Goal: Task Accomplishment & Management: Manage account settings

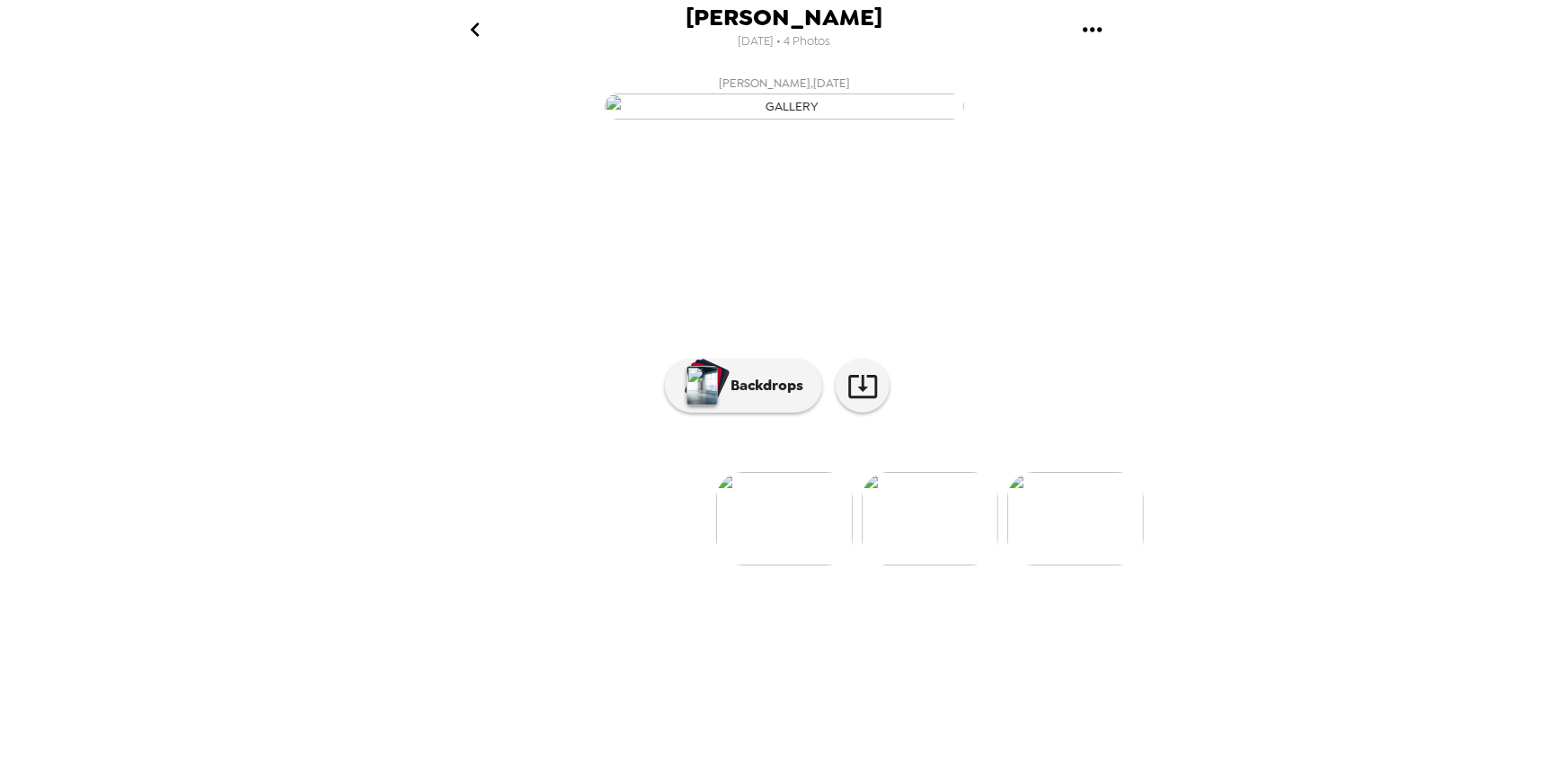
click at [908, 566] on img at bounding box center [930, 519] width 136 height 94
click at [1068, 566] on img at bounding box center [1077, 519] width 136 height 94
click at [473, 566] on img at bounding box center [498, 519] width 136 height 94
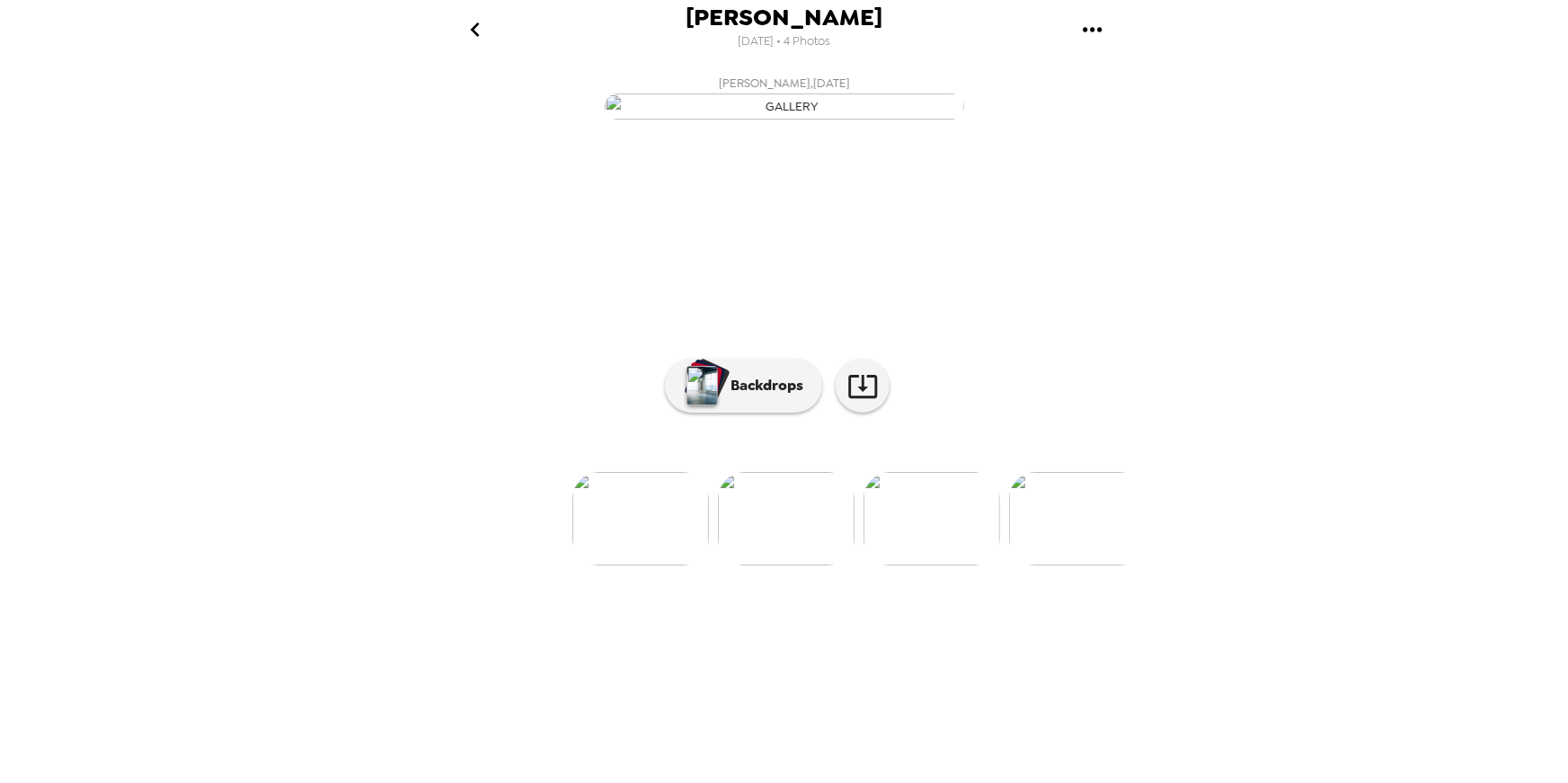
scroll to position [0, 143]
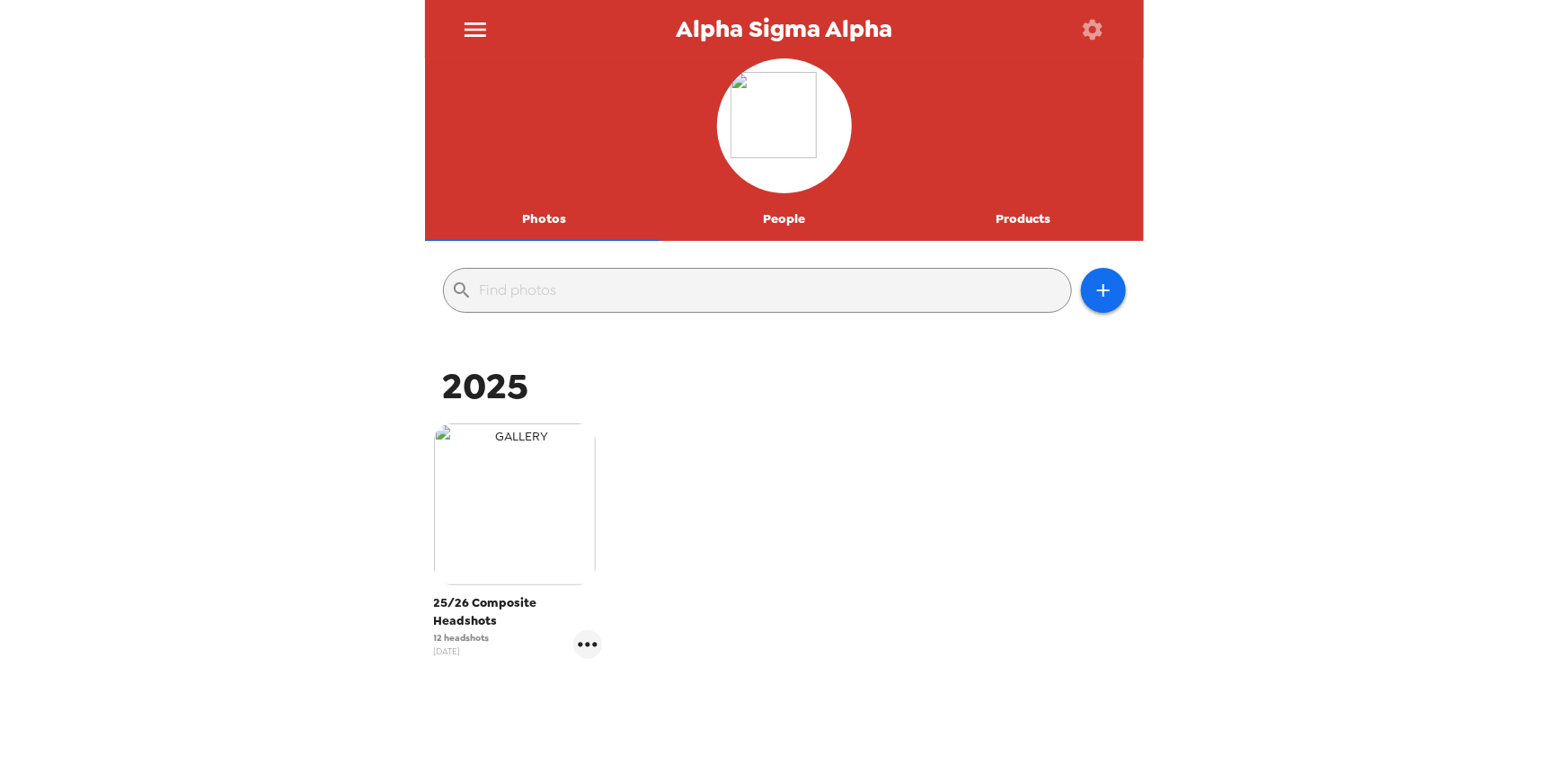
click at [506, 529] on img "button" at bounding box center [515, 504] width 162 height 162
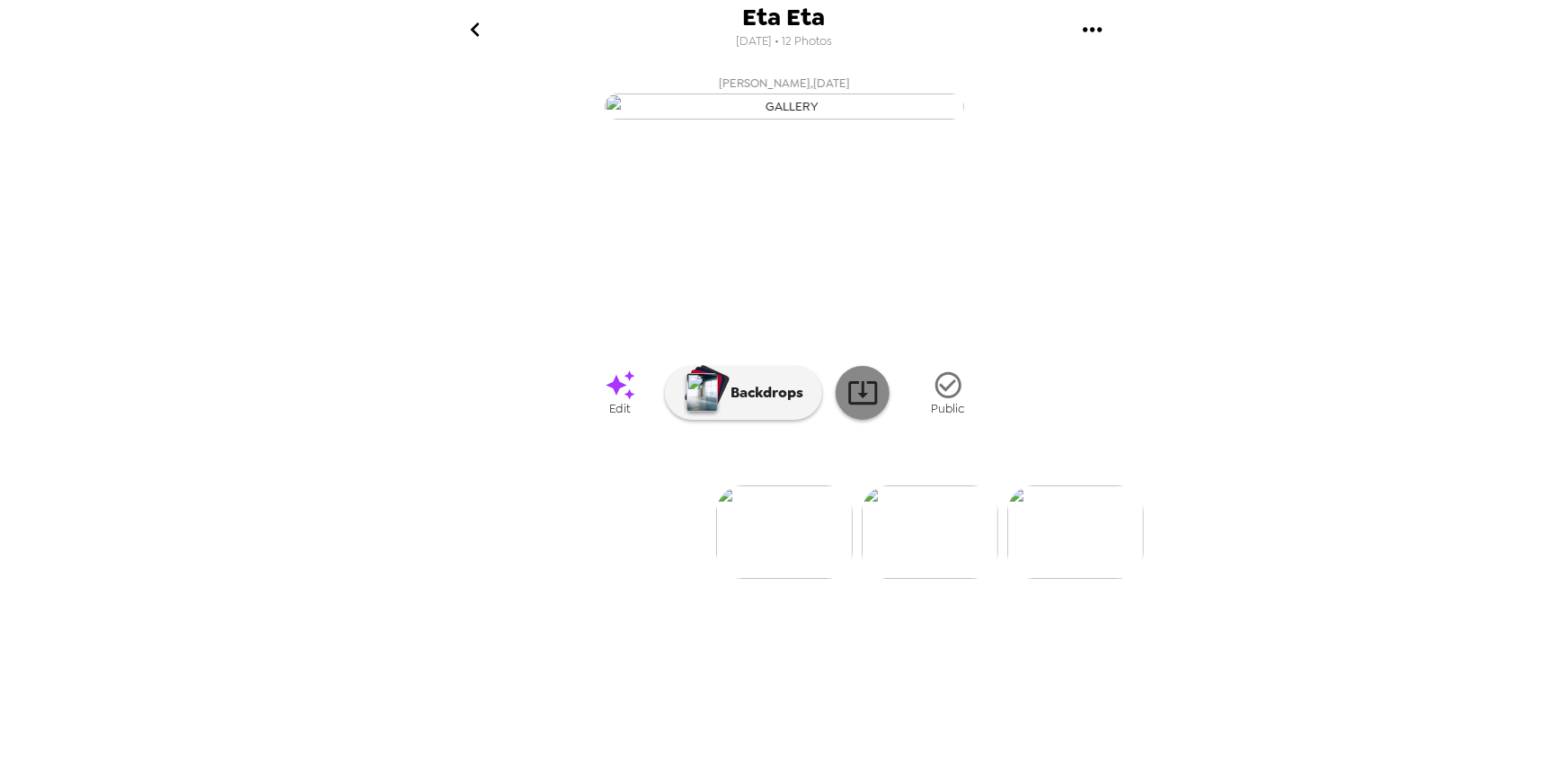
scroll to position [6, 0]
click at [952, 777] on div "Eta Eta 9/19/2025 • 12 Photos Maggie Flannery , 10-14-2025 Bree Huebner , 10-14…" at bounding box center [784, 392] width 719 height 783
click at [476, 35] on icon "go back" at bounding box center [475, 29] width 29 height 29
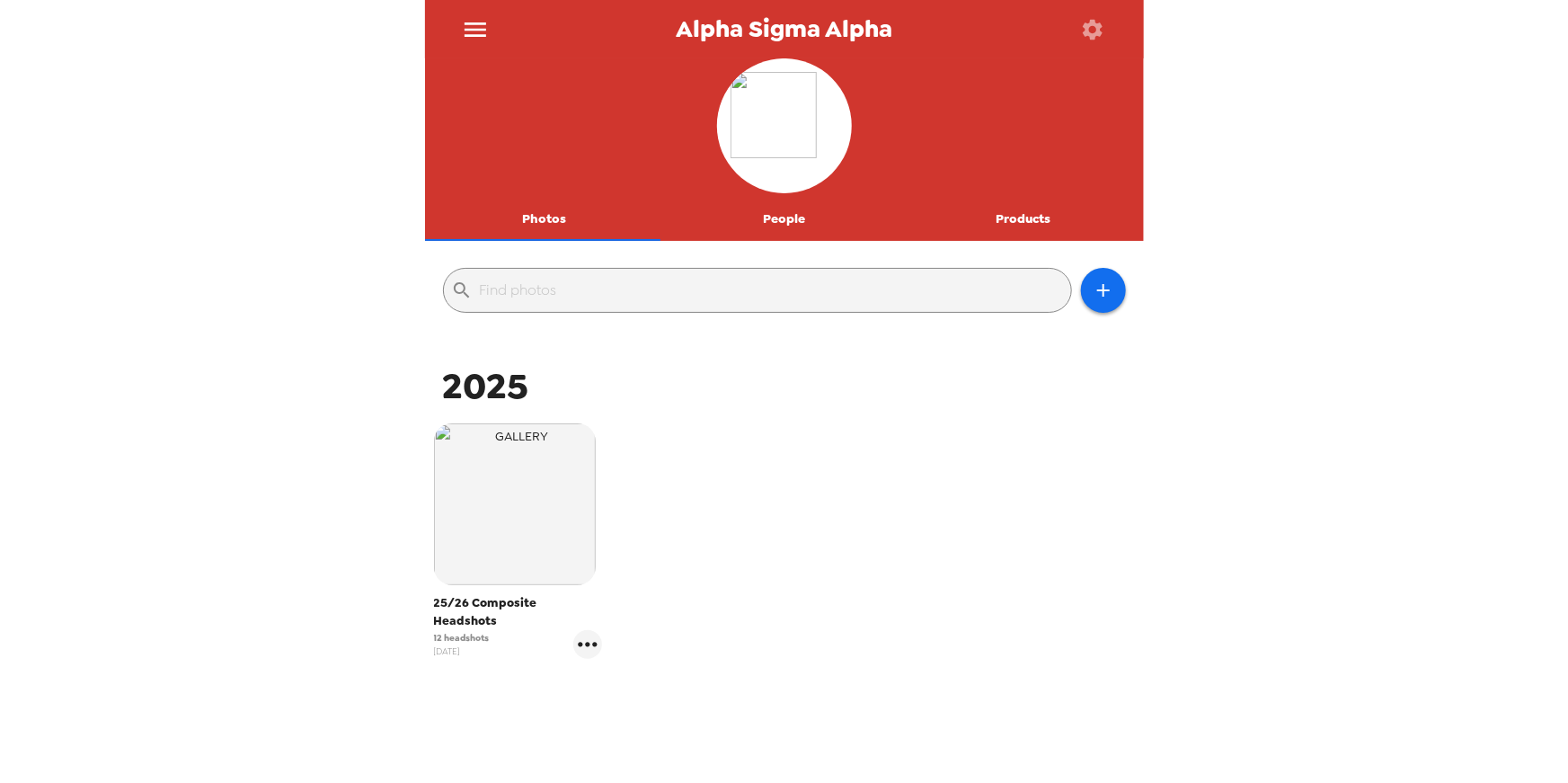
click at [476, 28] on icon "menu" at bounding box center [476, 30] width 22 height 14
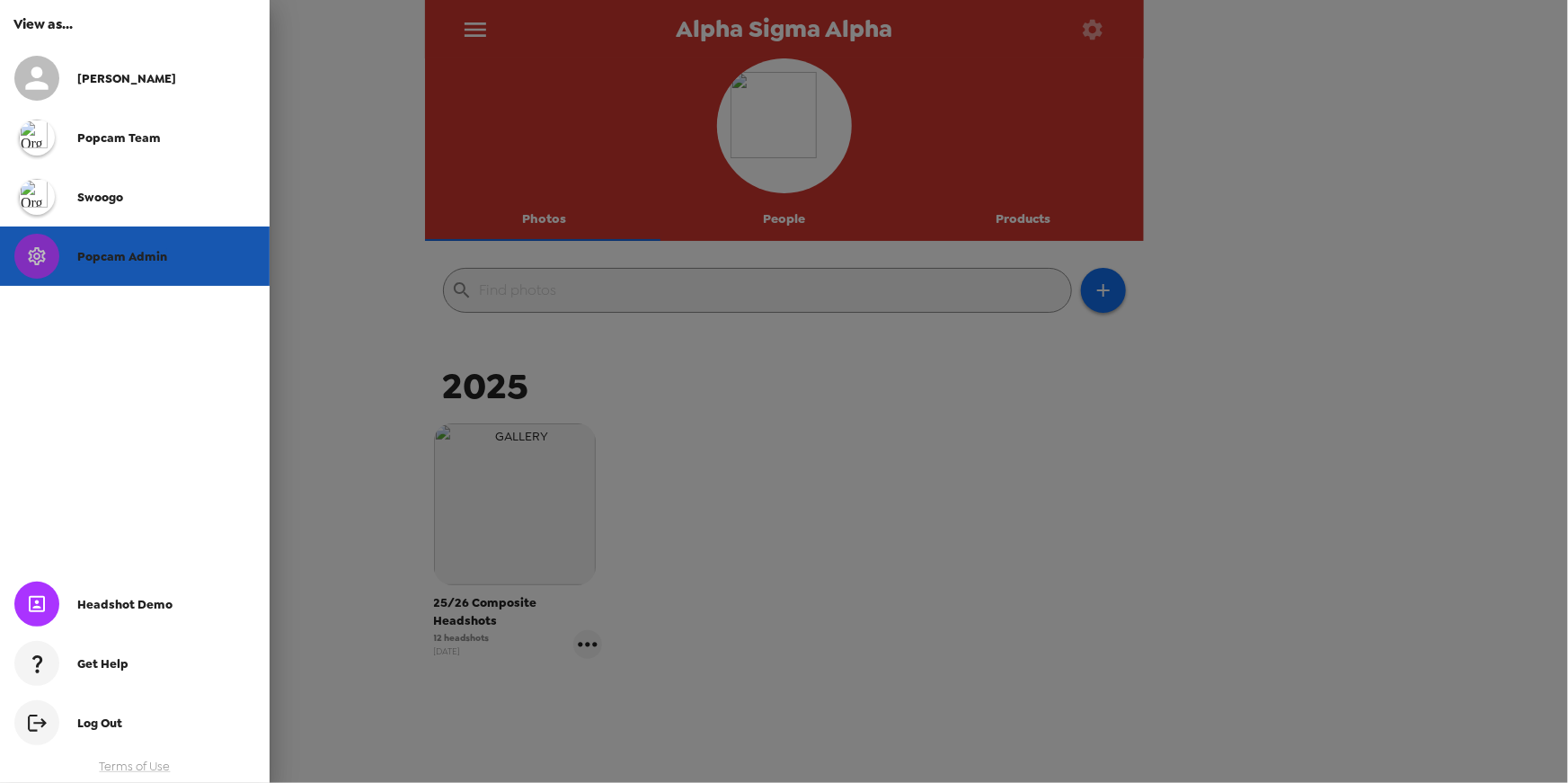
drag, startPoint x: 106, startPoint y: 270, endPoint x: 115, endPoint y: 266, distance: 9.8
click at [107, 270] on div "Popcam Admin" at bounding box center [134, 257] width 270 height 60
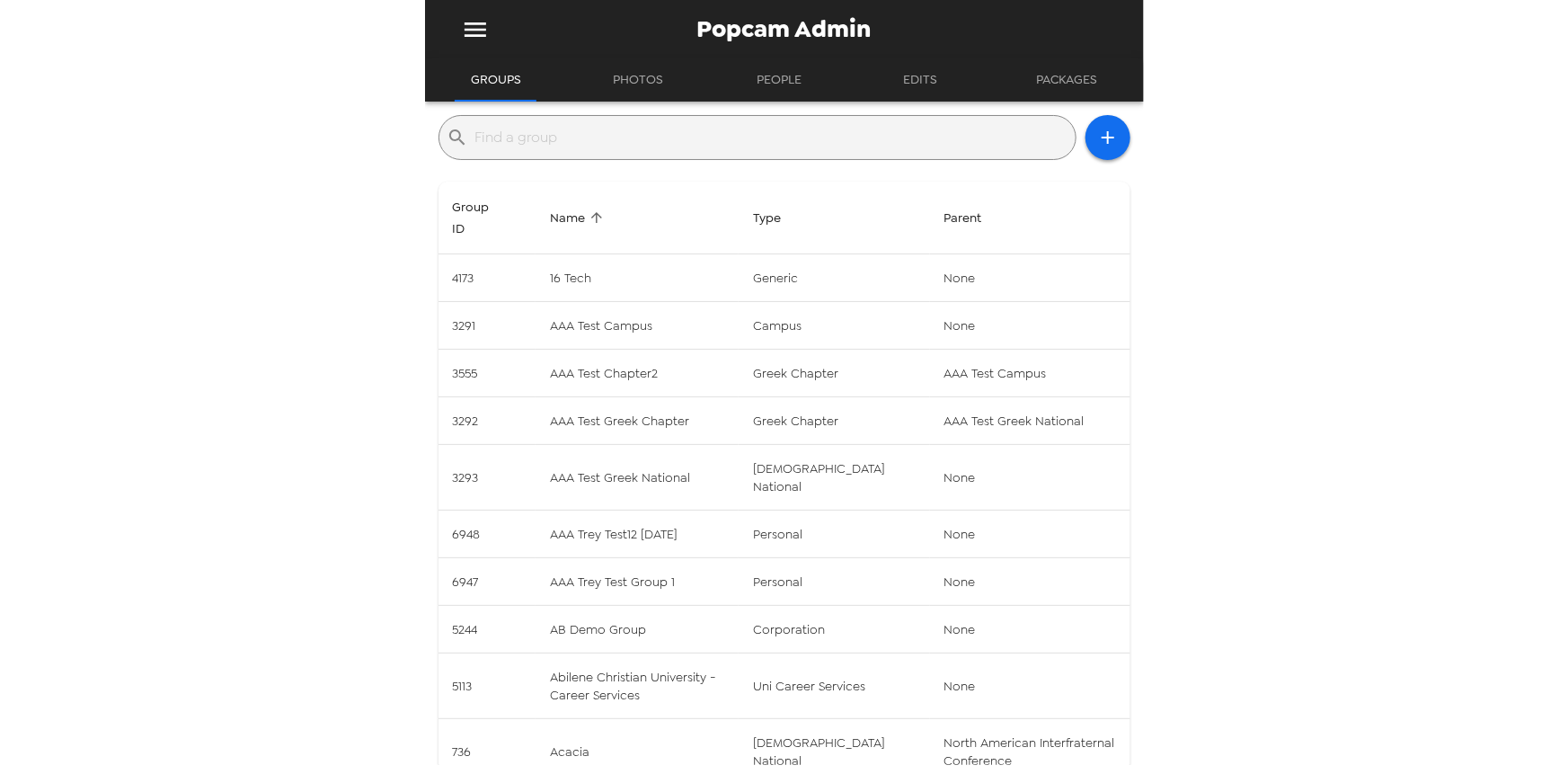
click at [674, 138] on input "text" at bounding box center [773, 137] width 593 height 29
paste input "Theta Chi Fraternity, Iota Kappa Chapter"
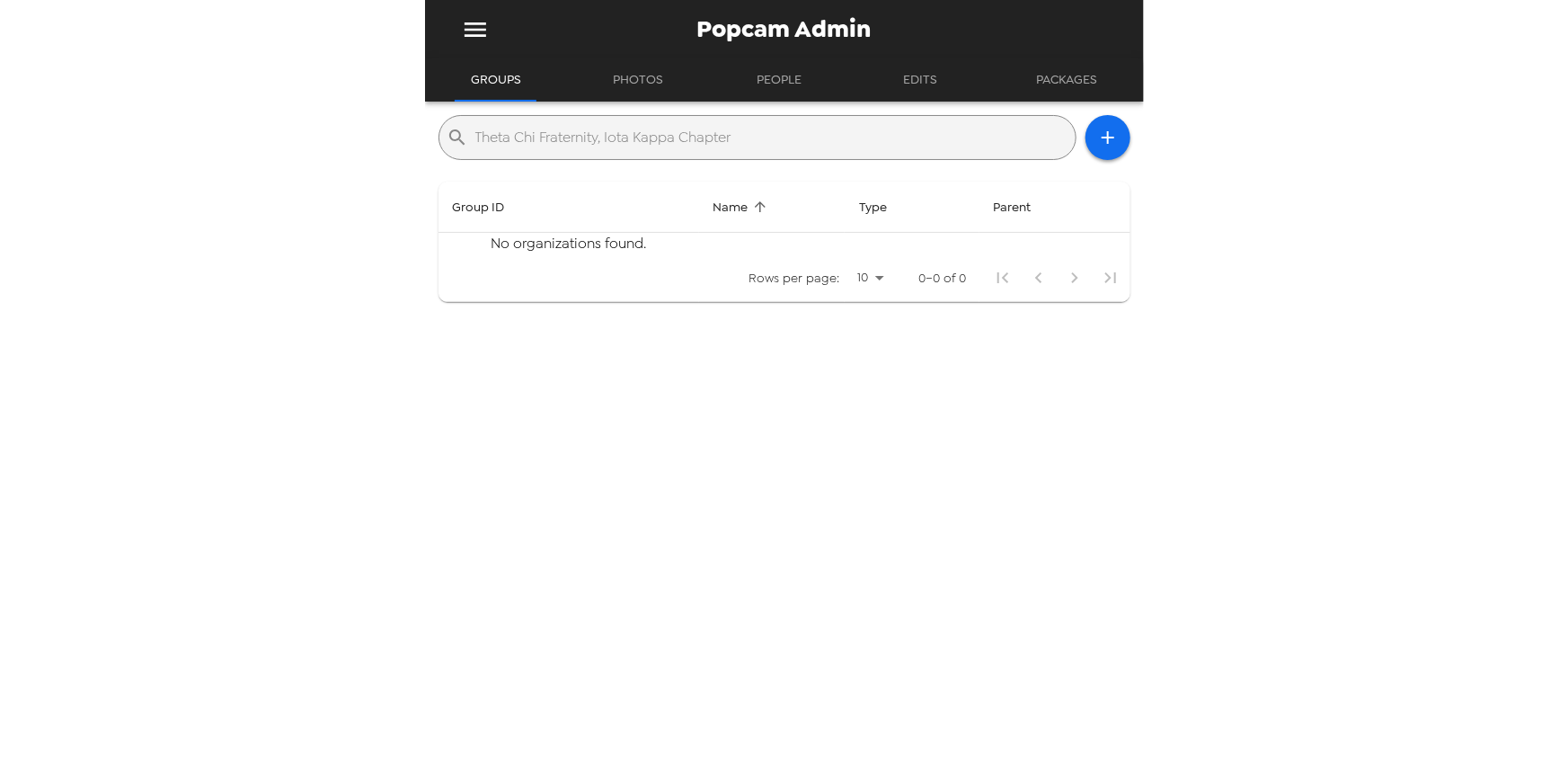
drag, startPoint x: 604, startPoint y: 139, endPoint x: 223, endPoint y: 138, distance: 381.0
click at [223, 138] on div "Popcam Admin Groups Photos People Edits Packages ​ Theta Chi Fraternity, Iota K…" at bounding box center [784, 392] width 1568 height 783
click at [579, 139] on input "Iota Kappa Chapter" at bounding box center [773, 137] width 593 height 29
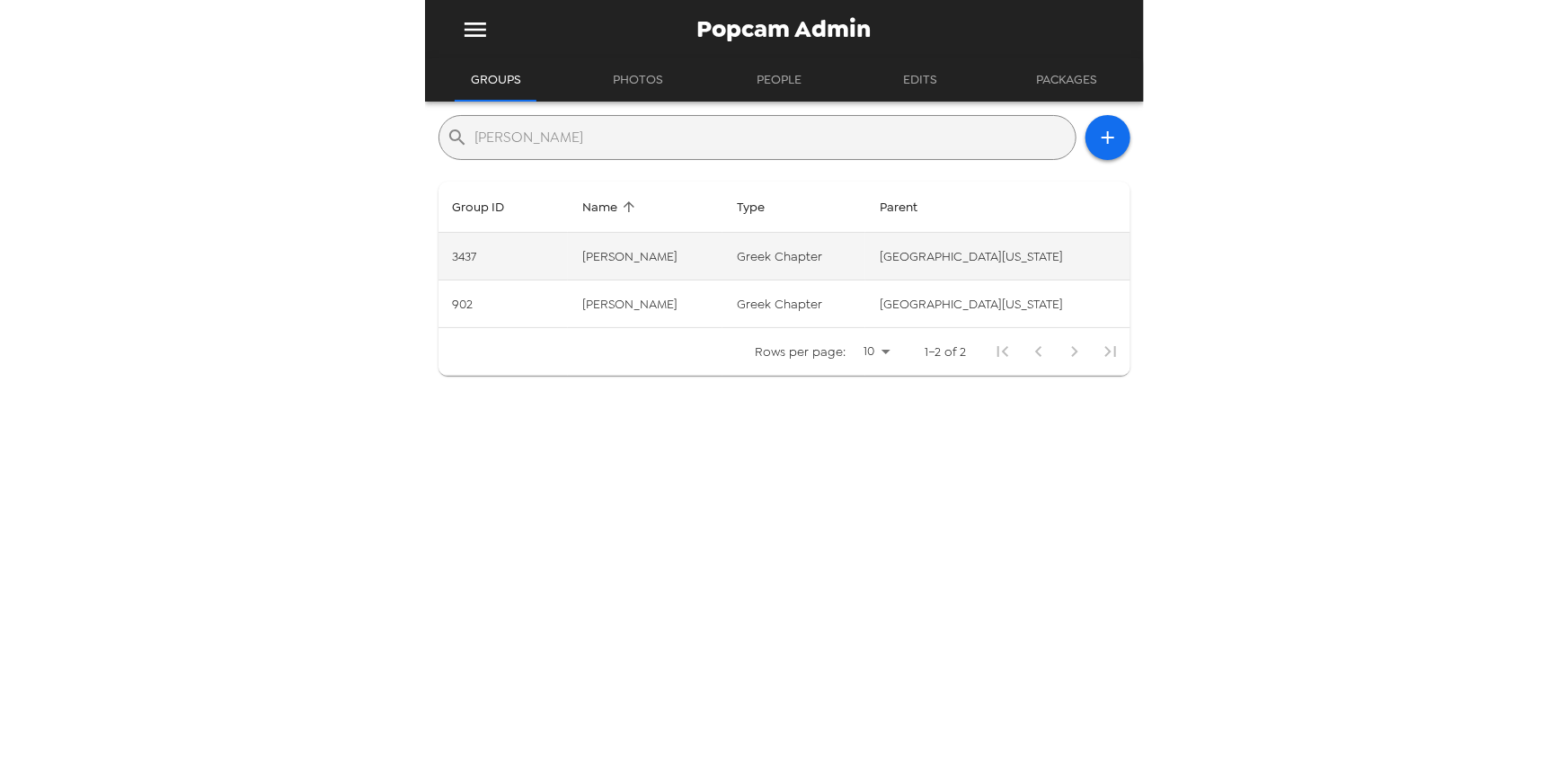
type input "Iota Kappa"
click at [826, 262] on td "greek chapter" at bounding box center [793, 257] width 142 height 48
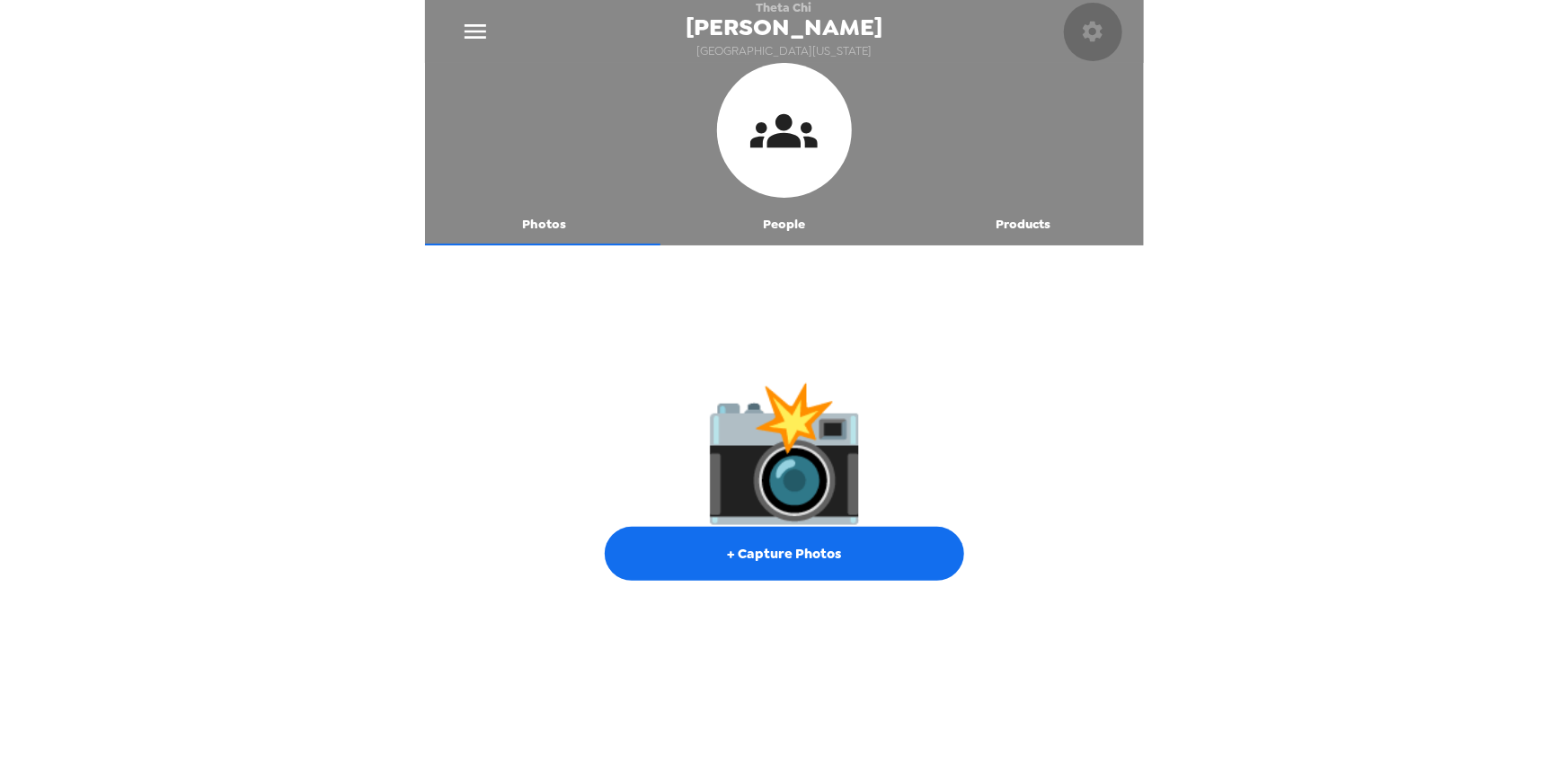
click at [1093, 33] on icon "button" at bounding box center [1092, 31] width 25 height 25
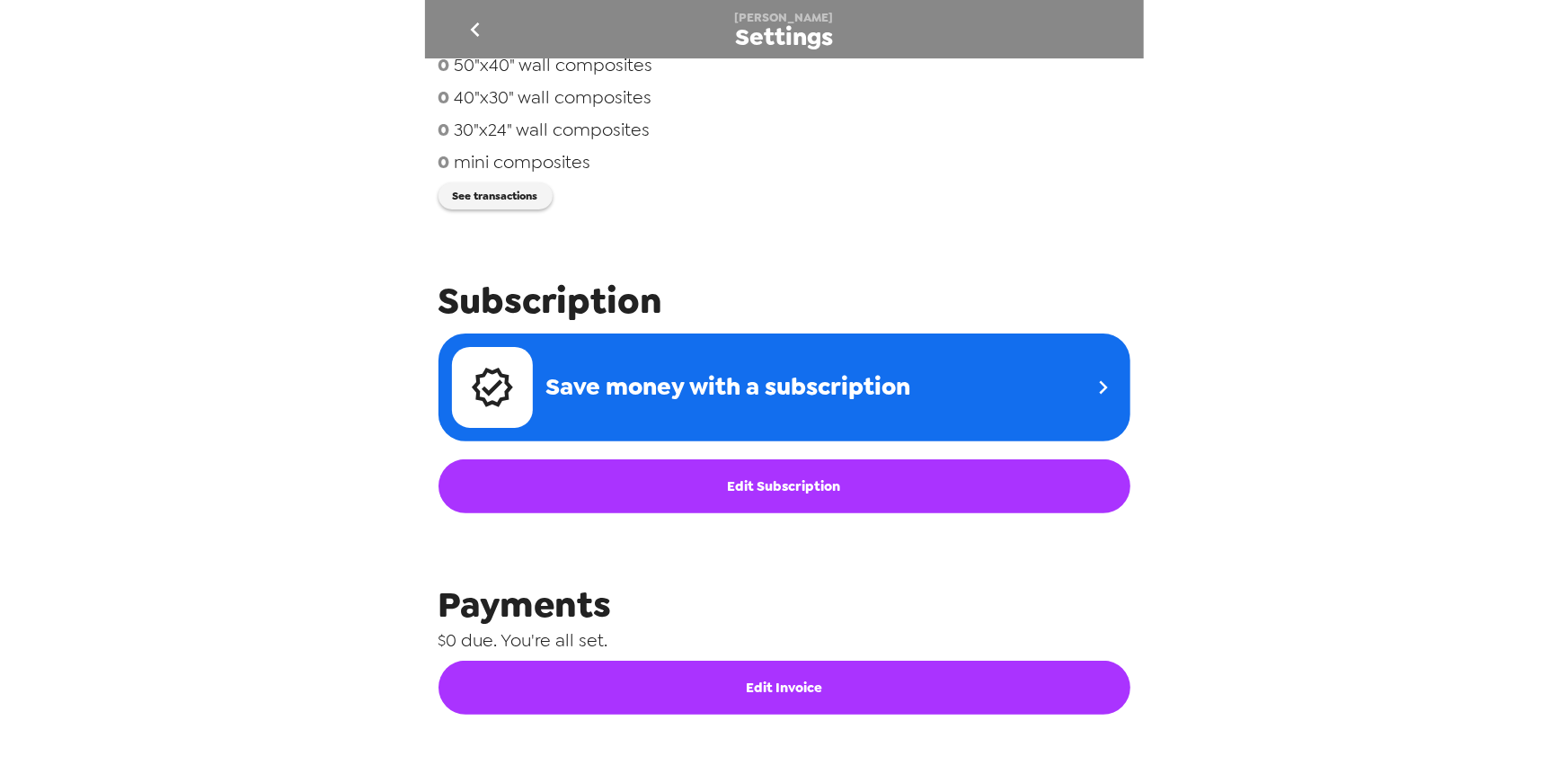
scroll to position [738, 0]
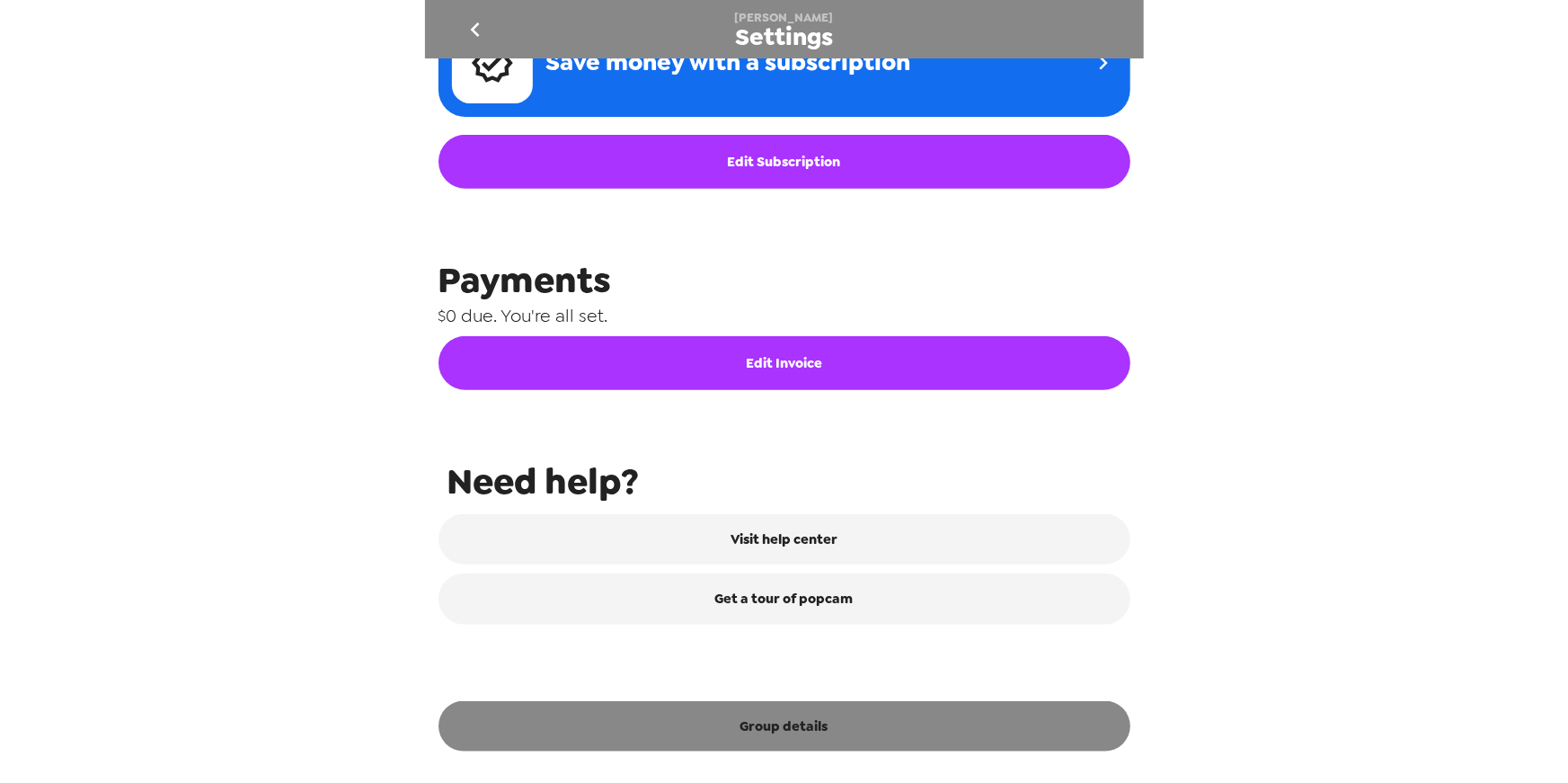
click at [783, 717] on button "Group details" at bounding box center [784, 726] width 692 height 51
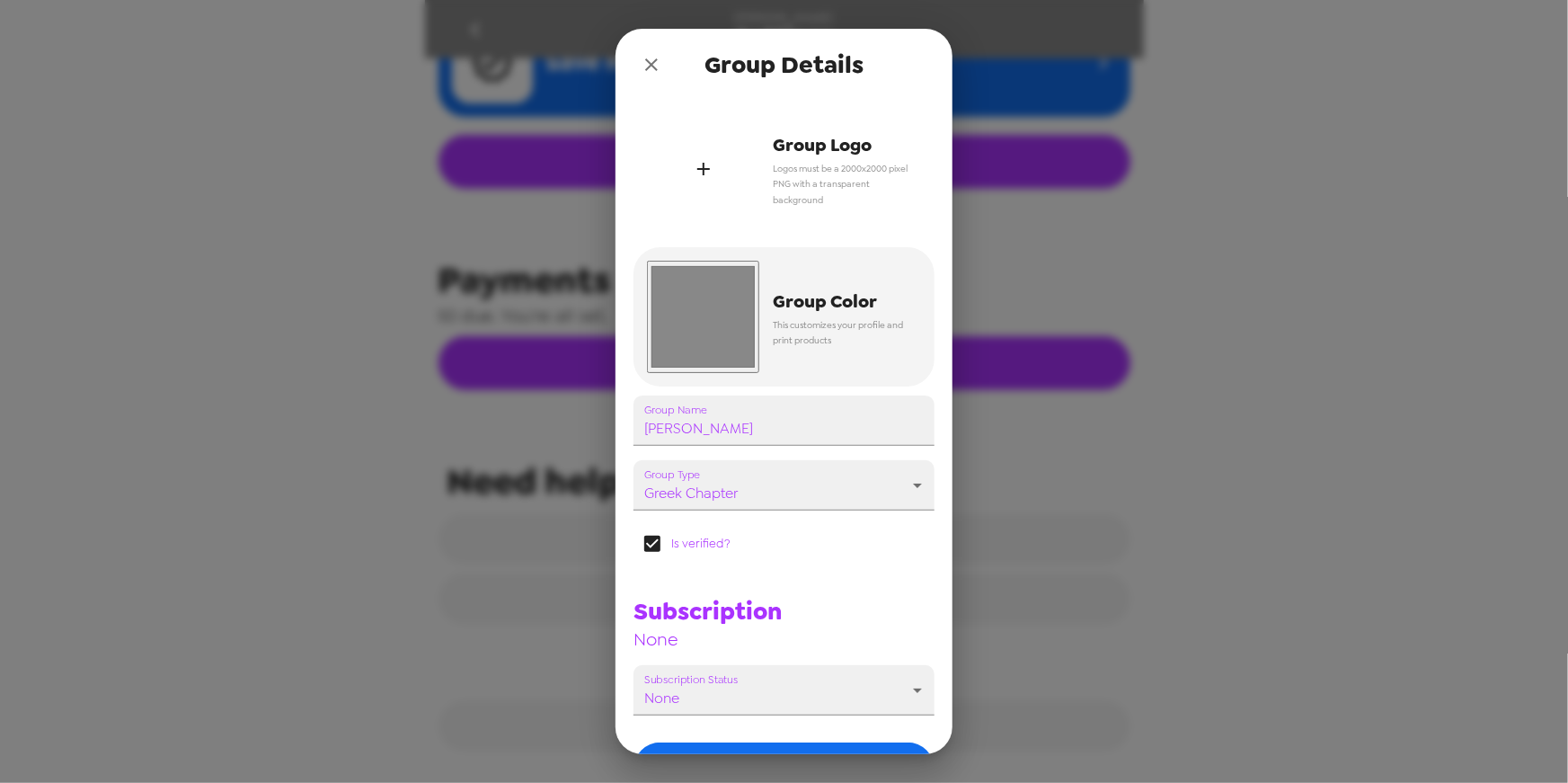
scroll to position [3, 0]
click at [689, 185] on div "button" at bounding box center [703, 167] width 112 height 113
click at [691, 162] on div "button" at bounding box center [703, 167] width 112 height 113
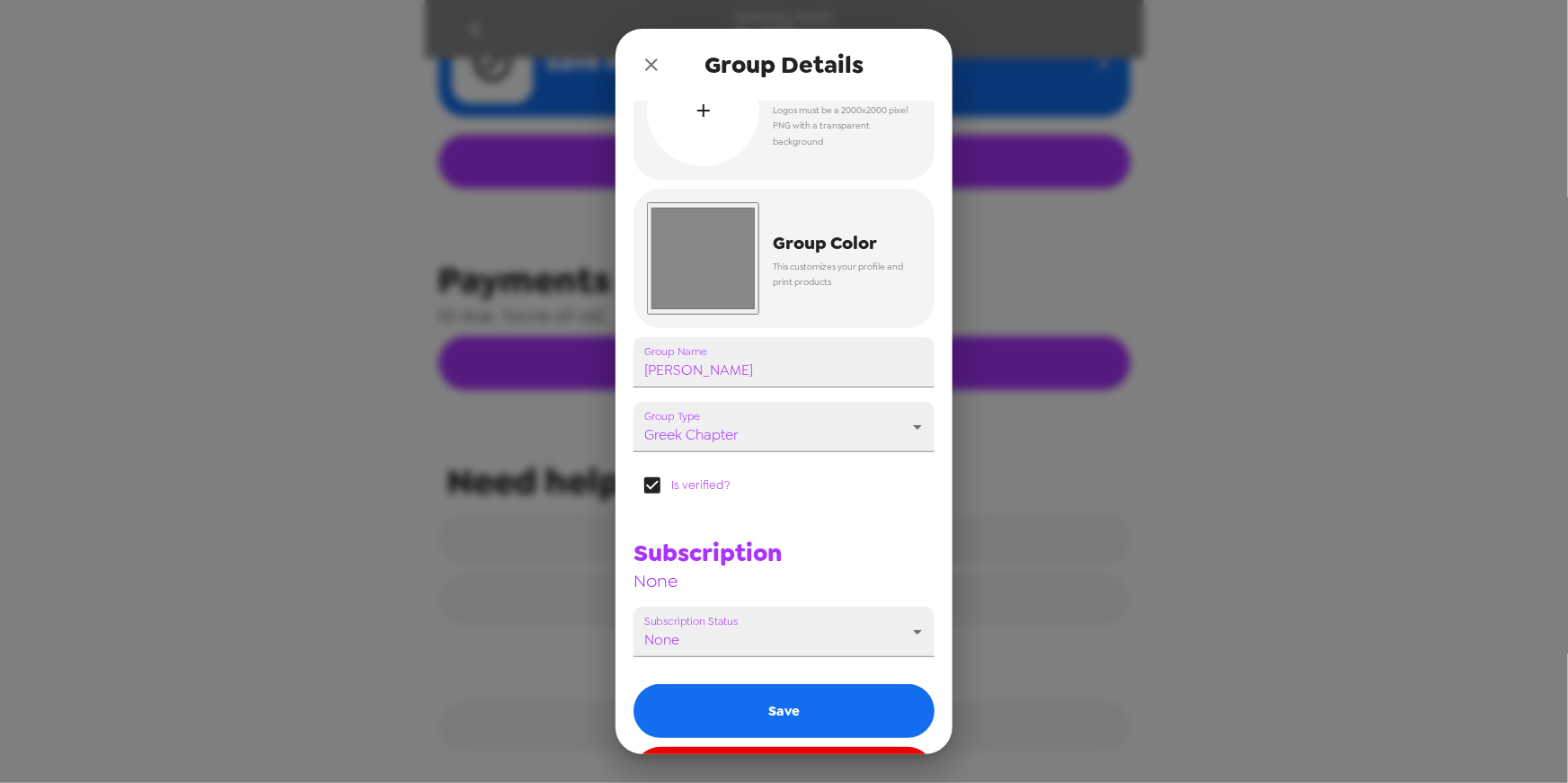
scroll to position [125, 0]
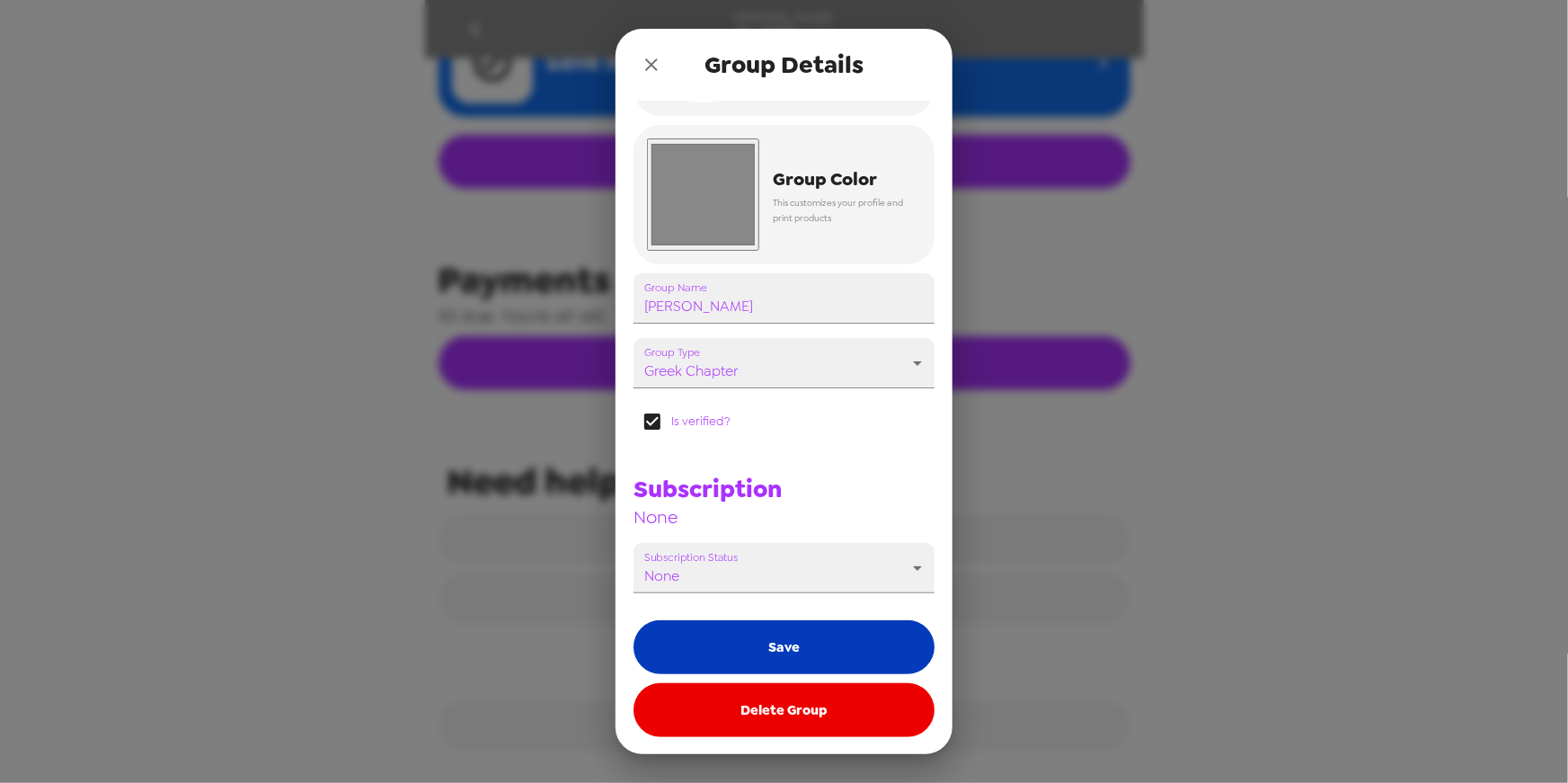
click at [836, 657] on button "Save" at bounding box center [784, 648] width 301 height 54
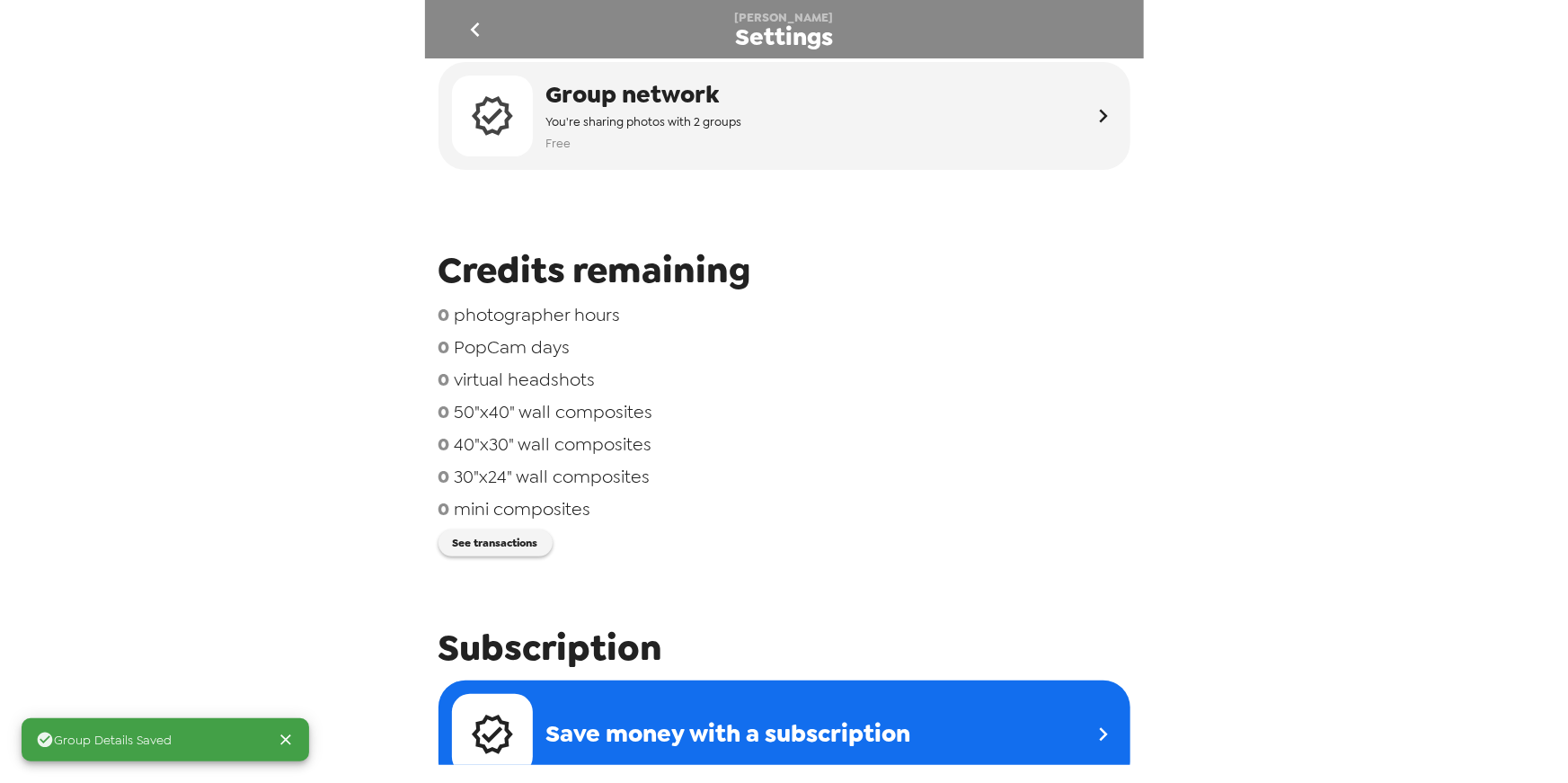
scroll to position [0, 0]
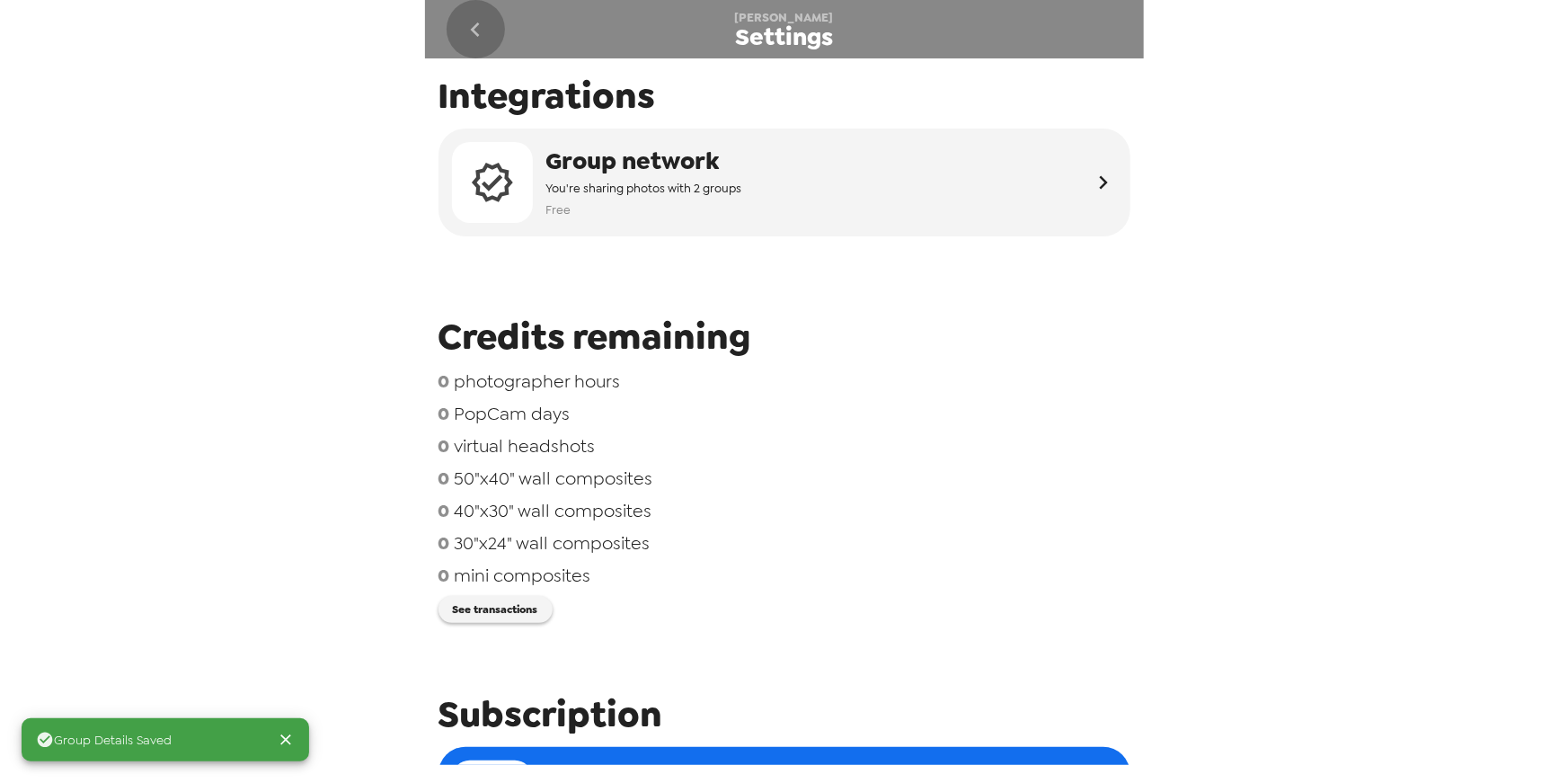
click at [474, 35] on icon "go back" at bounding box center [475, 29] width 29 height 29
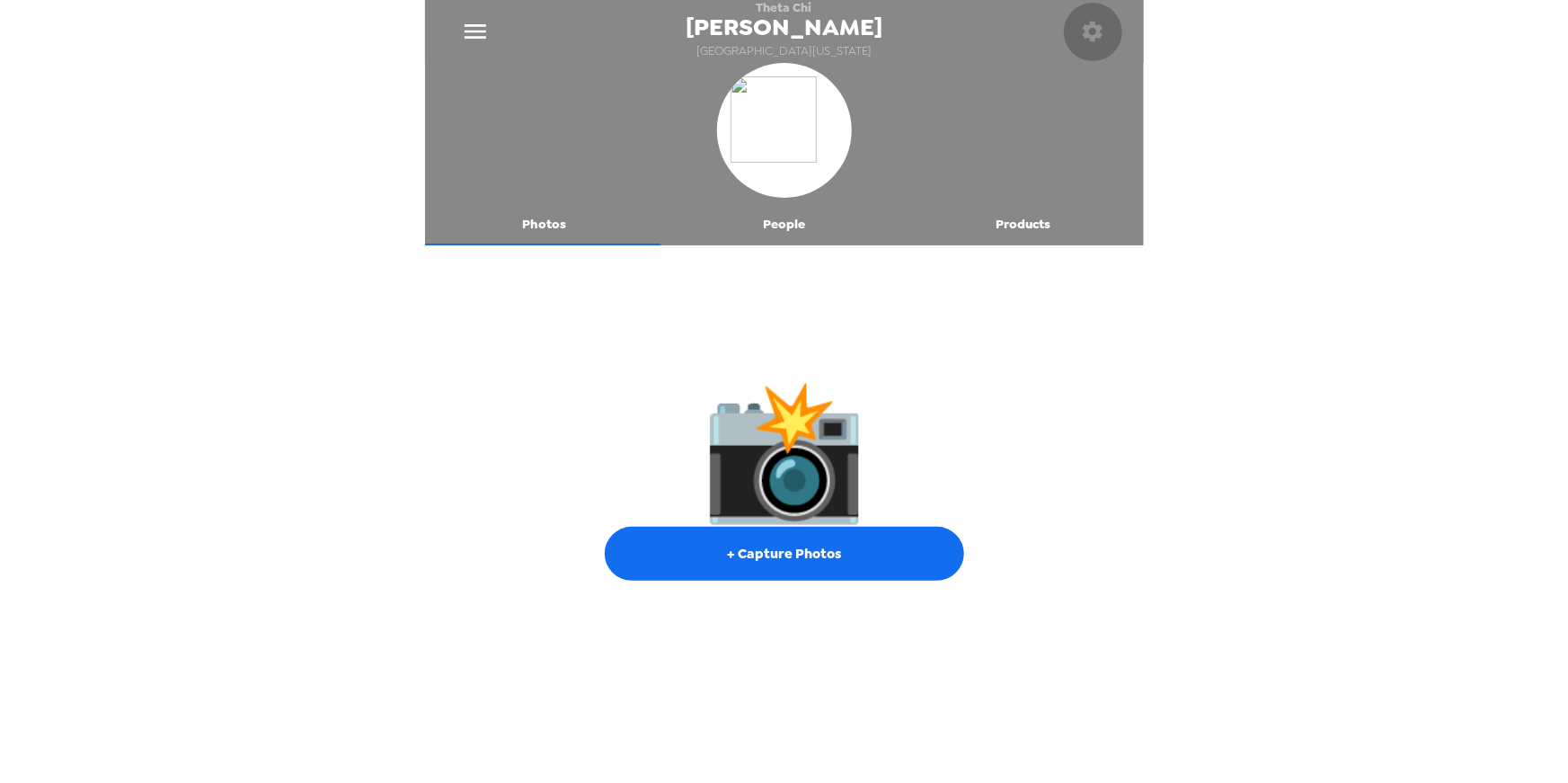
click at [1094, 39] on icon "button" at bounding box center [1093, 32] width 20 height 20
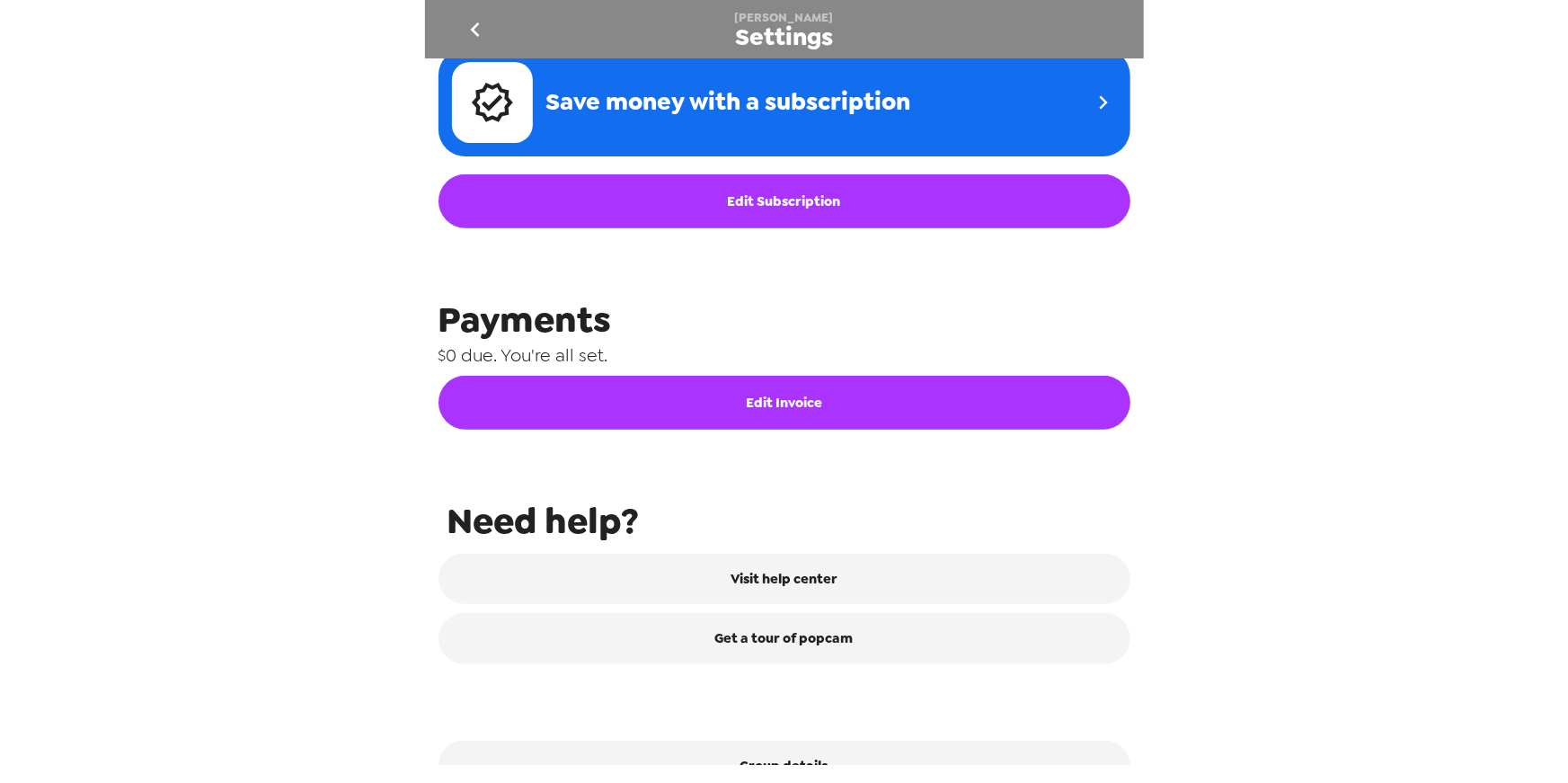
scroll to position [738, 0]
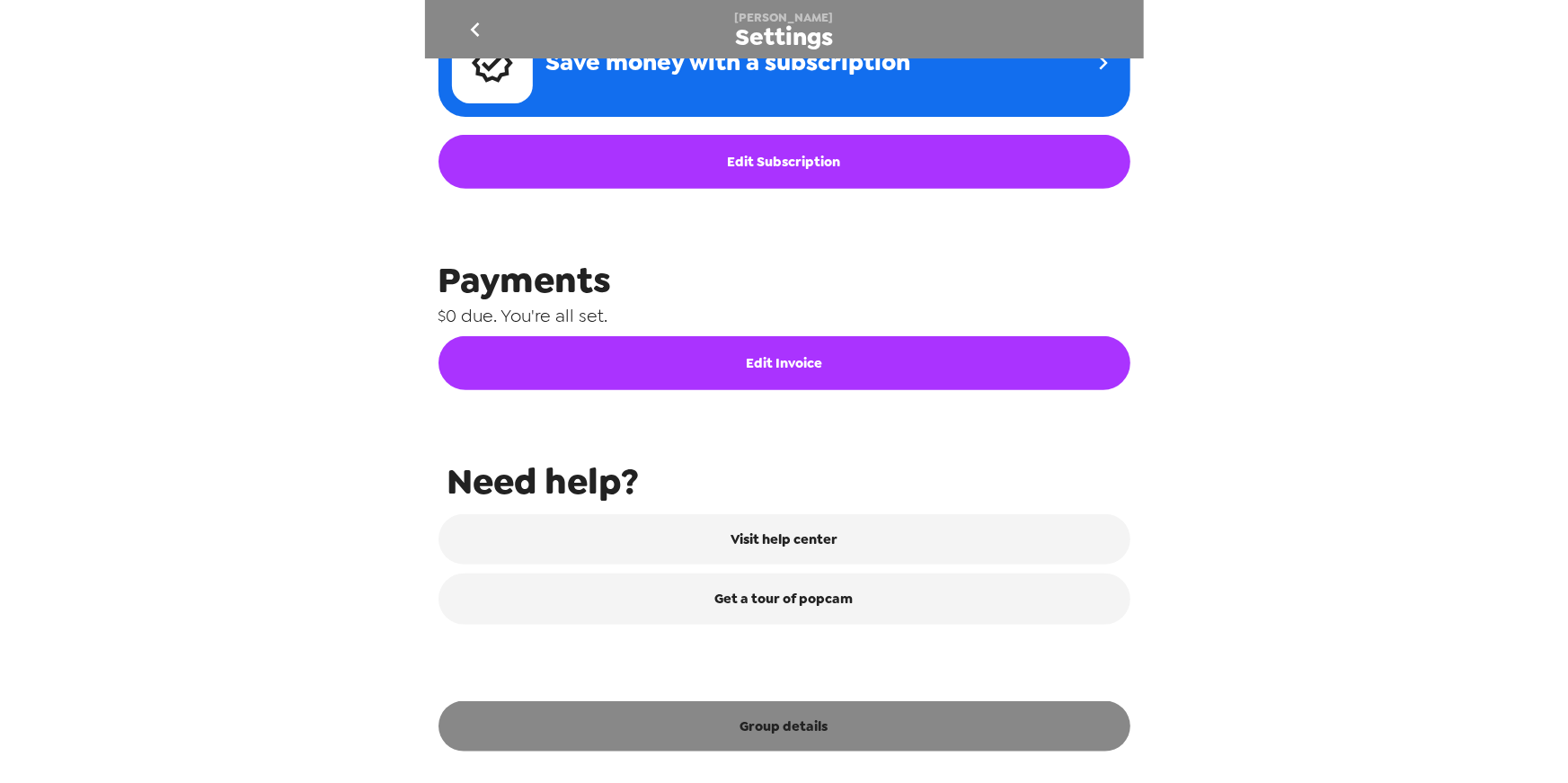
click at [910, 727] on button "Group details" at bounding box center [784, 726] width 692 height 51
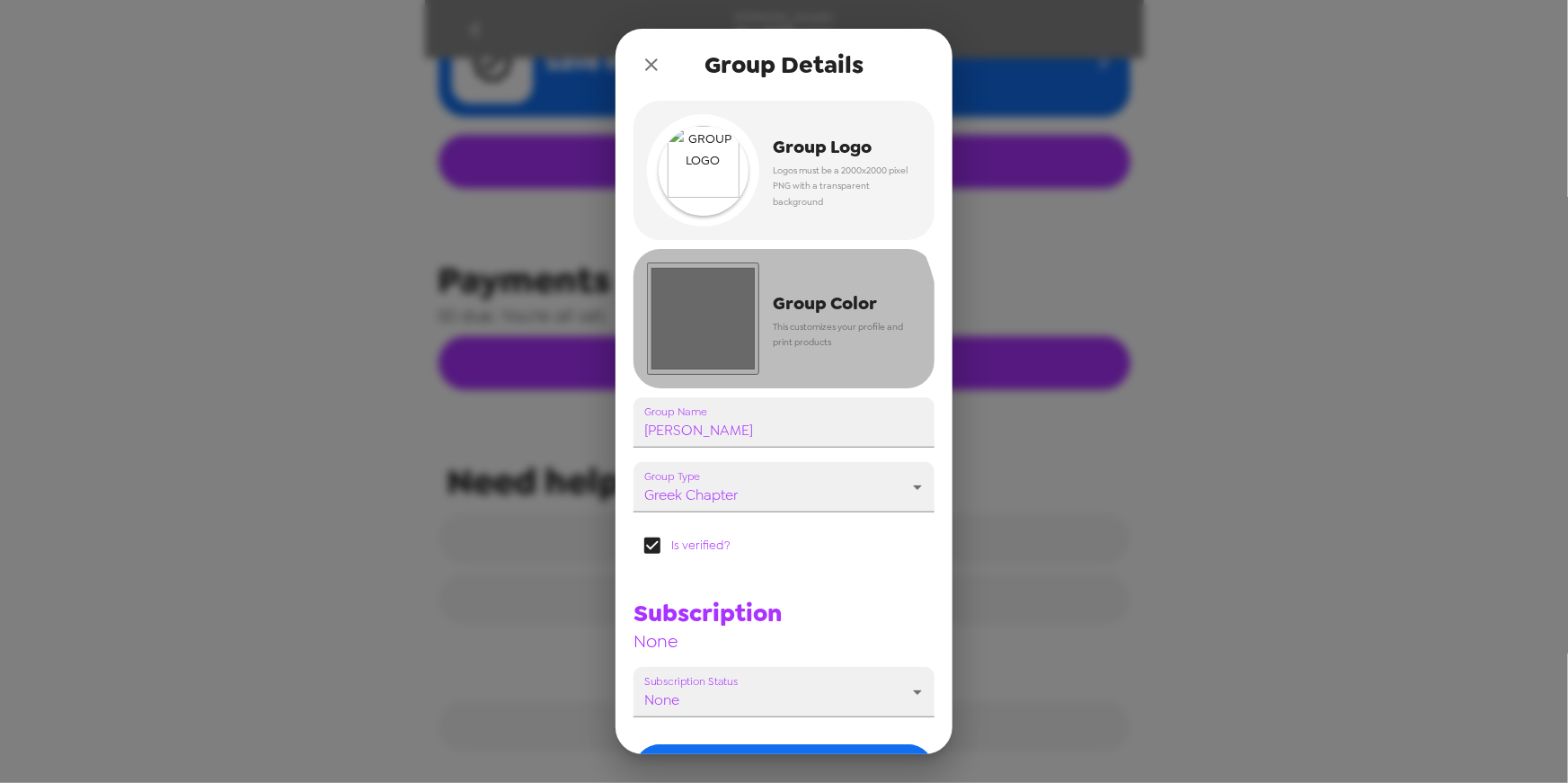
drag, startPoint x: 725, startPoint y: 338, endPoint x: 892, endPoint y: 348, distance: 167.3
click at [725, 338] on input "#888888" at bounding box center [703, 319] width 112 height 113
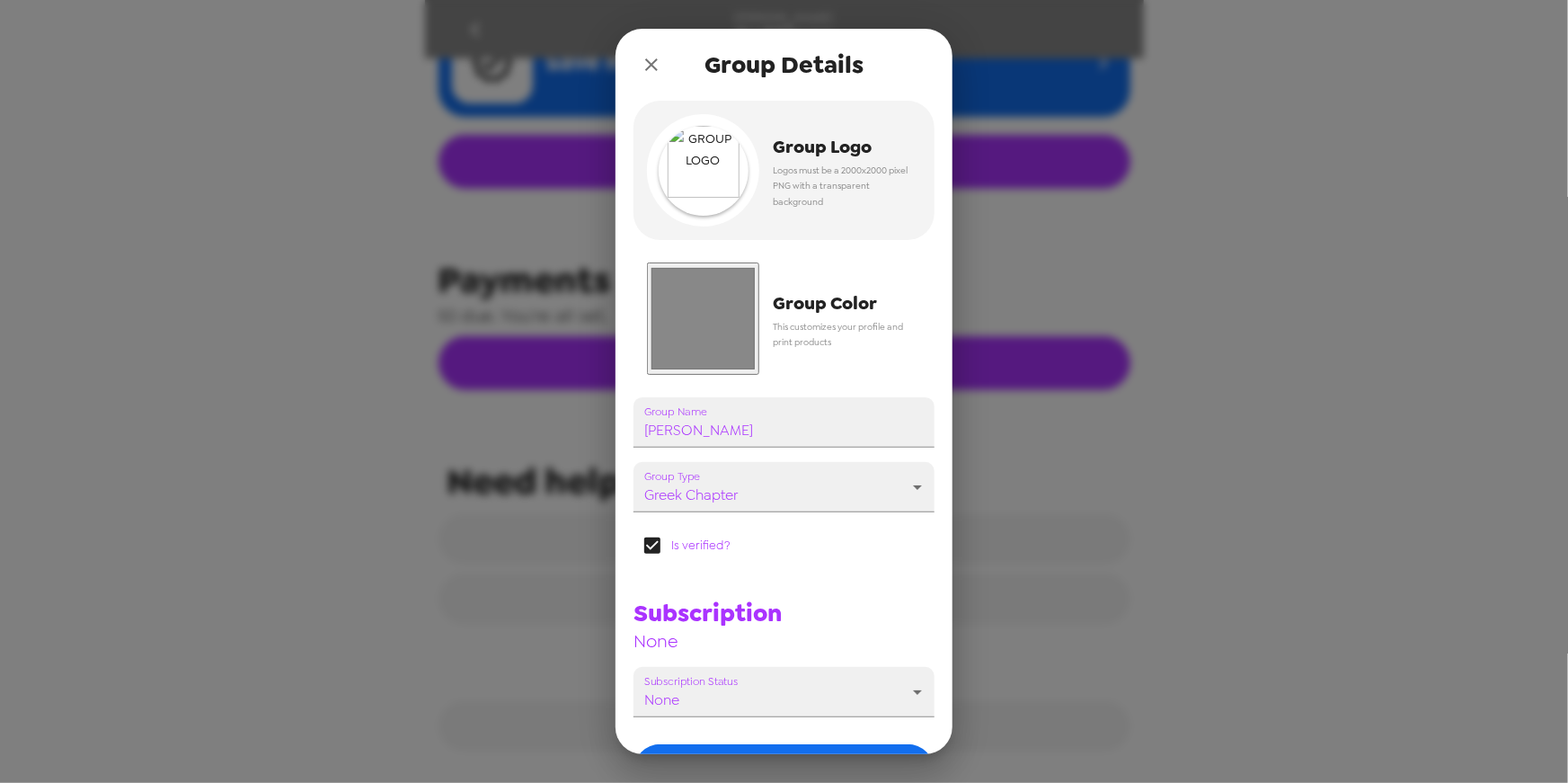
click at [744, 368] on input "#888888" at bounding box center [703, 319] width 112 height 113
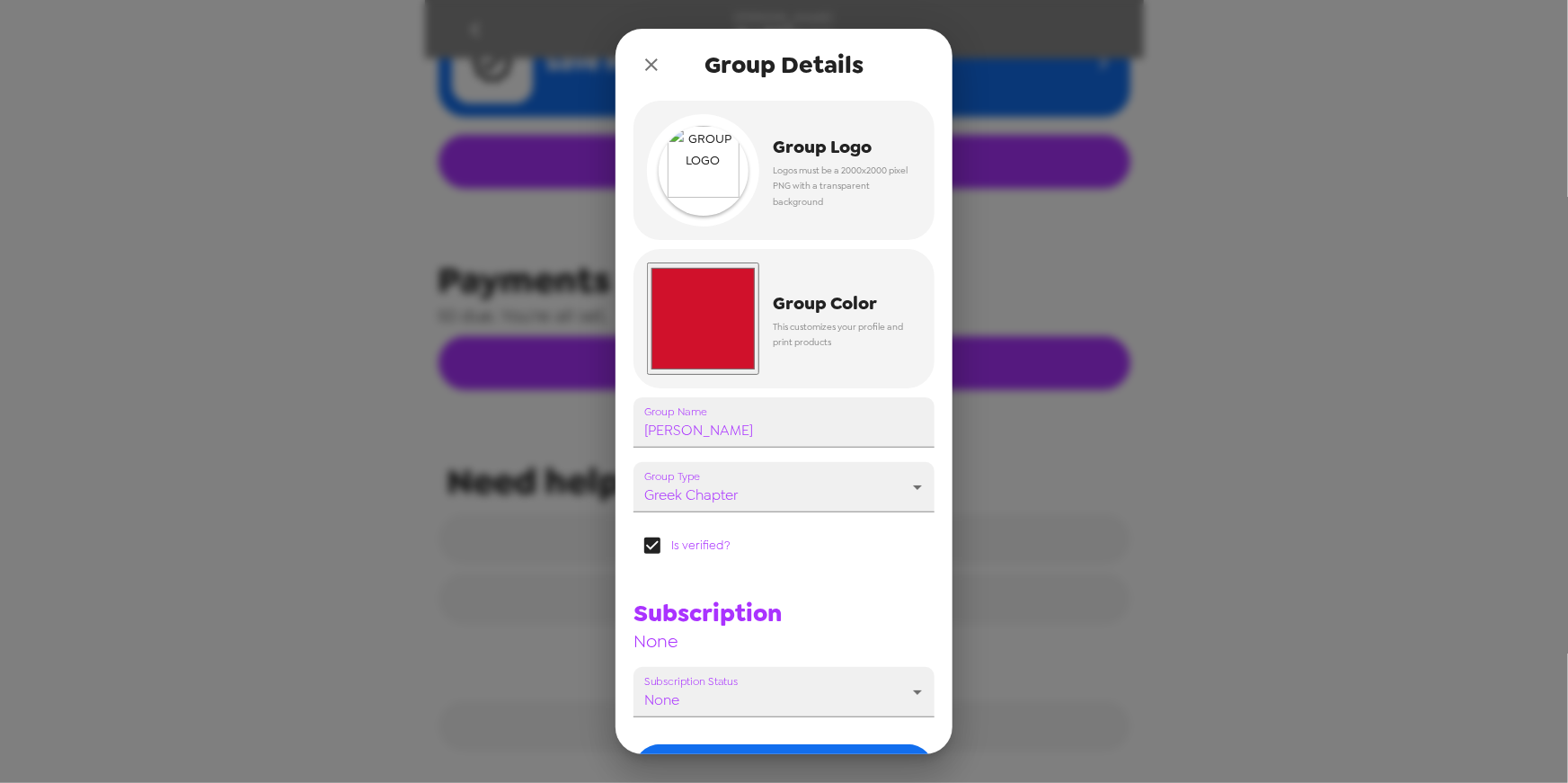
type input "#d0112b"
click at [926, 303] on div "Group Logo Logos must be a 2000x2000 pixel PNG with a transparent background #d…" at bounding box center [784, 427] width 337 height 653
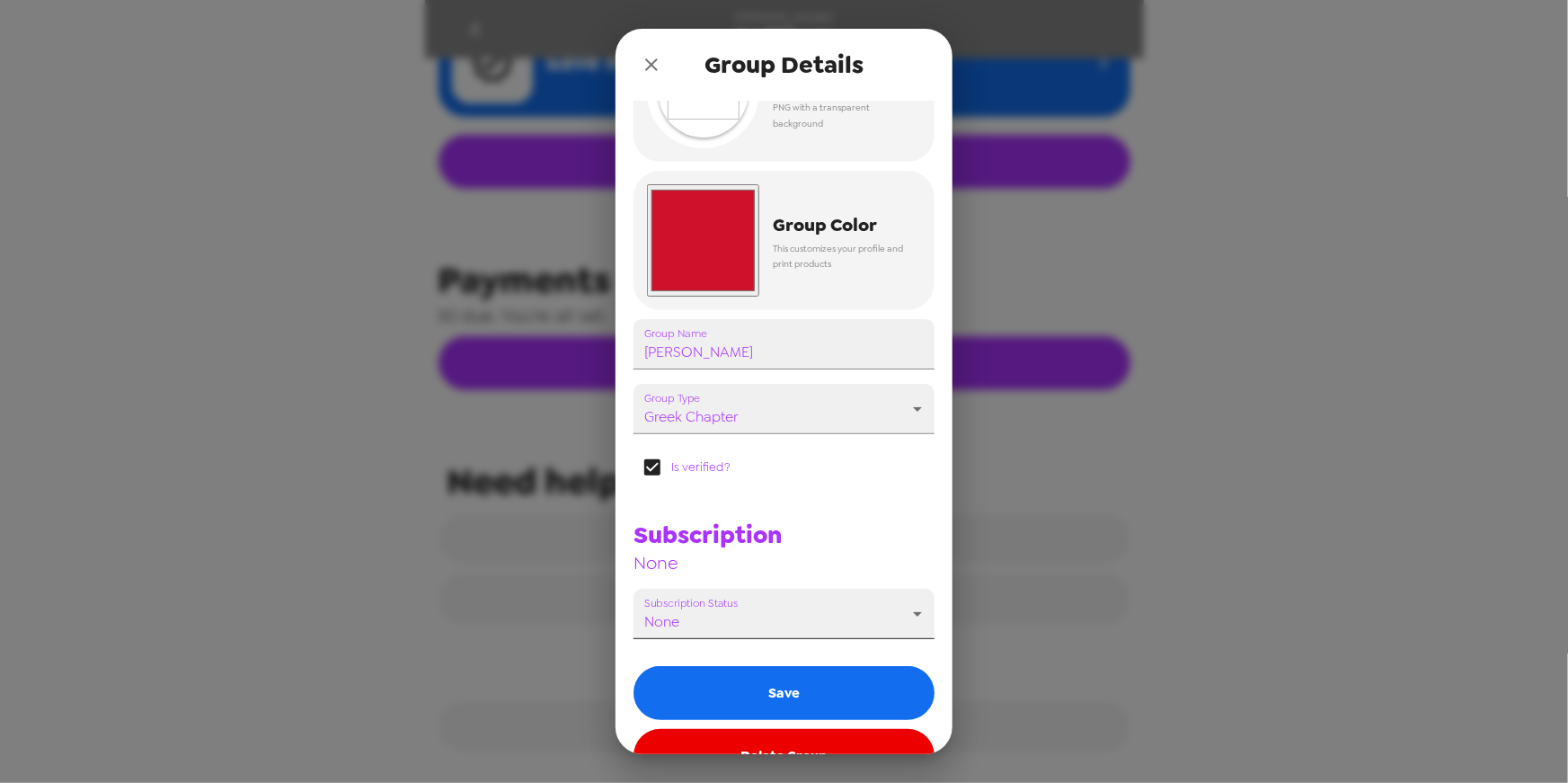
scroll to position [125, 0]
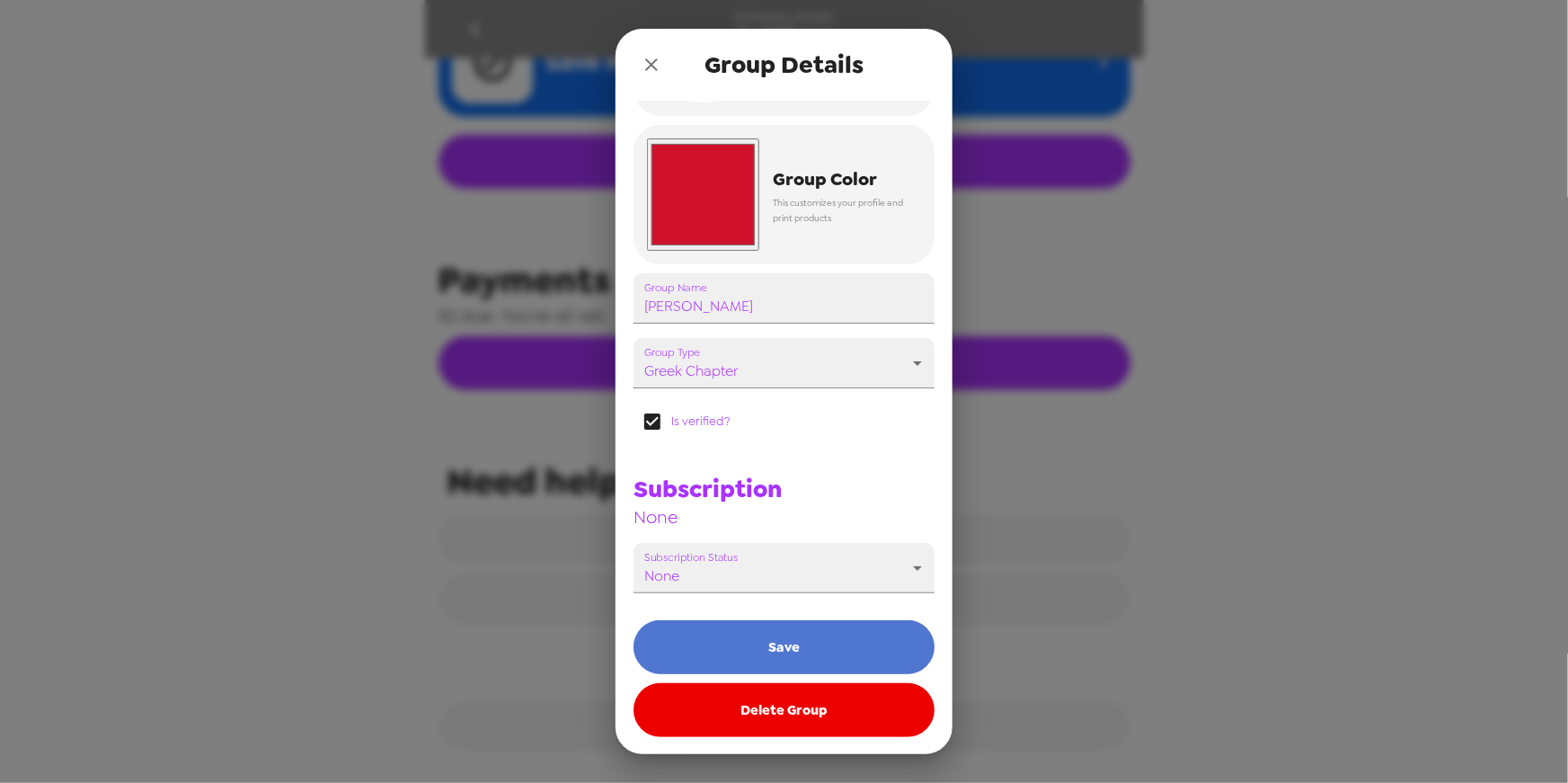
click at [835, 641] on button "Save" at bounding box center [784, 648] width 301 height 54
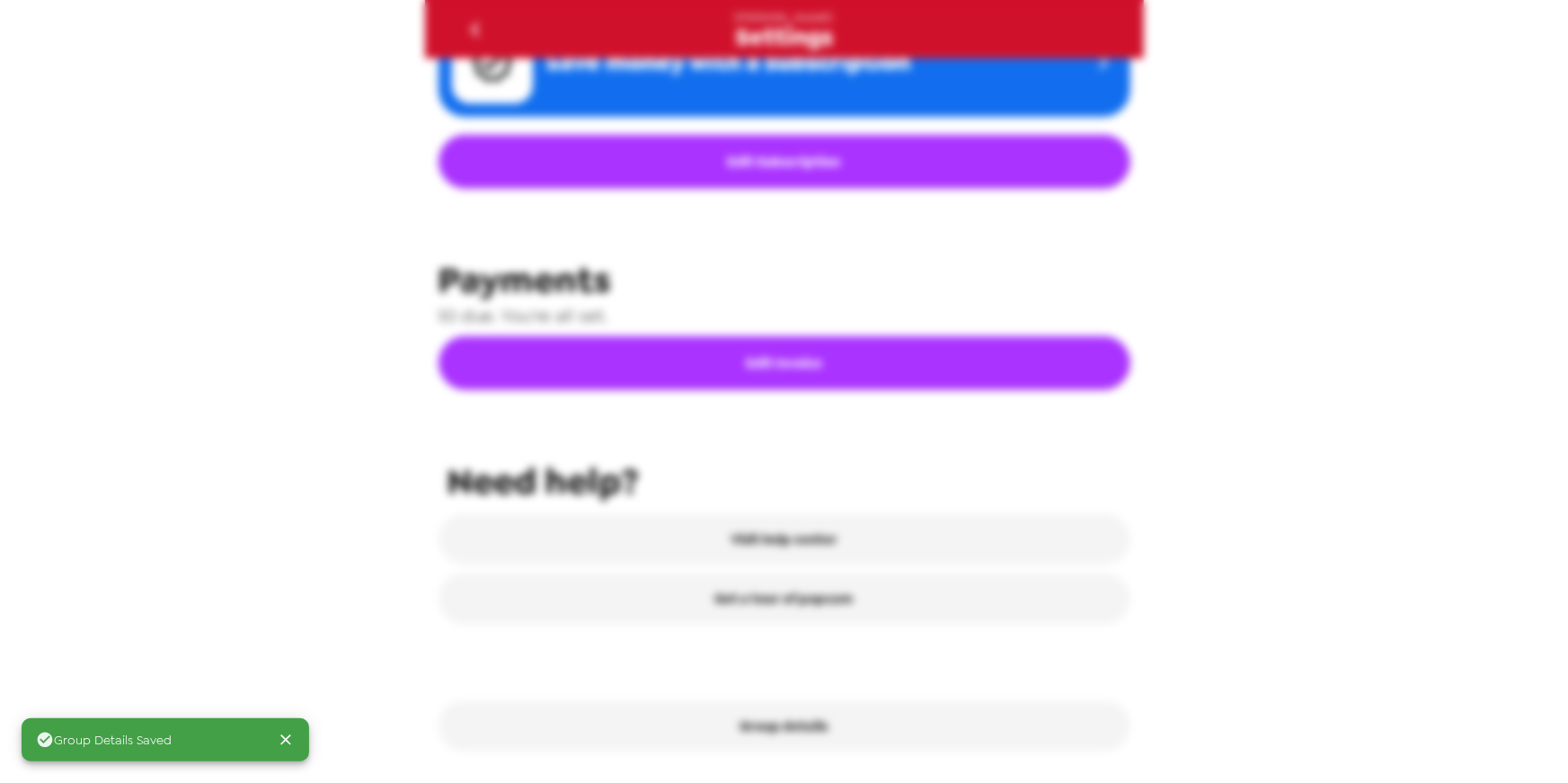
scroll to position [657, 0]
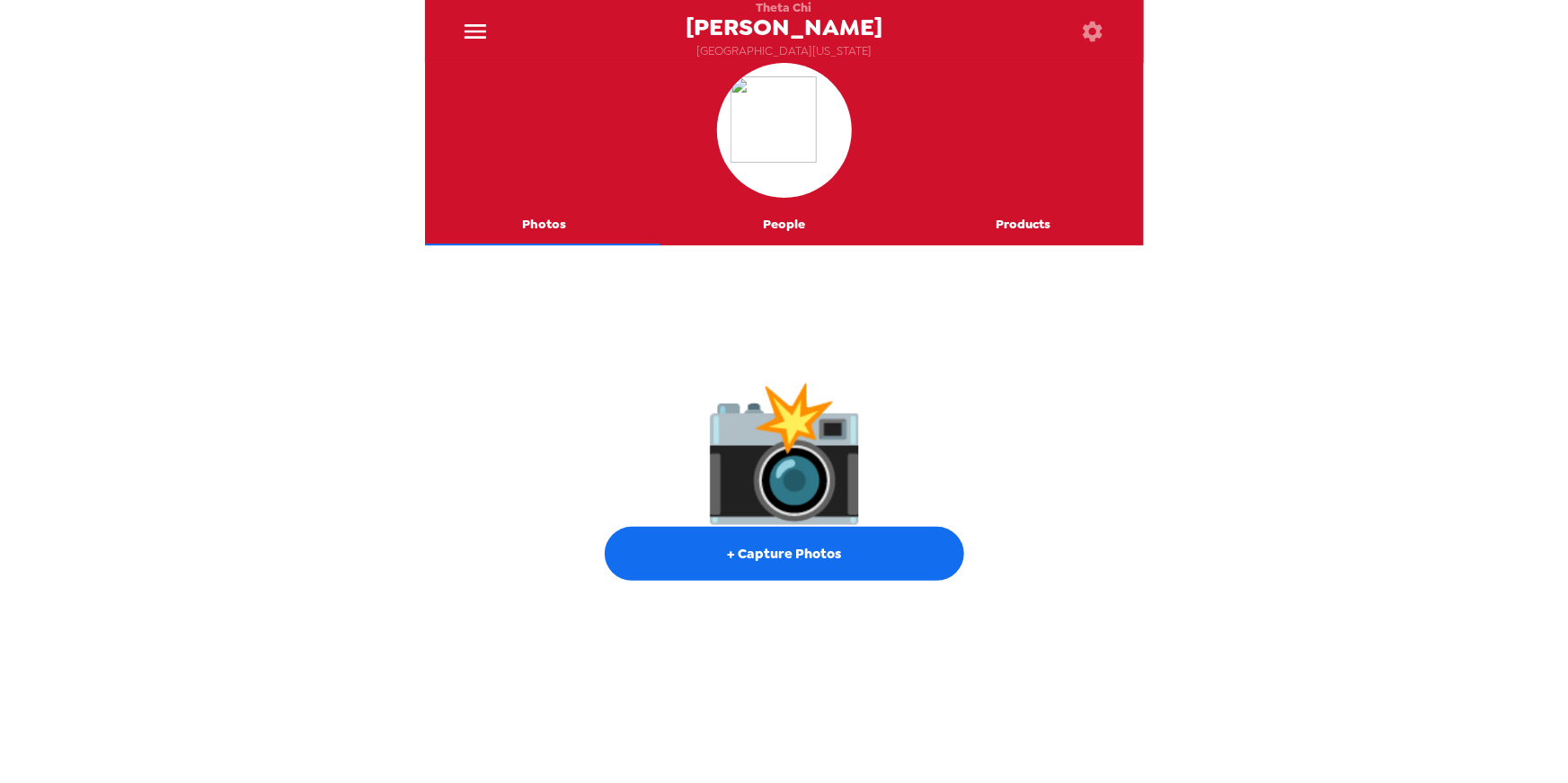
click at [776, 226] on button "People" at bounding box center [784, 223] width 240 height 43
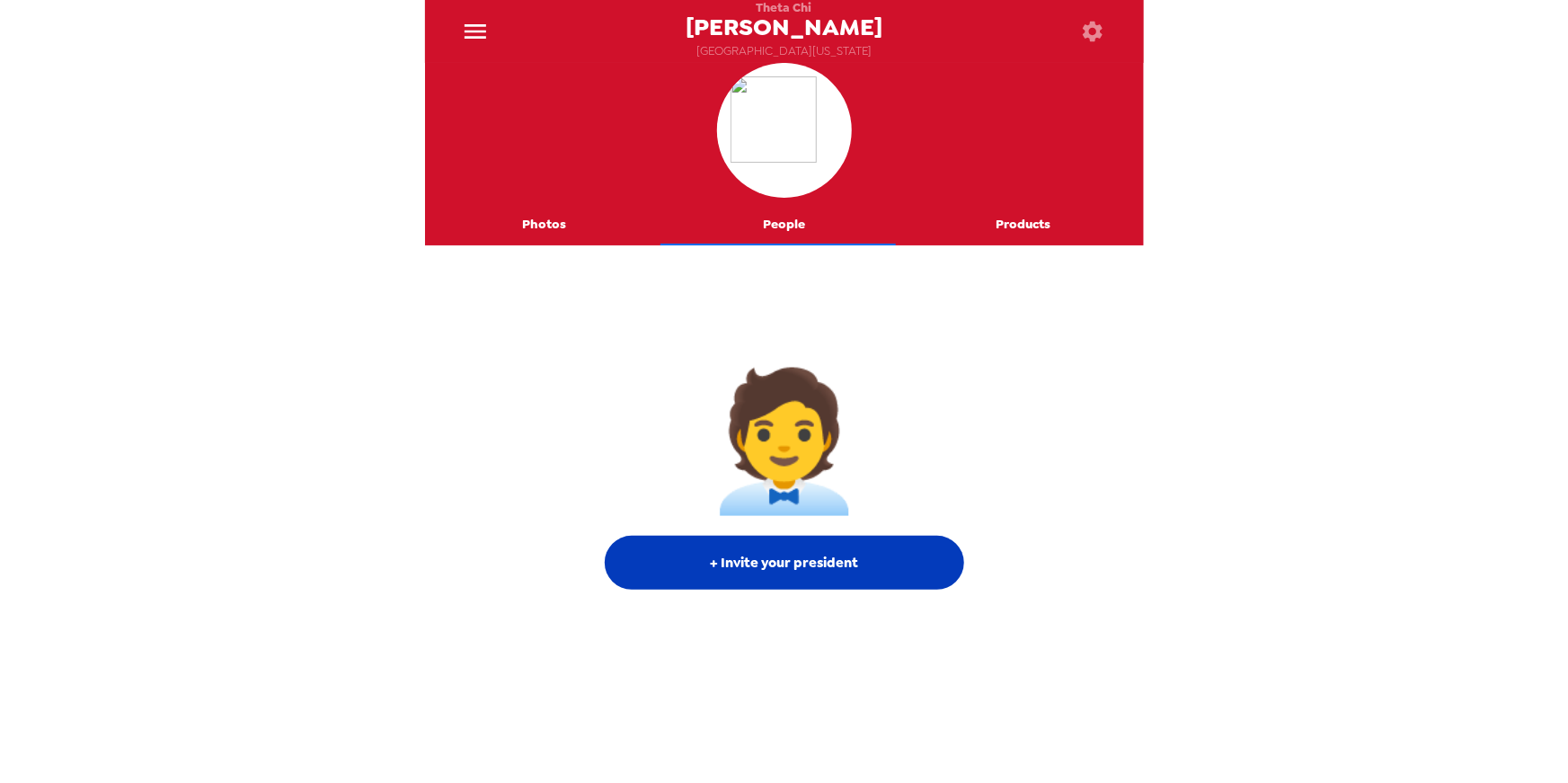
click at [817, 582] on button "+ Invite your president" at bounding box center [784, 563] width 359 height 54
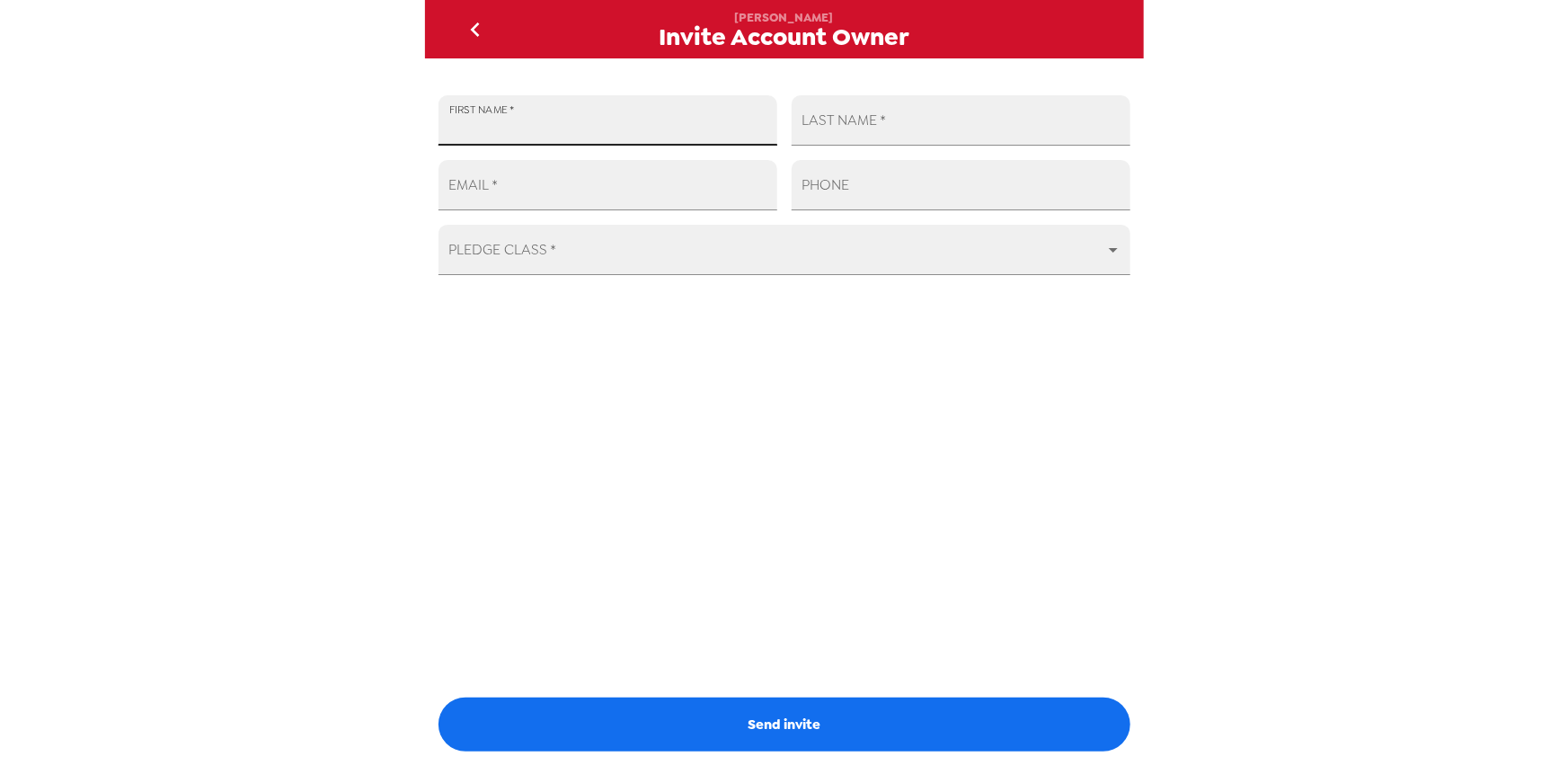
click at [572, 134] on input "FIRST NAME   *" at bounding box center [608, 121] width 338 height 51
type input "Carlo"
type input "Boyd"
paste input "president.thetachinau@gmail.com"
type input "president.thetachinau@gmail.com"
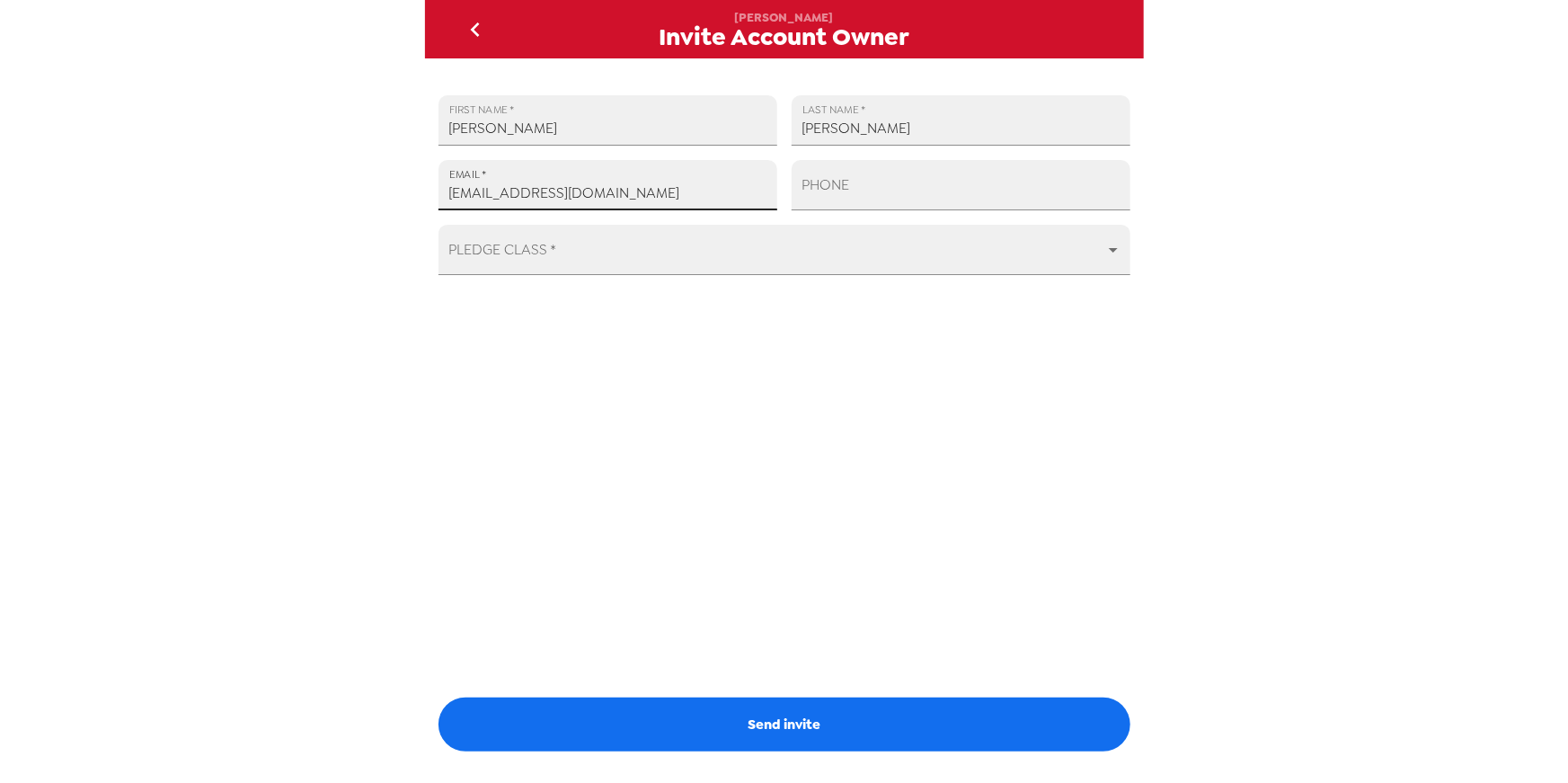
click at [374, 416] on div "Iota Kappa Invite Account Owner FIRST NAME   * Carlo LAST NAME   * Boyd EMAIL  …" at bounding box center [784, 392] width 1568 height 783
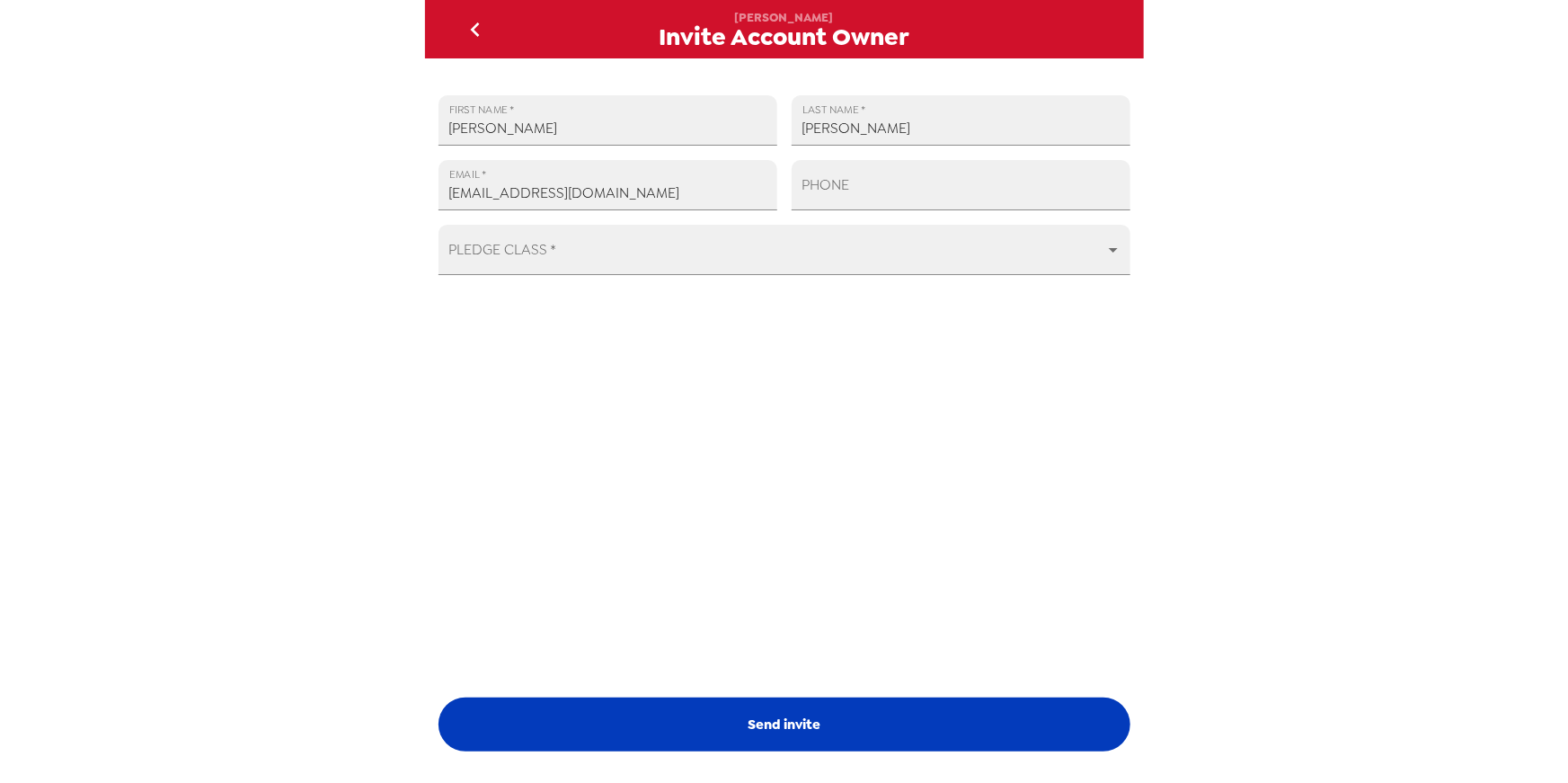
click at [832, 736] on button "Send invite" at bounding box center [784, 725] width 692 height 54
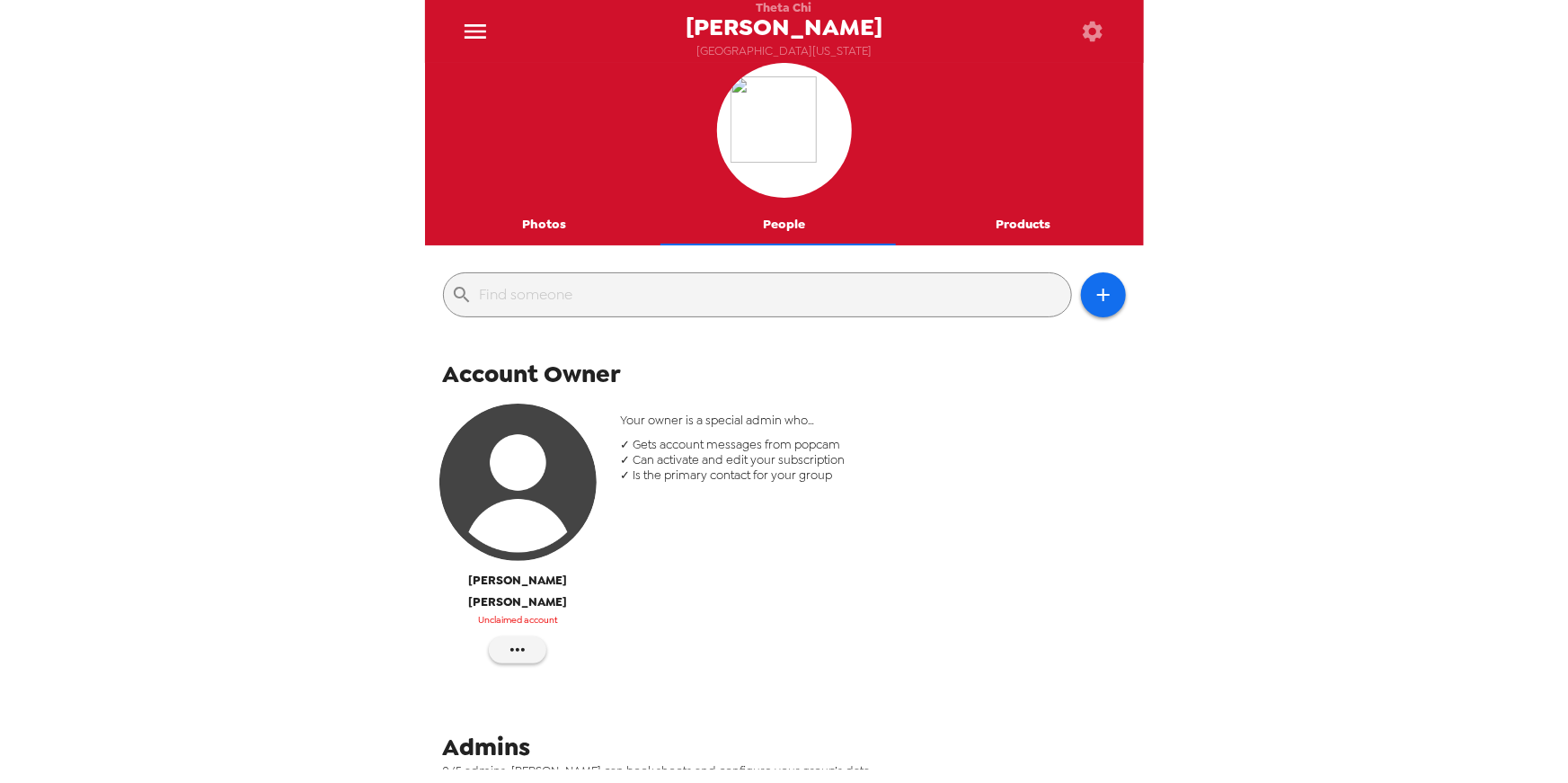
click at [264, 635] on div "Successfully Invited! Theta Chi Iota Kappa Northern Arizona University Photos P…" at bounding box center [784, 392] width 1568 height 783
click at [466, 33] on icon "menu" at bounding box center [475, 31] width 29 height 29
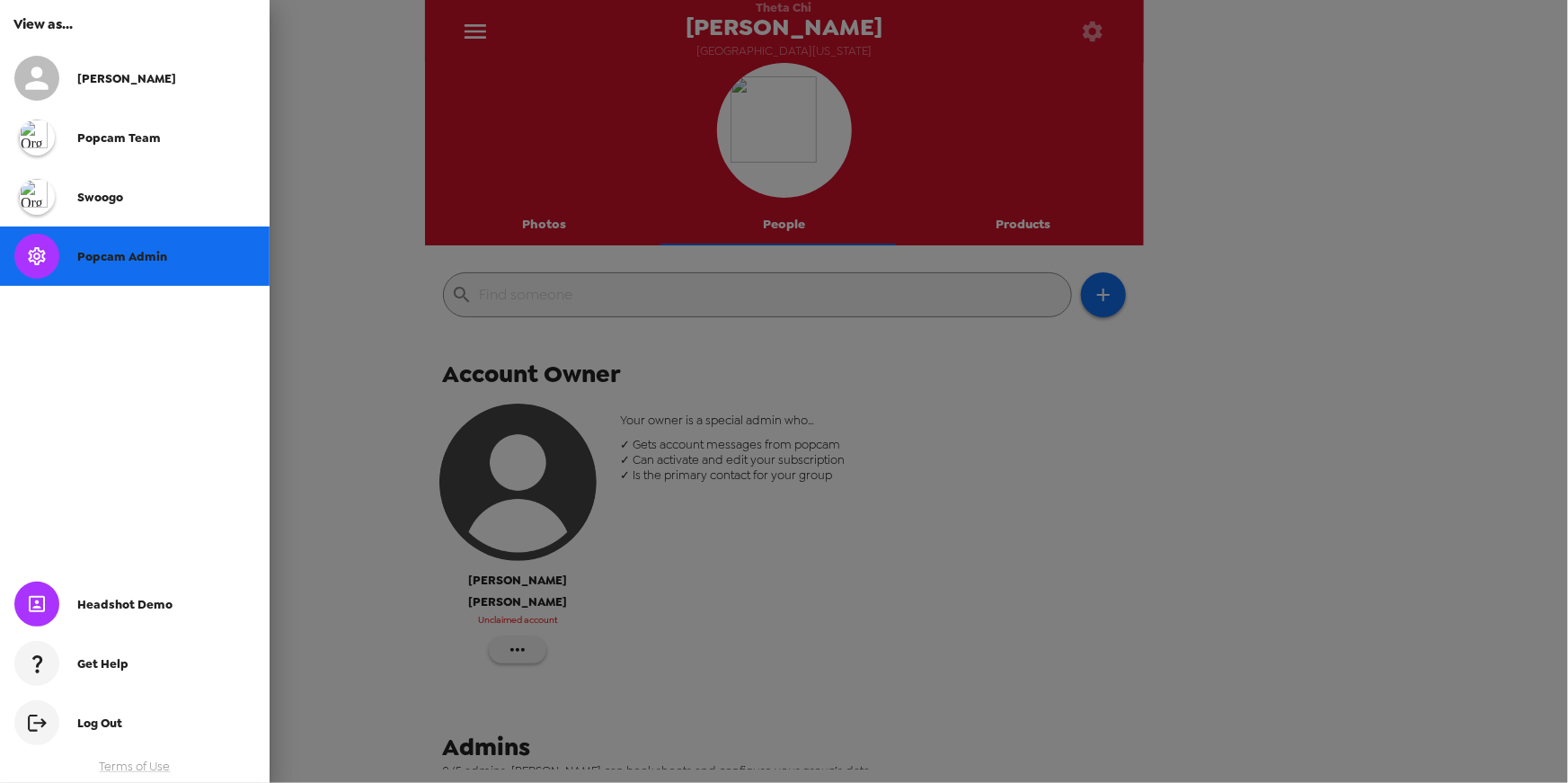
click at [163, 253] on div "Popcam Admin" at bounding box center [166, 256] width 178 height 15
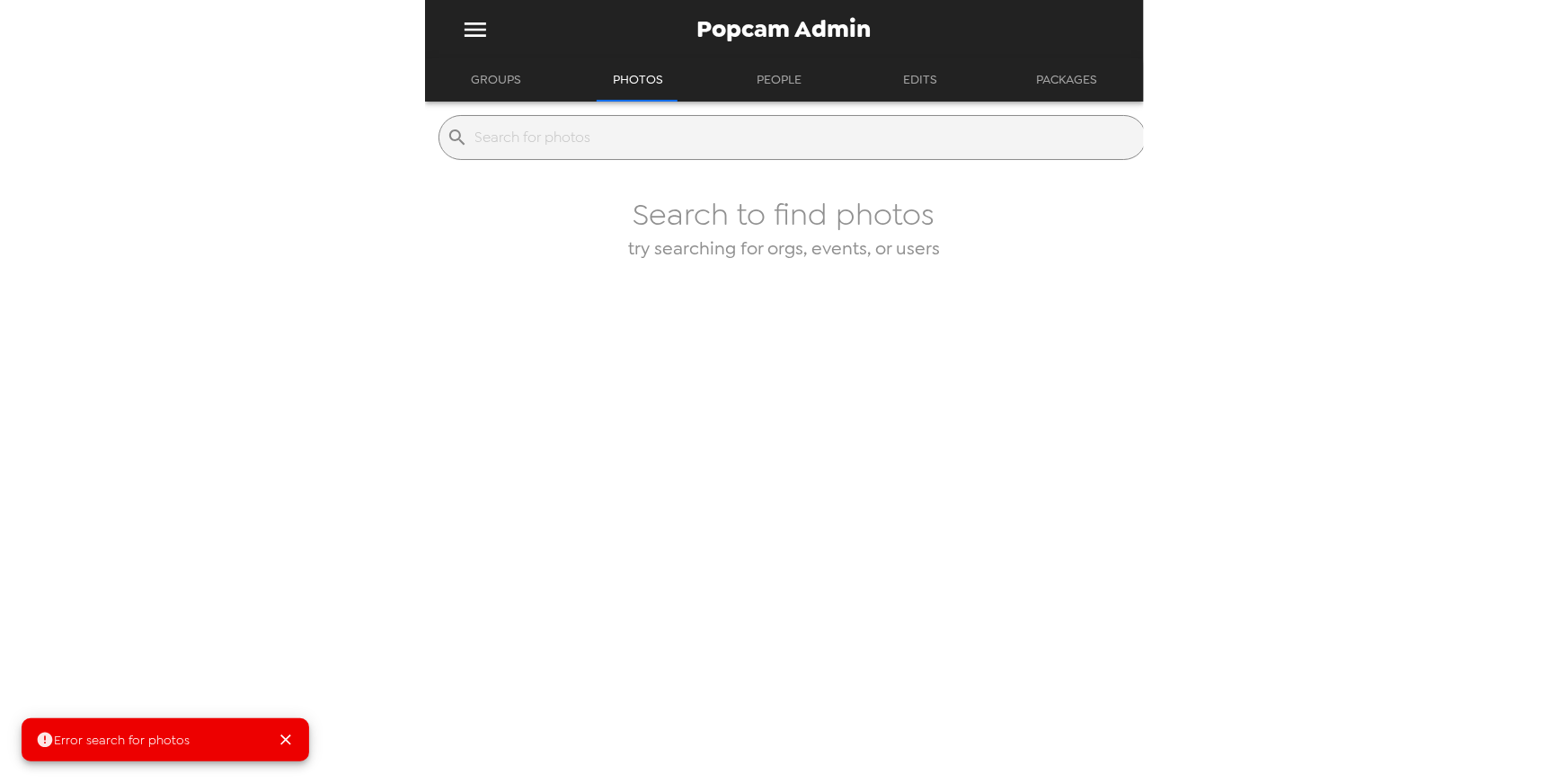
click at [554, 134] on input "text" at bounding box center [807, 137] width 663 height 29
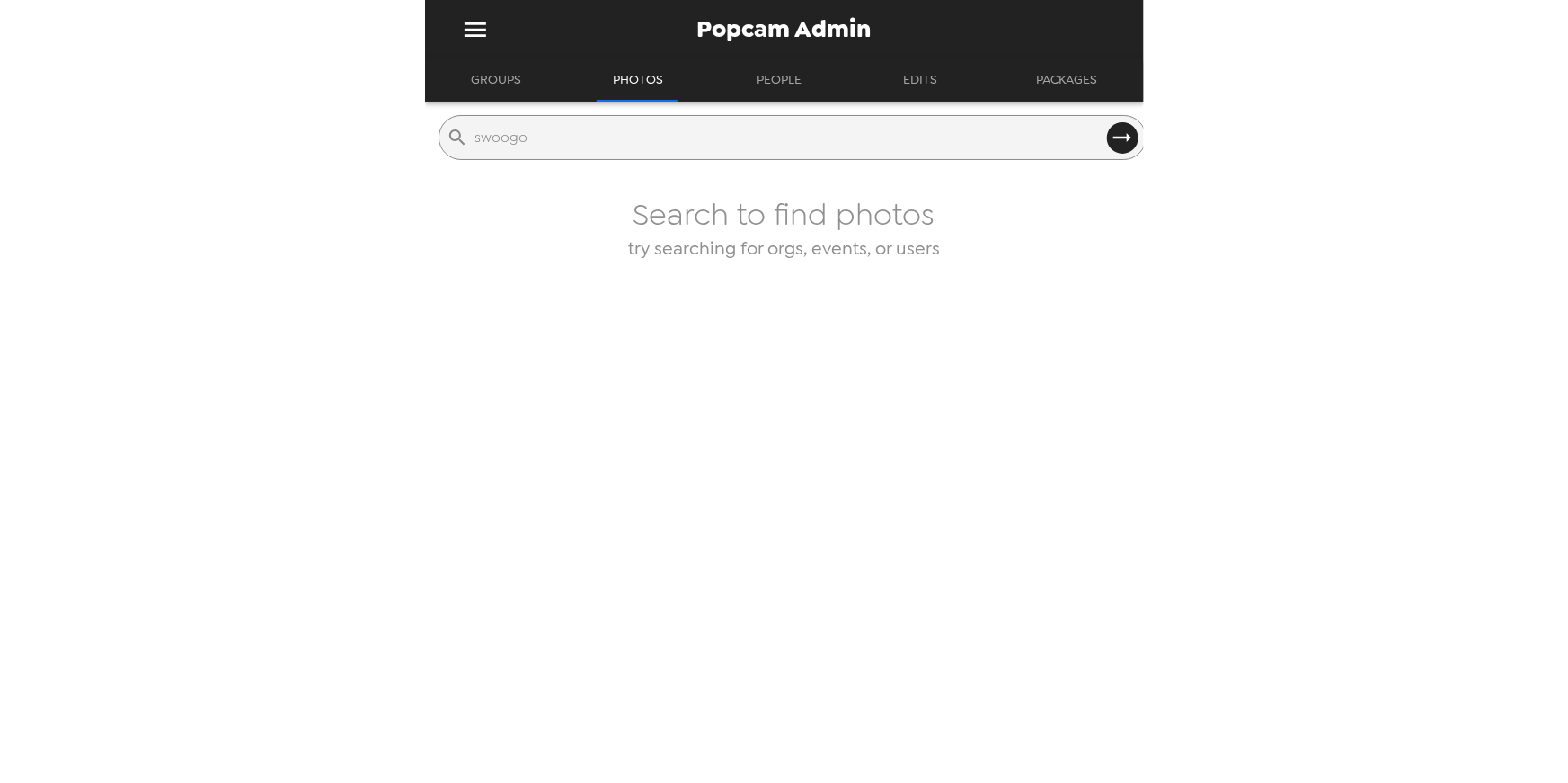
type input "swoogo"
click at [518, 71] on button "Groups" at bounding box center [496, 80] width 83 height 43
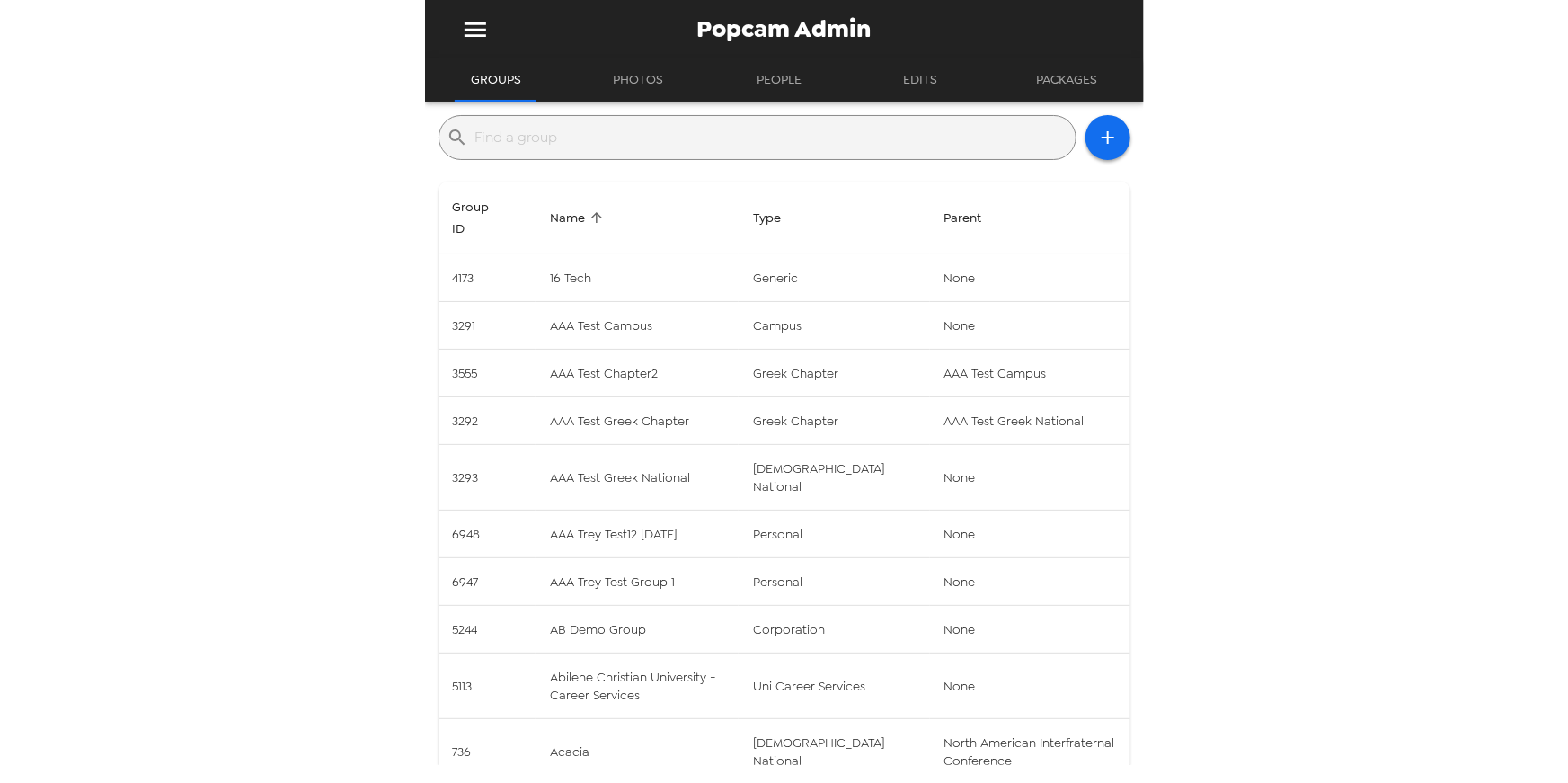
click at [610, 134] on input "text" at bounding box center [773, 137] width 593 height 29
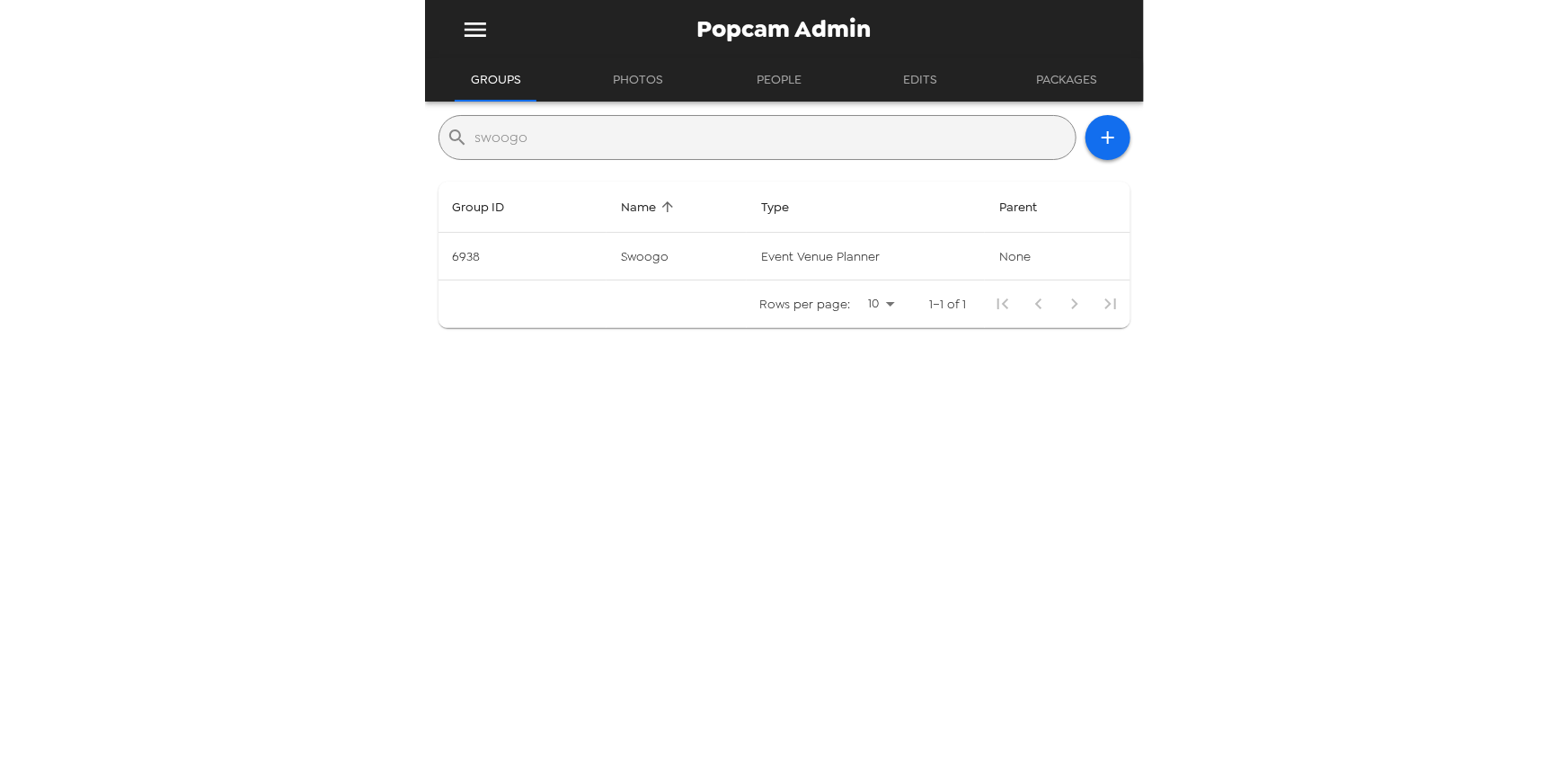
type input "swoogo"
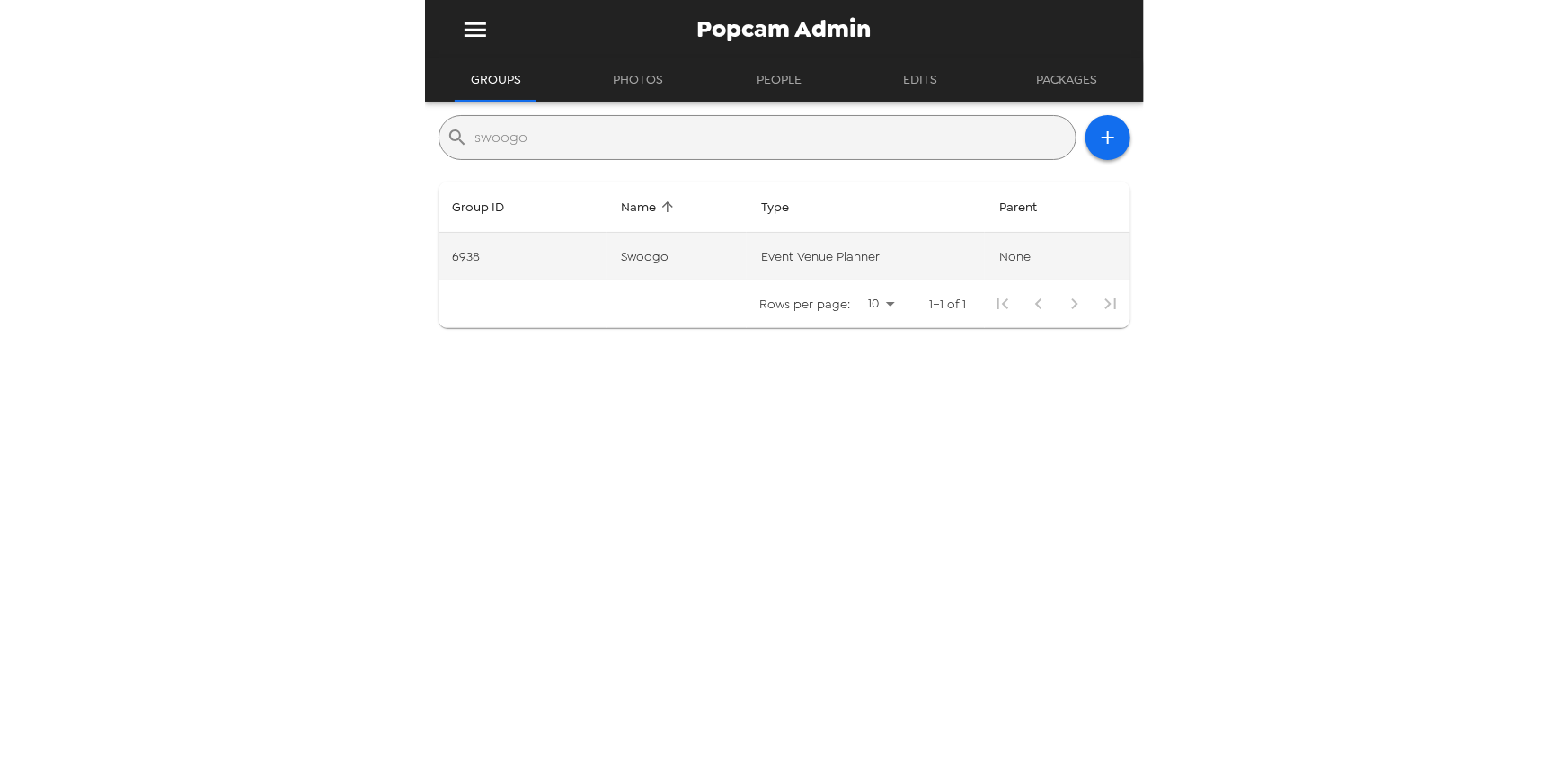
click at [509, 270] on td "6938" at bounding box center [523, 257] width 168 height 48
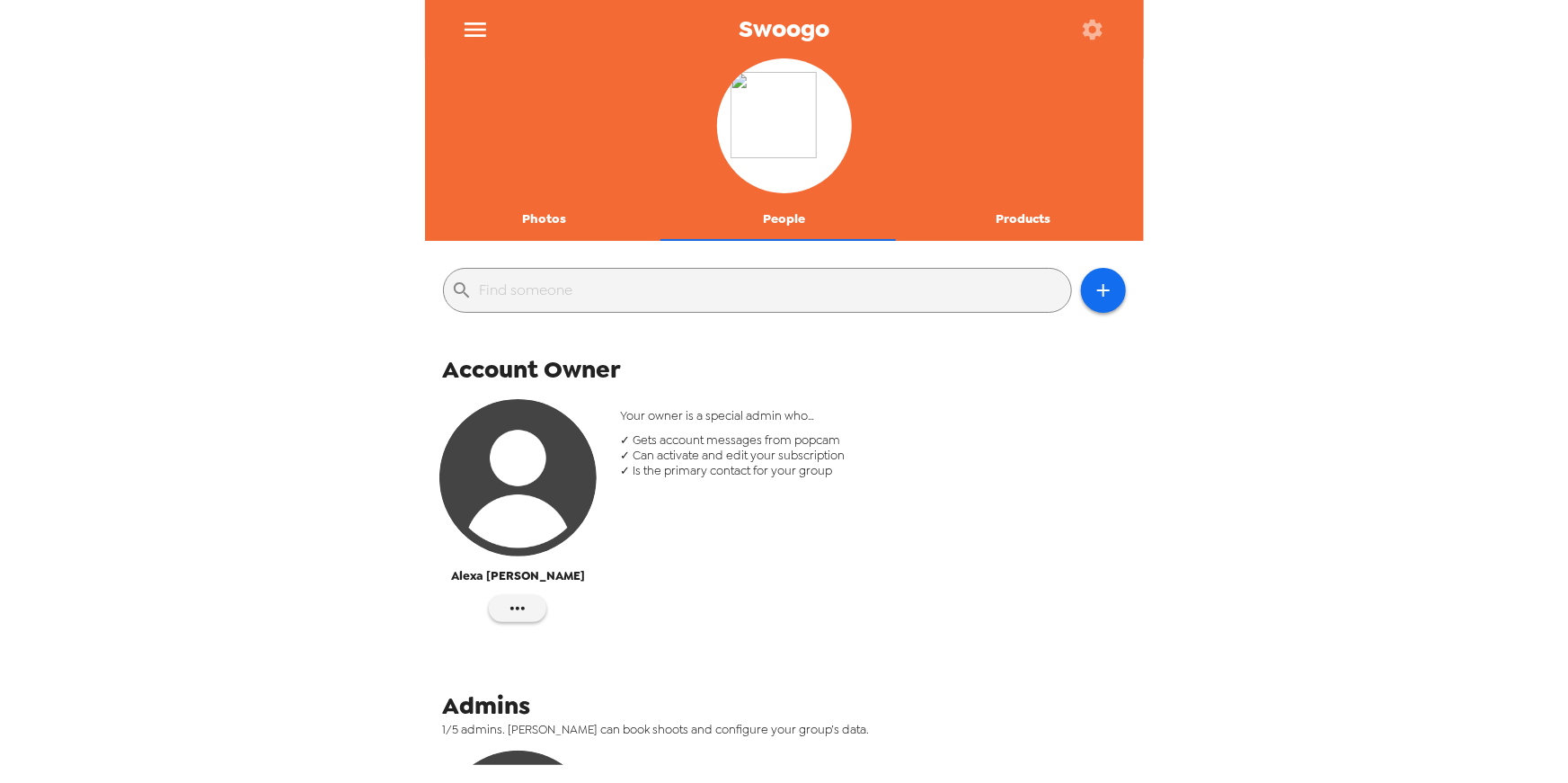
click at [111, 162] on div "Swoogo Photos People Products ​ Account Owner Alexa Obermeyer Your owner is a s…" at bounding box center [784, 392] width 1568 height 783
click at [189, 250] on div "Swoogo Photos People Products ​ Account Owner Alexa Obermeyer Your owner is a s…" at bounding box center [784, 392] width 1568 height 783
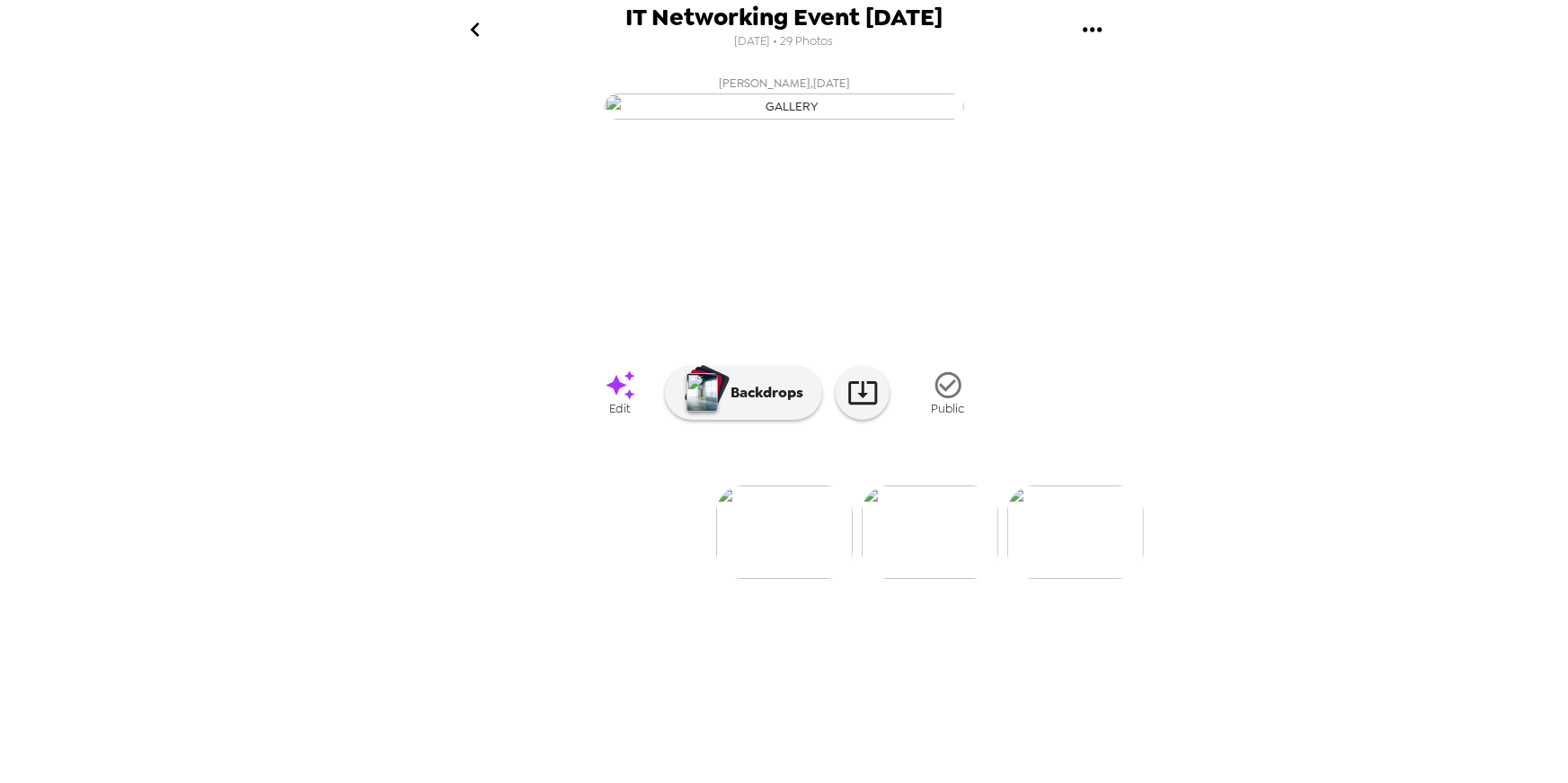
click at [1084, 776] on div "IT Networking Event 10/14/25 10/9/2025 • 29 Photos Christian Terrell , 10-14-20…" at bounding box center [784, 392] width 719 height 783
click at [928, 782] on div "IT Networking Event 10/14/25 10/9/2025 • 29 Photos Christian Terrell , 10-14-20…" at bounding box center [784, 392] width 719 height 783
click at [617, 579] on img at bounding box center [639, 533] width 136 height 94
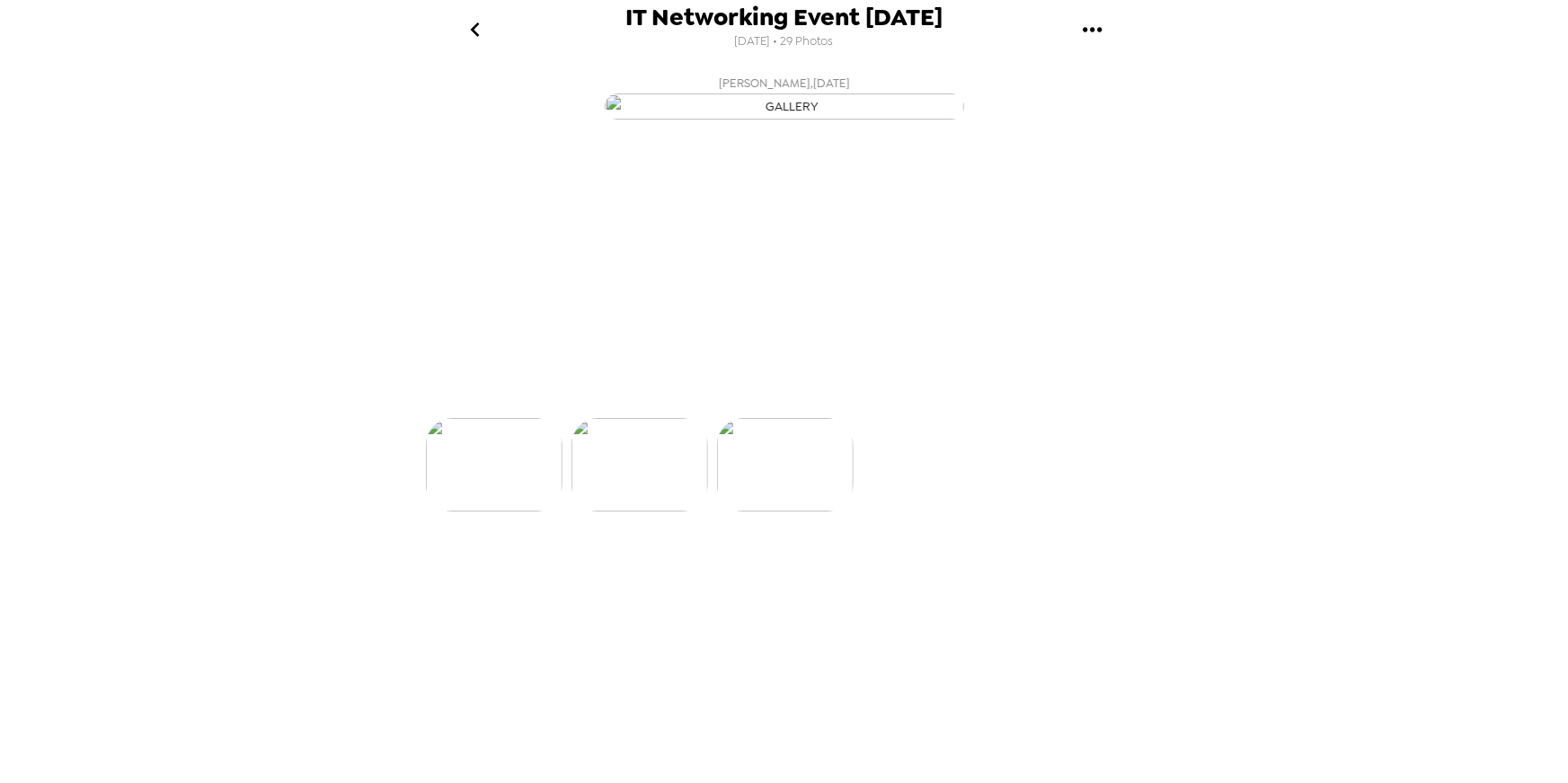
scroll to position [0, 3923]
click at [503, 579] on img at bounding box center [501, 533] width 136 height 94
click at [651, 579] on img at bounding box center [646, 533] width 136 height 94
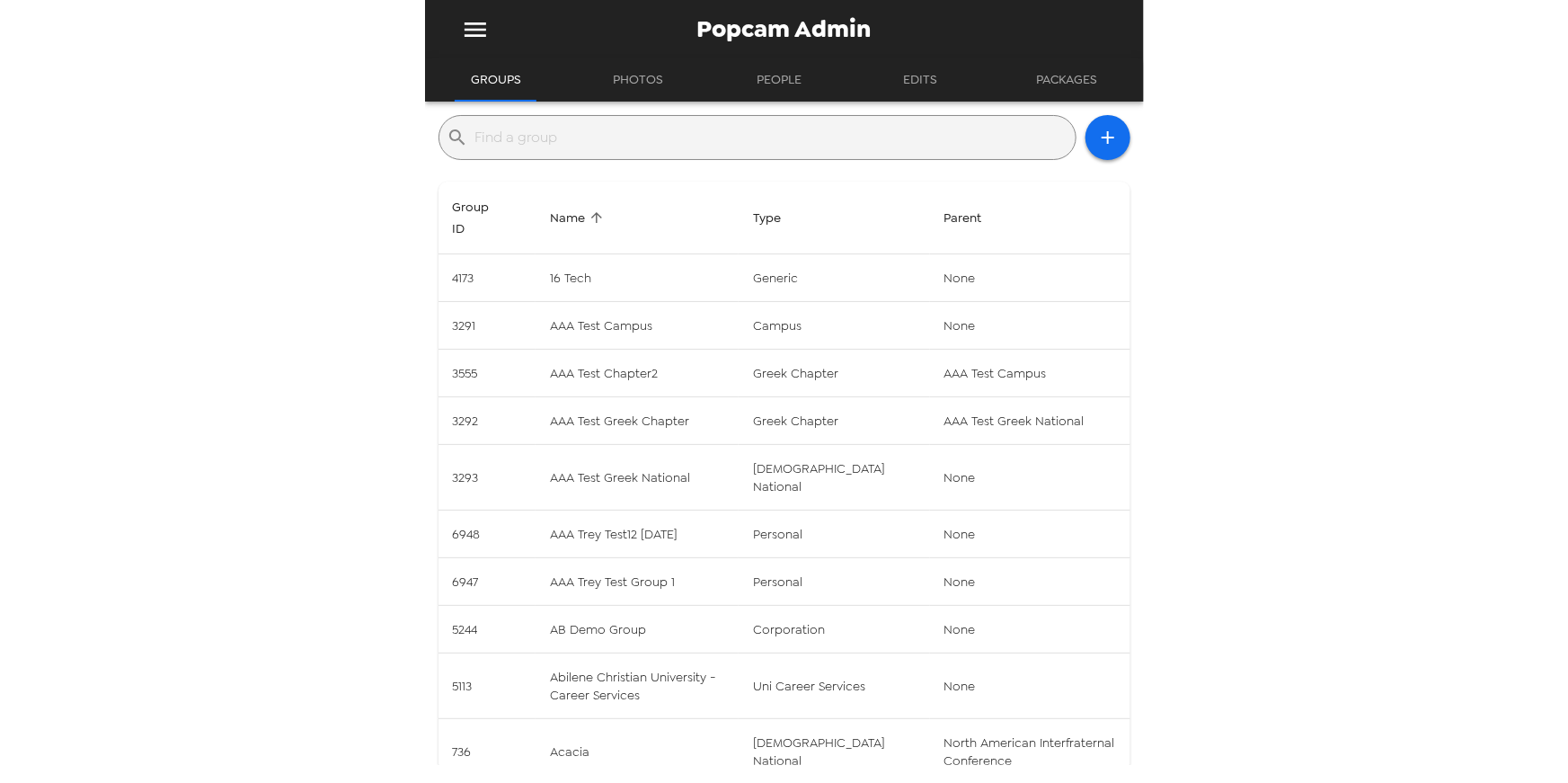
click at [581, 154] on div "​" at bounding box center [758, 137] width 638 height 45
click at [592, 144] on input "text" at bounding box center [773, 137] width 593 height 29
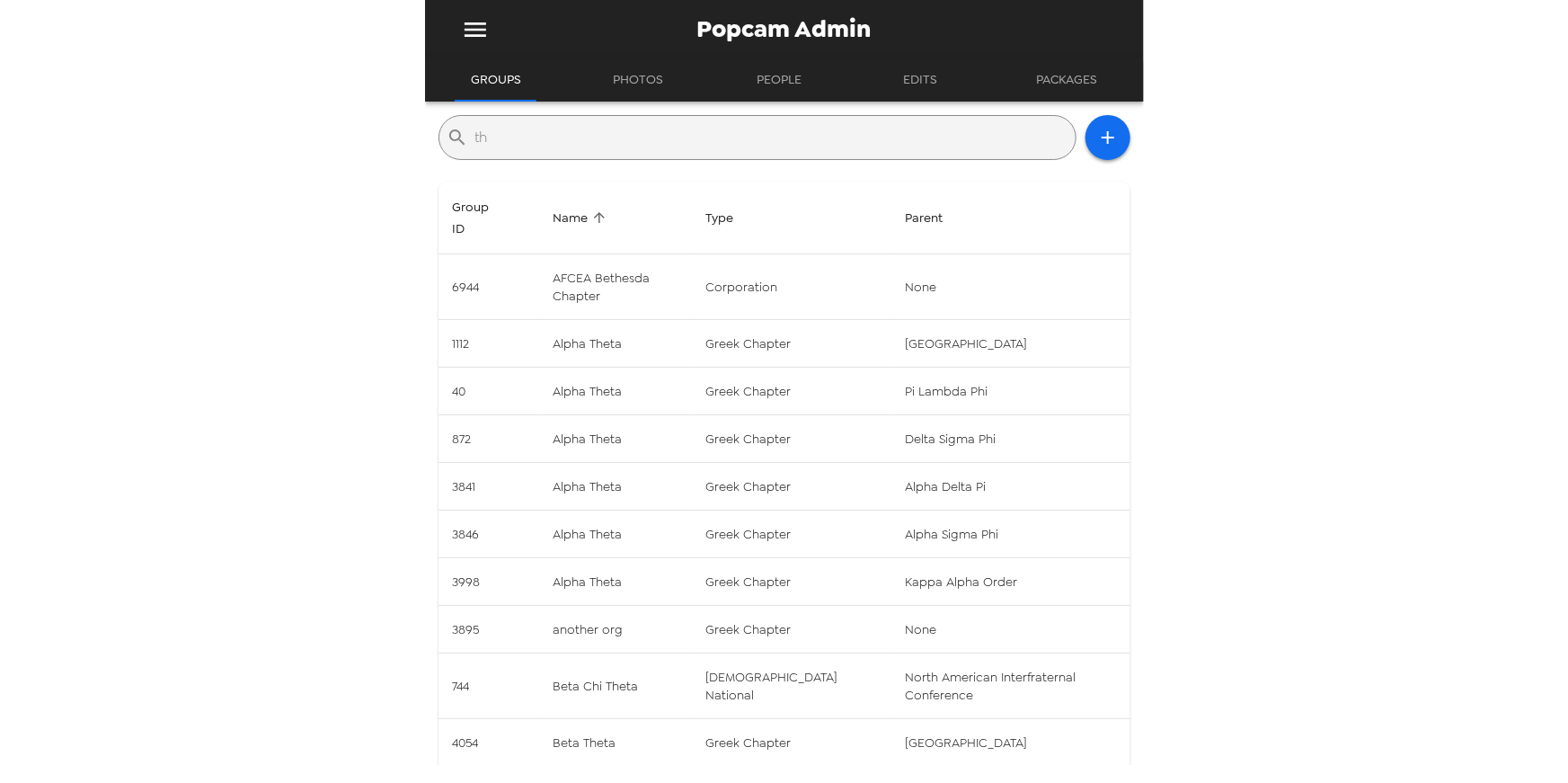
type input "t"
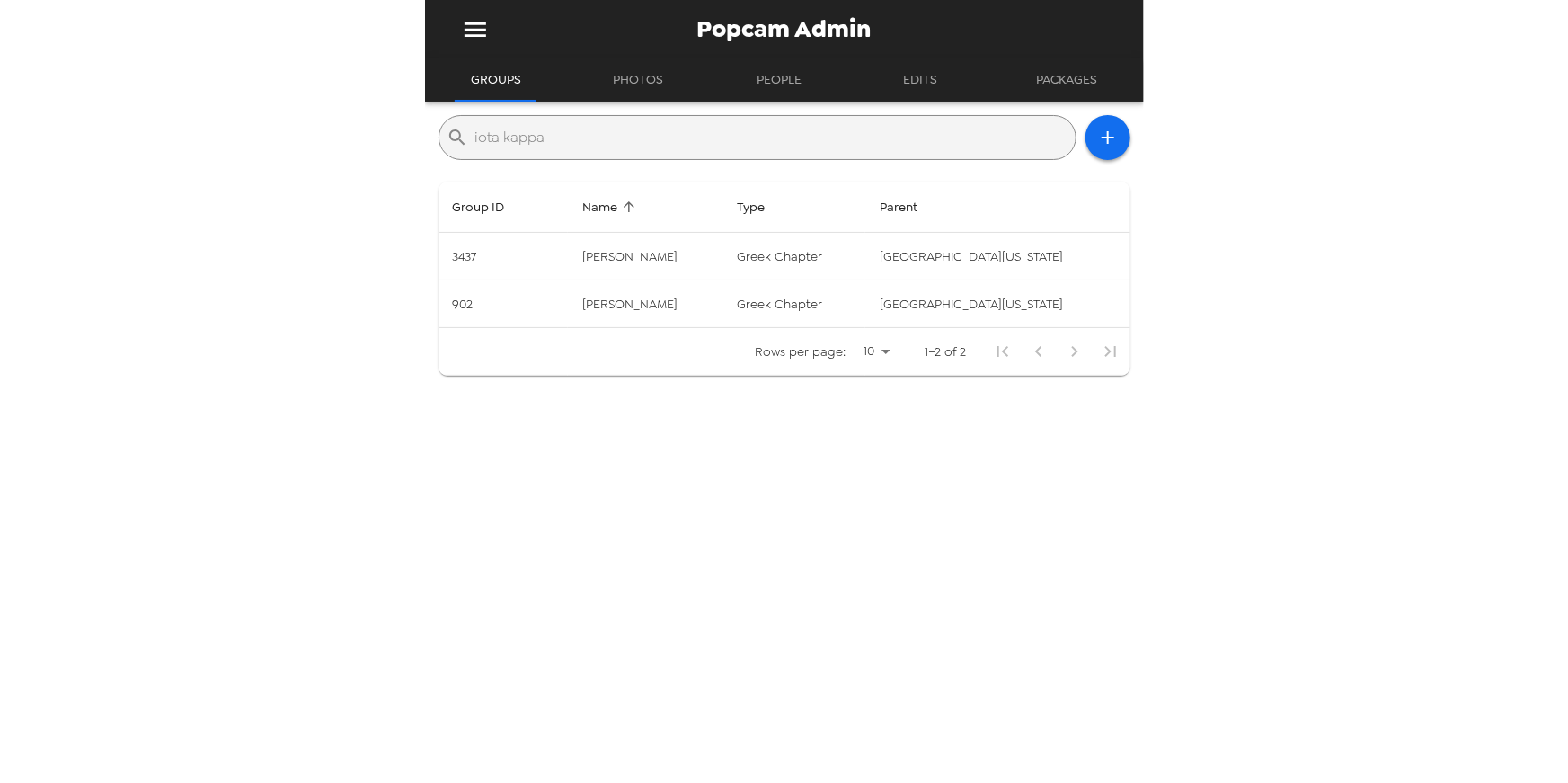
click at [565, 126] on input "iota kappa" at bounding box center [773, 137] width 593 height 29
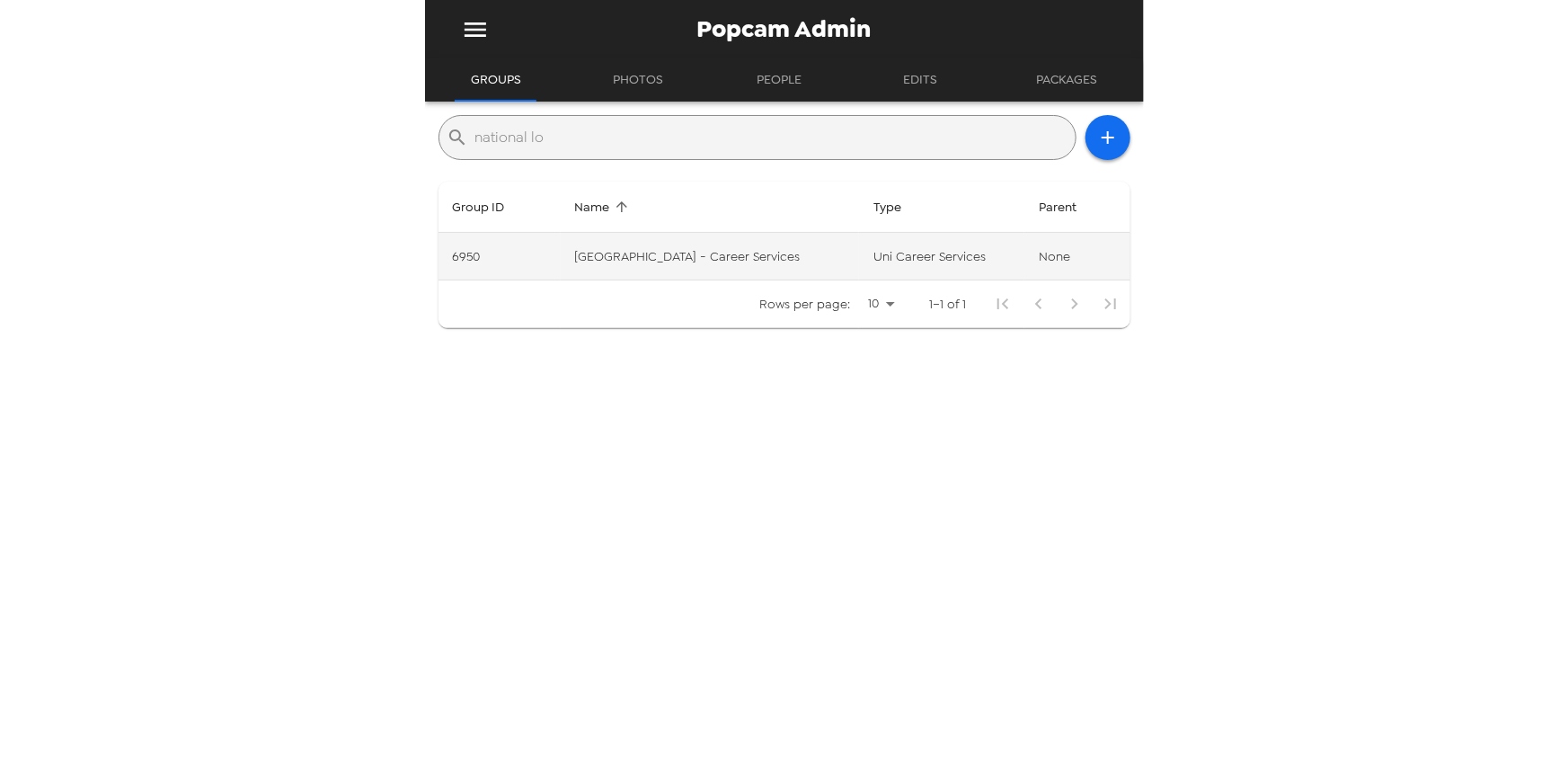
type input "national lo"
click at [688, 245] on td "[GEOGRAPHIC_DATA] - Career Services" at bounding box center [710, 257] width 299 height 48
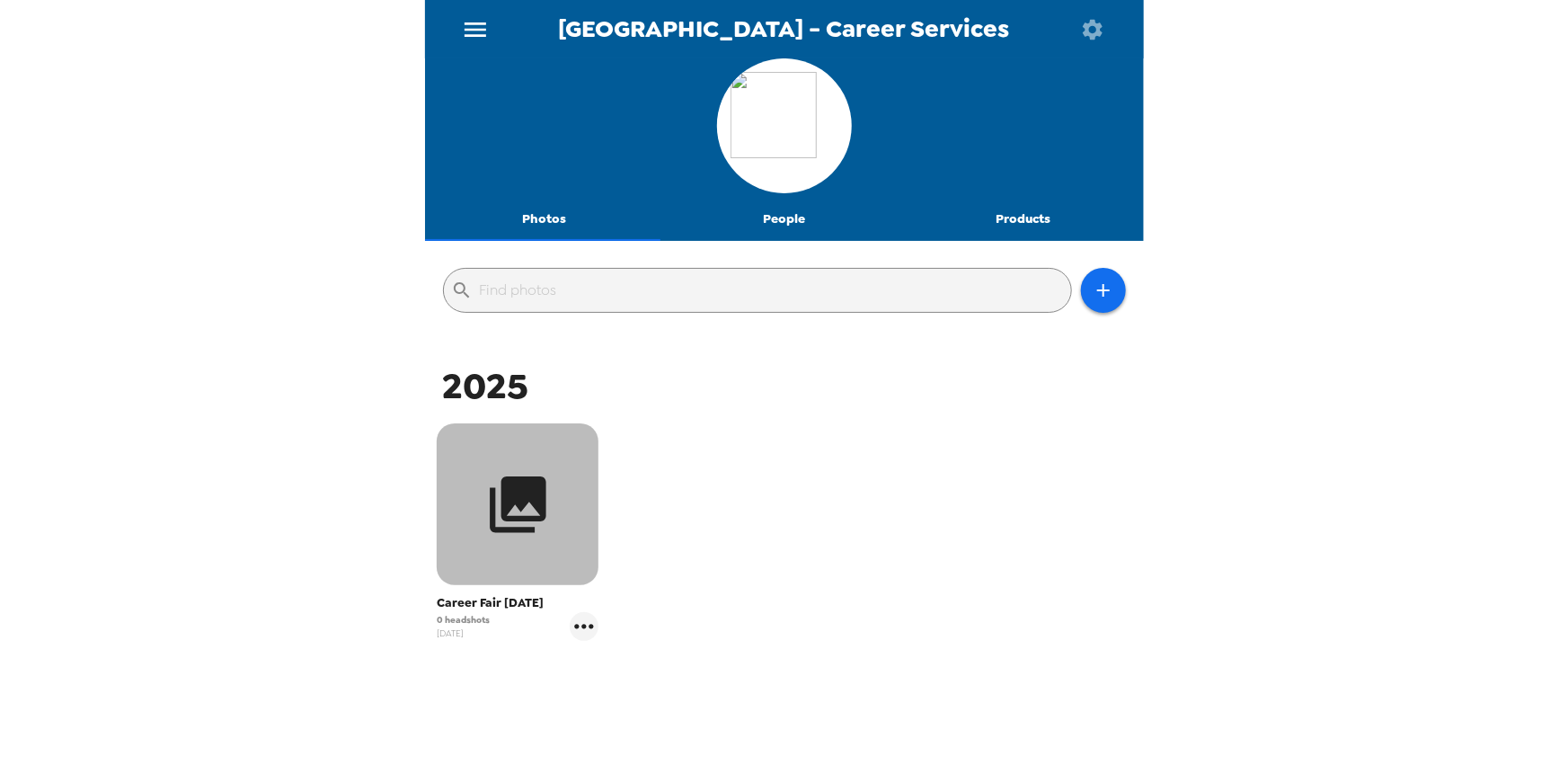
click at [529, 547] on button "button" at bounding box center [518, 504] width 162 height 162
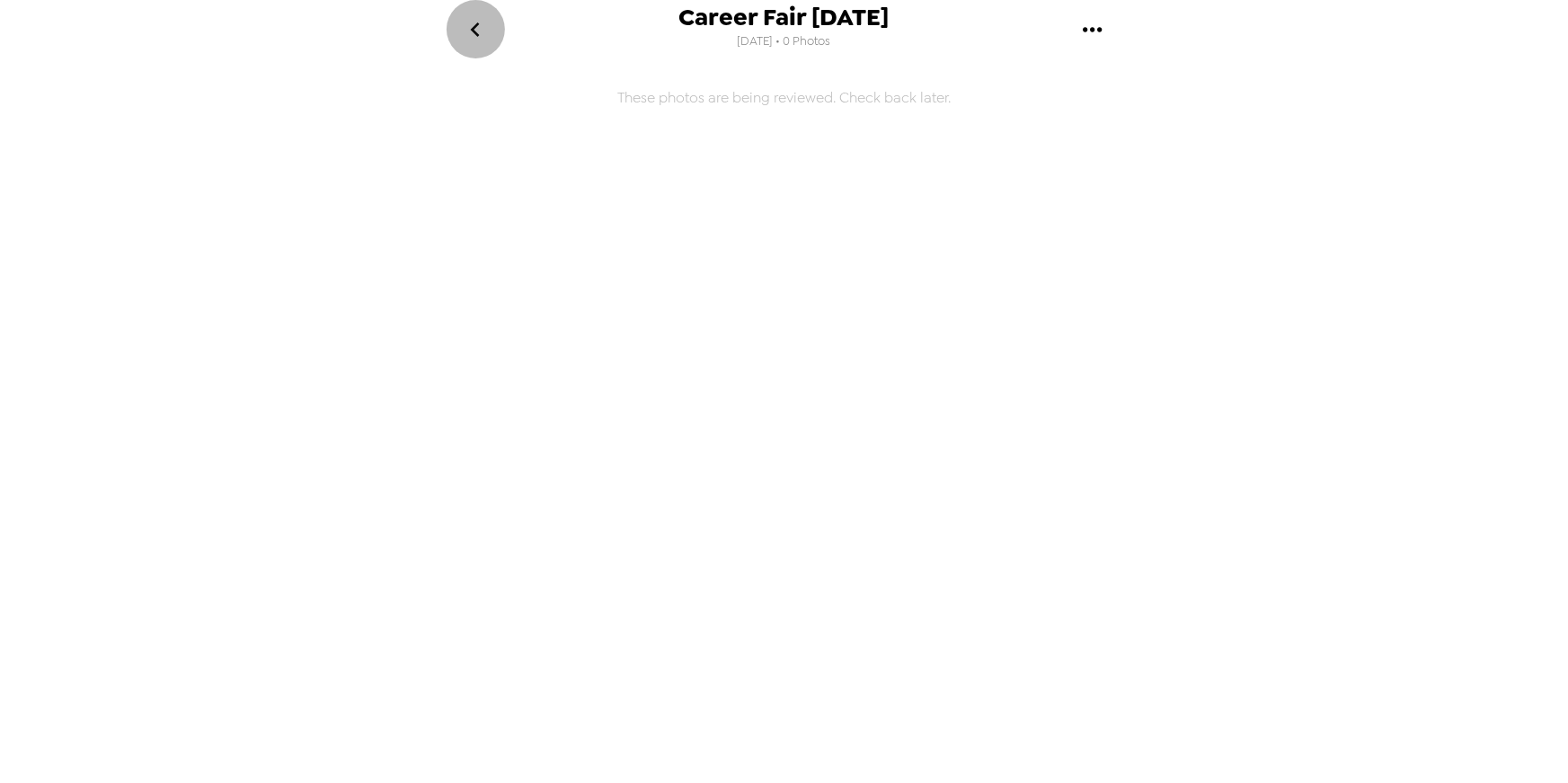
click at [479, 36] on icon "go back" at bounding box center [475, 29] width 29 height 29
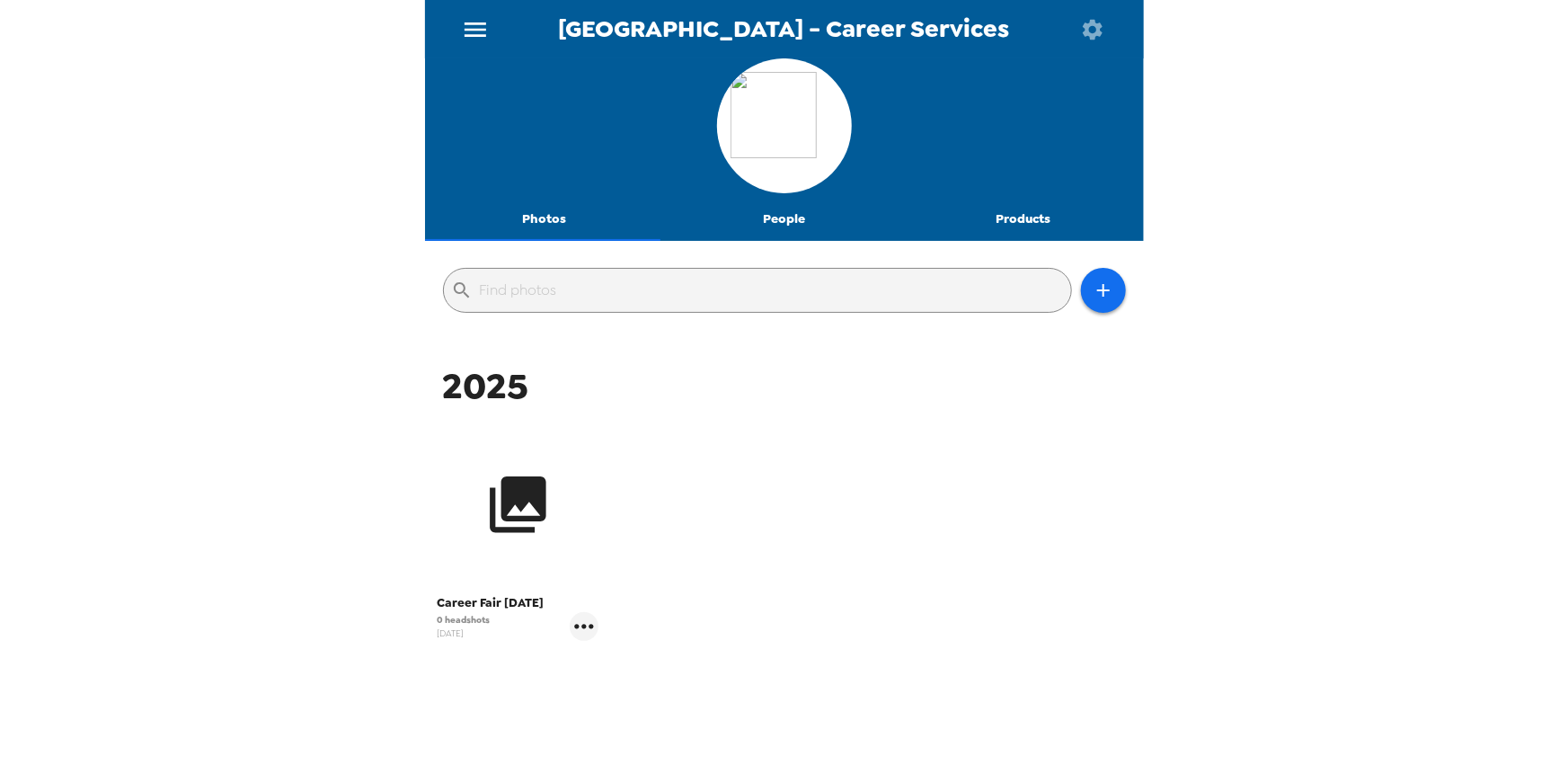
click at [542, 494] on icon "button" at bounding box center [518, 505] width 57 height 57
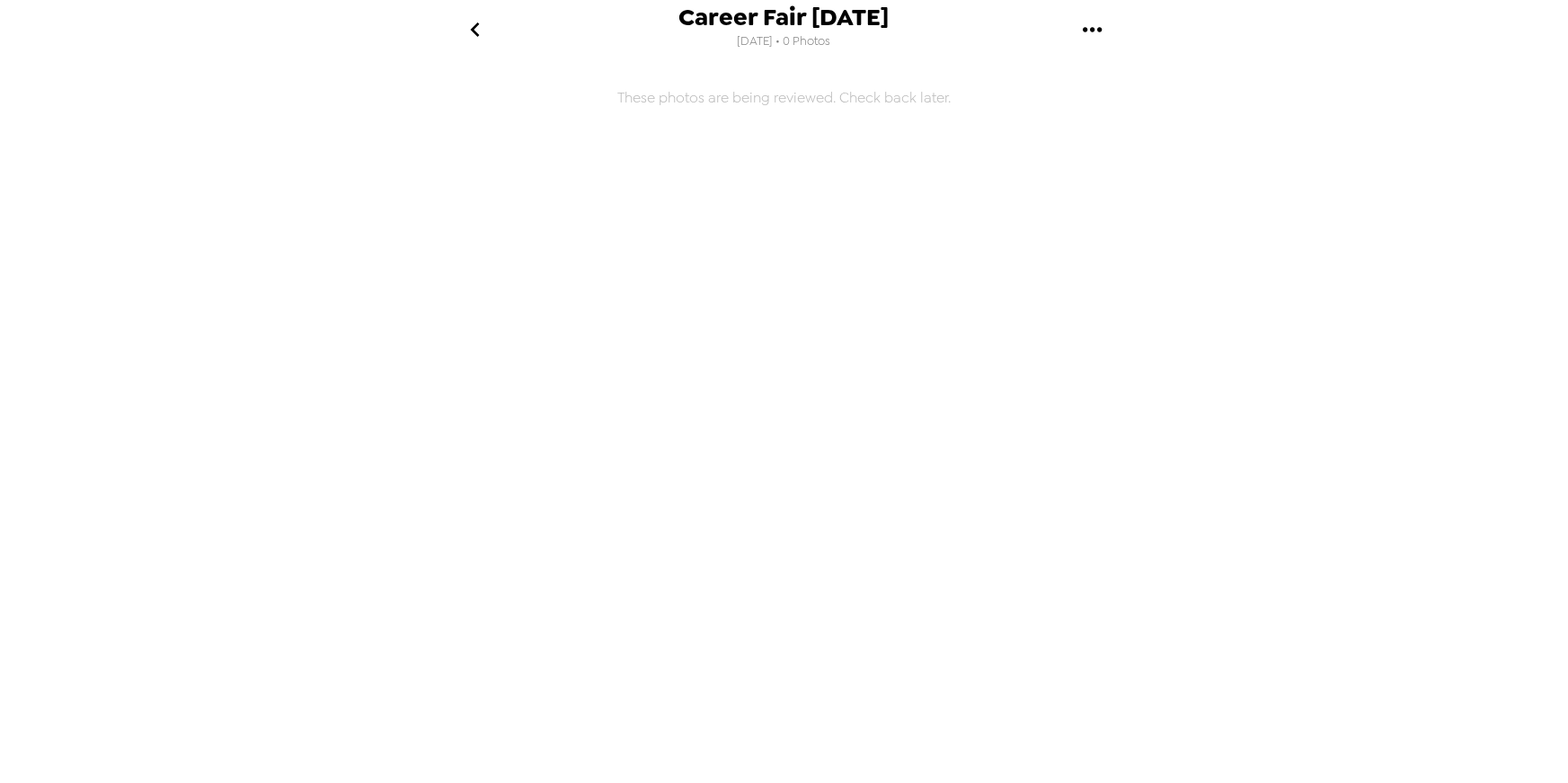
click at [258, 232] on div "Career Fair [DATE] [DATE] • 0 Photos These photos are being reviewed. Check bac…" at bounding box center [784, 392] width 1568 height 783
click at [475, 33] on icon "go back" at bounding box center [475, 30] width 9 height 14
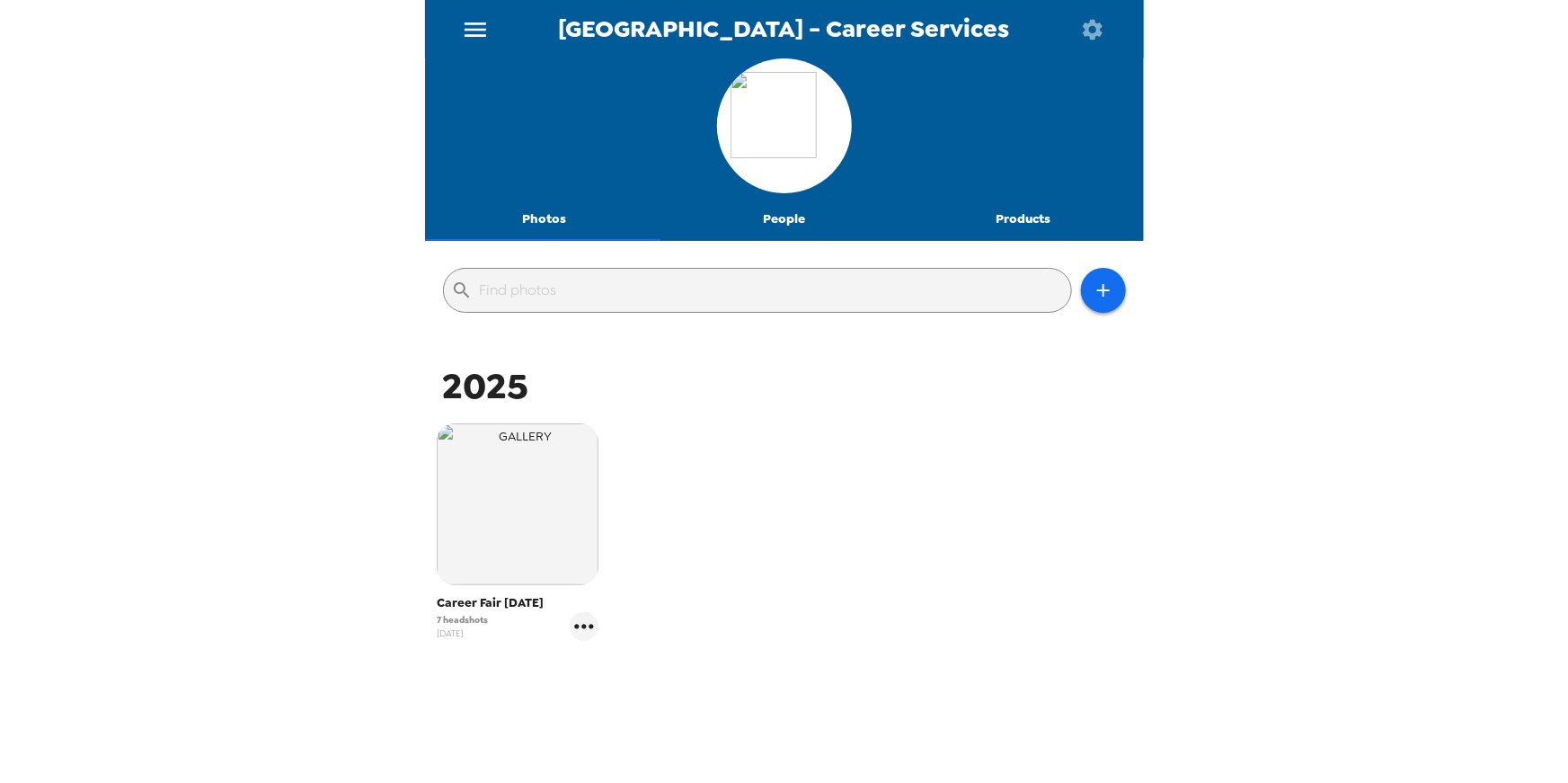
click at [532, 486] on img "button" at bounding box center [518, 504] width 162 height 162
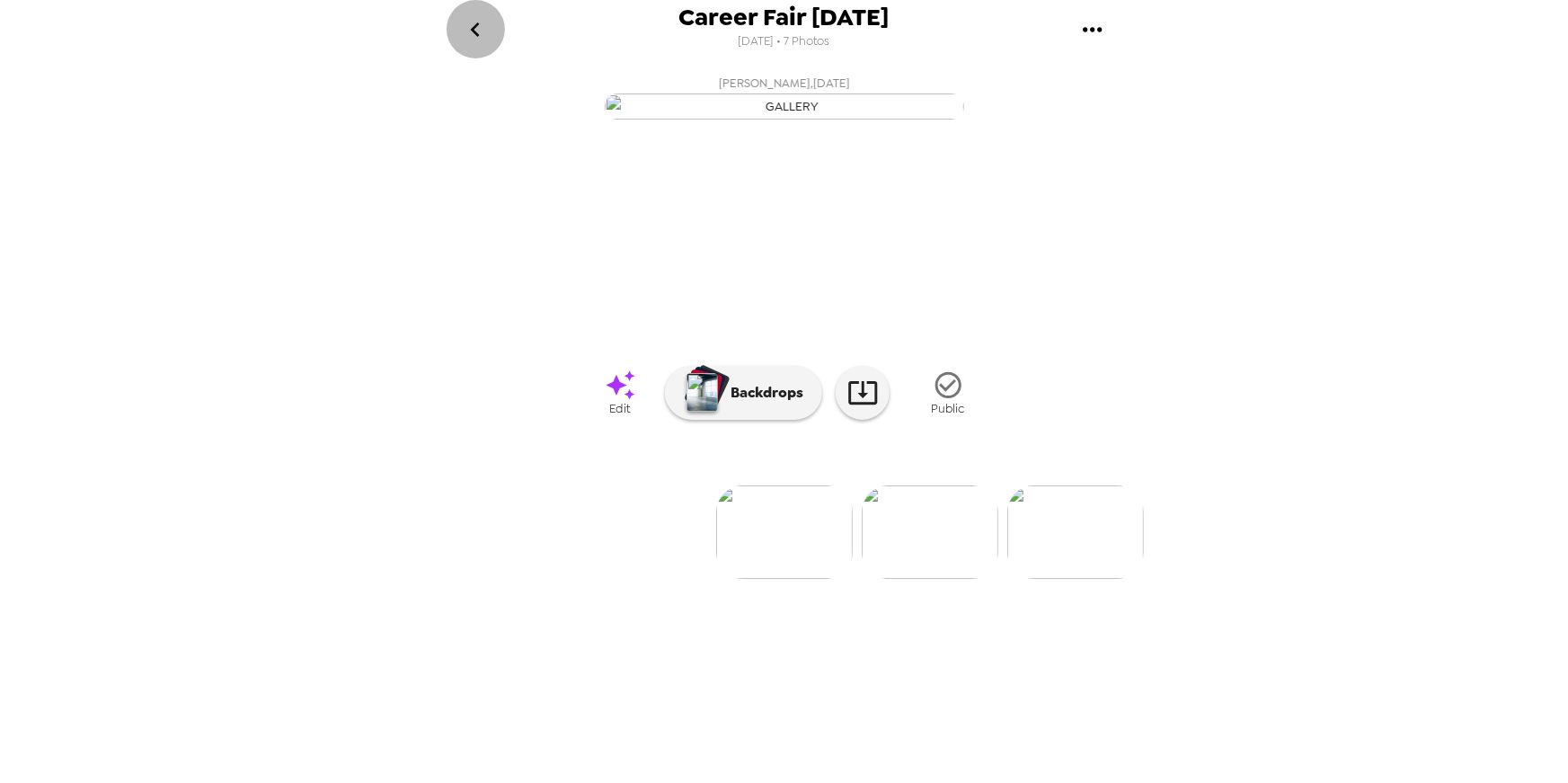
click at [474, 33] on icon "go back" at bounding box center [475, 29] width 29 height 29
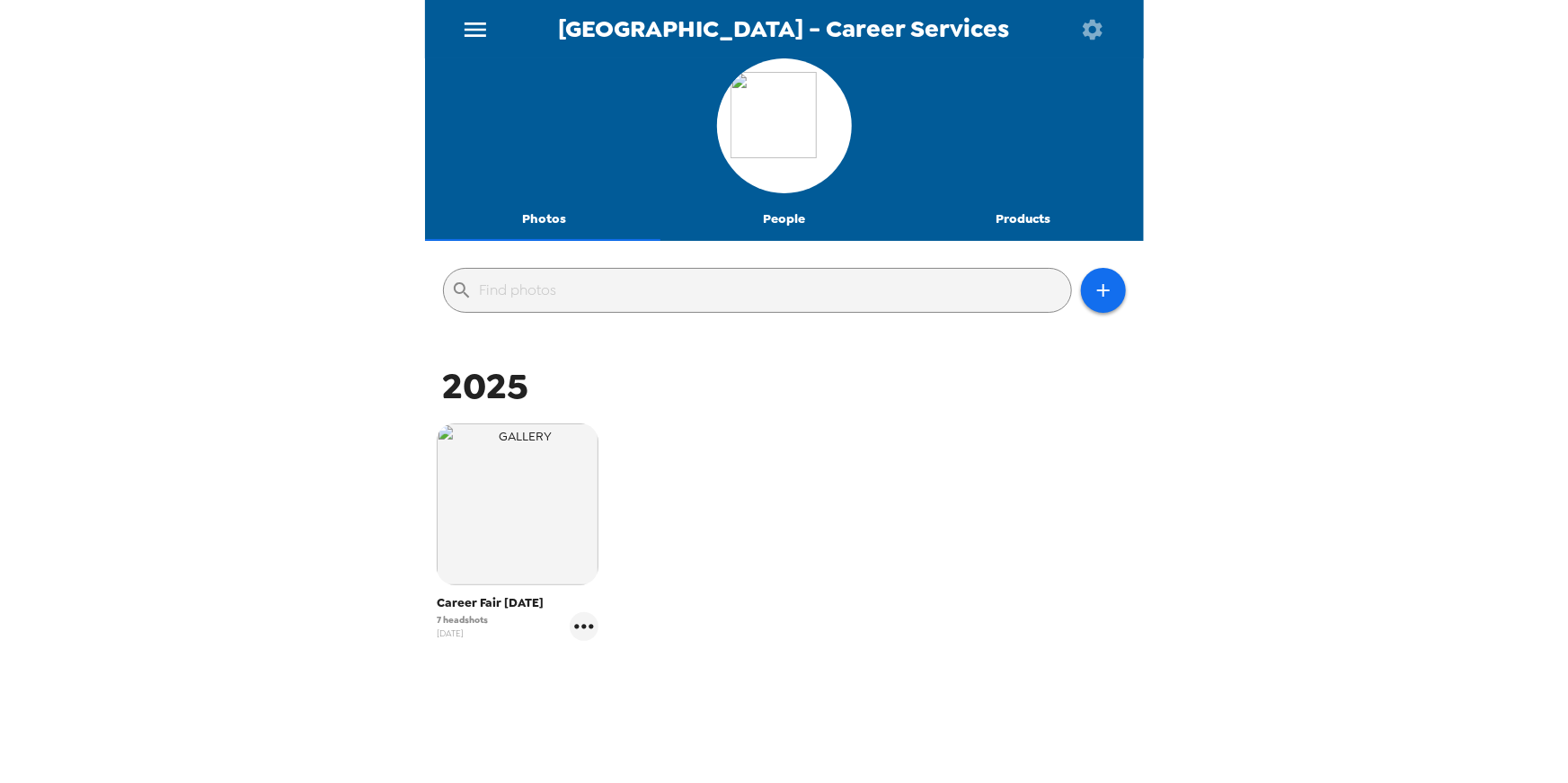
click at [269, 198] on div "National Louis University - Career Services Photos People Products ​ 2025 Caree…" at bounding box center [784, 392] width 1568 height 783
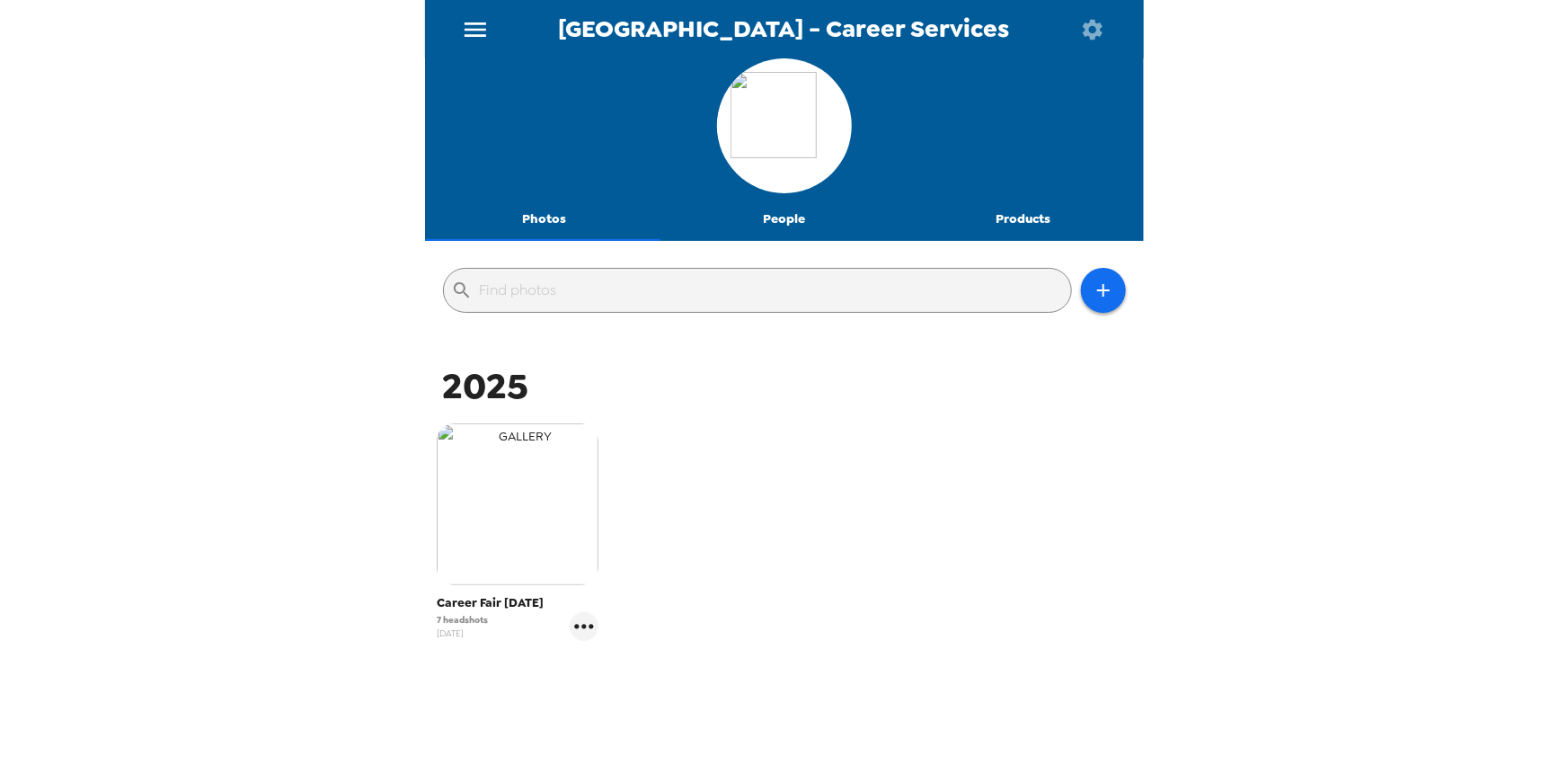
click at [527, 481] on img "button" at bounding box center [518, 504] width 162 height 162
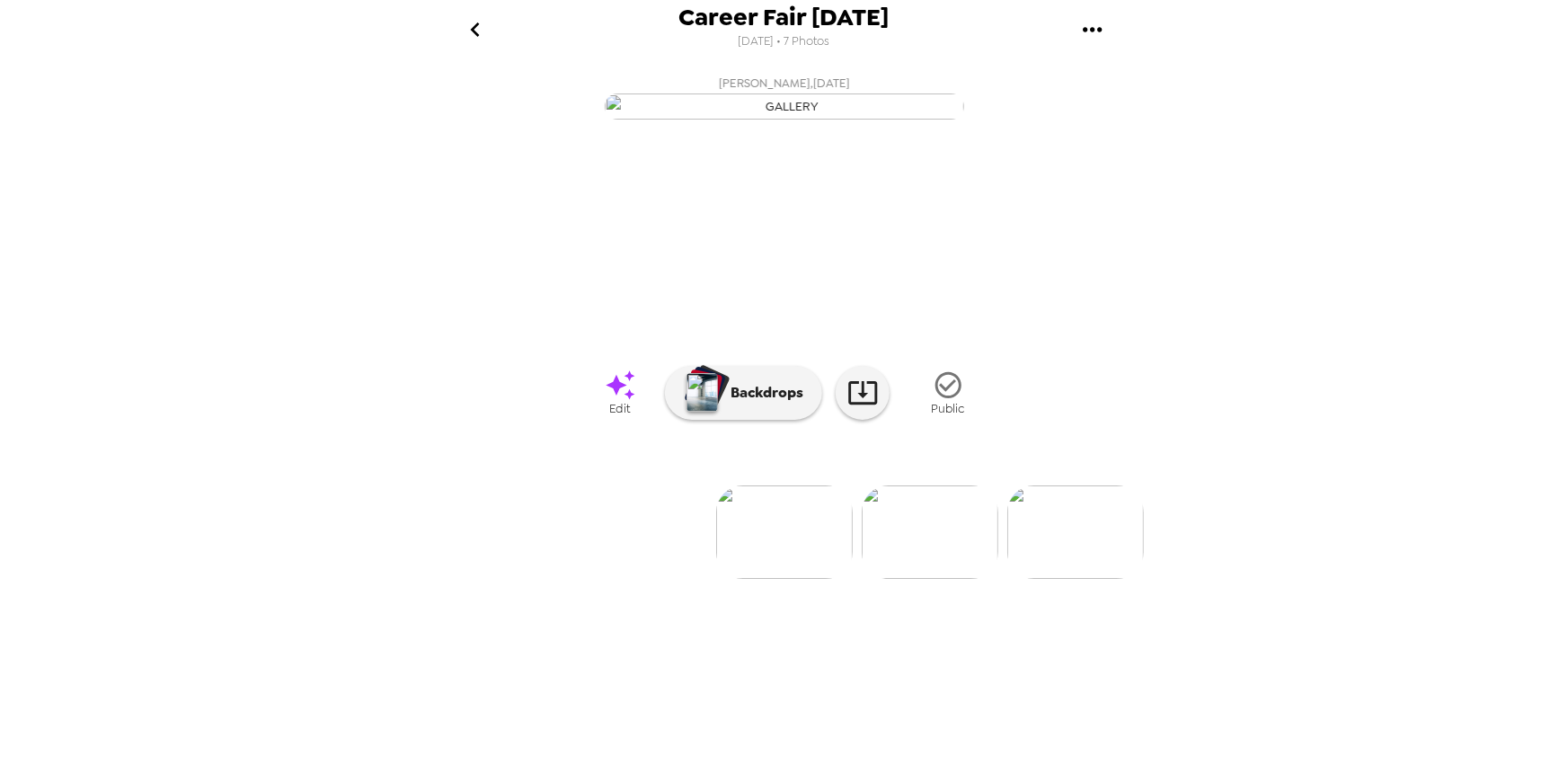
click at [936, 579] on img at bounding box center [930, 533] width 136 height 94
click at [928, 579] on img at bounding box center [932, 533] width 136 height 94
click at [1041, 579] on img at bounding box center [1078, 533] width 136 height 94
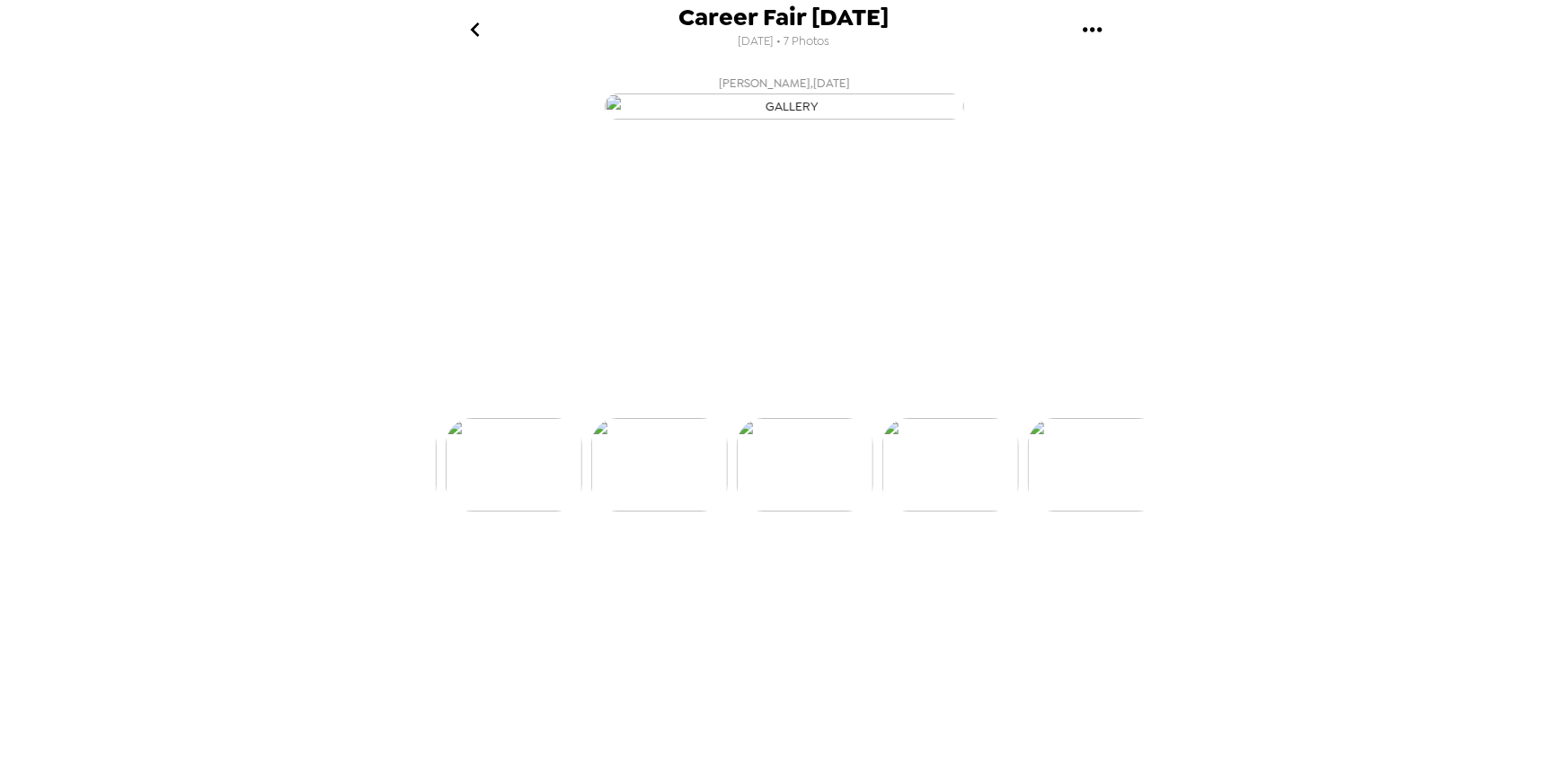
scroll to position [0, 578]
click at [1081, 579] on img at bounding box center [1079, 533] width 136 height 94
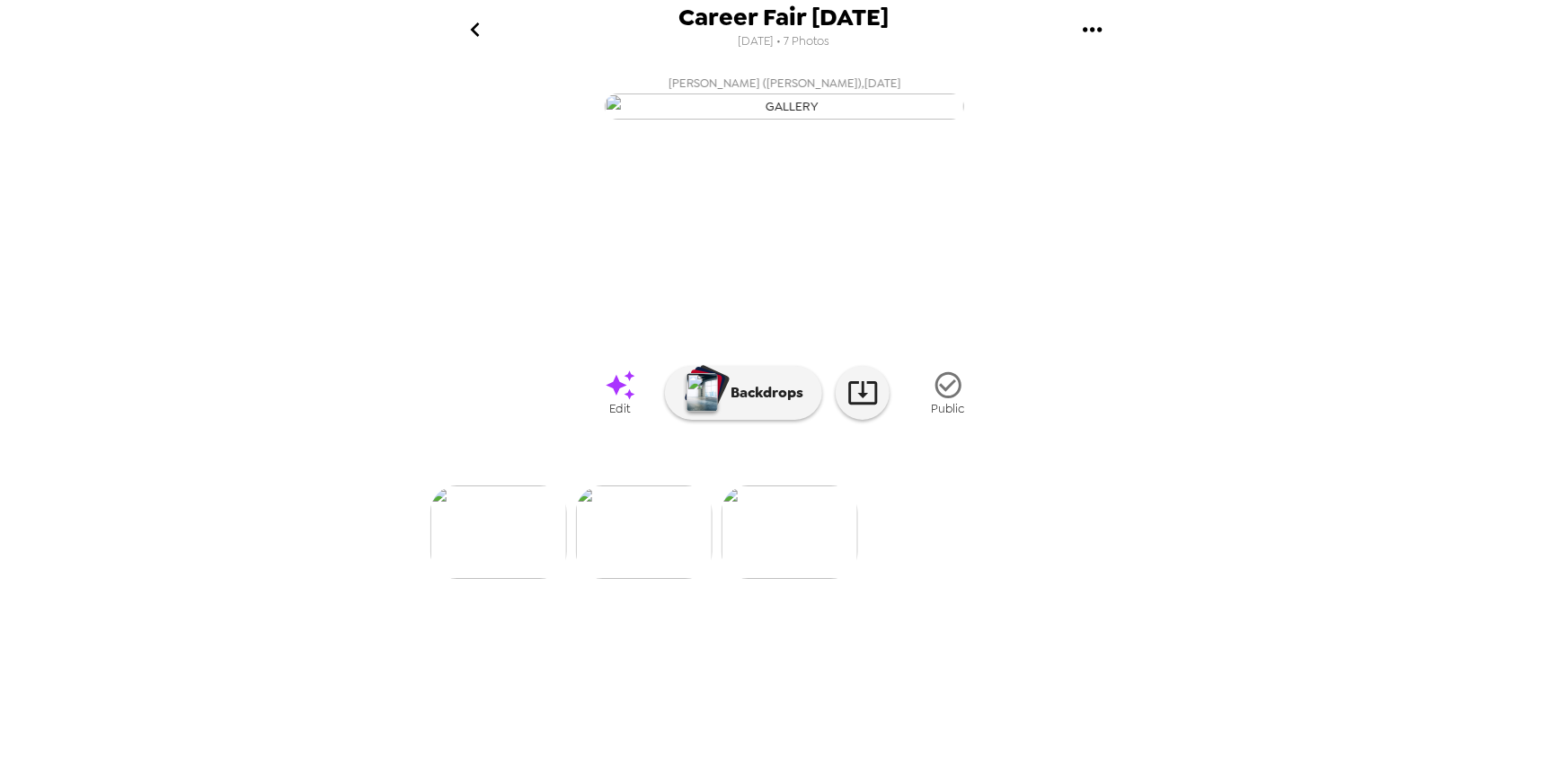
click at [478, 18] on icon "go back" at bounding box center [475, 29] width 29 height 29
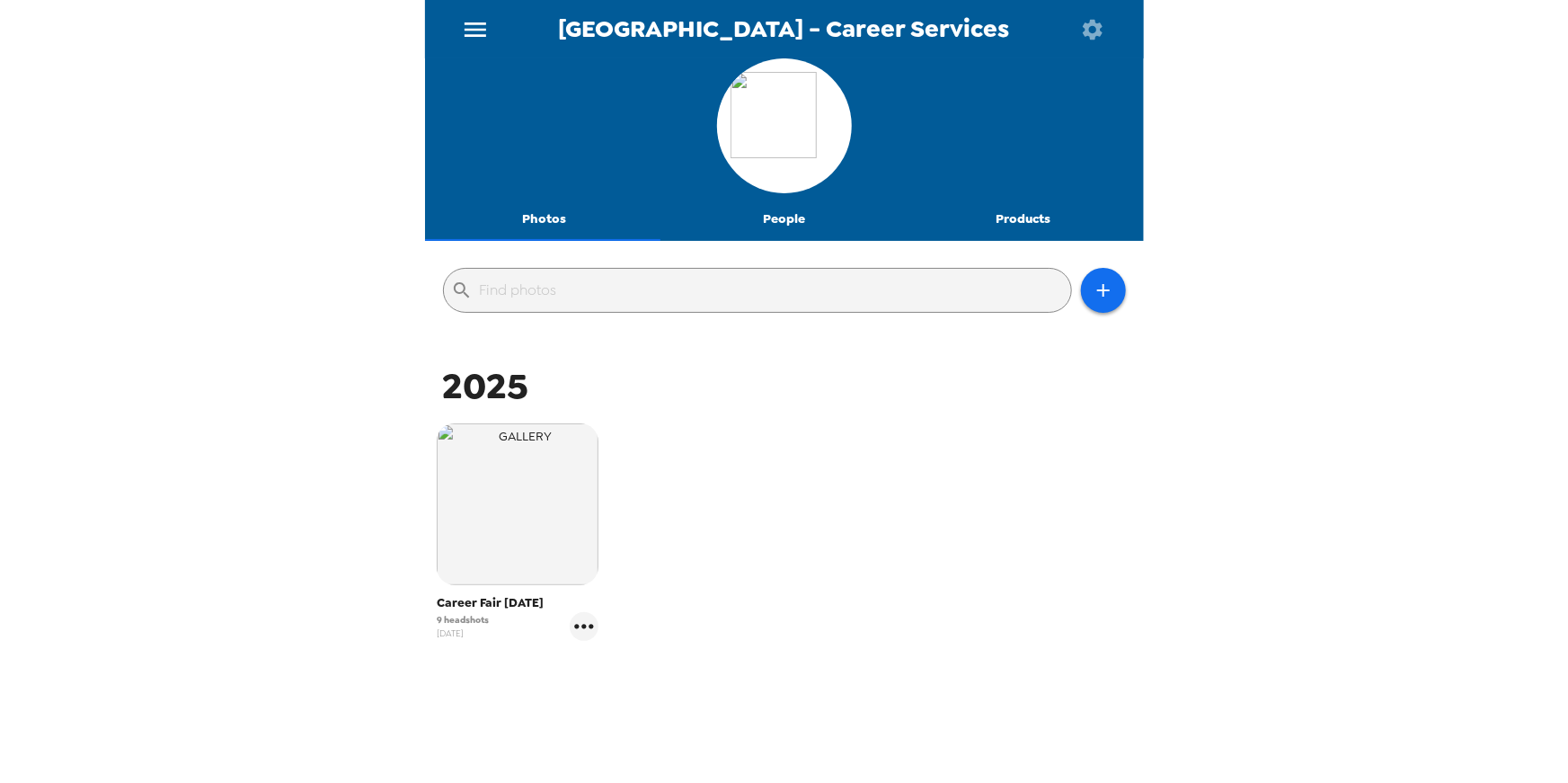
click at [240, 282] on div "National Louis University - Career Services Photos People Products ​ 2025 Caree…" at bounding box center [784, 392] width 1568 height 783
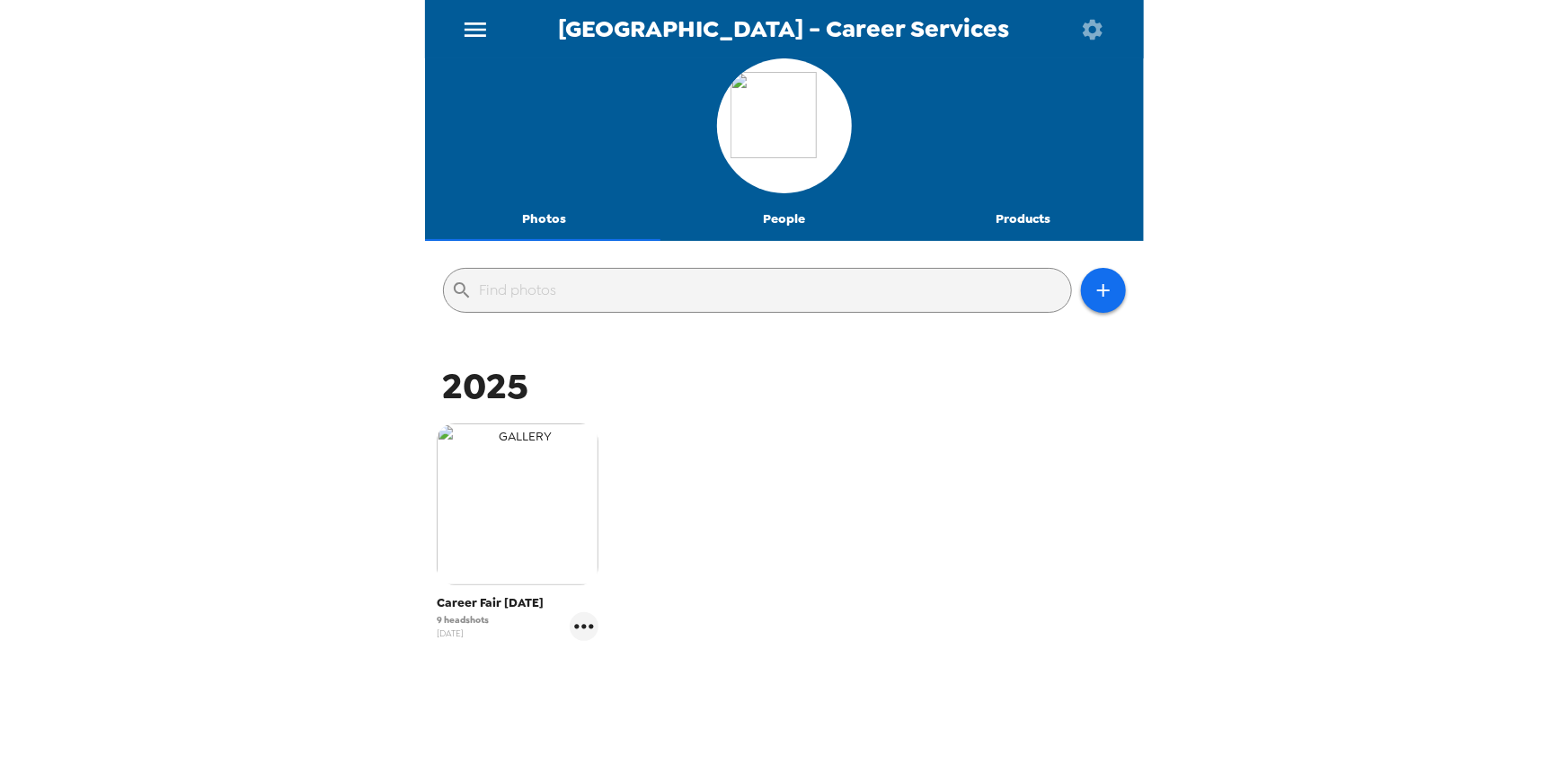
click at [533, 549] on img "button" at bounding box center [518, 504] width 162 height 162
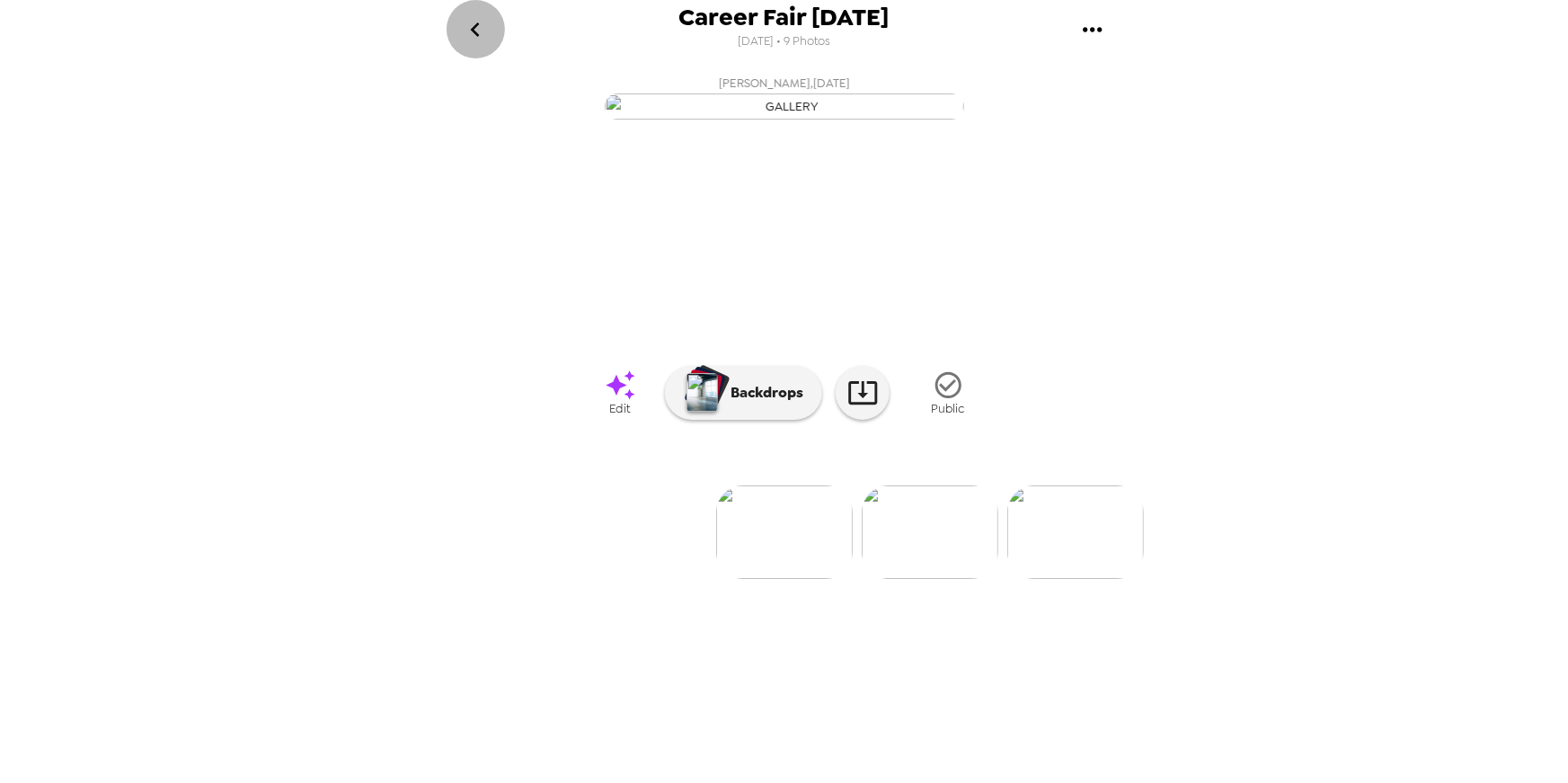
click at [474, 32] on icon "go back" at bounding box center [475, 30] width 9 height 14
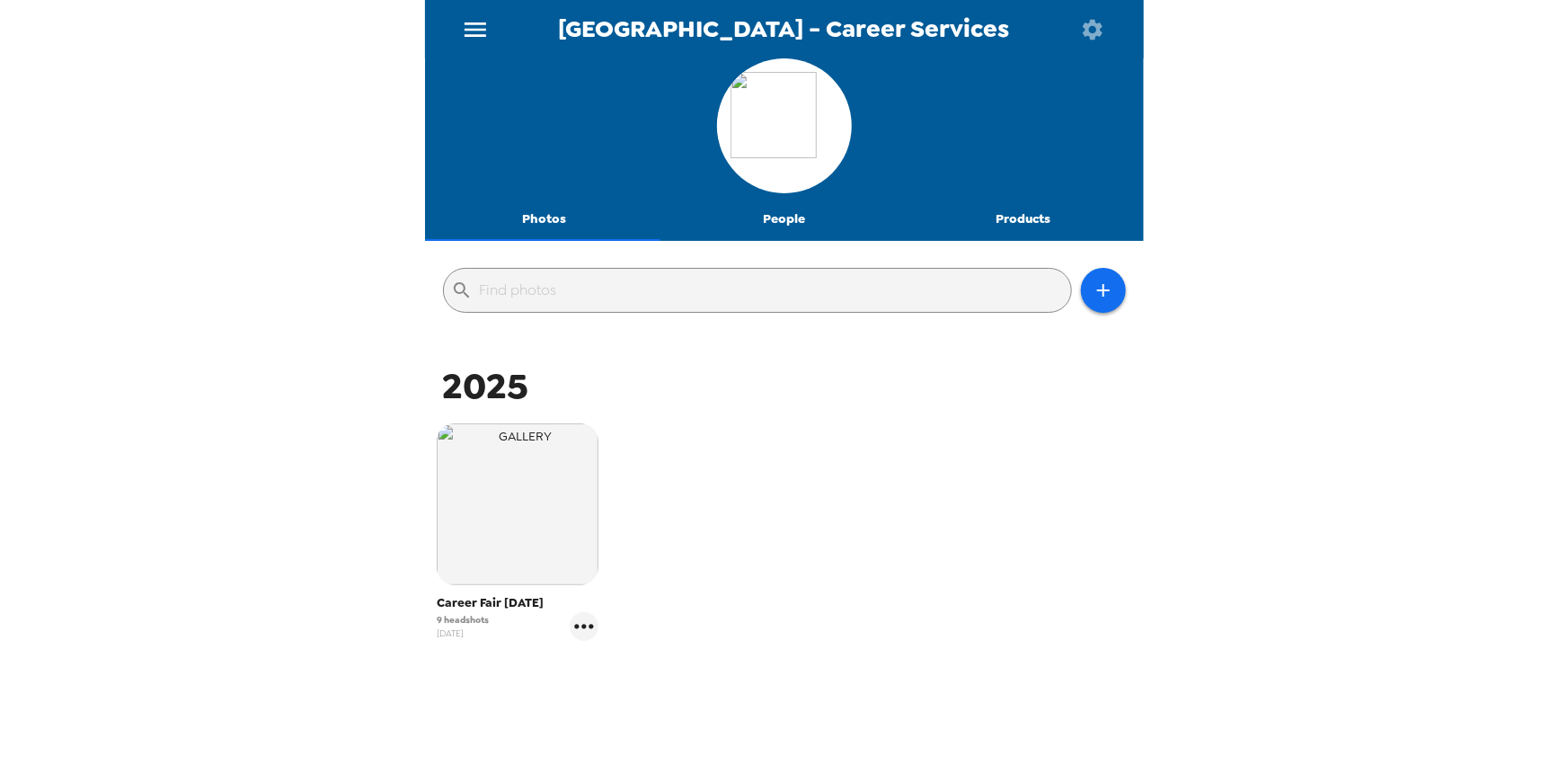
click at [355, 364] on div "National Louis University - Career Services Photos People Products ​ 2025 Caree…" at bounding box center [784, 392] width 1568 height 783
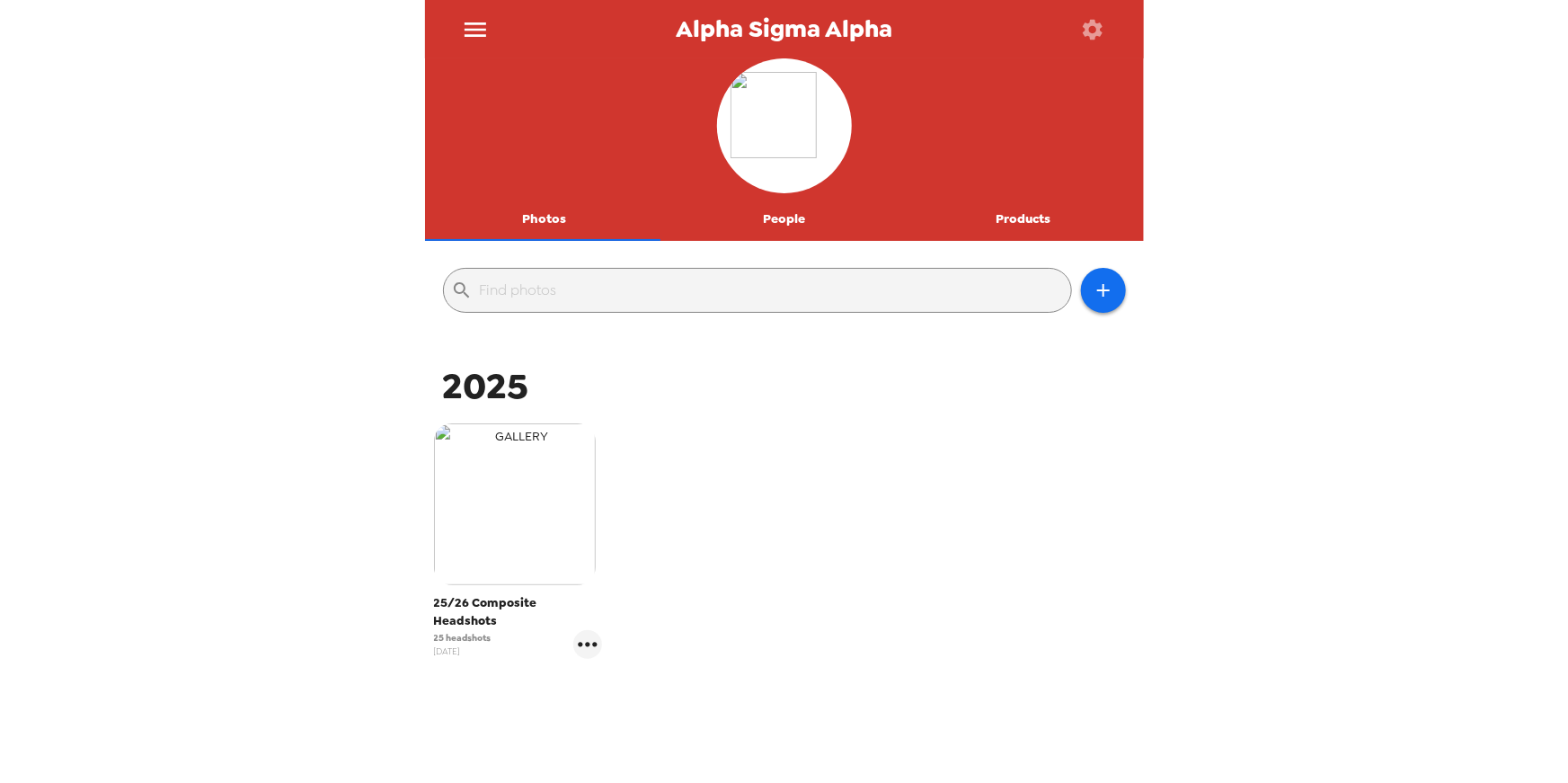
click at [565, 482] on img "button" at bounding box center [515, 504] width 162 height 162
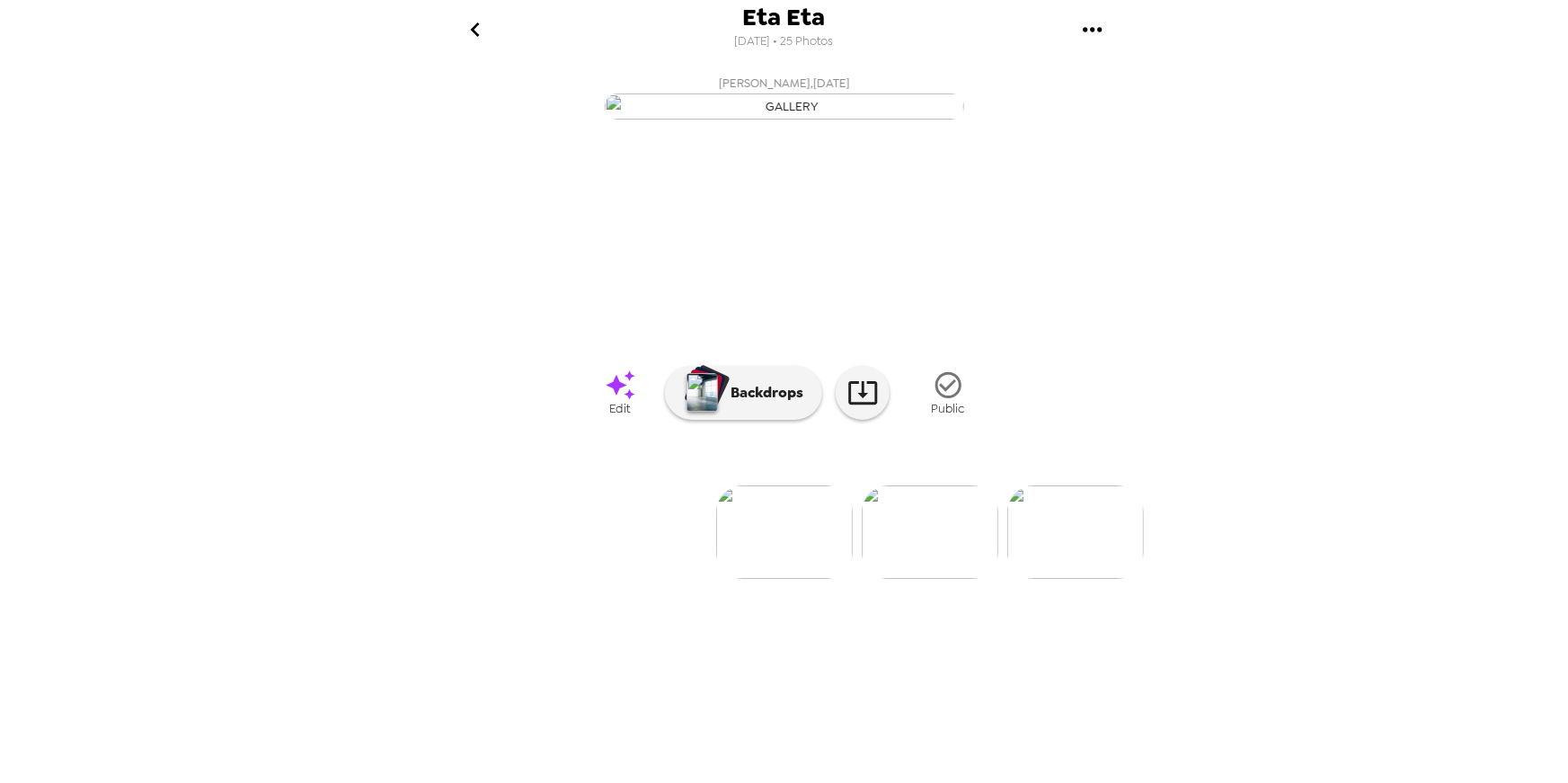
click at [941, 579] on img at bounding box center [930, 533] width 136 height 94
click at [940, 579] on img at bounding box center [931, 533] width 136 height 94
click at [916, 579] on img at bounding box center [931, 533] width 136 height 94
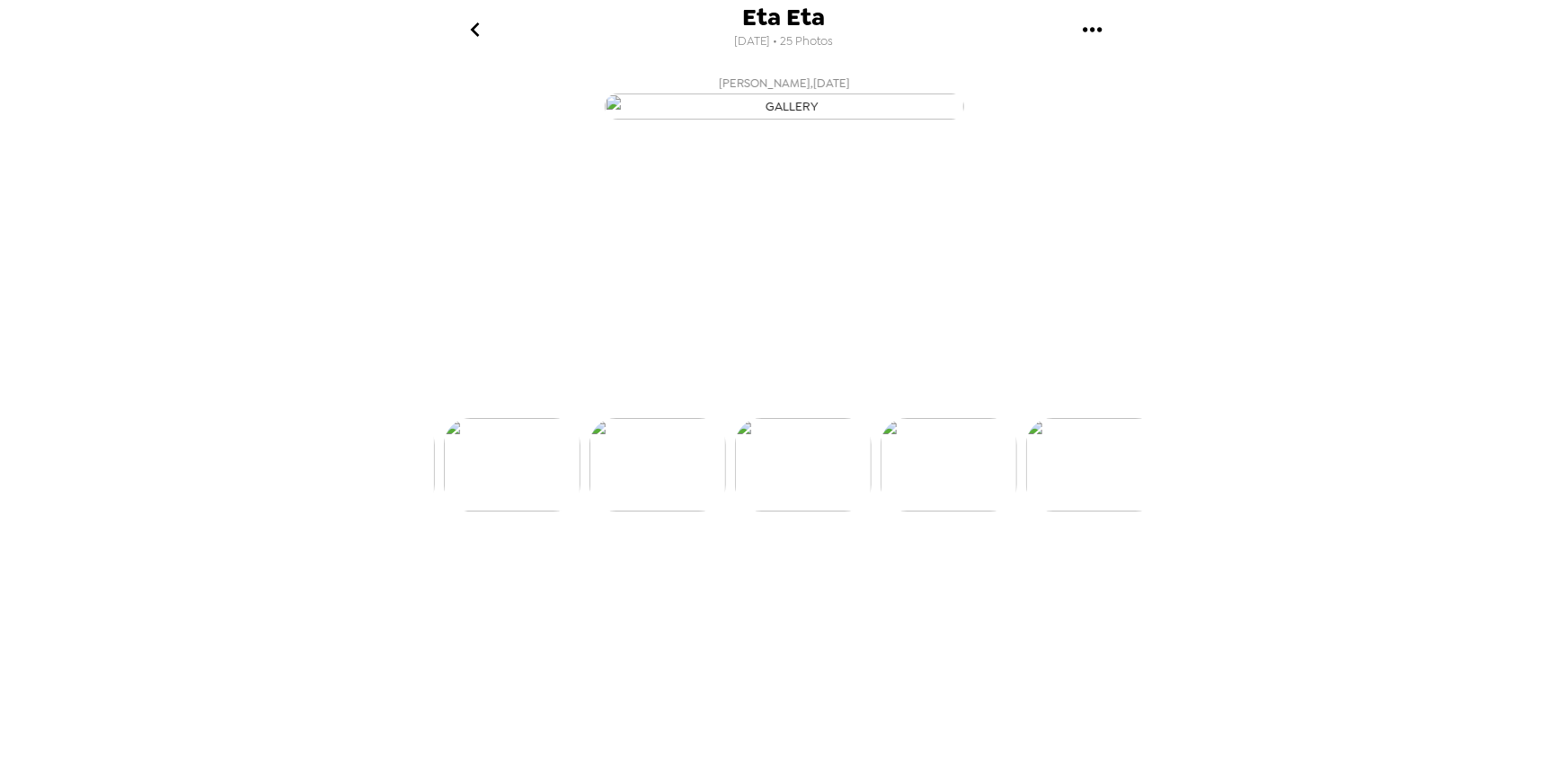
scroll to position [0, 435]
click at [1078, 579] on img at bounding box center [1077, 533] width 136 height 94
click at [1062, 579] on img at bounding box center [1077, 533] width 136 height 94
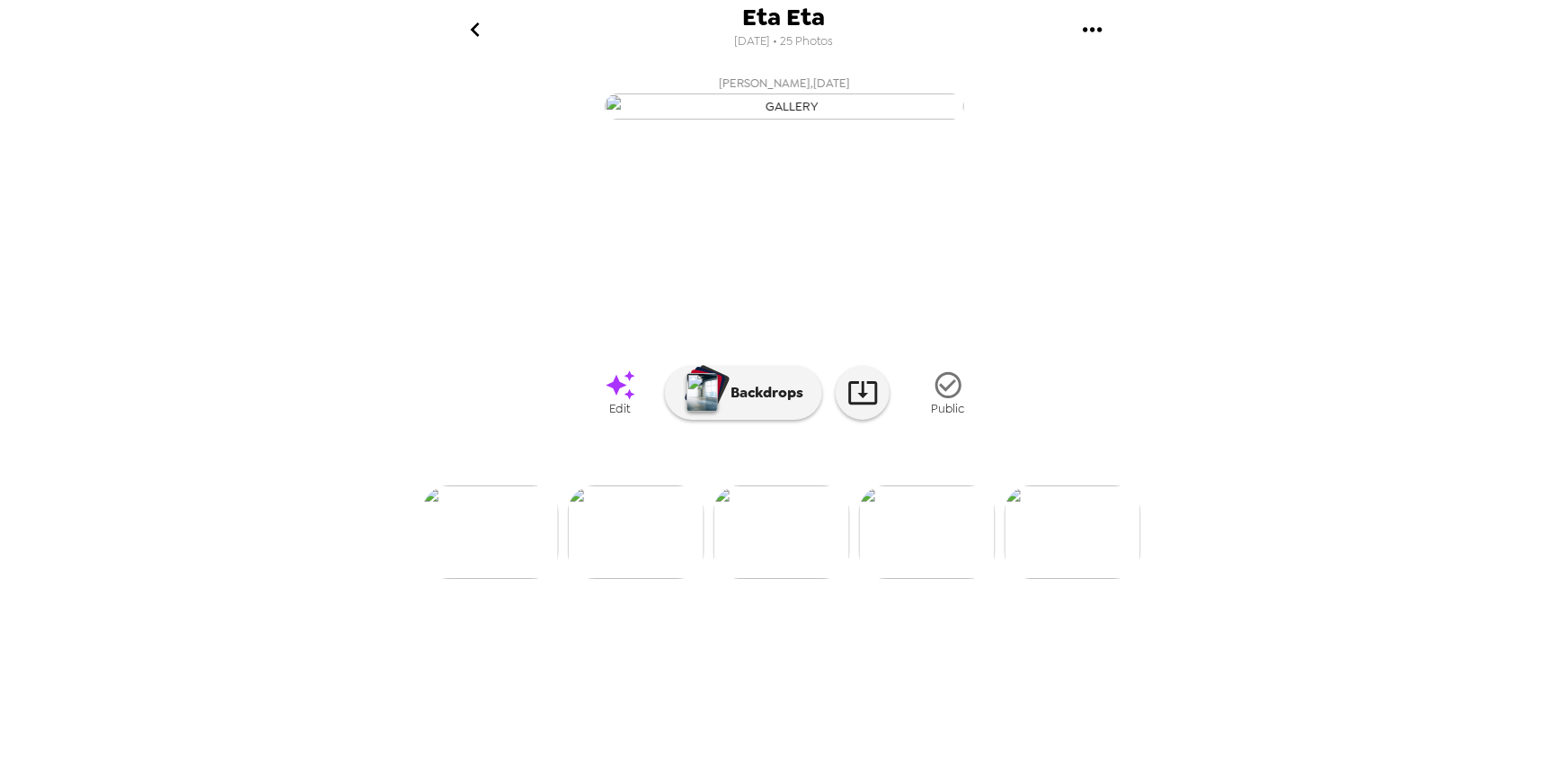
click at [653, 579] on img at bounding box center [636, 533] width 136 height 94
click at [667, 579] on img at bounding box center [641, 533] width 136 height 94
click at [670, 579] on img at bounding box center [640, 533] width 136 height 94
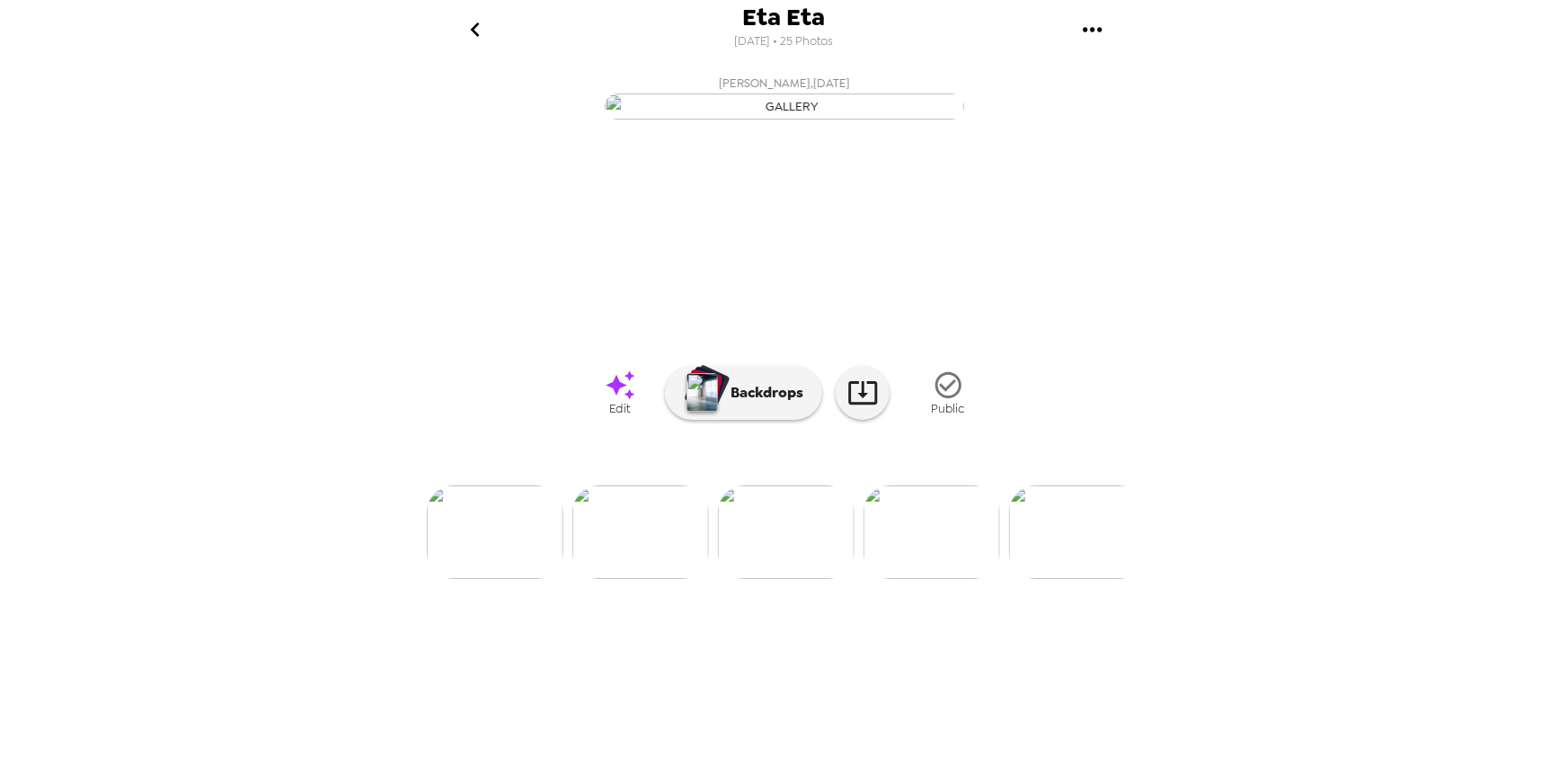
click at [670, 579] on img at bounding box center [640, 533] width 136 height 94
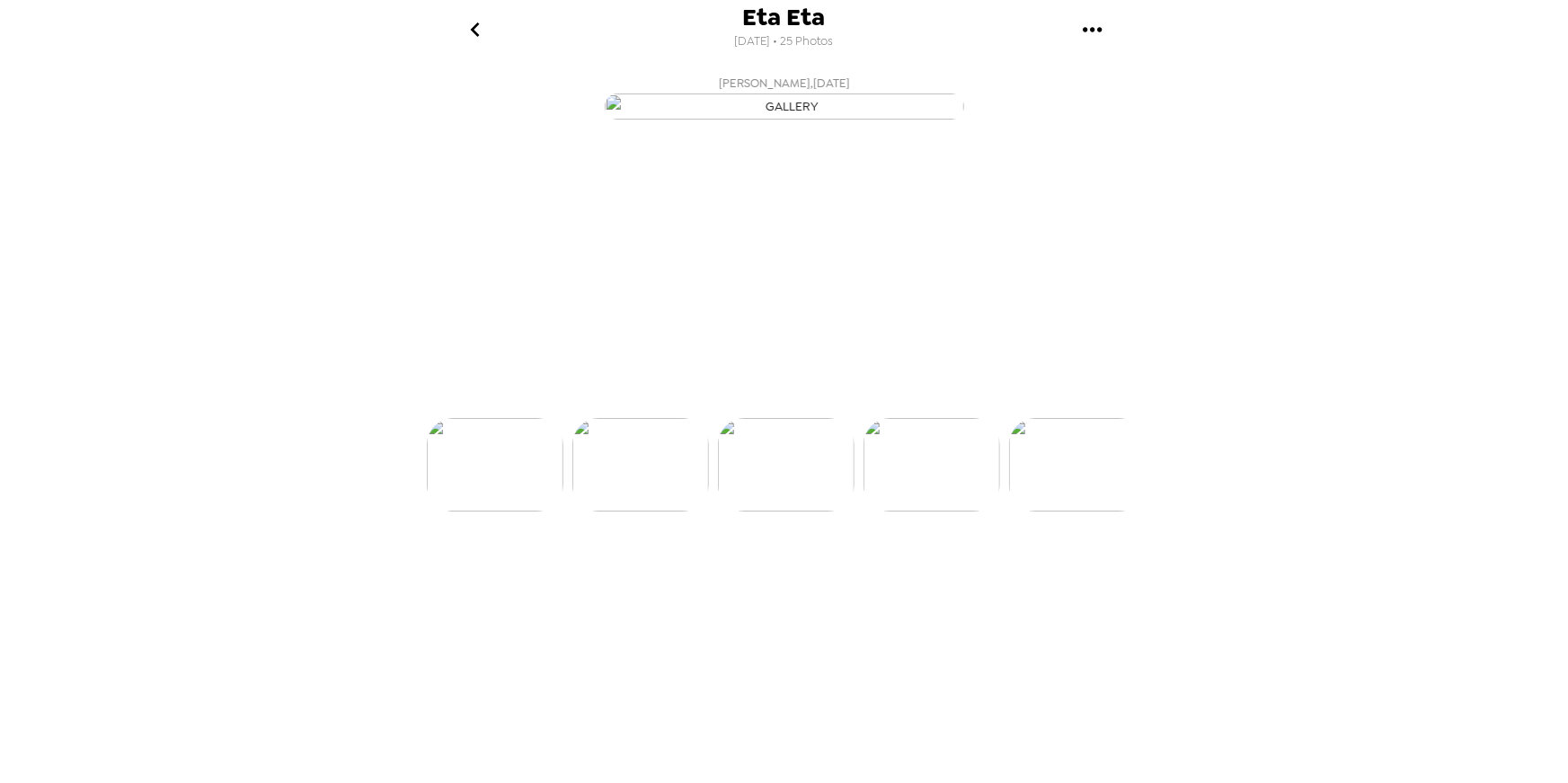
scroll to position [0, 291]
click at [670, 579] on img at bounding box center [639, 533] width 136 height 94
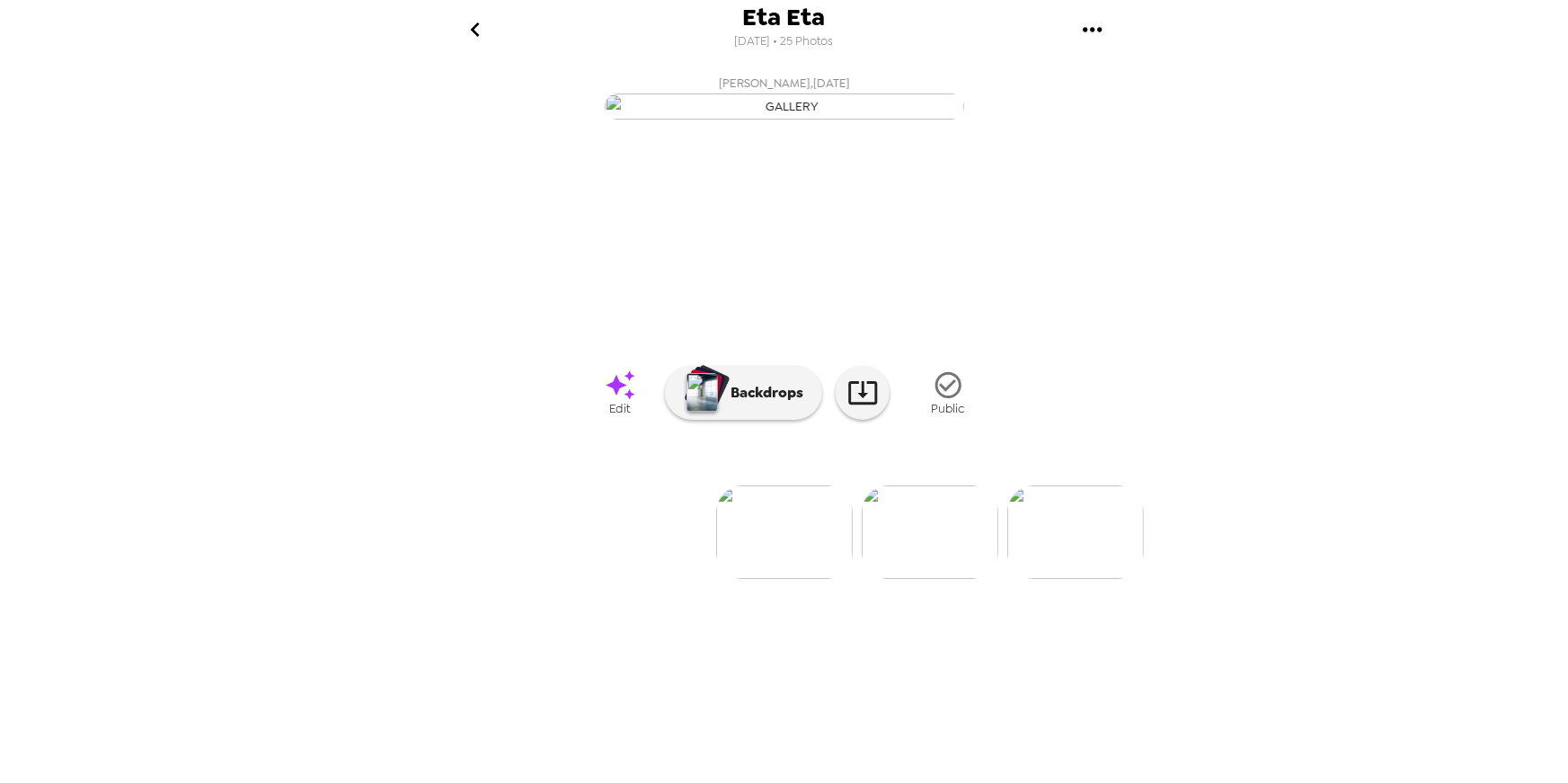
click at [921, 579] on img at bounding box center [930, 533] width 136 height 94
click at [898, 579] on img at bounding box center [931, 533] width 136 height 94
click at [920, 579] on img at bounding box center [931, 533] width 136 height 94
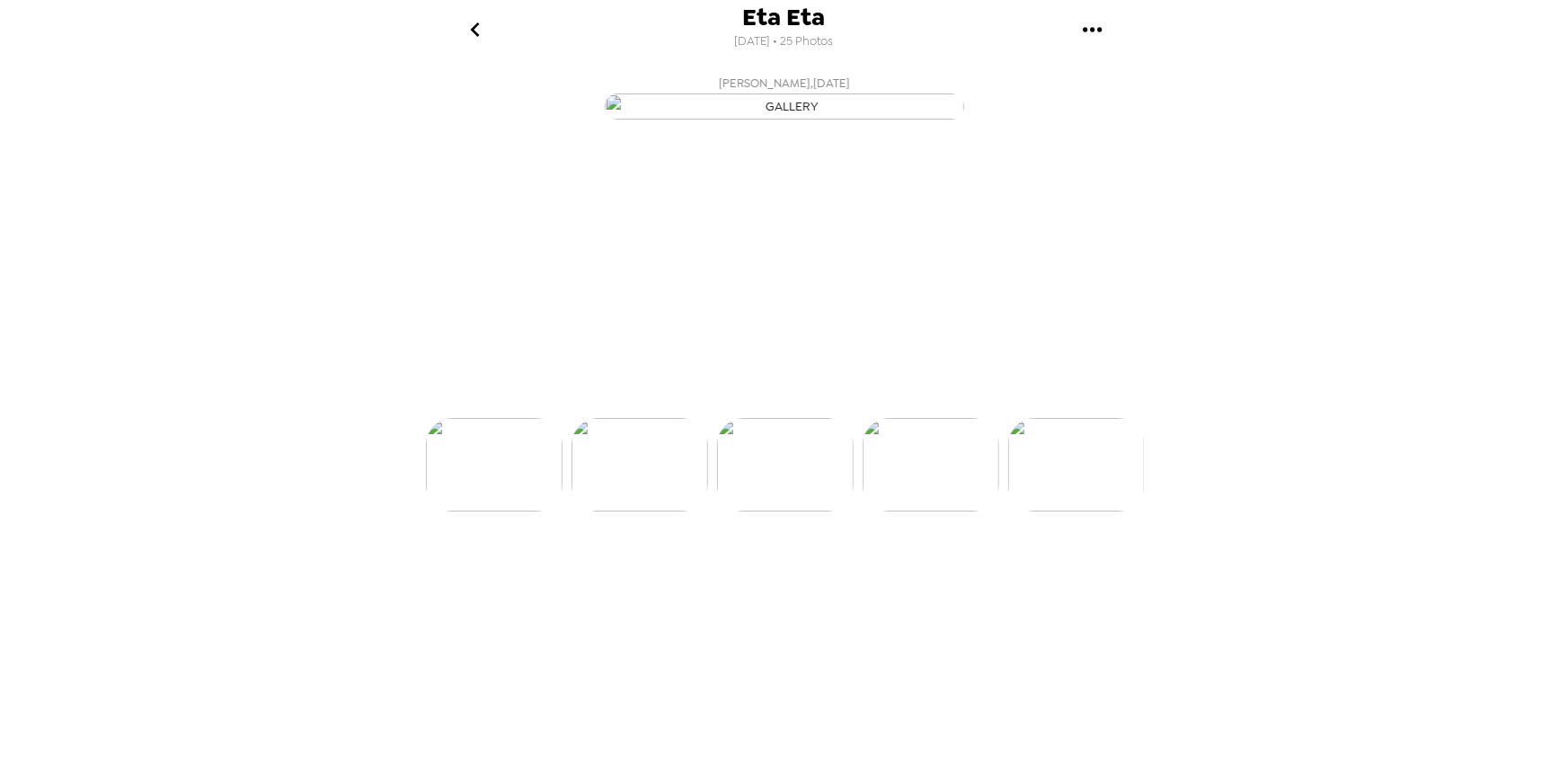
scroll to position [0, 435]
click at [920, 579] on img at bounding box center [932, 533] width 136 height 94
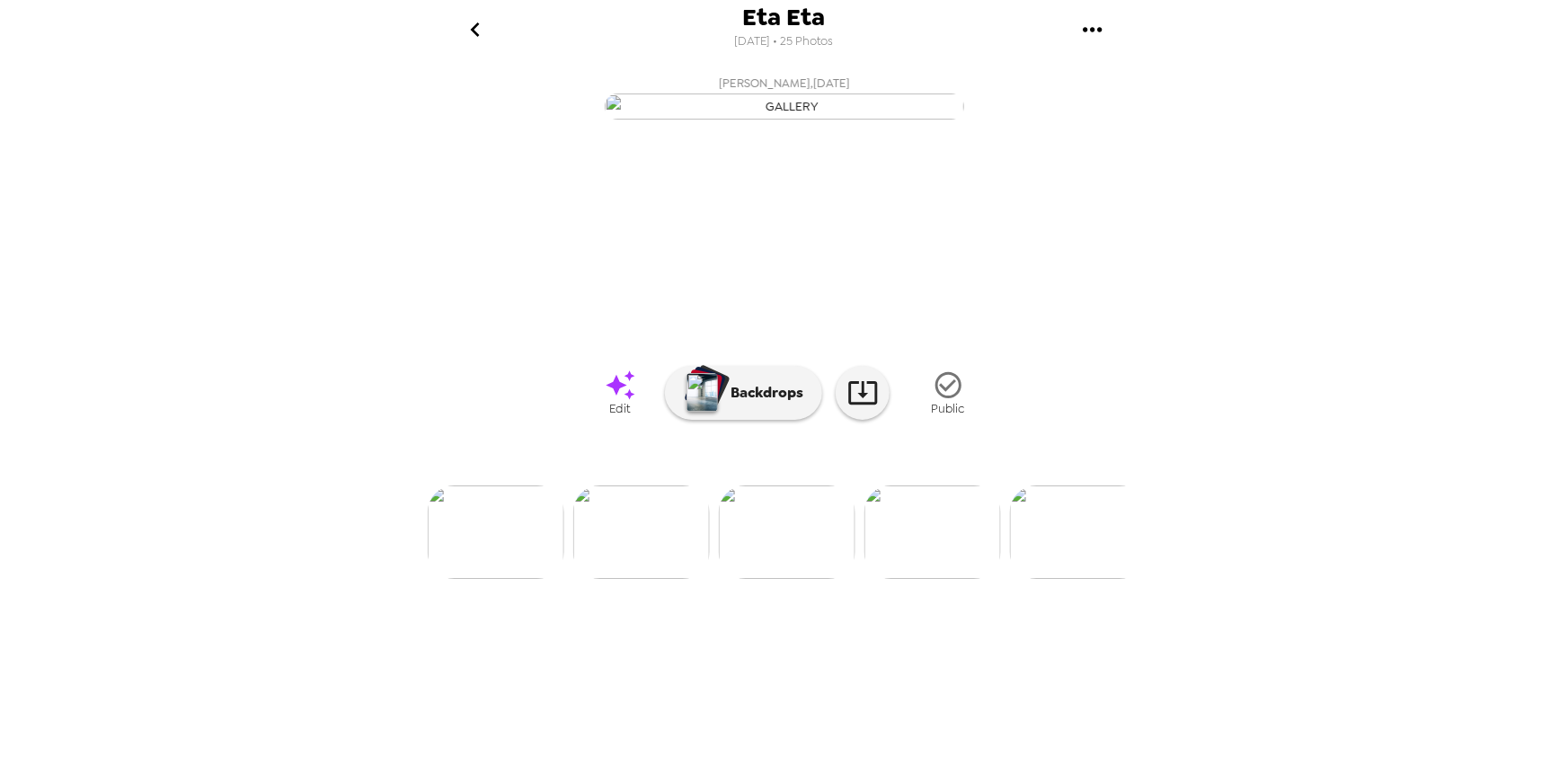
click at [920, 579] on img at bounding box center [933, 533] width 136 height 94
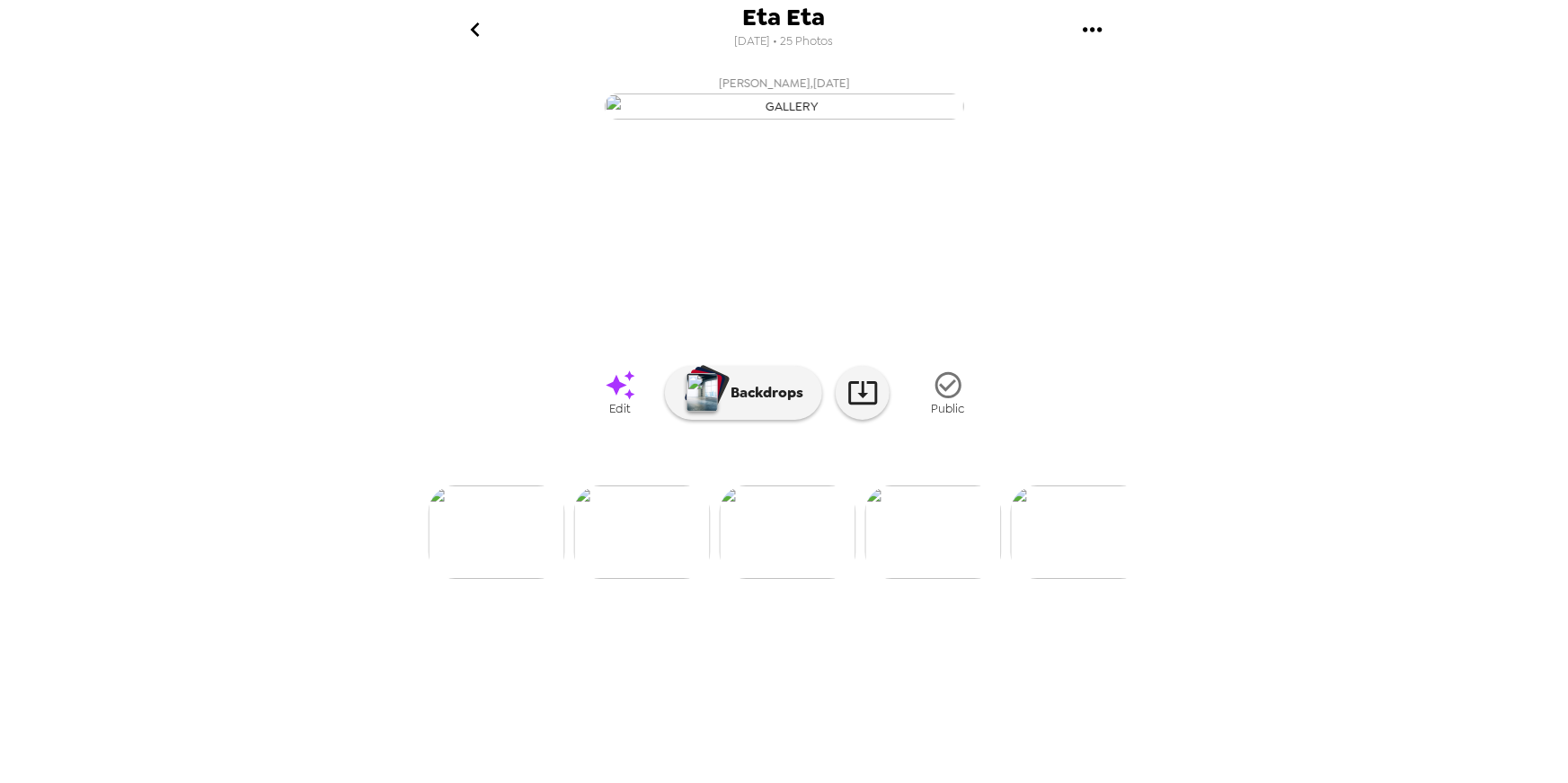
click at [920, 579] on img at bounding box center [933, 533] width 136 height 94
click at [805, 579] on img at bounding box center [788, 533] width 136 height 94
click at [657, 579] on img at bounding box center [643, 533] width 136 height 94
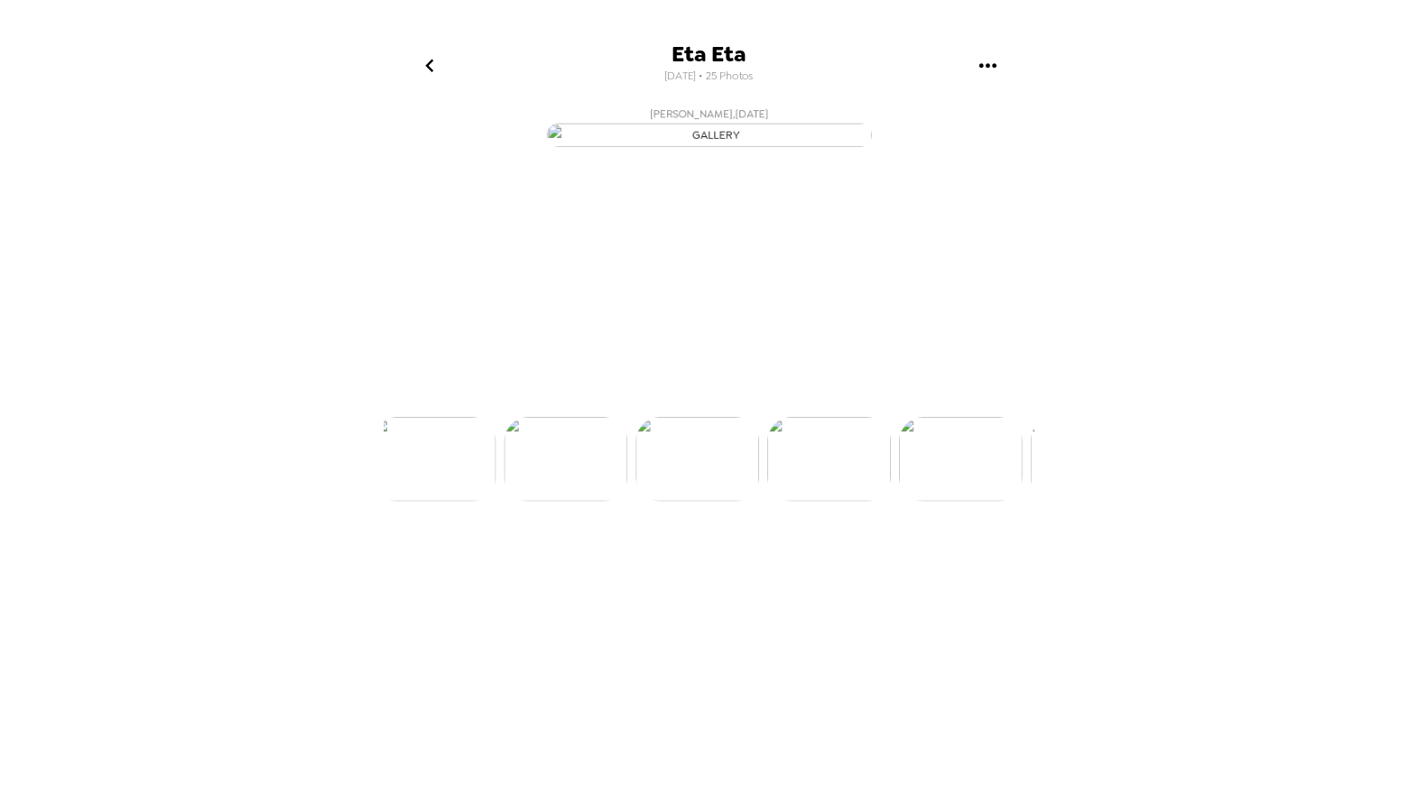
scroll to position [0, 1752]
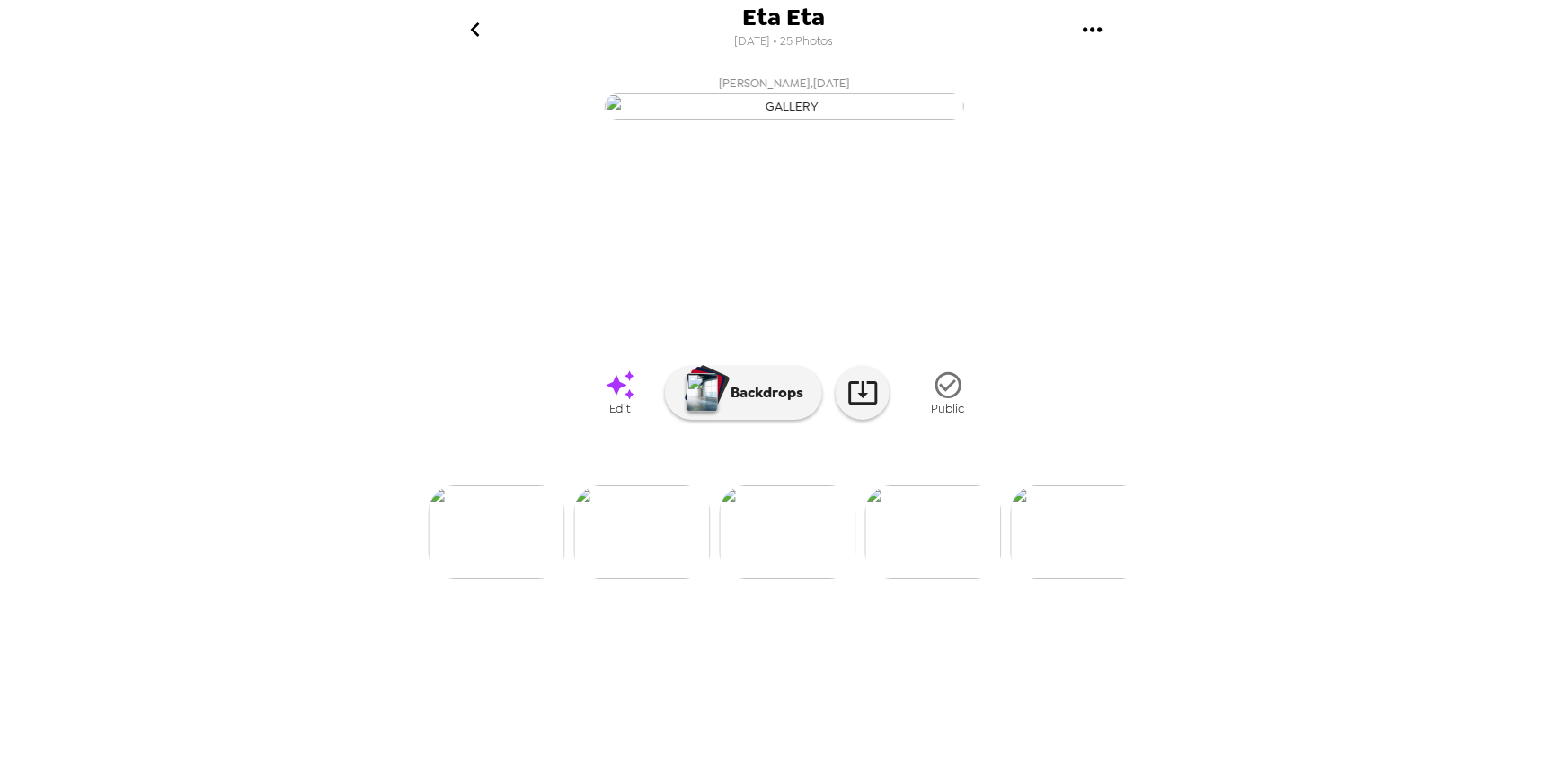
click at [827, 120] on img "button" at bounding box center [784, 107] width 359 height 26
click at [333, 379] on div "Eta Eta 9/19/2025 • 25 Photos Elaina Lee , 10-14-2025 Cami Lewis , 10-14-2025 K…" at bounding box center [784, 392] width 1568 height 783
click at [872, 408] on icon at bounding box center [863, 392] width 32 height 32
click at [943, 579] on img at bounding box center [933, 533] width 136 height 94
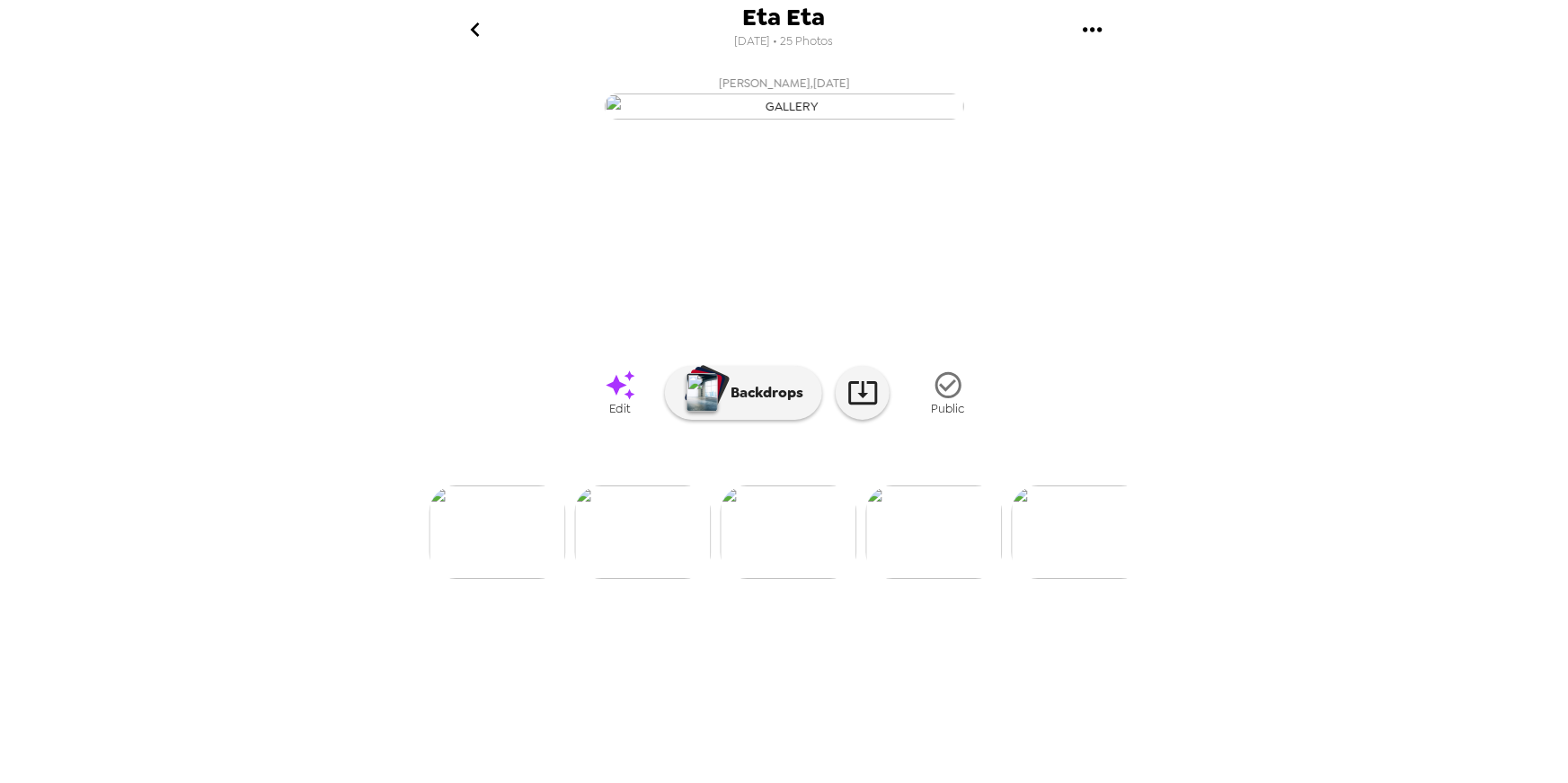
click at [1077, 579] on img at bounding box center [1080, 533] width 136 height 94
click at [812, 579] on img at bounding box center [789, 533] width 136 height 94
click at [942, 579] on img at bounding box center [935, 533] width 136 height 94
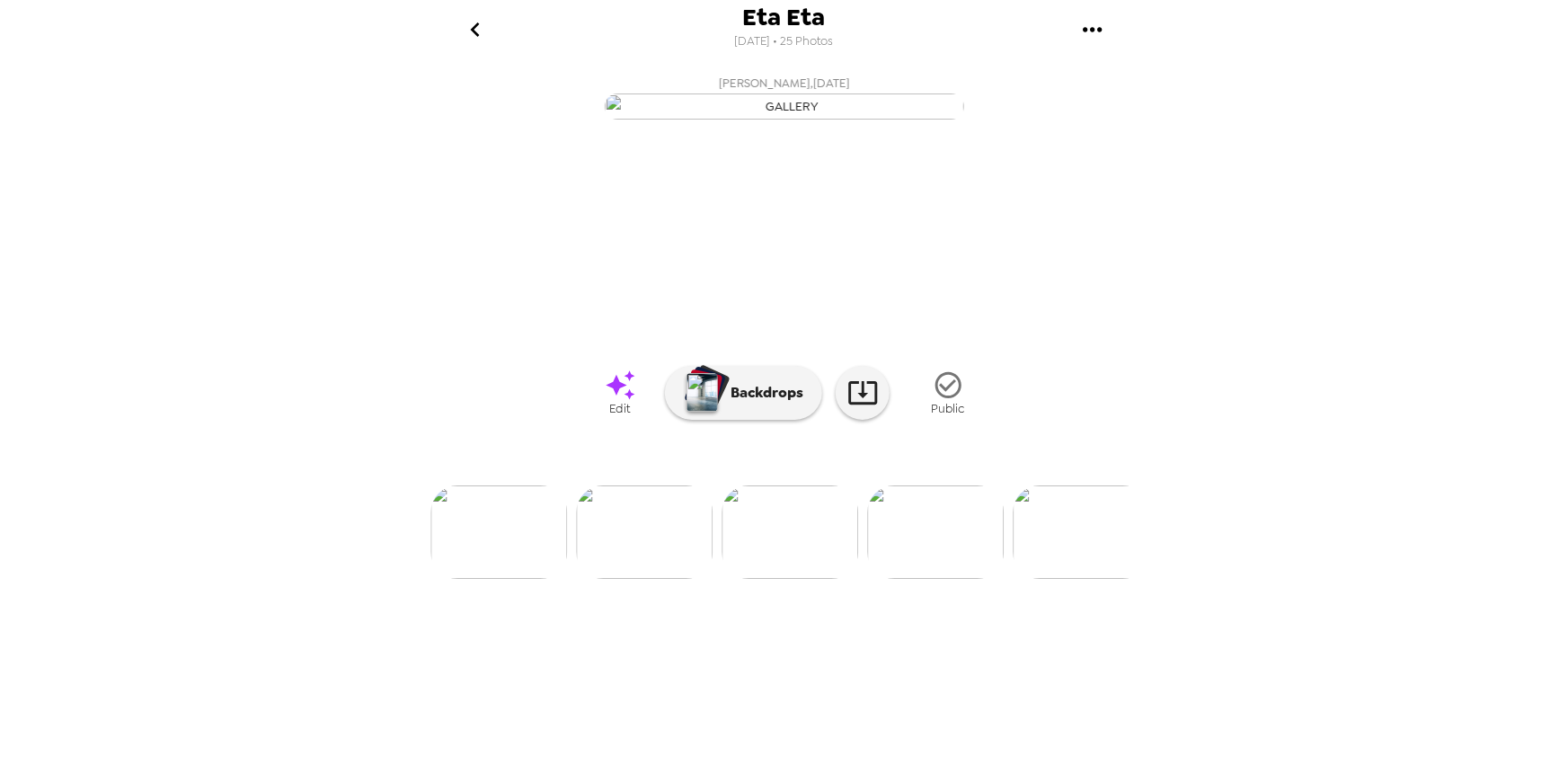
click at [919, 579] on img at bounding box center [935, 533] width 136 height 94
click at [952, 579] on img at bounding box center [935, 533] width 136 height 94
click at [949, 579] on img at bounding box center [935, 533] width 136 height 94
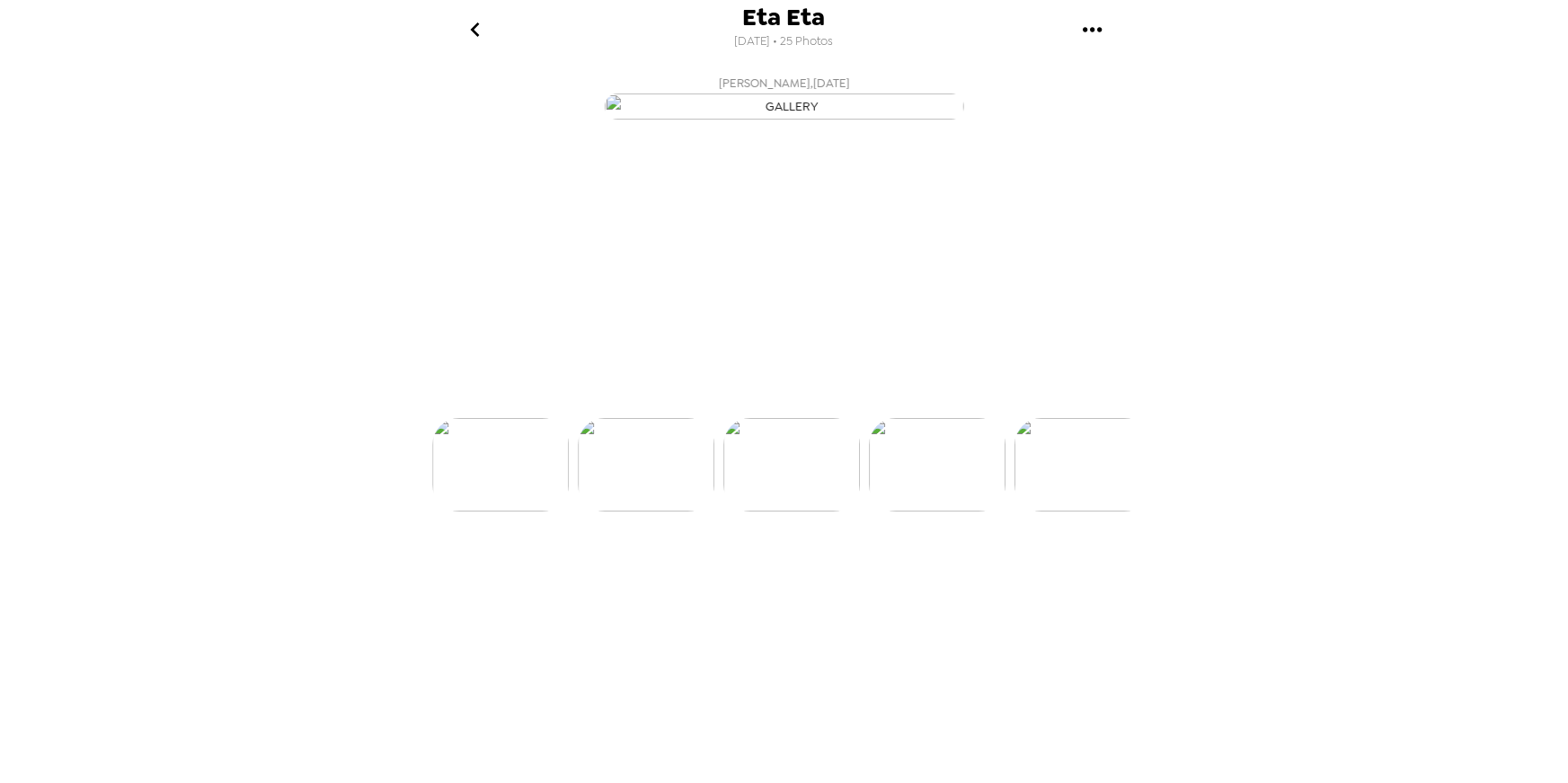
scroll to position [0, 2761]
click at [935, 579] on img at bounding box center [936, 533] width 136 height 94
click at [1072, 579] on img at bounding box center [1082, 533] width 136 height 94
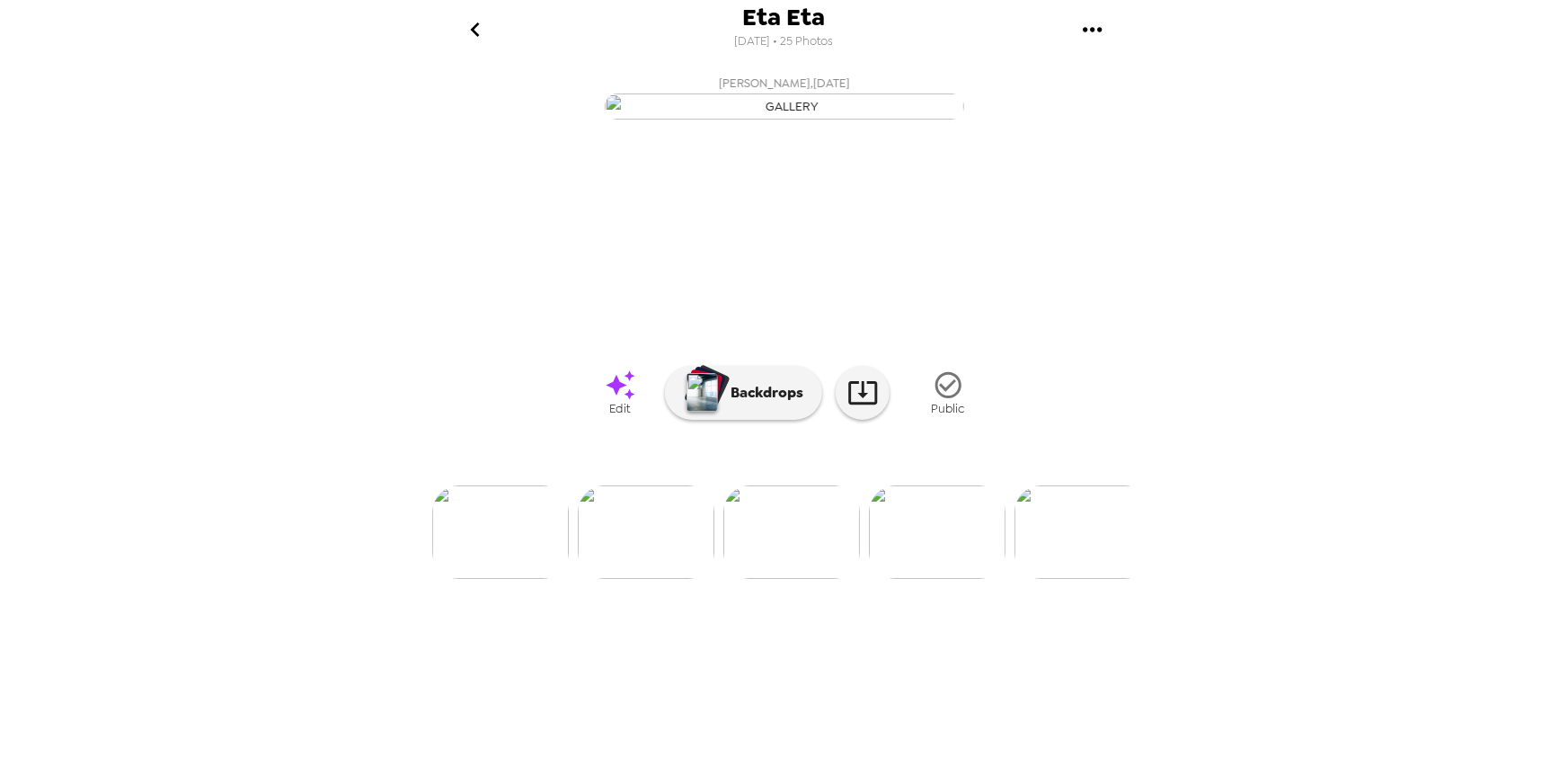
click at [517, 579] on img at bounding box center [500, 533] width 136 height 94
click at [518, 579] on img at bounding box center [500, 533] width 136 height 94
click at [518, 579] on img at bounding box center [498, 533] width 136 height 94
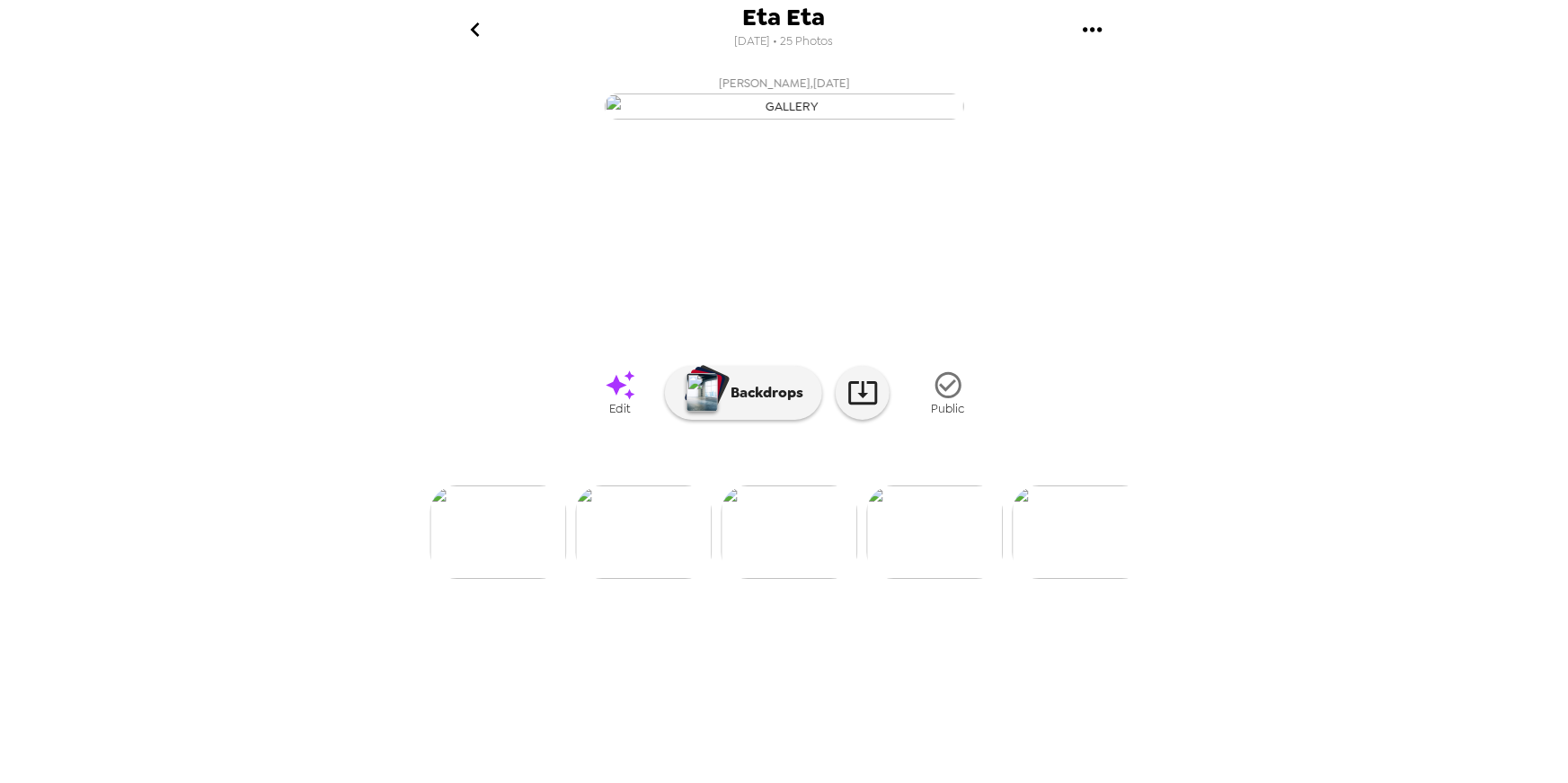
click at [513, 579] on img at bounding box center [498, 533] width 136 height 94
click at [624, 579] on img at bounding box center [642, 533] width 136 height 94
click at [820, 579] on img at bounding box center [787, 533] width 136 height 94
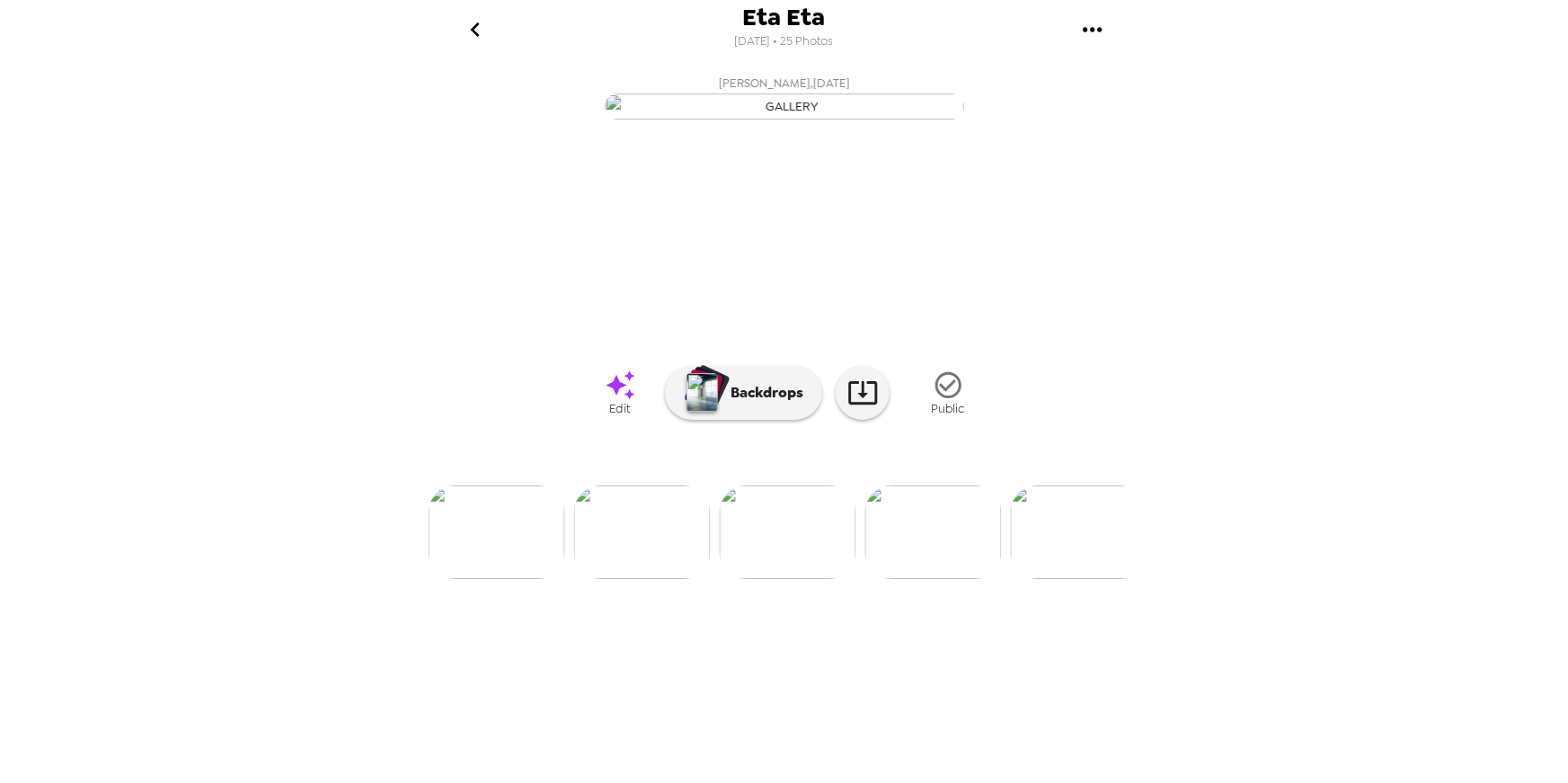
click at [957, 579] on img at bounding box center [933, 533] width 136 height 94
click at [1058, 579] on img at bounding box center [1079, 533] width 136 height 94
click at [519, 579] on img at bounding box center [498, 533] width 136 height 94
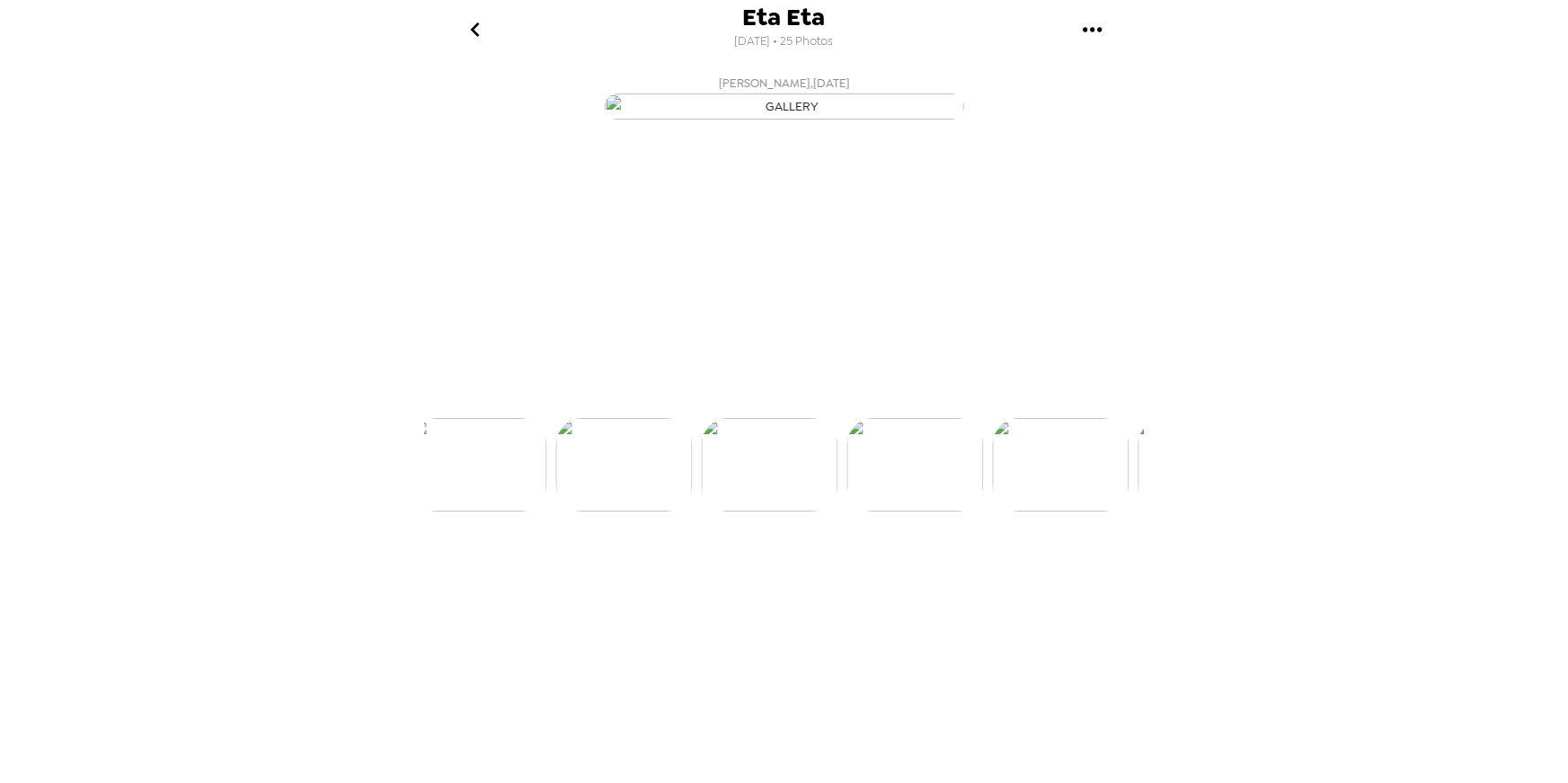
scroll to position [0, 1744]
click at [473, 32] on icon "go back" at bounding box center [475, 29] width 29 height 29
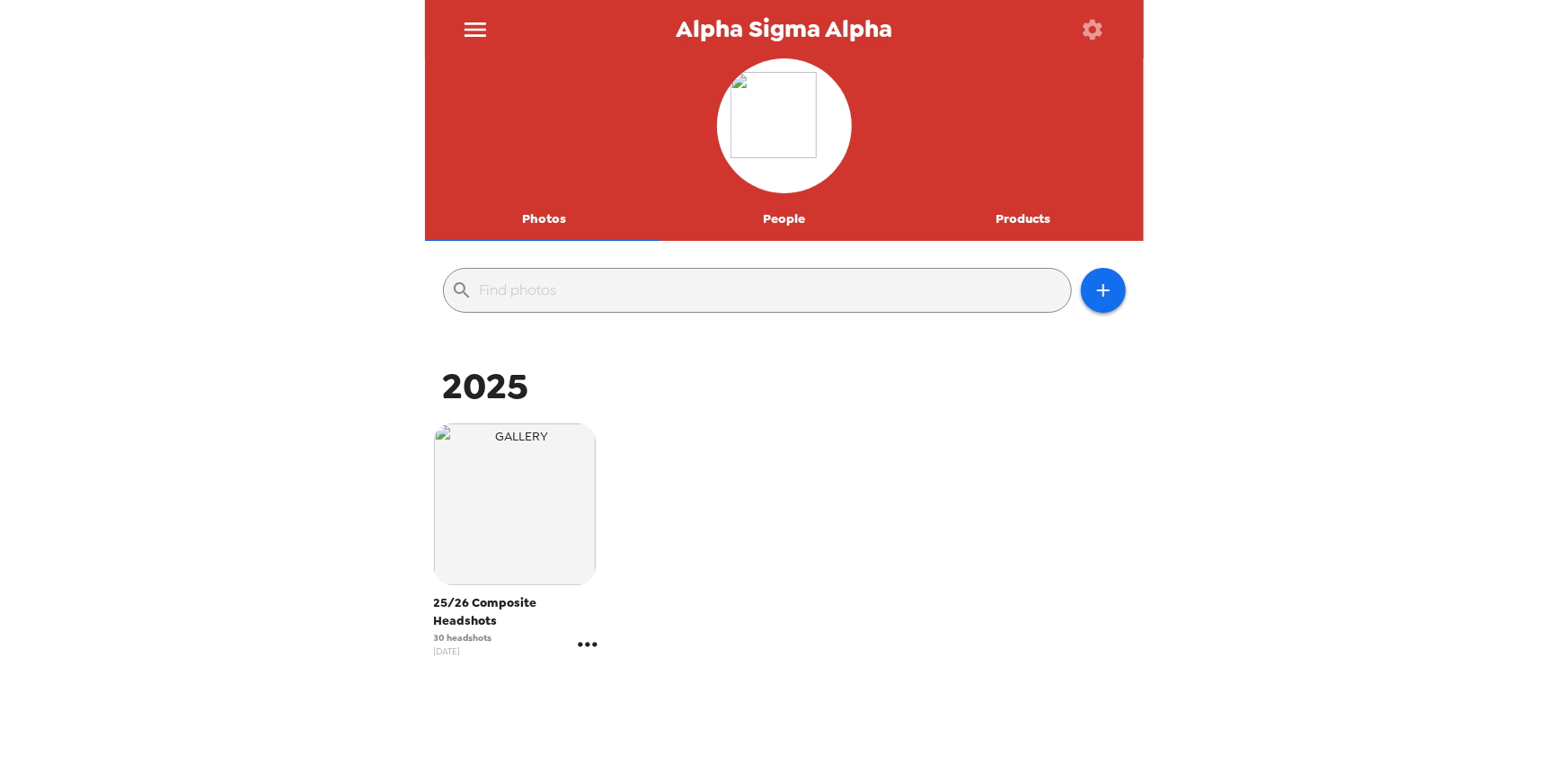
click at [584, 643] on icon "gallery menu" at bounding box center [587, 645] width 19 height 5
click at [649, 650] on span "Edit Shoot" at bounding box center [692, 649] width 149 height 22
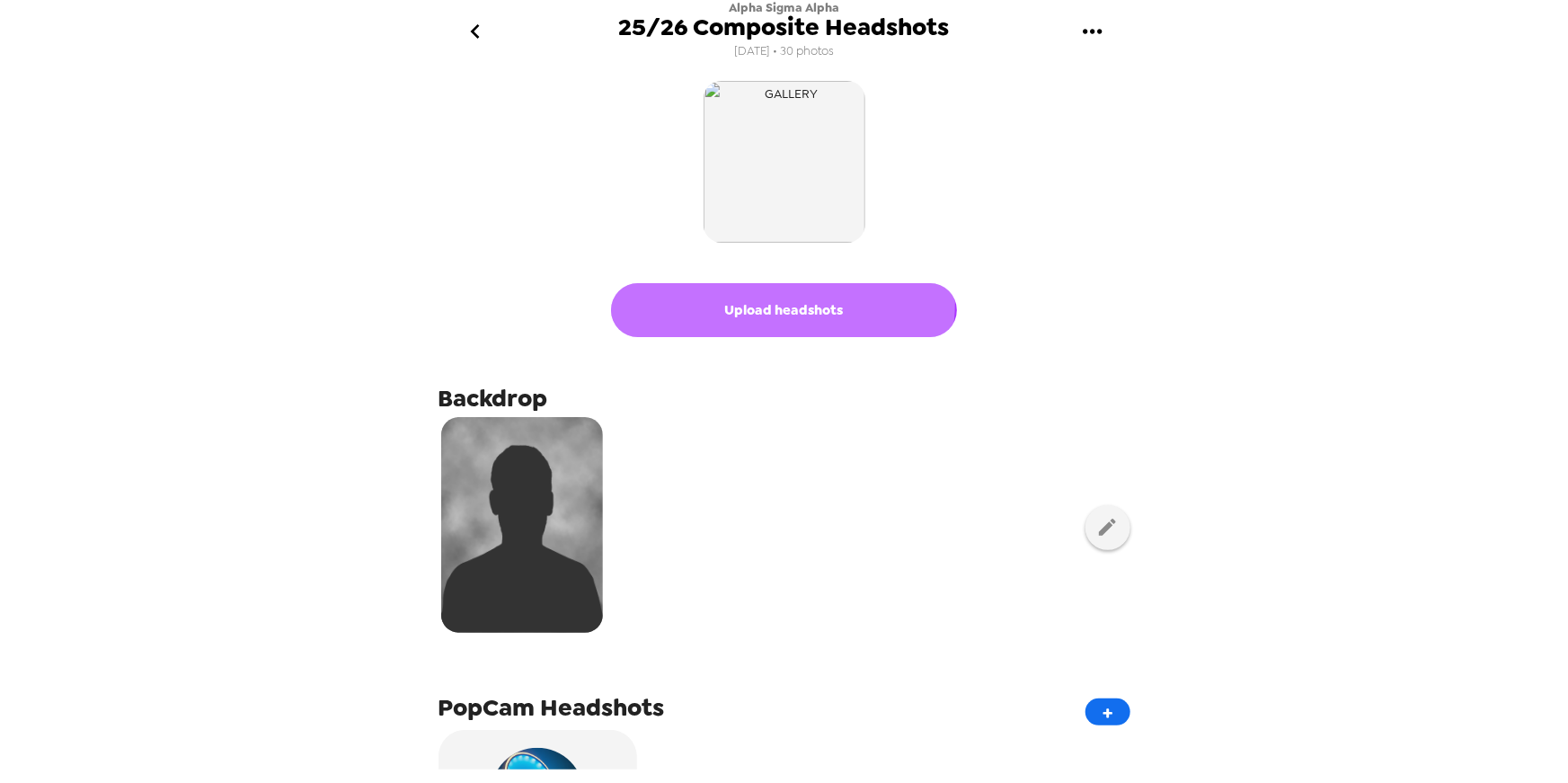
click at [776, 304] on button "Upload headshots" at bounding box center [784, 310] width 346 height 54
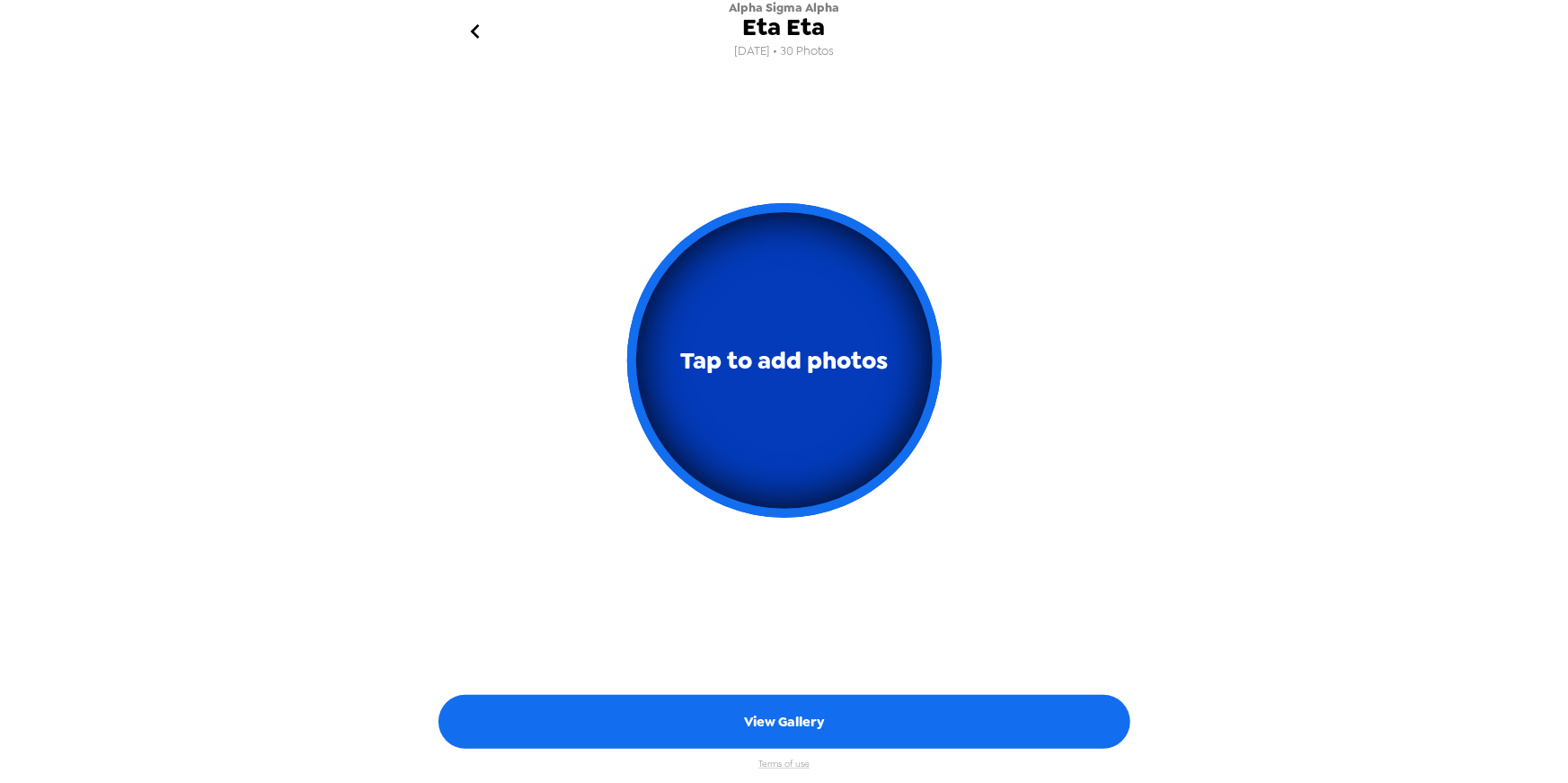
click at [777, 304] on button "Tap to add photos" at bounding box center [784, 361] width 315 height 315
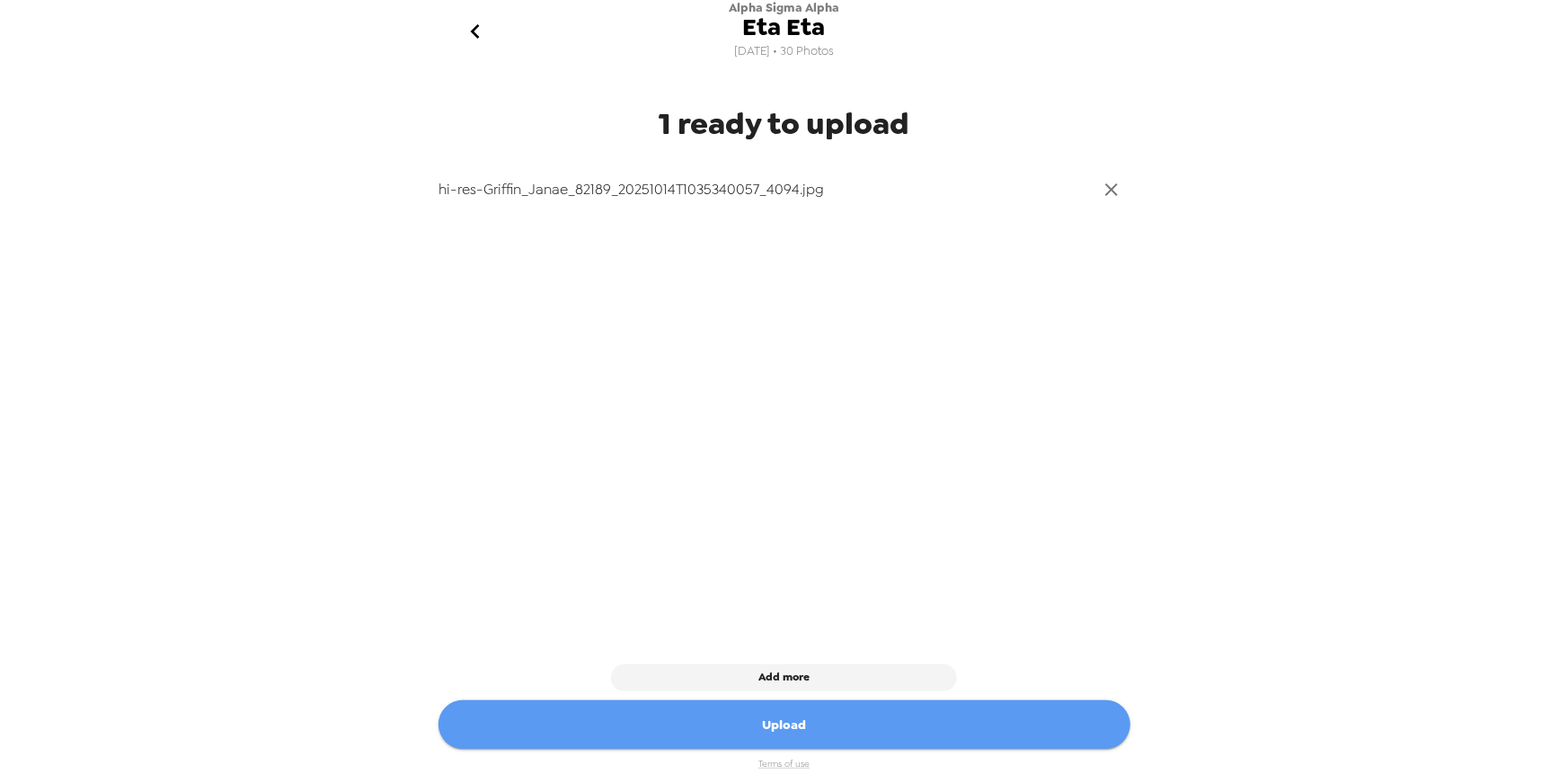
click at [843, 735] on button "Upload" at bounding box center [784, 725] width 692 height 50
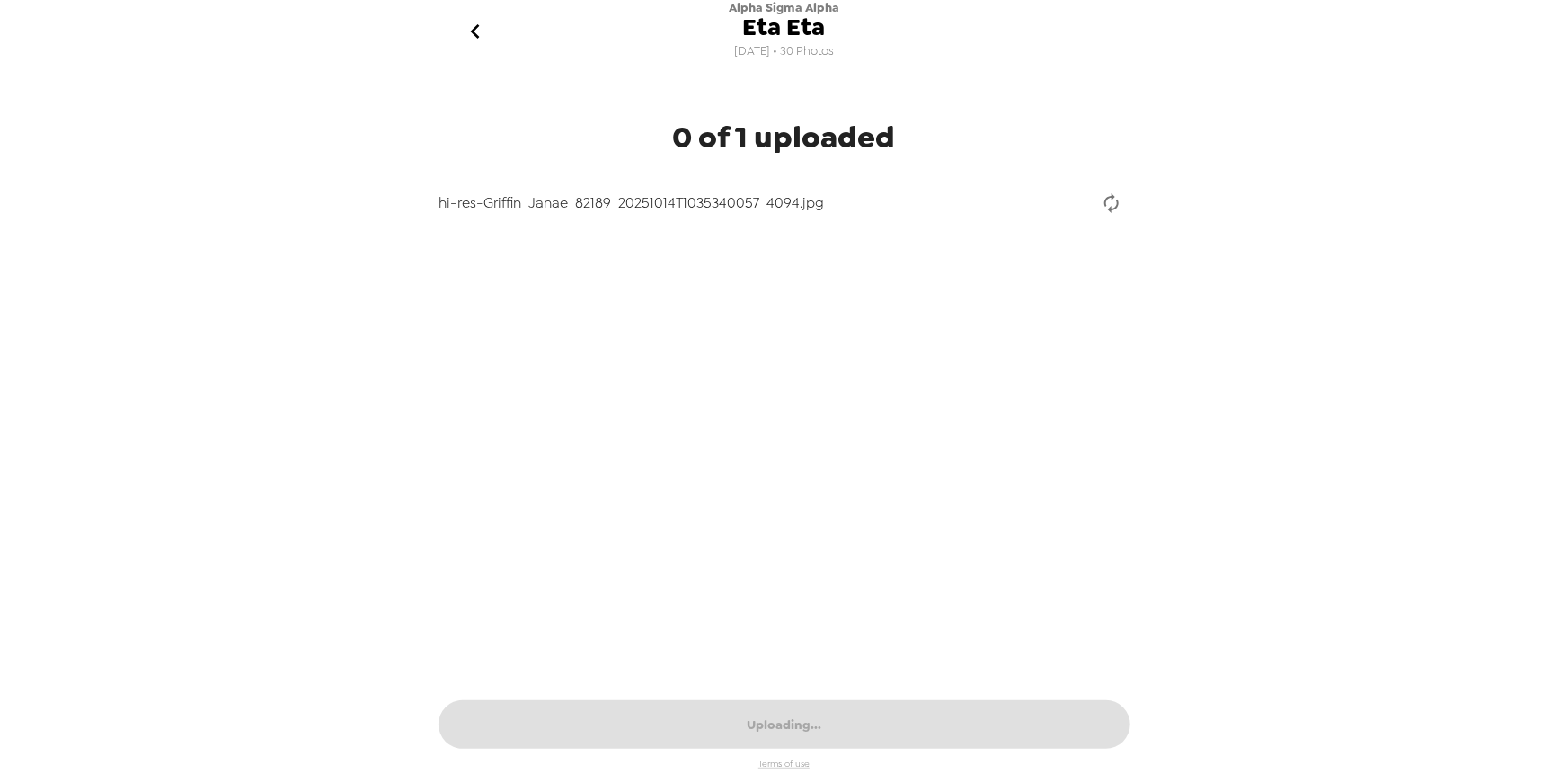
click at [596, 205] on div "hi-res-Griffin_Janae_82189_20251014T1035340057_4094.jpg" at bounding box center [762, 203] width 643 height 22
drag, startPoint x: 607, startPoint y: 202, endPoint x: 575, endPoint y: 204, distance: 32.1
click at [575, 204] on div "hi-res-Griffin_Janae_82189_20251014T1035340057_4094.jpg" at bounding box center [762, 203] width 643 height 22
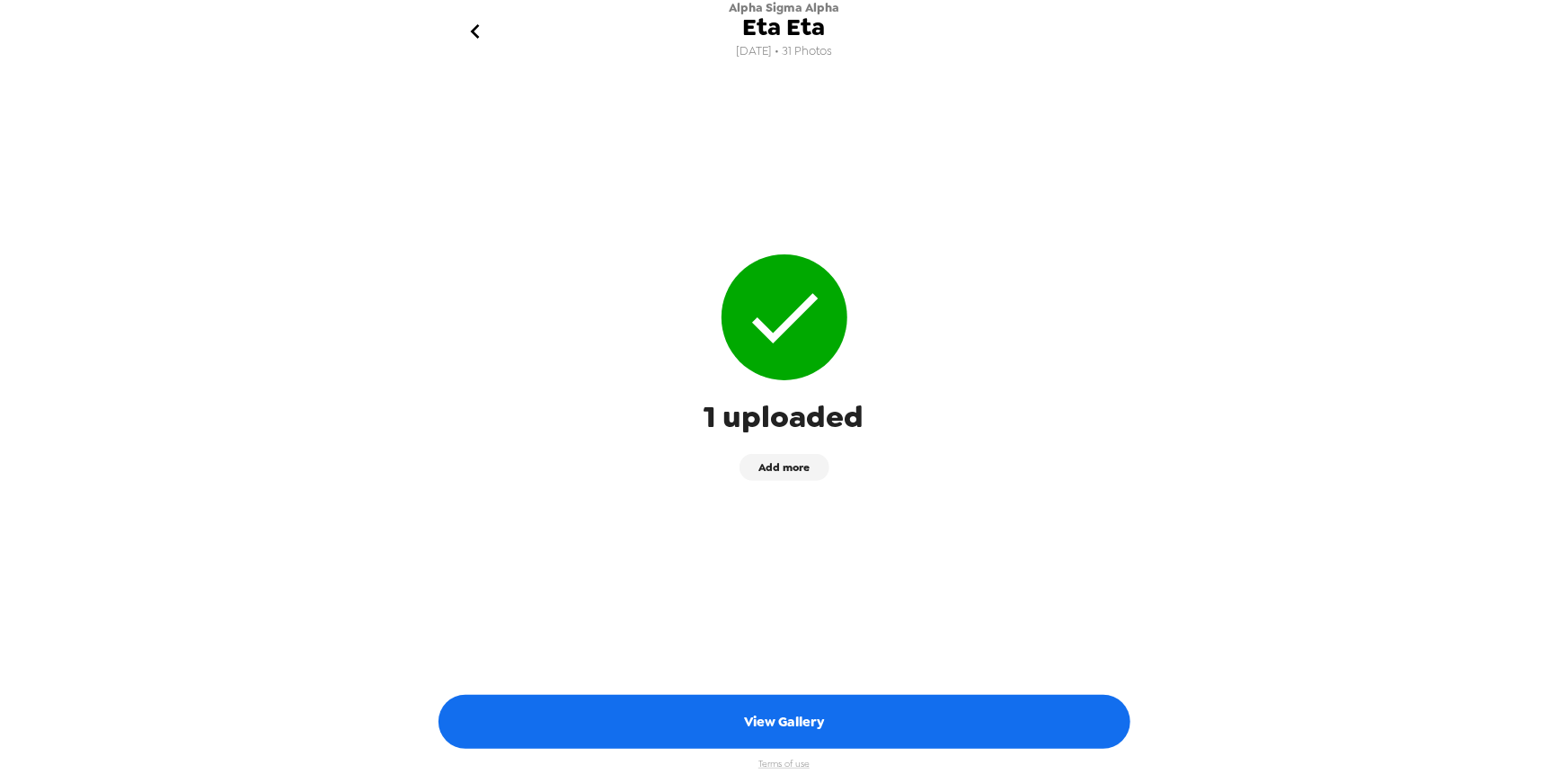
click at [483, 32] on icon "go back" at bounding box center [475, 31] width 29 height 29
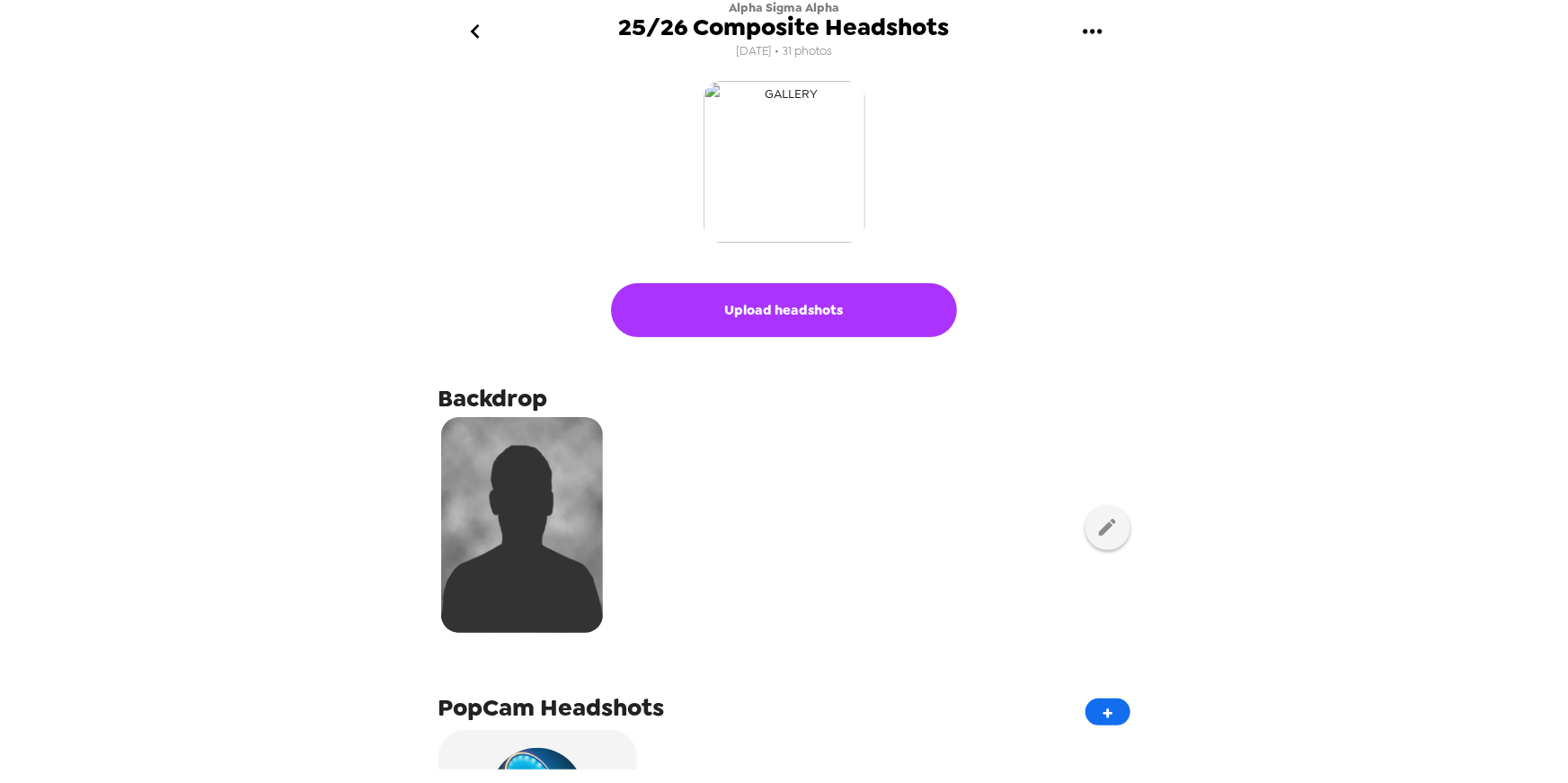
click at [782, 171] on img "button" at bounding box center [784, 161] width 162 height 162
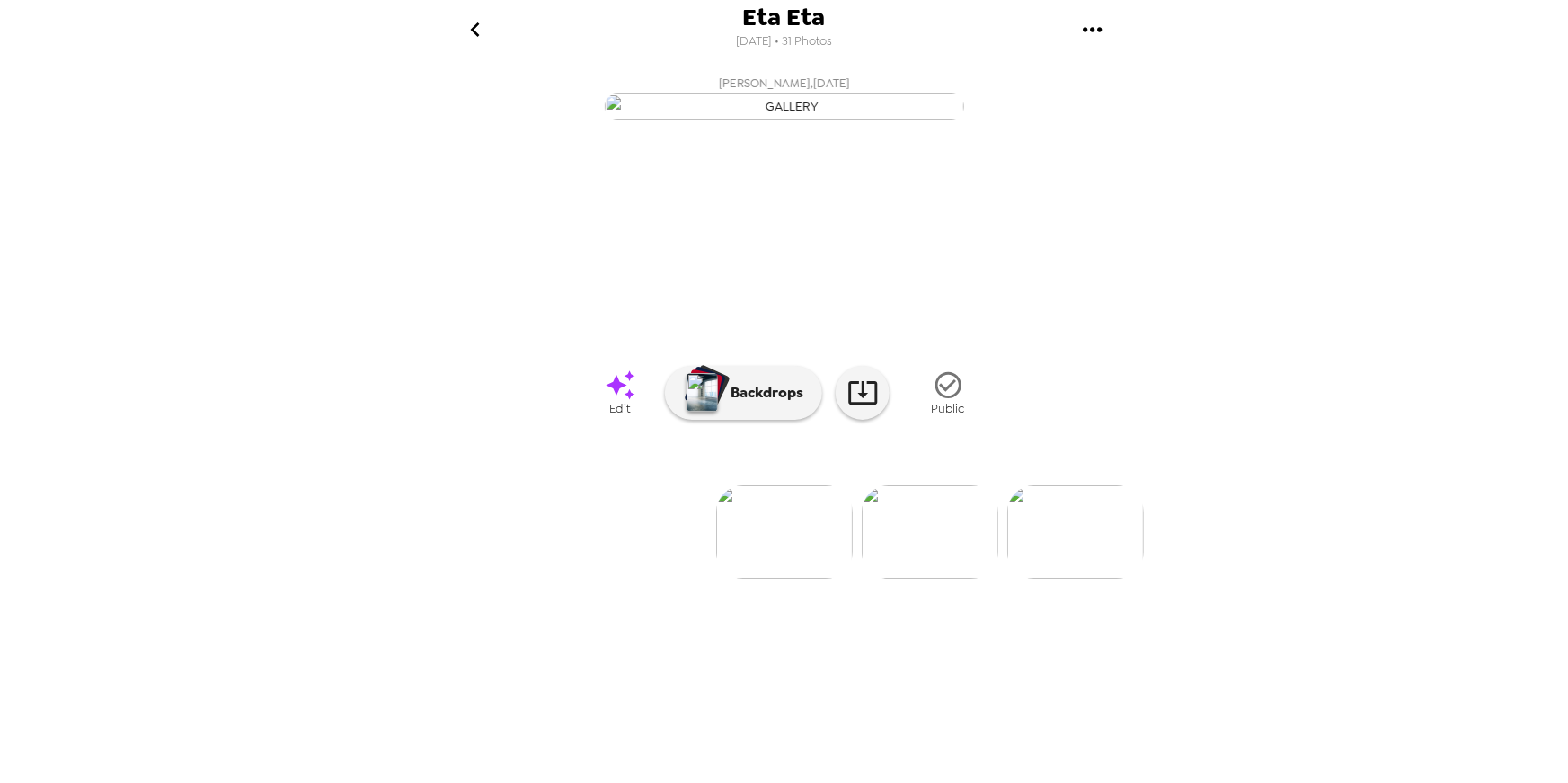
click at [478, 27] on icon "go back" at bounding box center [475, 29] width 29 height 29
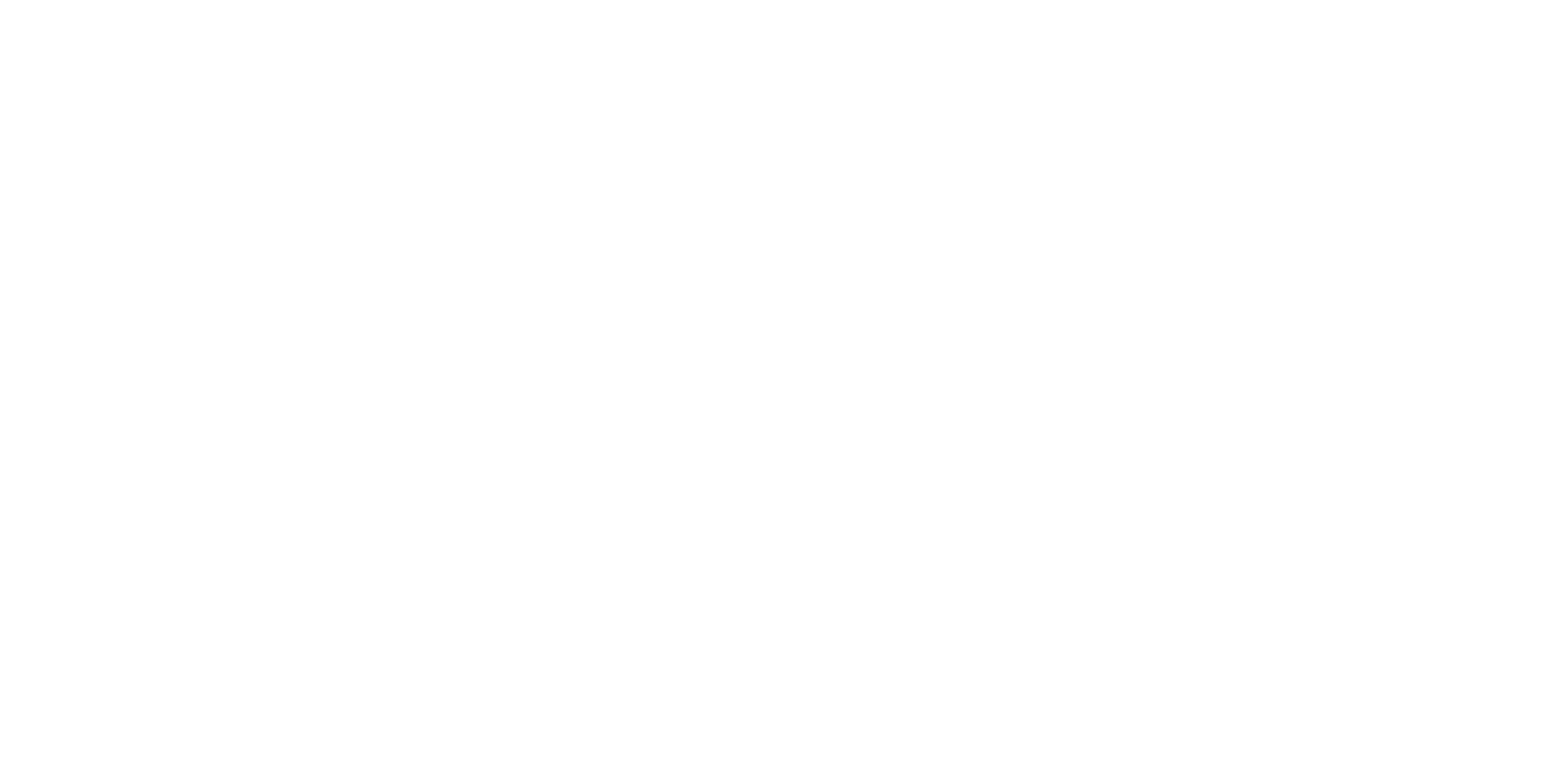
drag, startPoint x: 1077, startPoint y: 466, endPoint x: 1043, endPoint y: 172, distance: 296.0
click at [1078, 466] on body at bounding box center [784, 392] width 1568 height 783
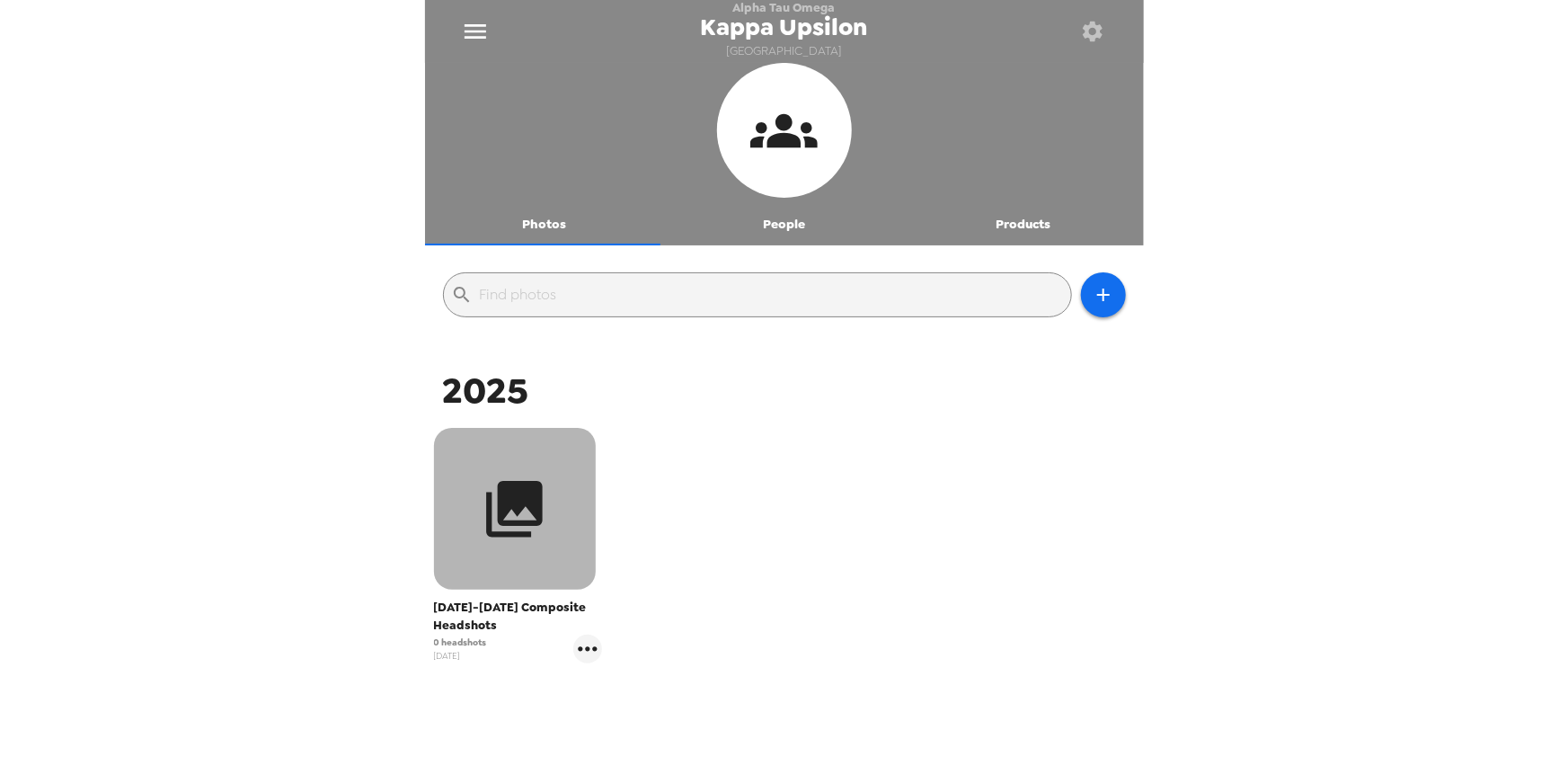
drag, startPoint x: 517, startPoint y: 507, endPoint x: 534, endPoint y: 508, distance: 17.0
click at [517, 507] on icon "button" at bounding box center [514, 509] width 57 height 57
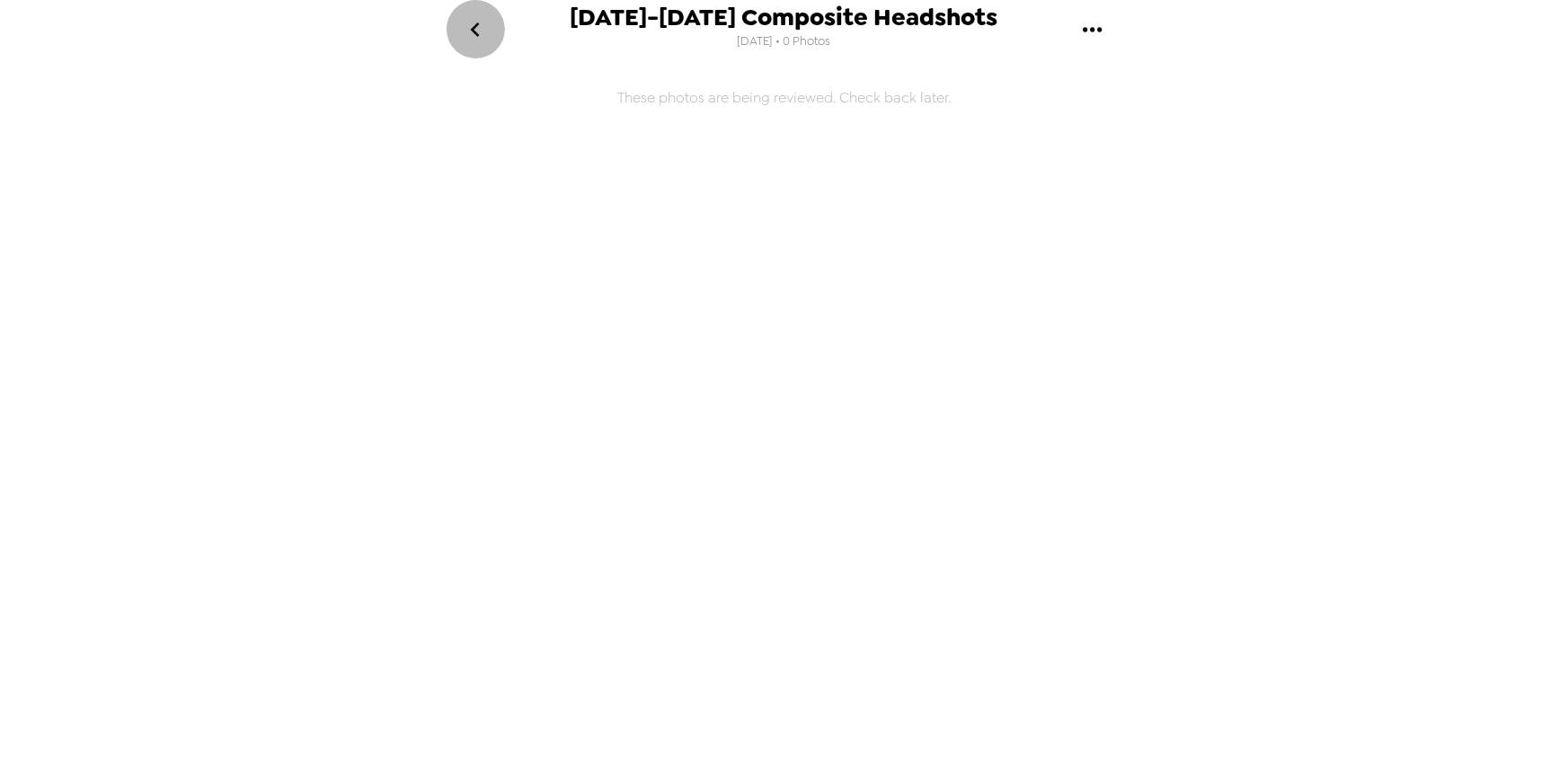
click at [468, 29] on icon "go back" at bounding box center [475, 29] width 29 height 29
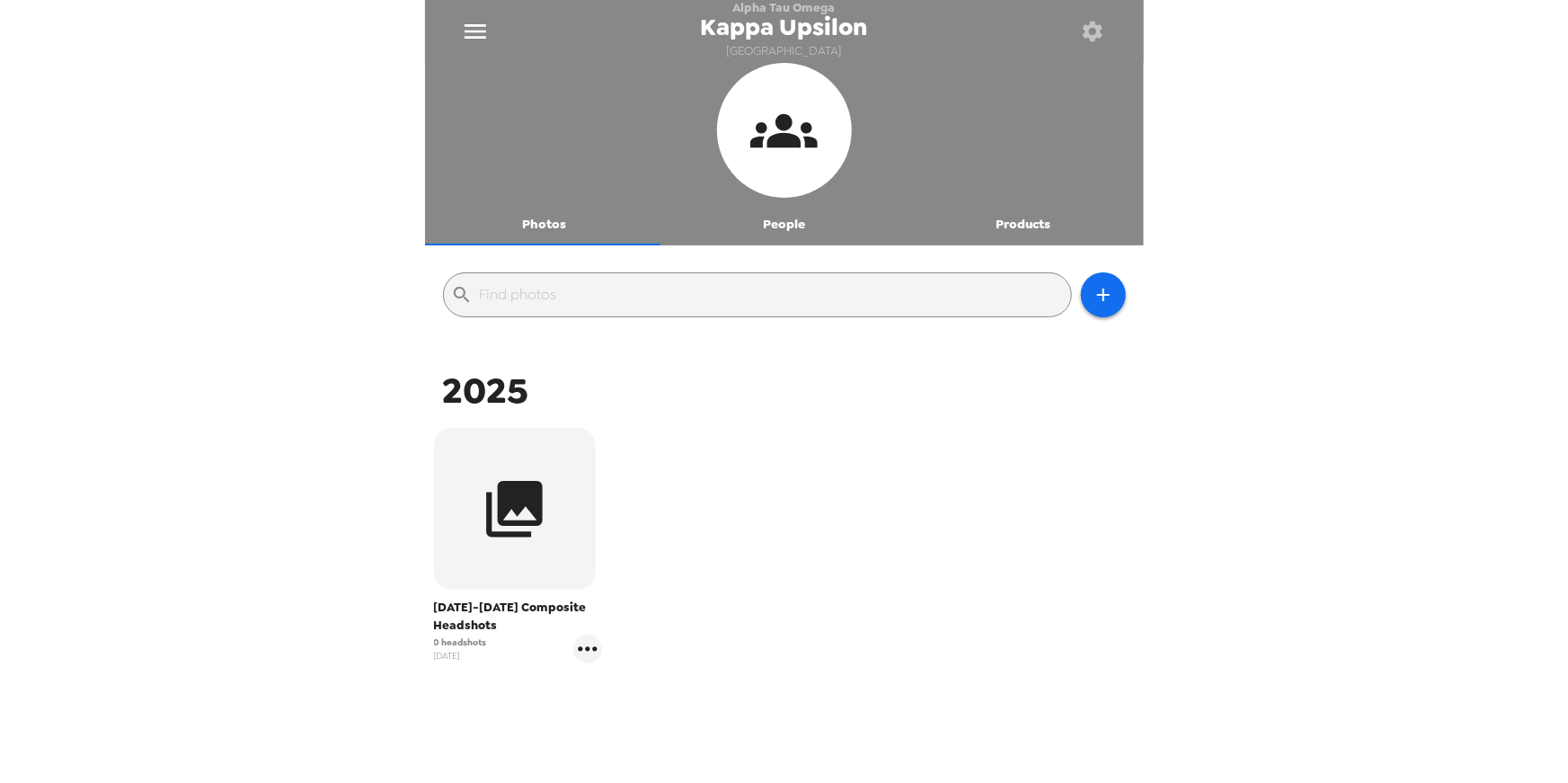
click at [1095, 35] on icon "button" at bounding box center [1093, 32] width 20 height 20
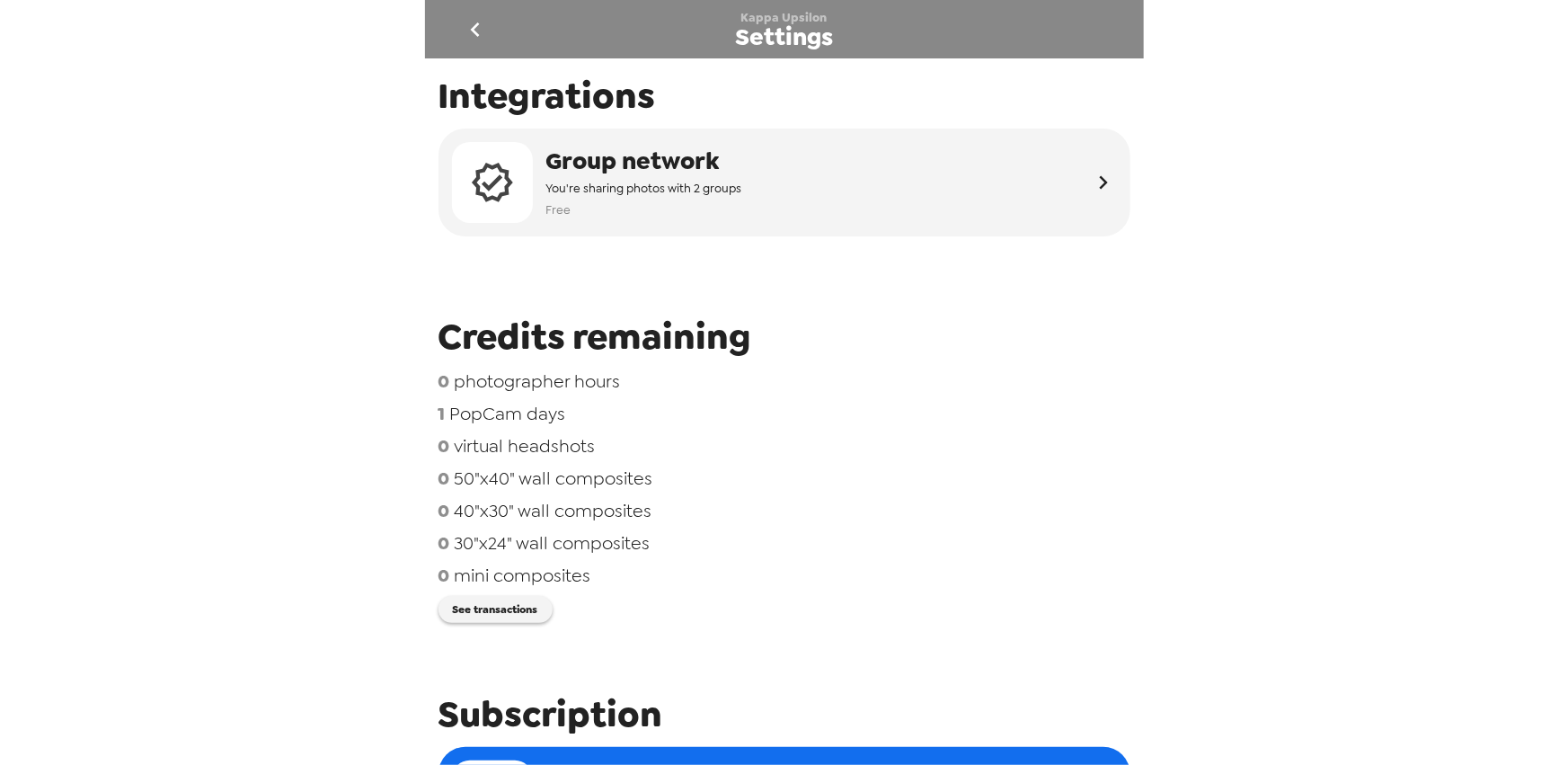
click at [473, 25] on icon "go back" at bounding box center [475, 29] width 29 height 29
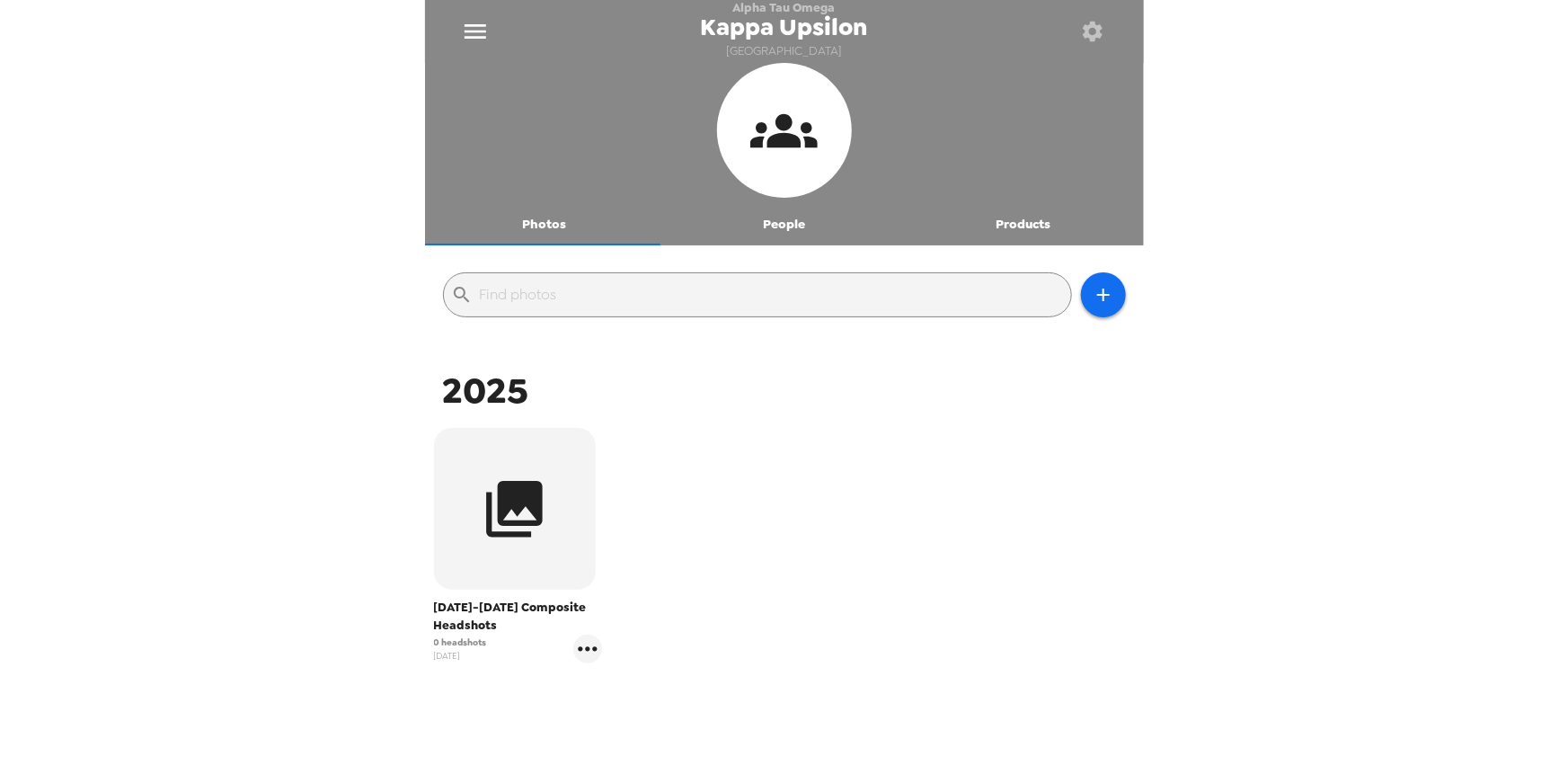
click at [1096, 31] on icon "button" at bounding box center [1092, 31] width 25 height 25
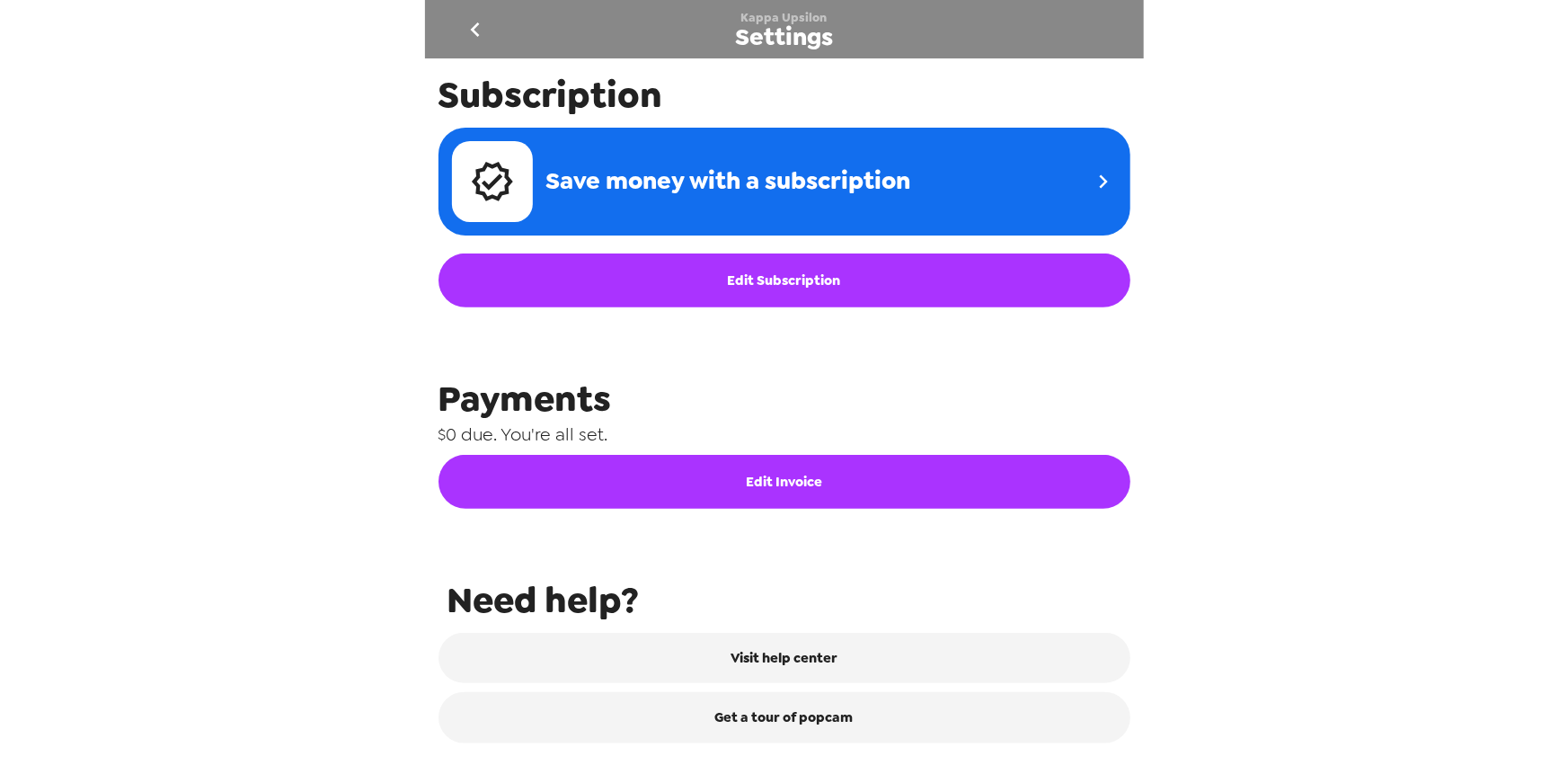
scroll to position [738, 0]
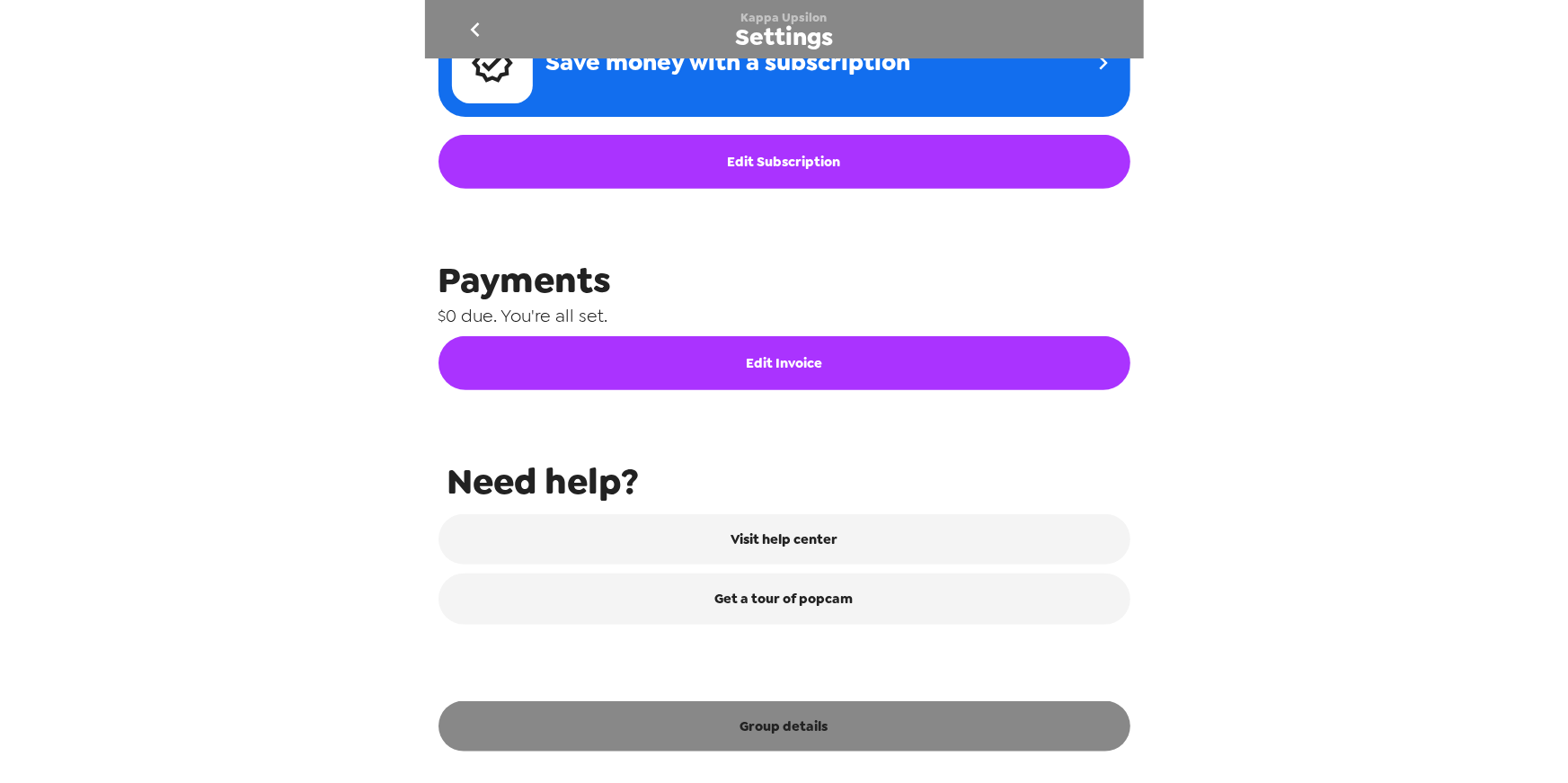
click at [745, 719] on button "Group details" at bounding box center [784, 726] width 692 height 51
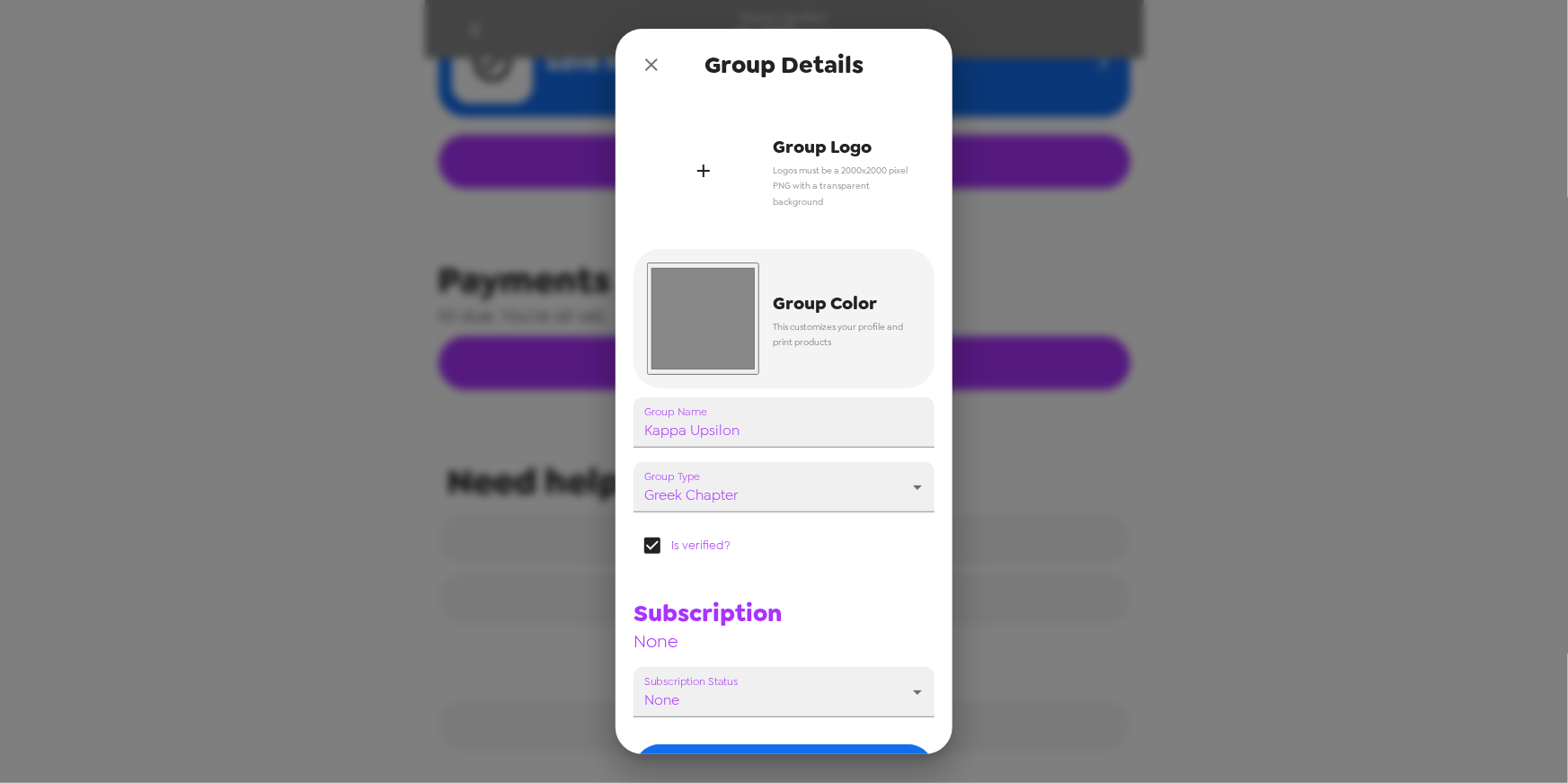
click at [696, 177] on icon "button" at bounding box center [704, 171] width 22 height 22
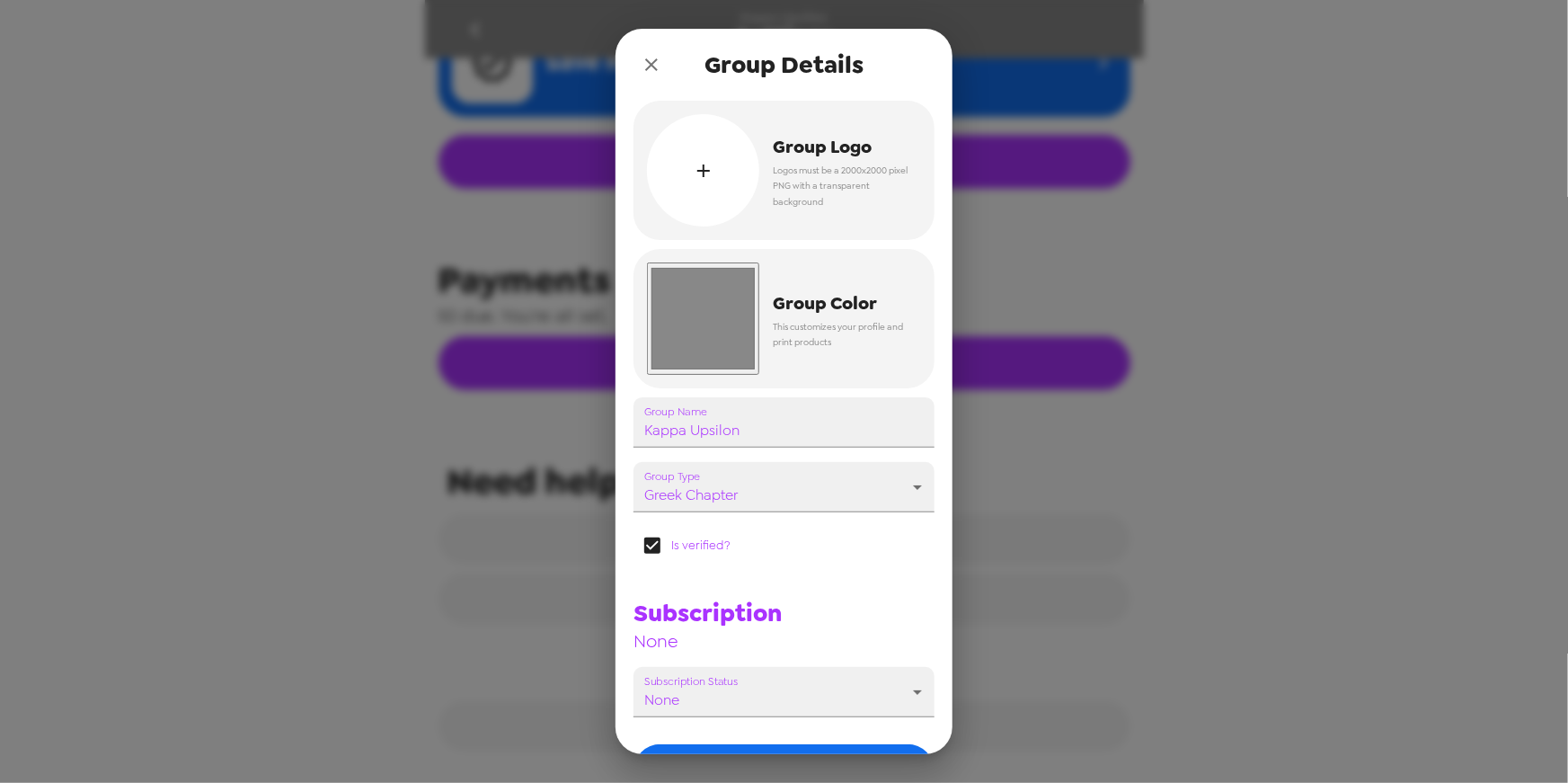
click at [652, 63] on icon "close" at bounding box center [651, 65] width 13 height 13
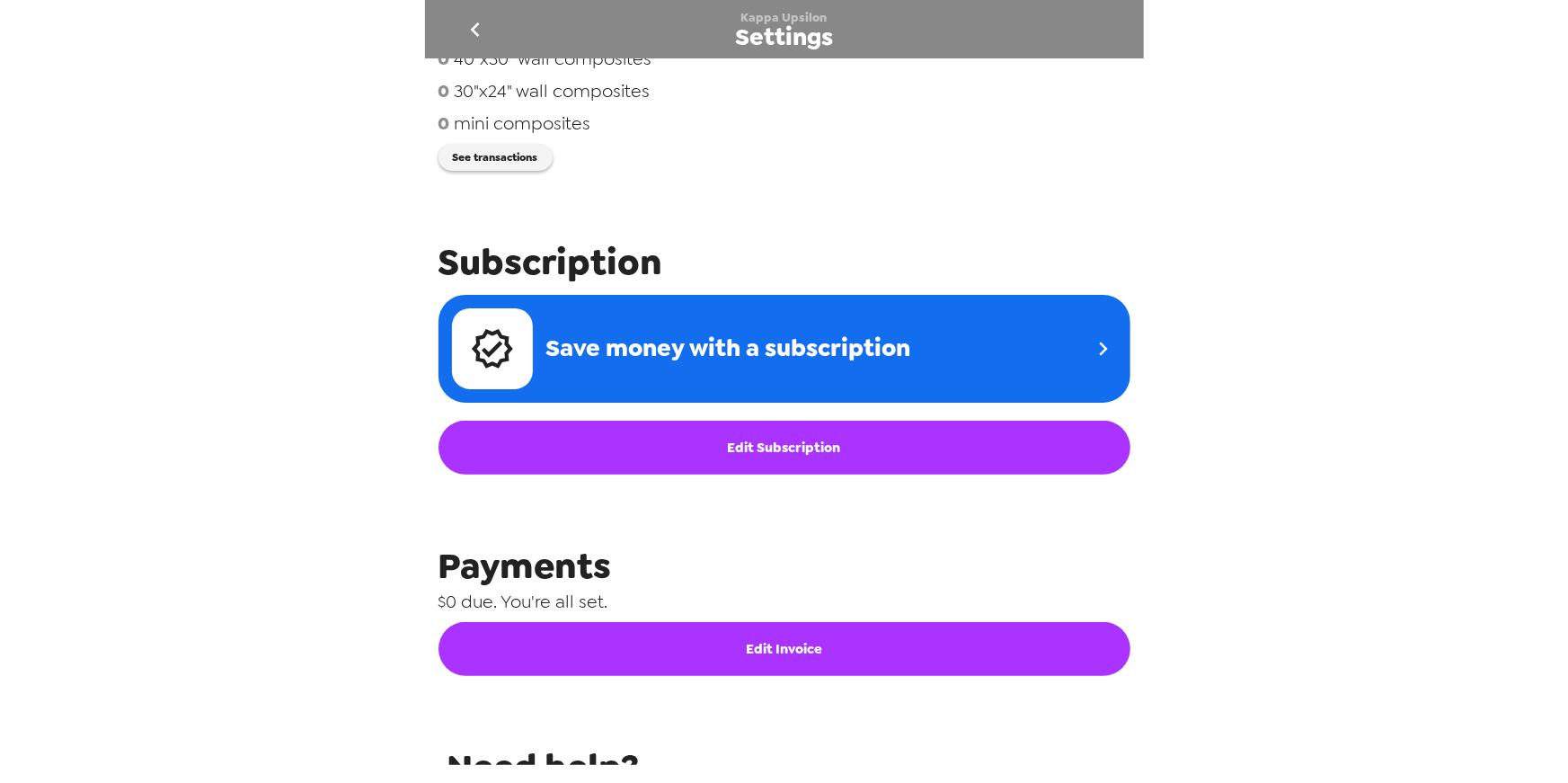
scroll to position [171, 0]
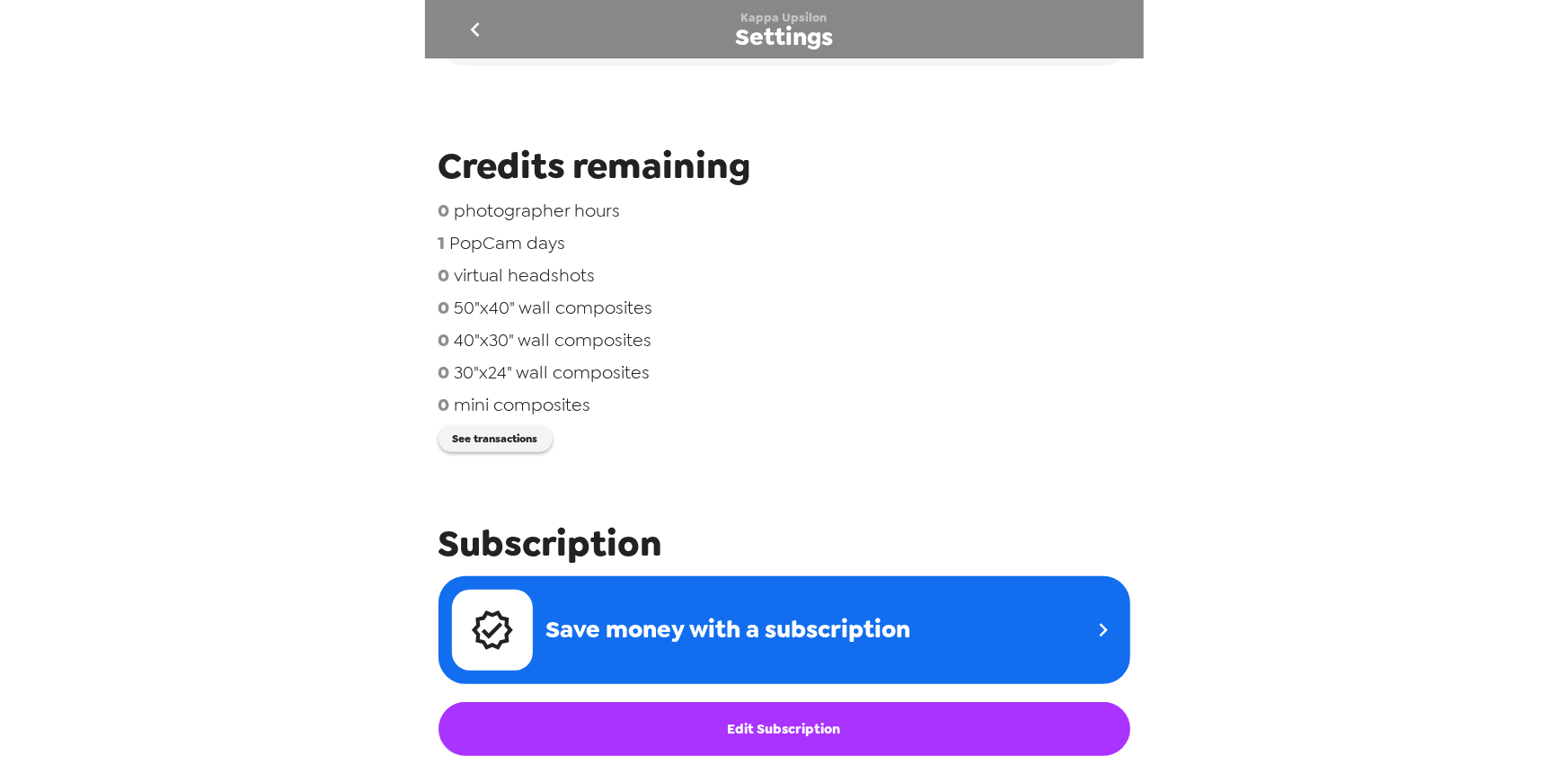
click at [467, 24] on icon "go back" at bounding box center [475, 29] width 29 height 29
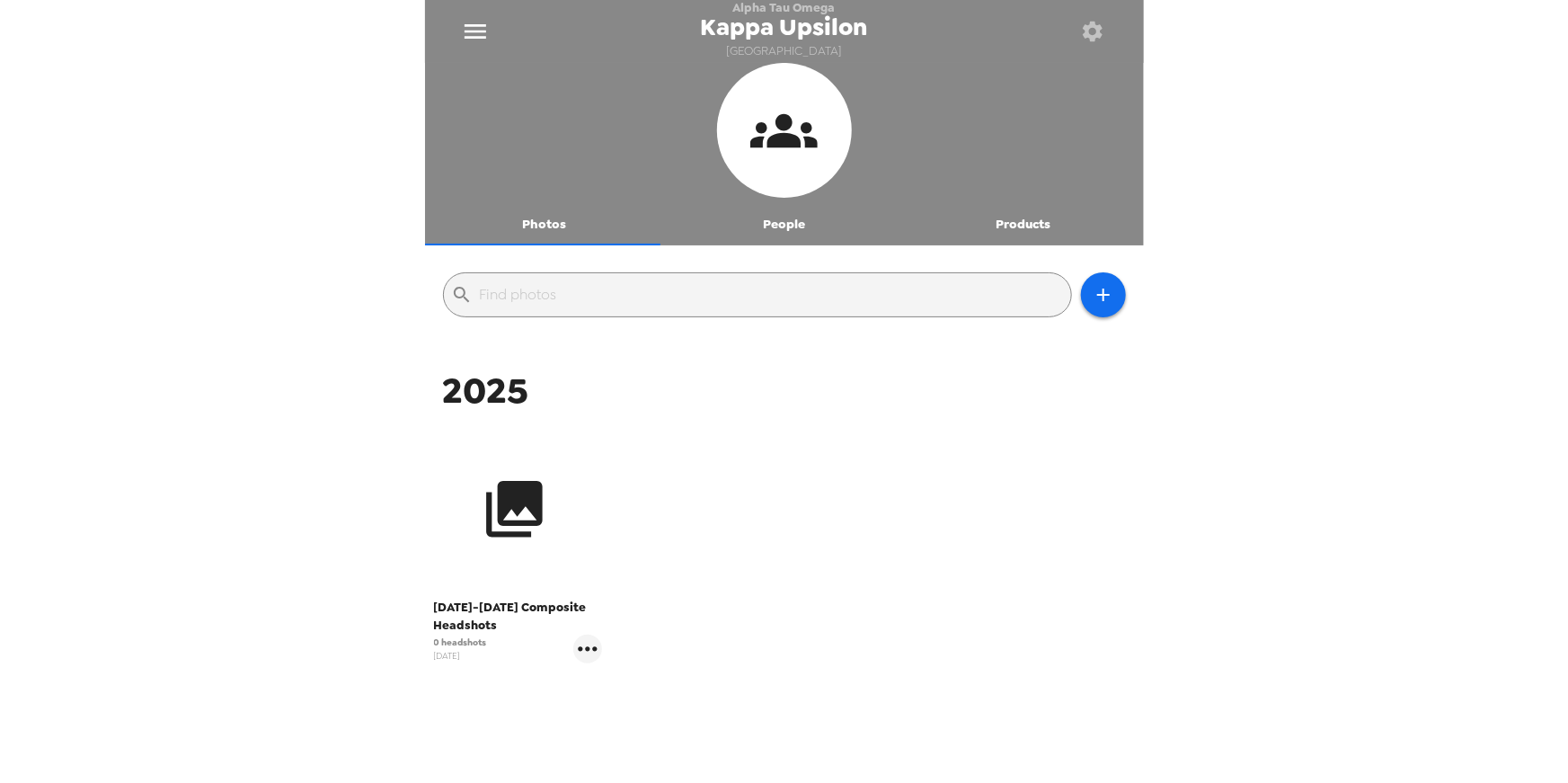
click at [548, 575] on button "button" at bounding box center [515, 509] width 162 height 162
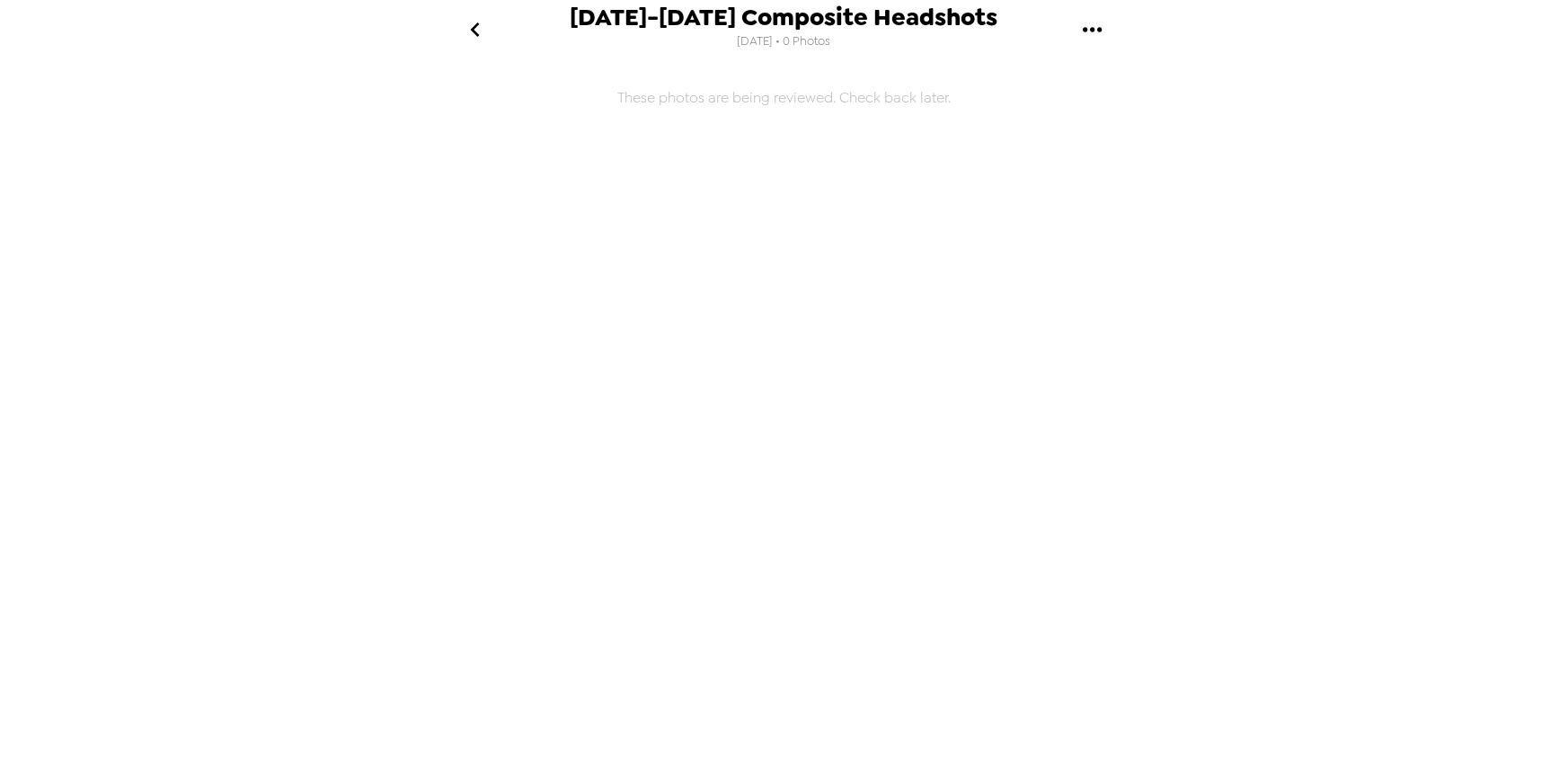
click at [482, 35] on icon "go back" at bounding box center [475, 29] width 29 height 29
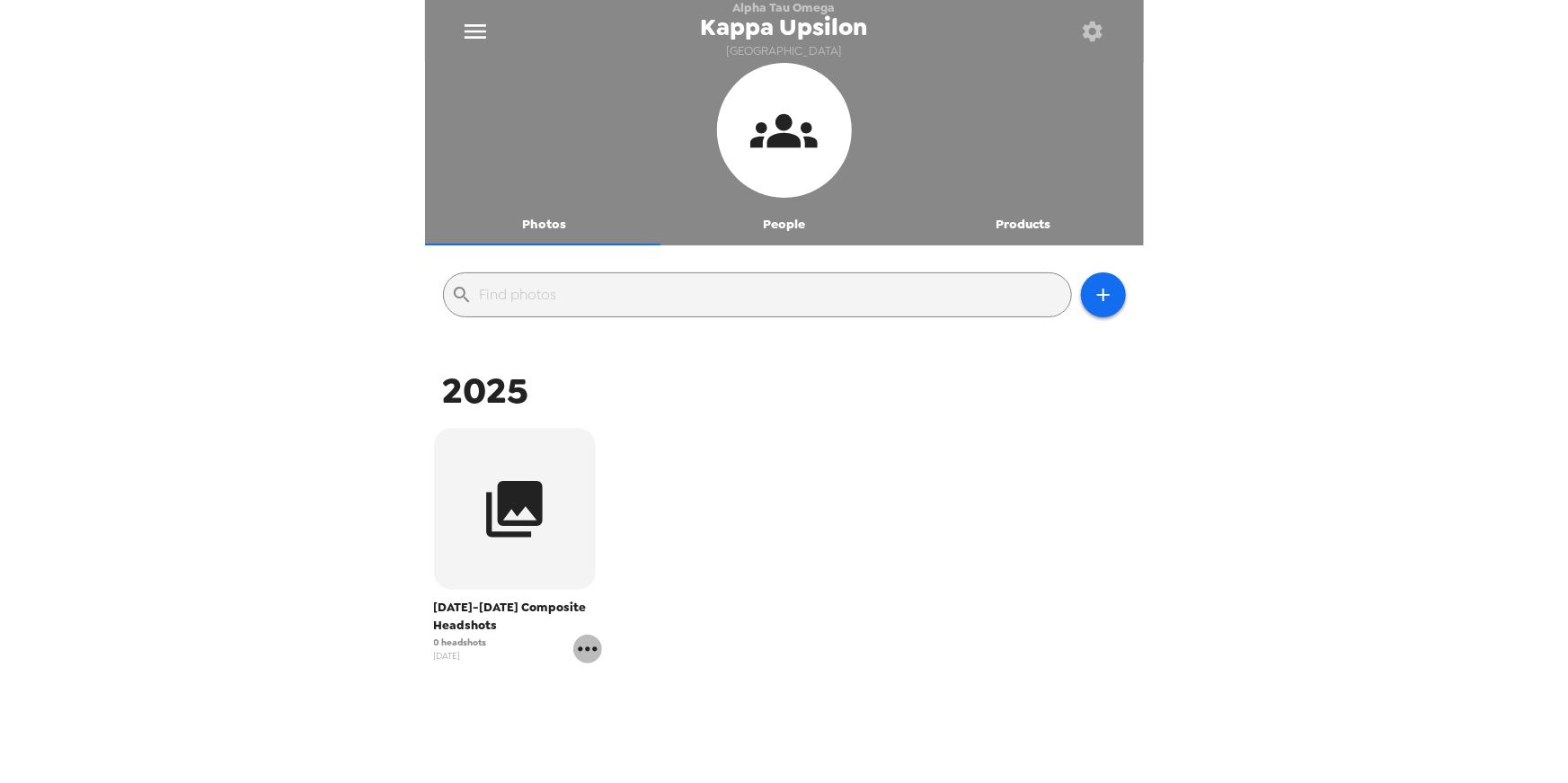
click at [588, 654] on icon "gallery menu" at bounding box center [587, 649] width 29 height 29
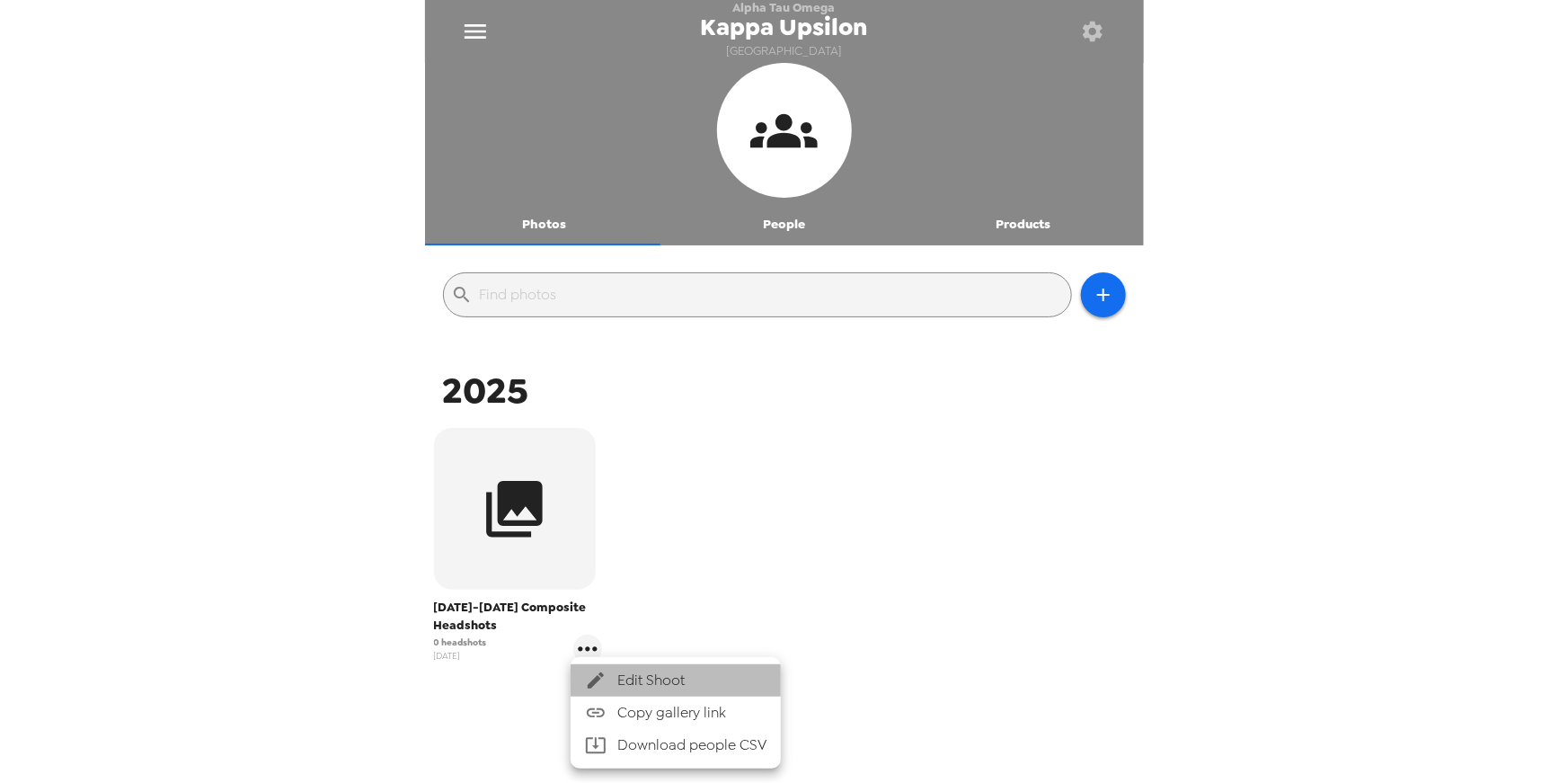
click at [669, 691] on li "Edit Shoot" at bounding box center [675, 680] width 210 height 33
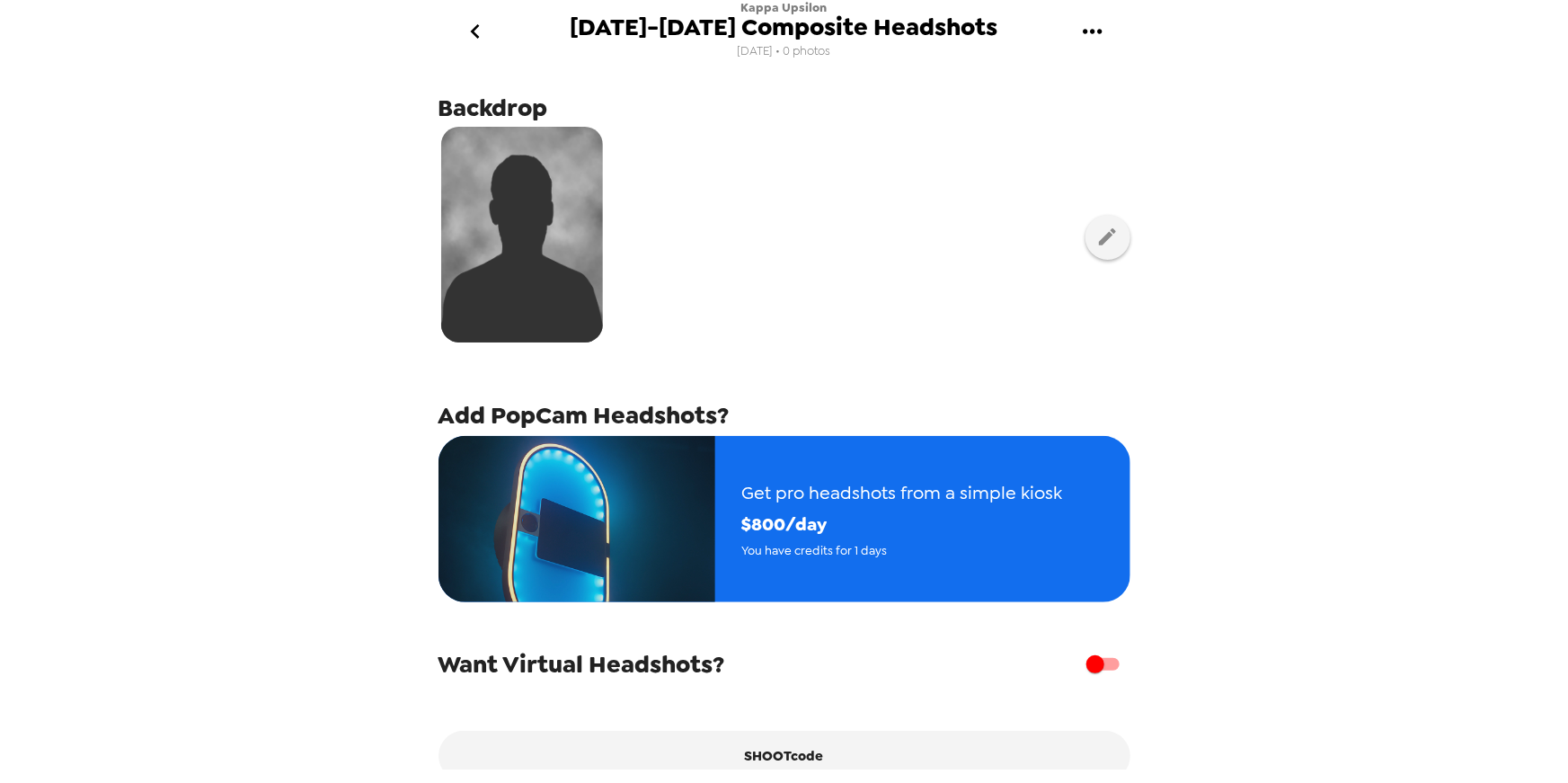
scroll to position [185, 0]
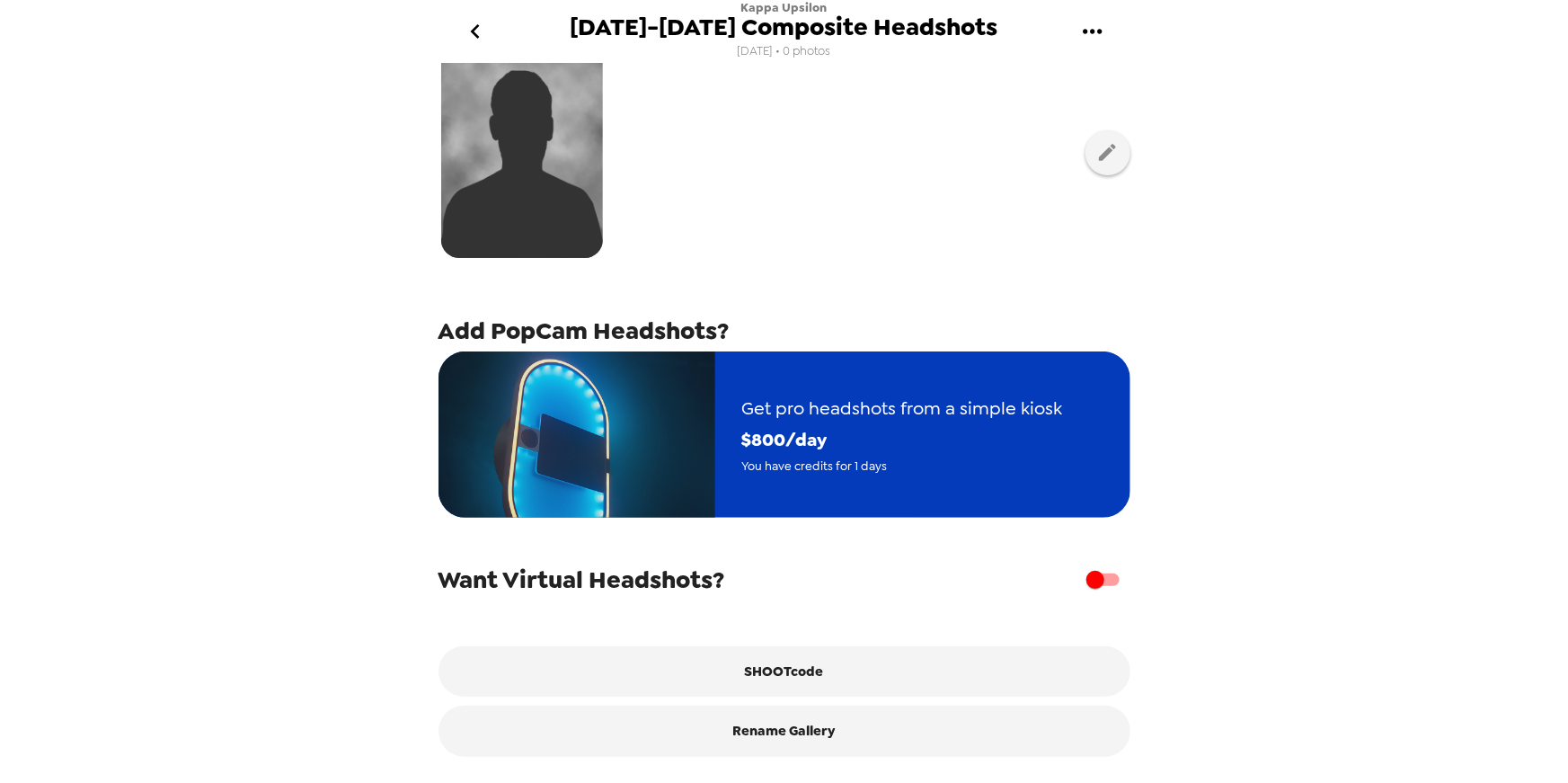
click at [924, 408] on span "Get pro headshots from a simple kiosk" at bounding box center [903, 409] width 321 height 32
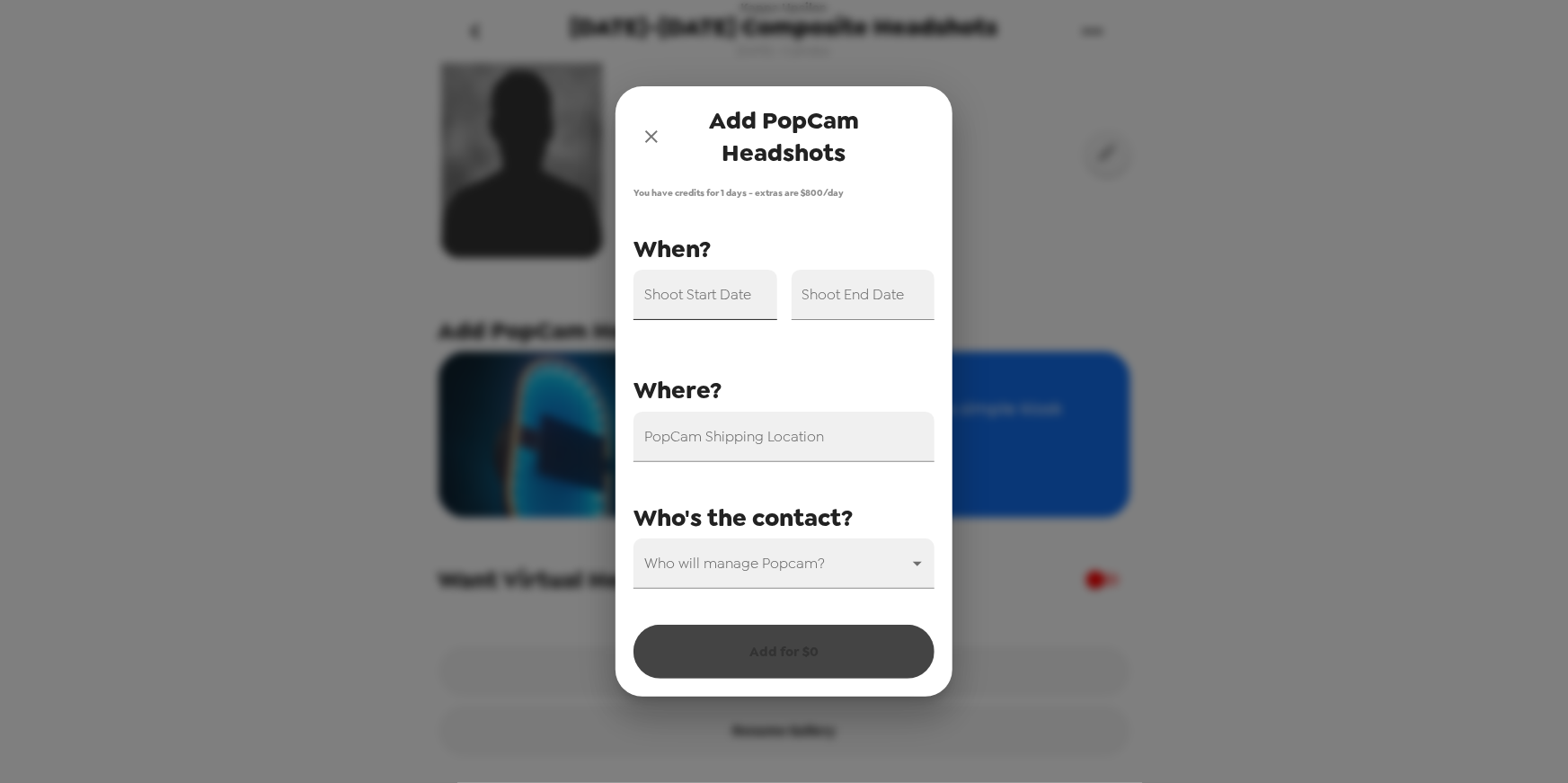
click at [719, 302] on input "Shoot Start Date" at bounding box center [706, 295] width 143 height 51
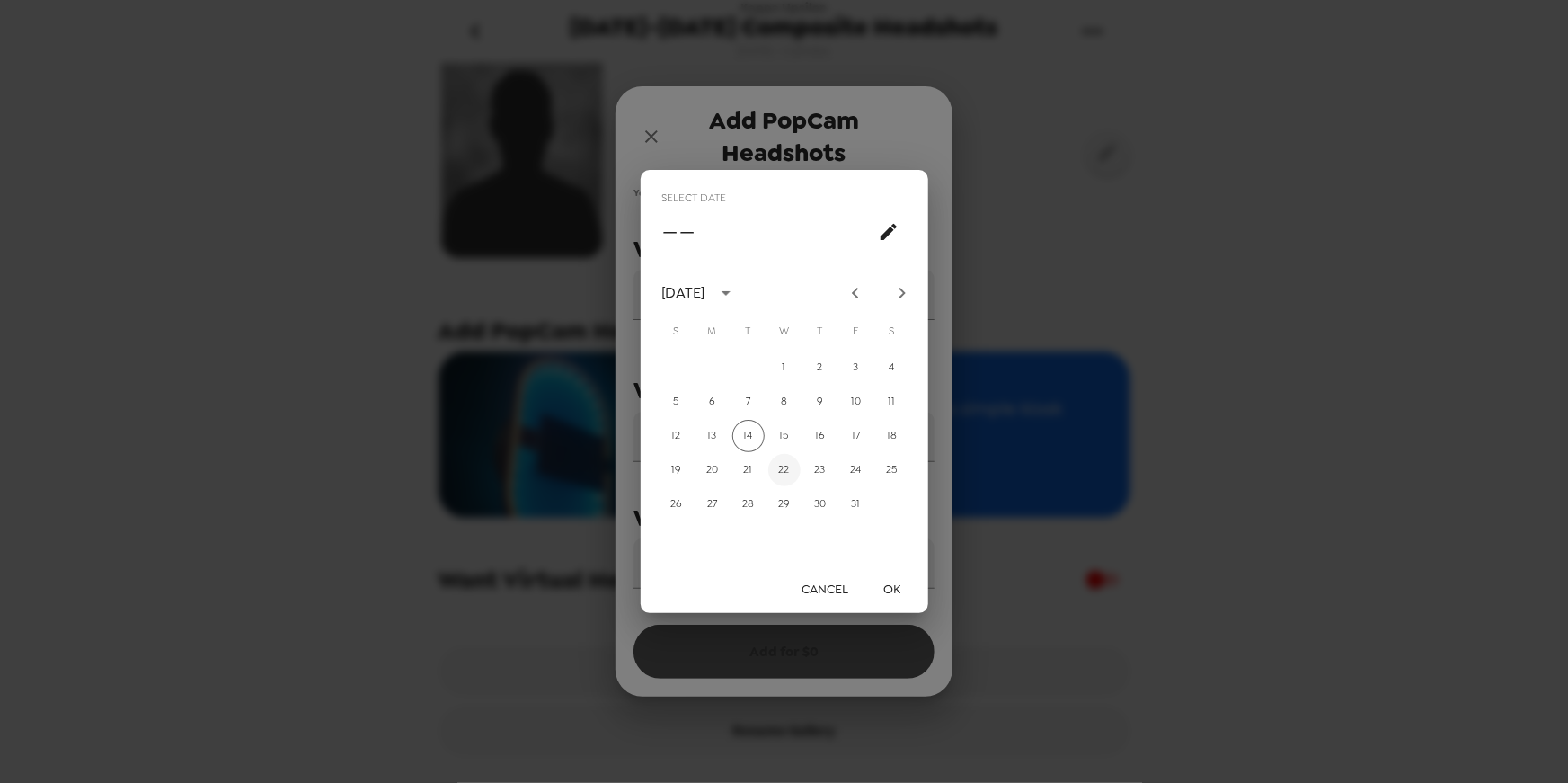
click at [778, 464] on button "22" at bounding box center [784, 470] width 33 height 33
type input "10/22/2025"
drag, startPoint x: 886, startPoint y: 592, endPoint x: 892, endPoint y: 582, distance: 11.7
click at [886, 593] on button "OK" at bounding box center [893, 589] width 58 height 33
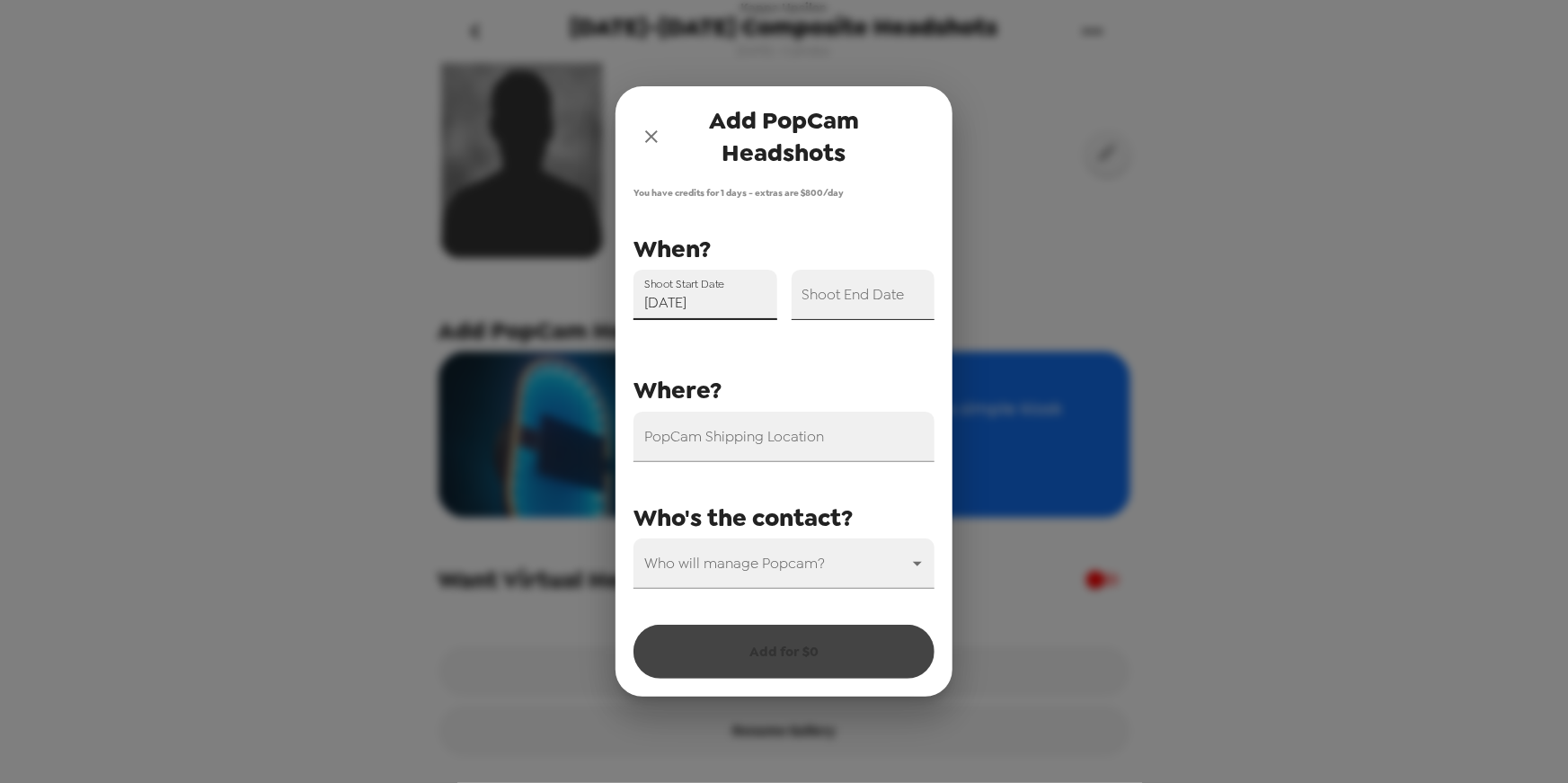
click at [892, 305] on input "Shoot End Date" at bounding box center [863, 295] width 143 height 51
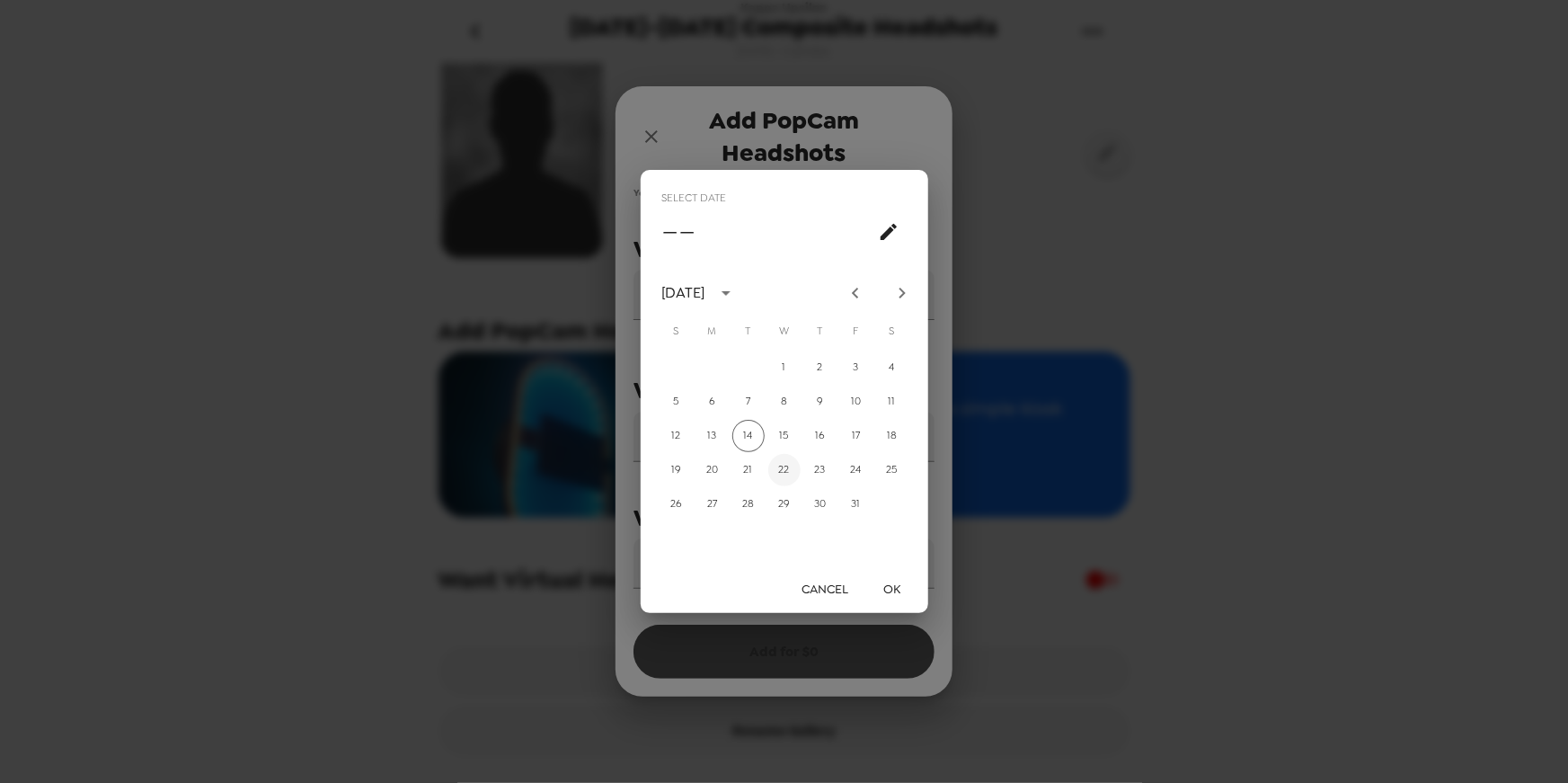
click at [791, 474] on button "22" at bounding box center [784, 470] width 33 height 33
type input "10/22/2025"
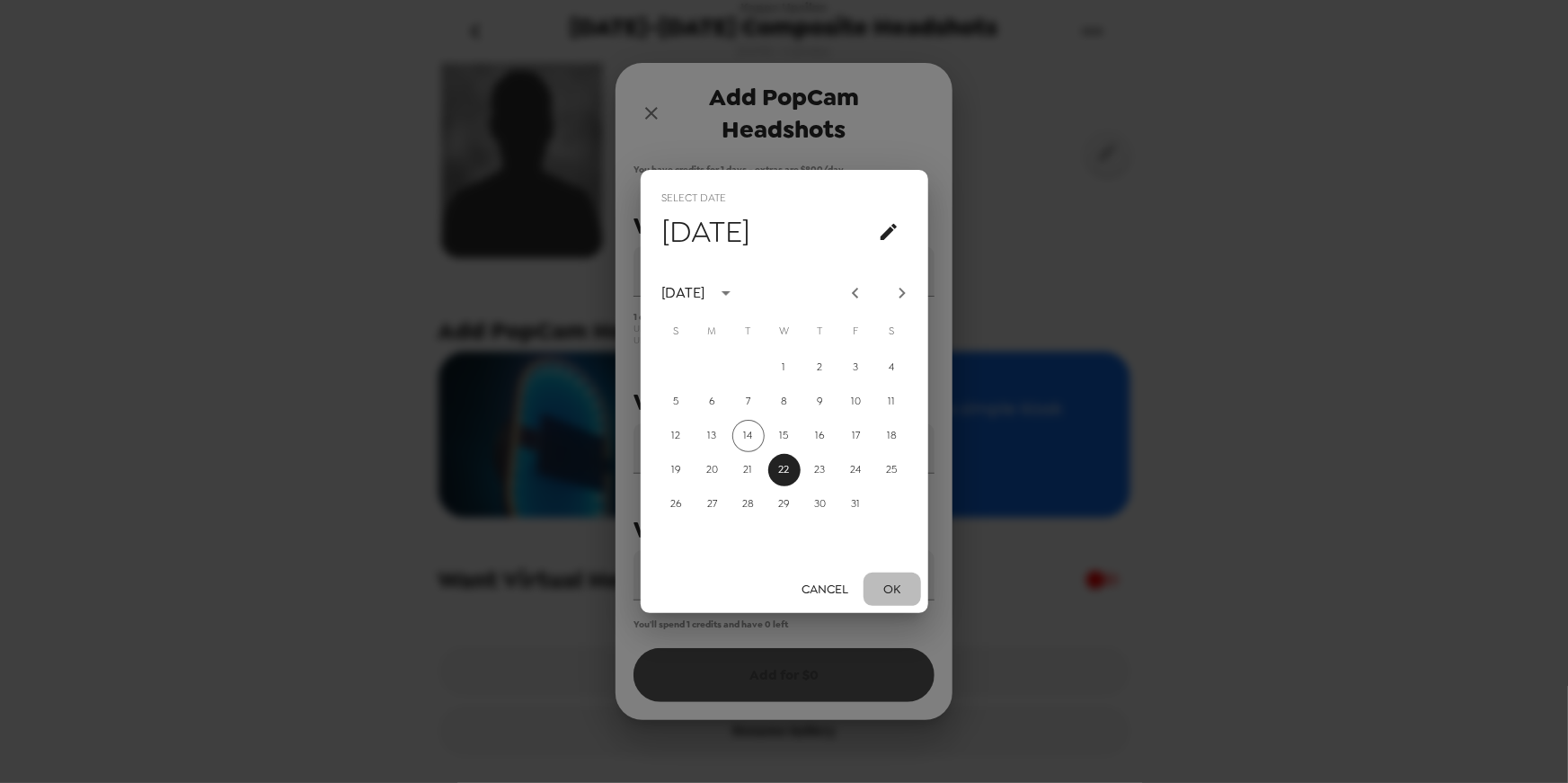
click at [897, 588] on button "OK" at bounding box center [893, 589] width 58 height 33
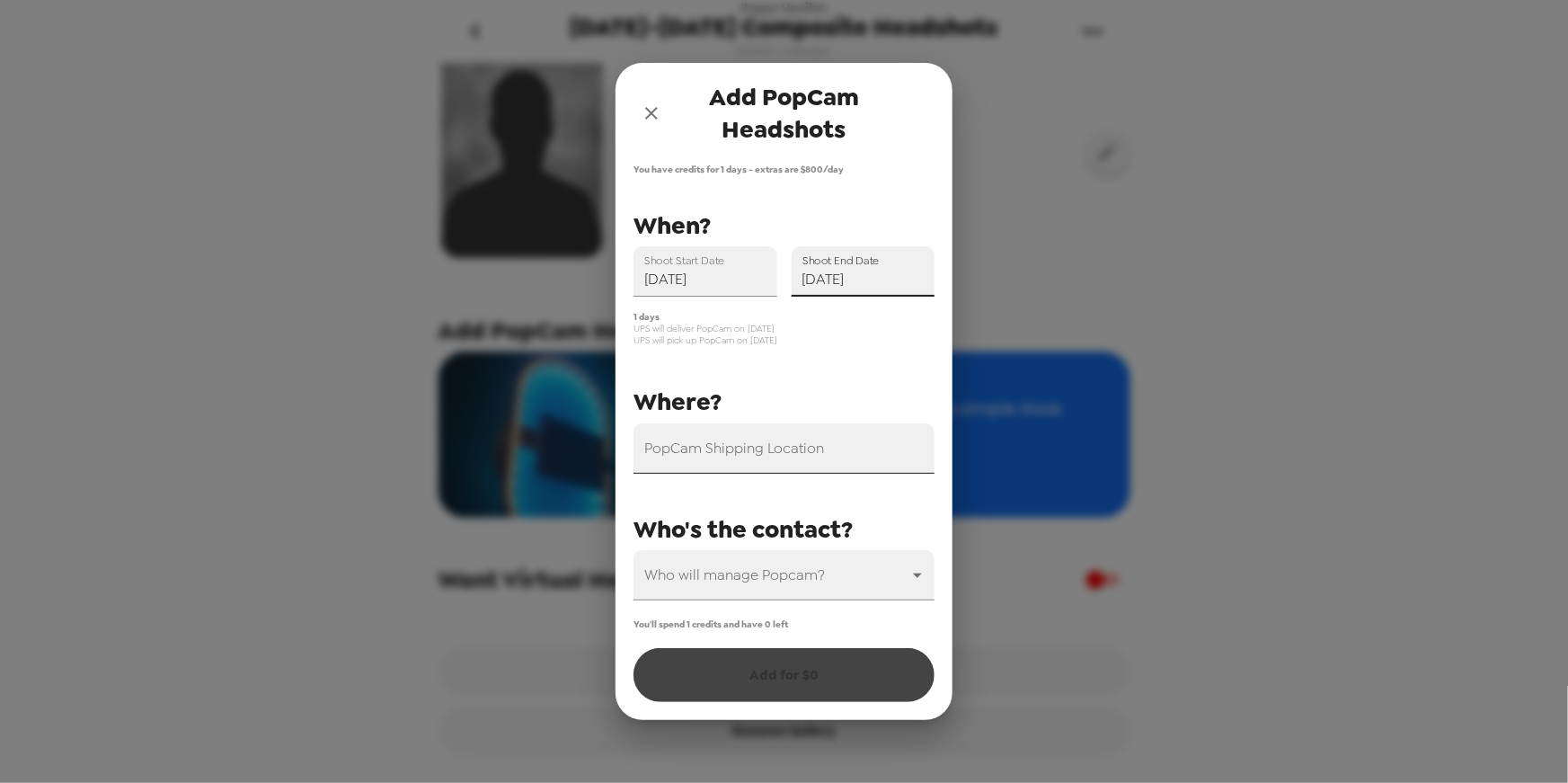
click at [858, 453] on input "PopCam Shipping Location" at bounding box center [784, 448] width 301 height 51
paste input "2915 W Cherry Street"
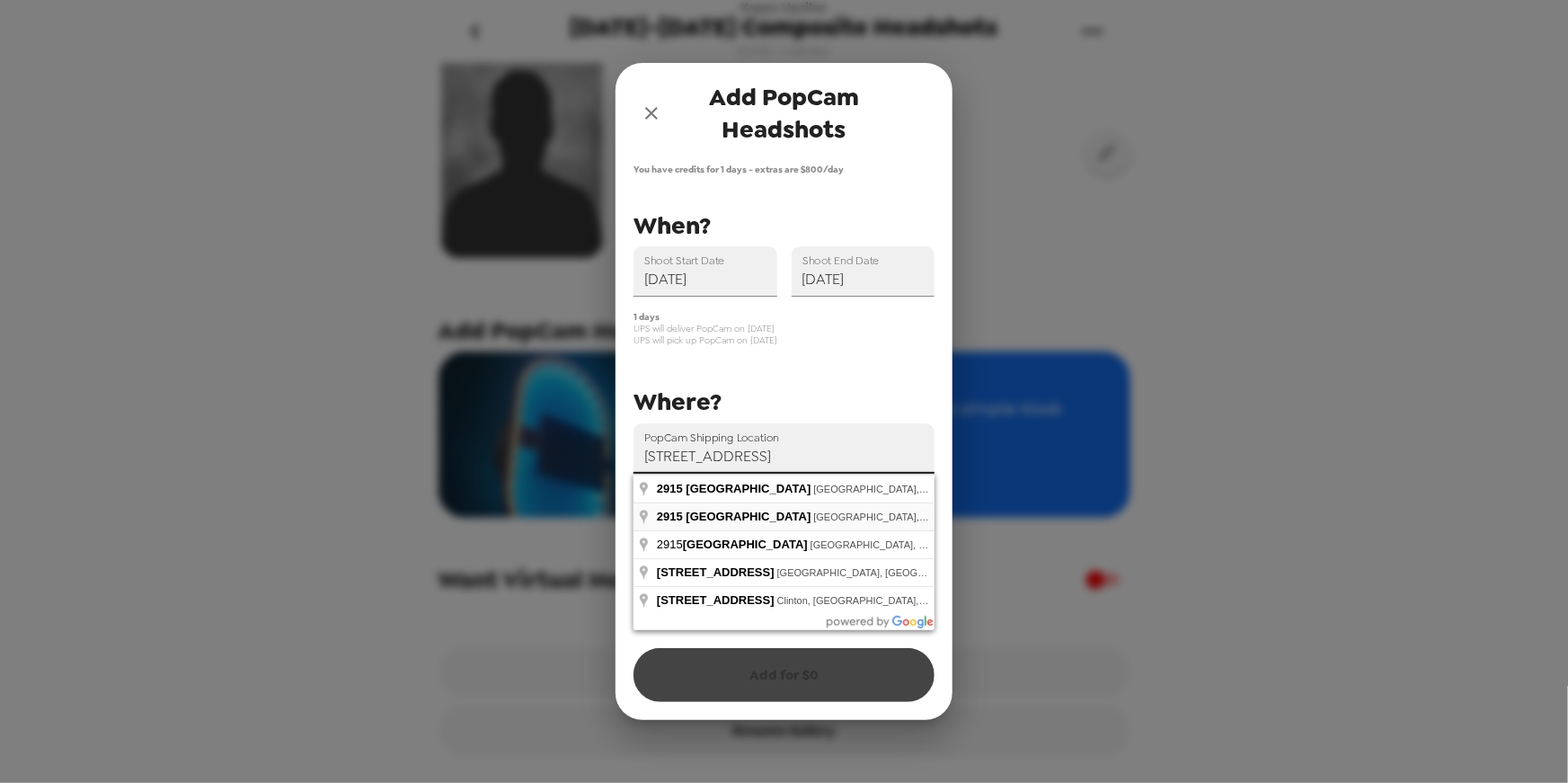
type input "2915 West Cherry Street, Tampa, FL, USA"
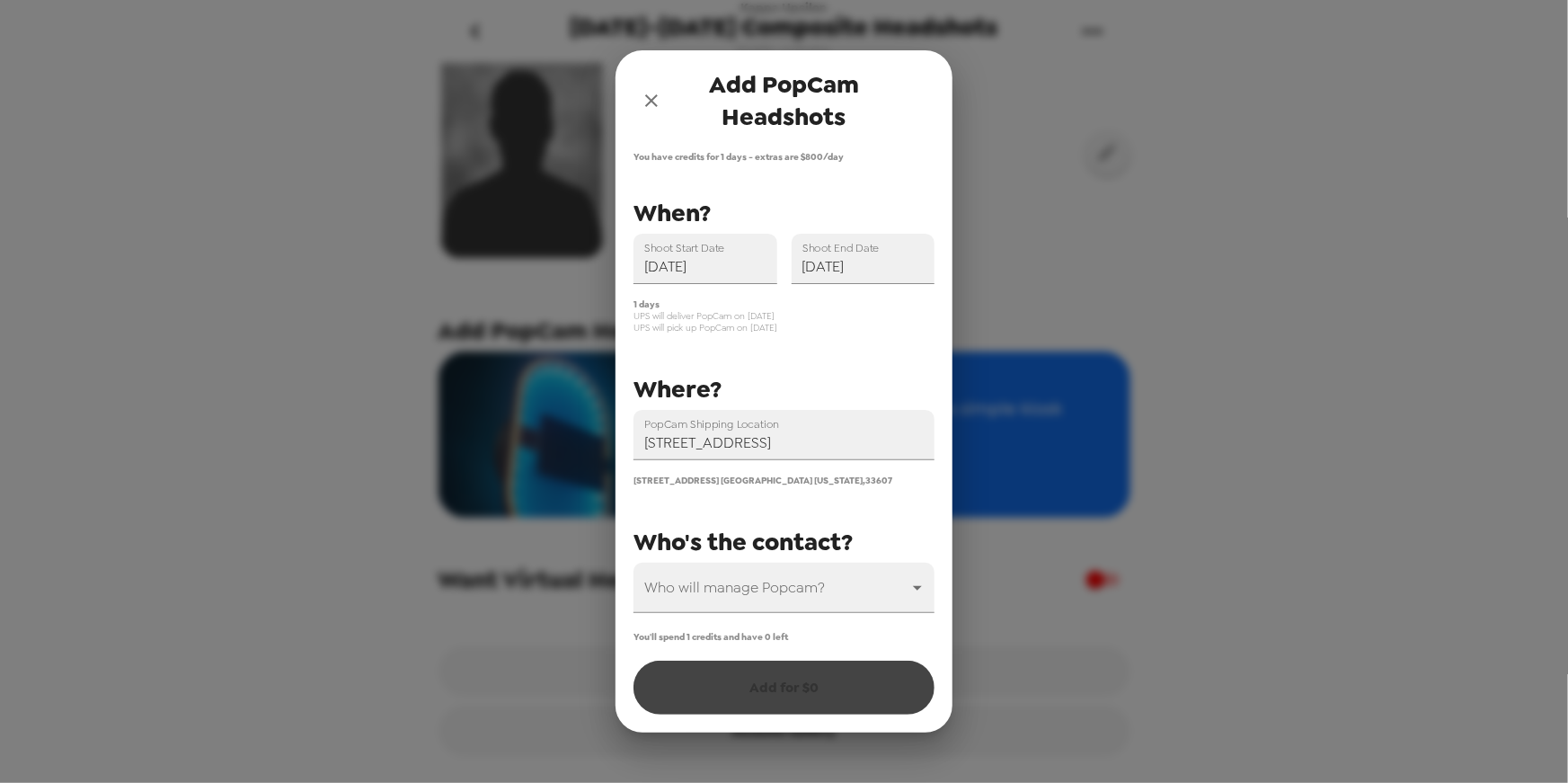
click at [818, 483] on span "2915 West Cherry Street Tampa Florida , 33607" at bounding box center [764, 481] width 259 height 12
click at [818, 579] on body "Kappa Upsilon 2024-2025 Composite Headshots 10/13/25 • 0 photos Upload headshot…" at bounding box center [784, 392] width 1568 height 783
click at [731, 645] on li "Daan Vonk" at bounding box center [784, 638] width 301 height 33
type input "80942"
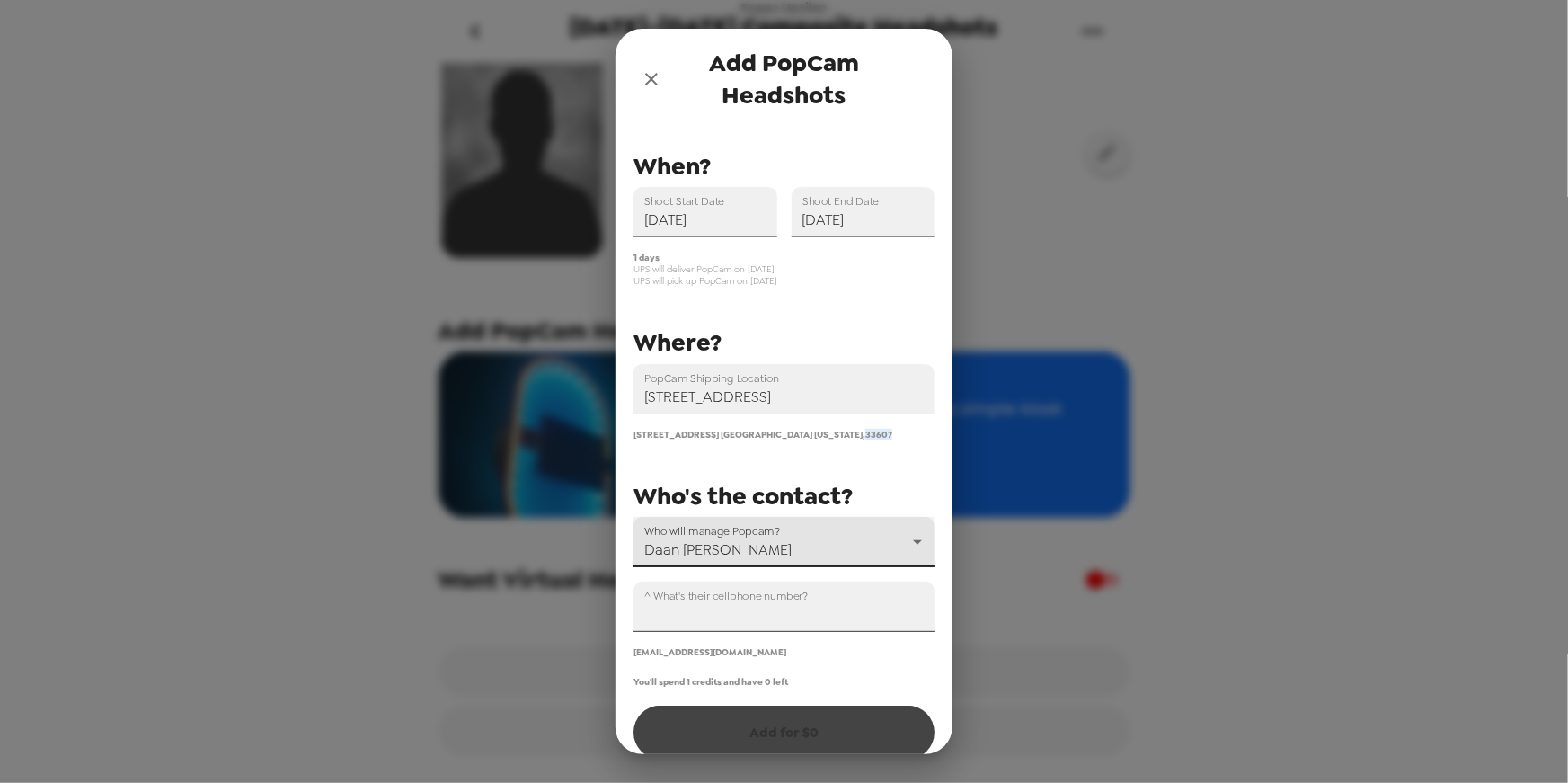
scroll to position [51, 0]
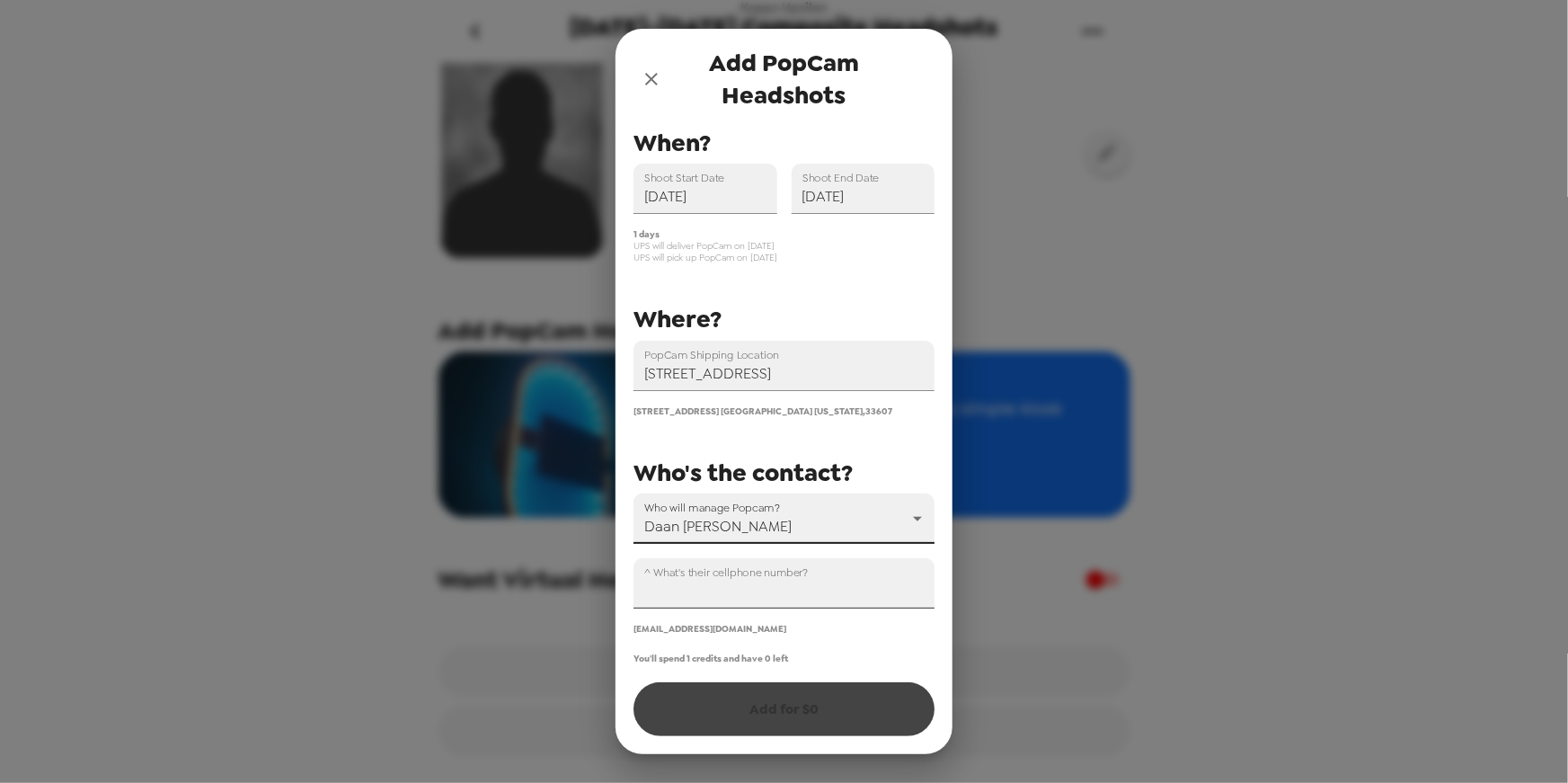
click at [819, 592] on input "^ What's their cellphone number?" at bounding box center [784, 584] width 301 height 51
paste input "+1 (165) 620-4682"
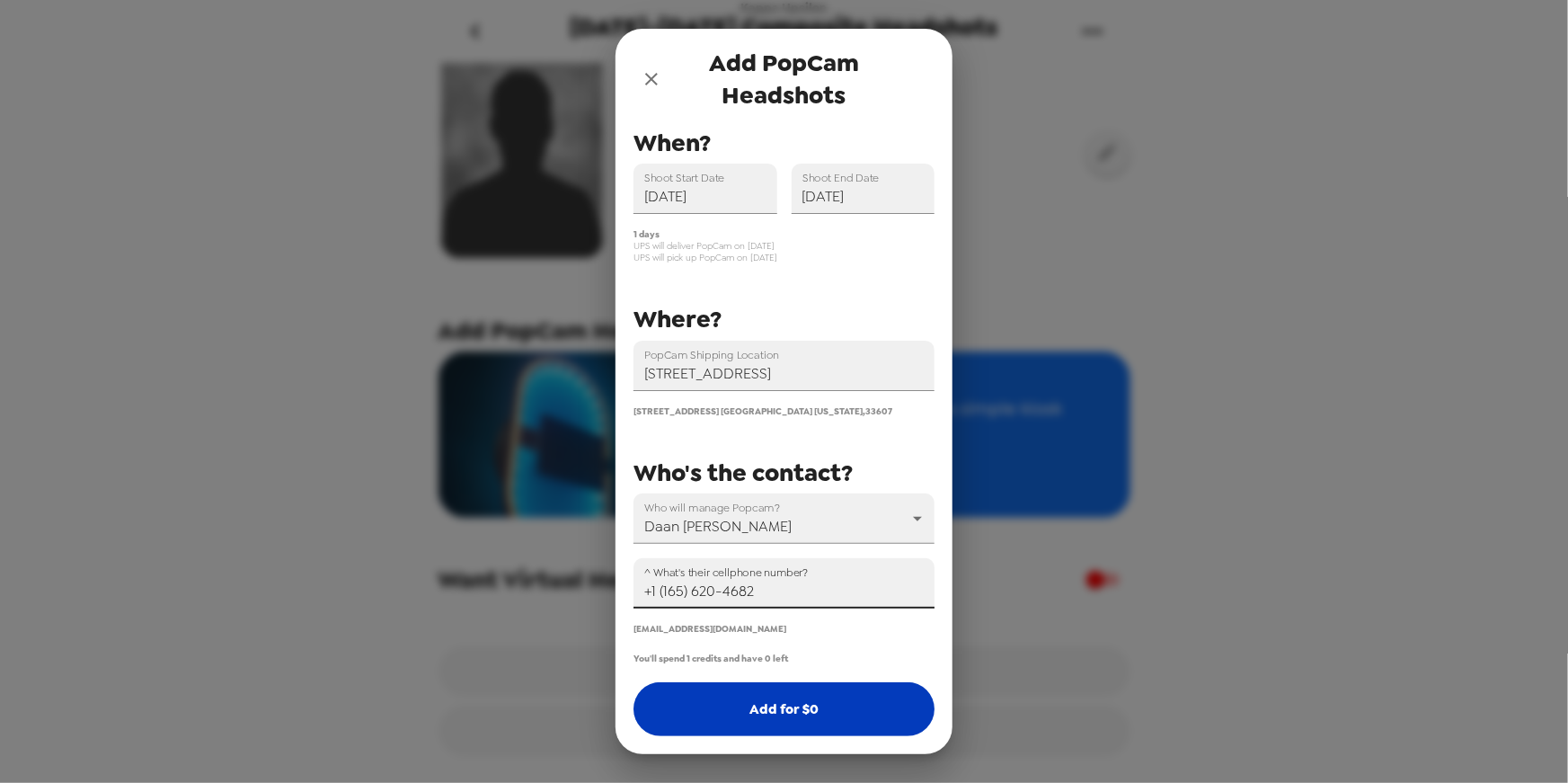
type input "+1 (165) 620-4682"
click at [833, 704] on button "Add for $ 0" at bounding box center [784, 709] width 301 height 54
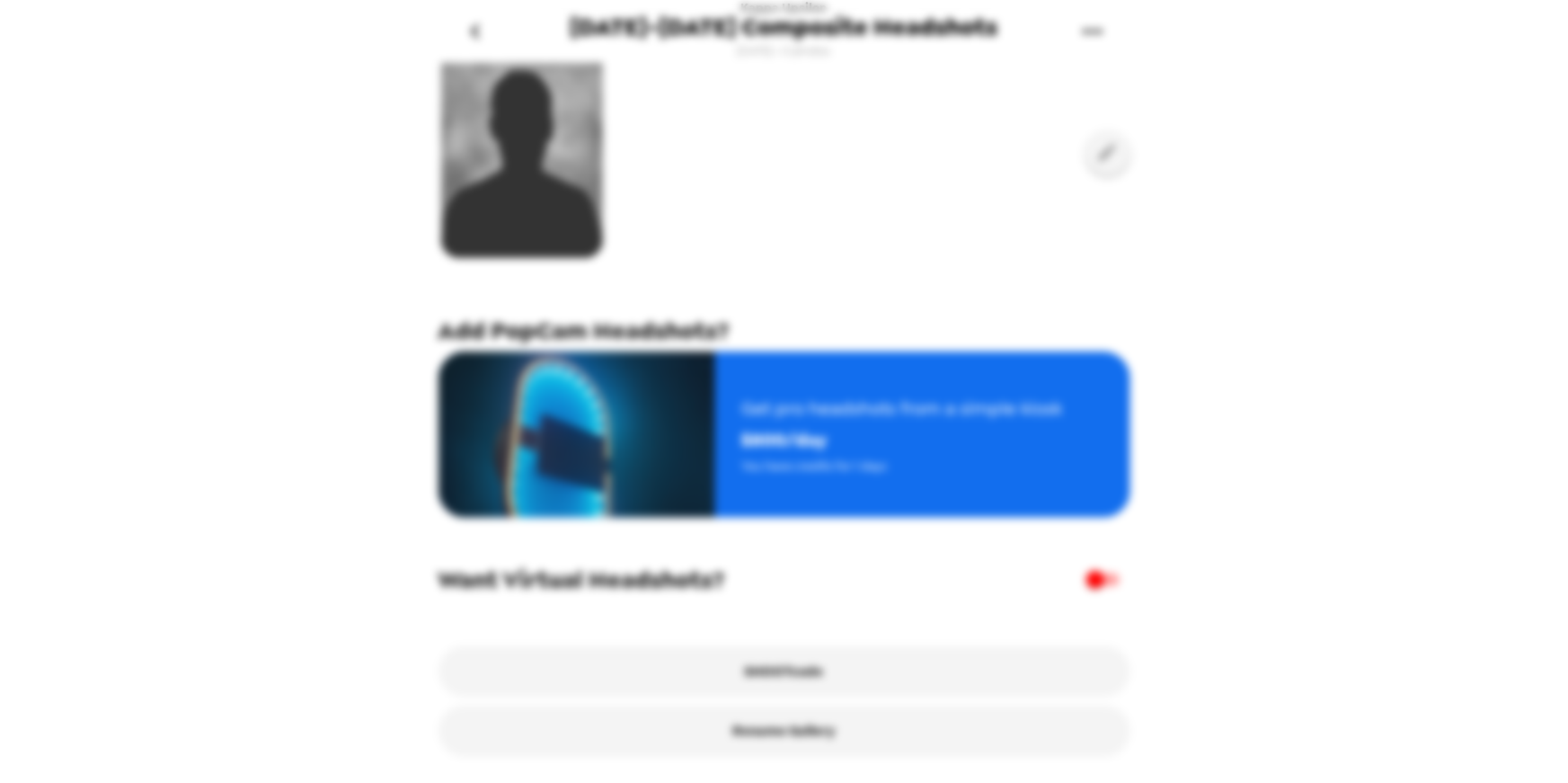
scroll to position [0, 0]
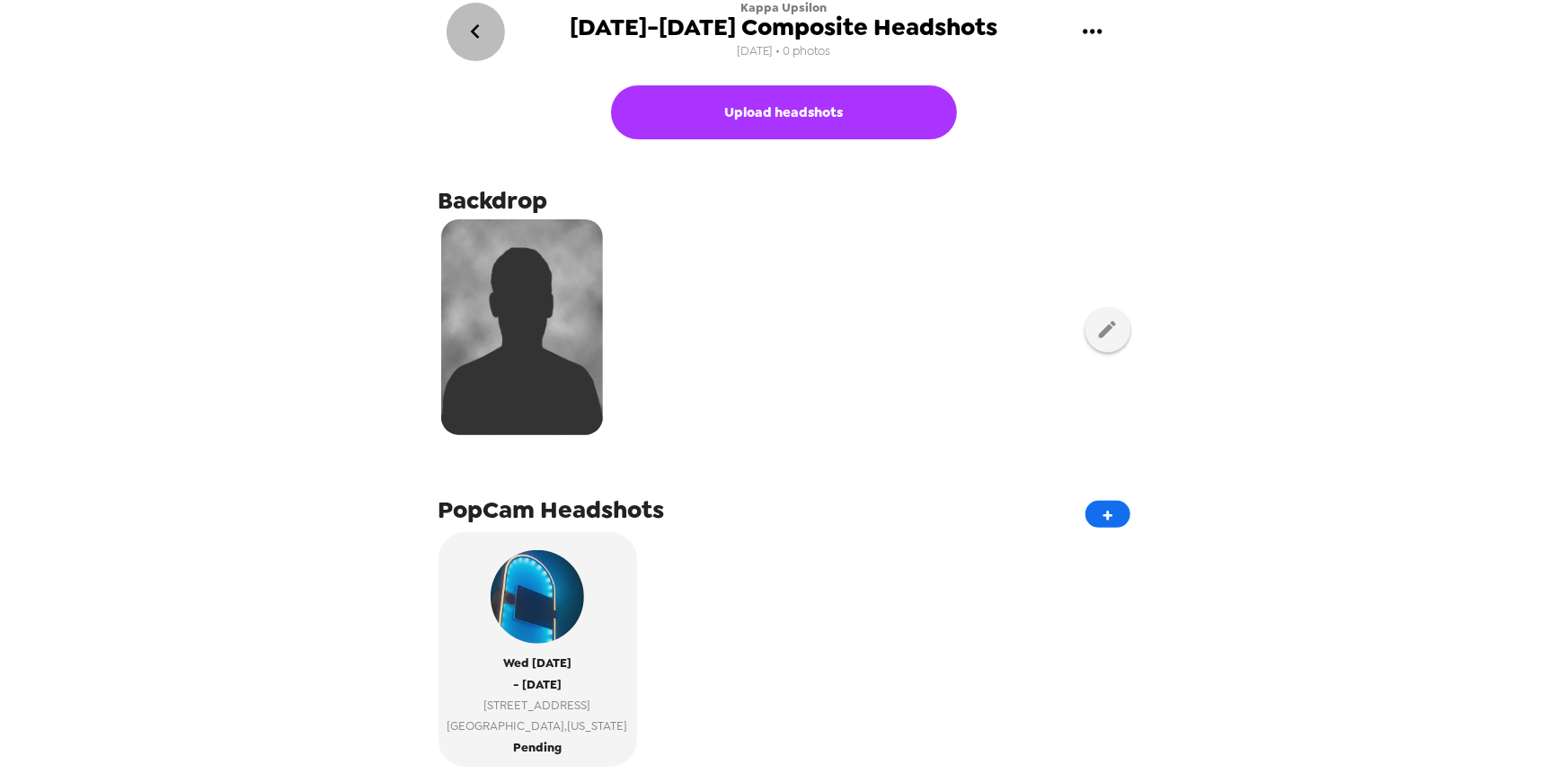
click at [477, 25] on icon "go back" at bounding box center [475, 31] width 29 height 29
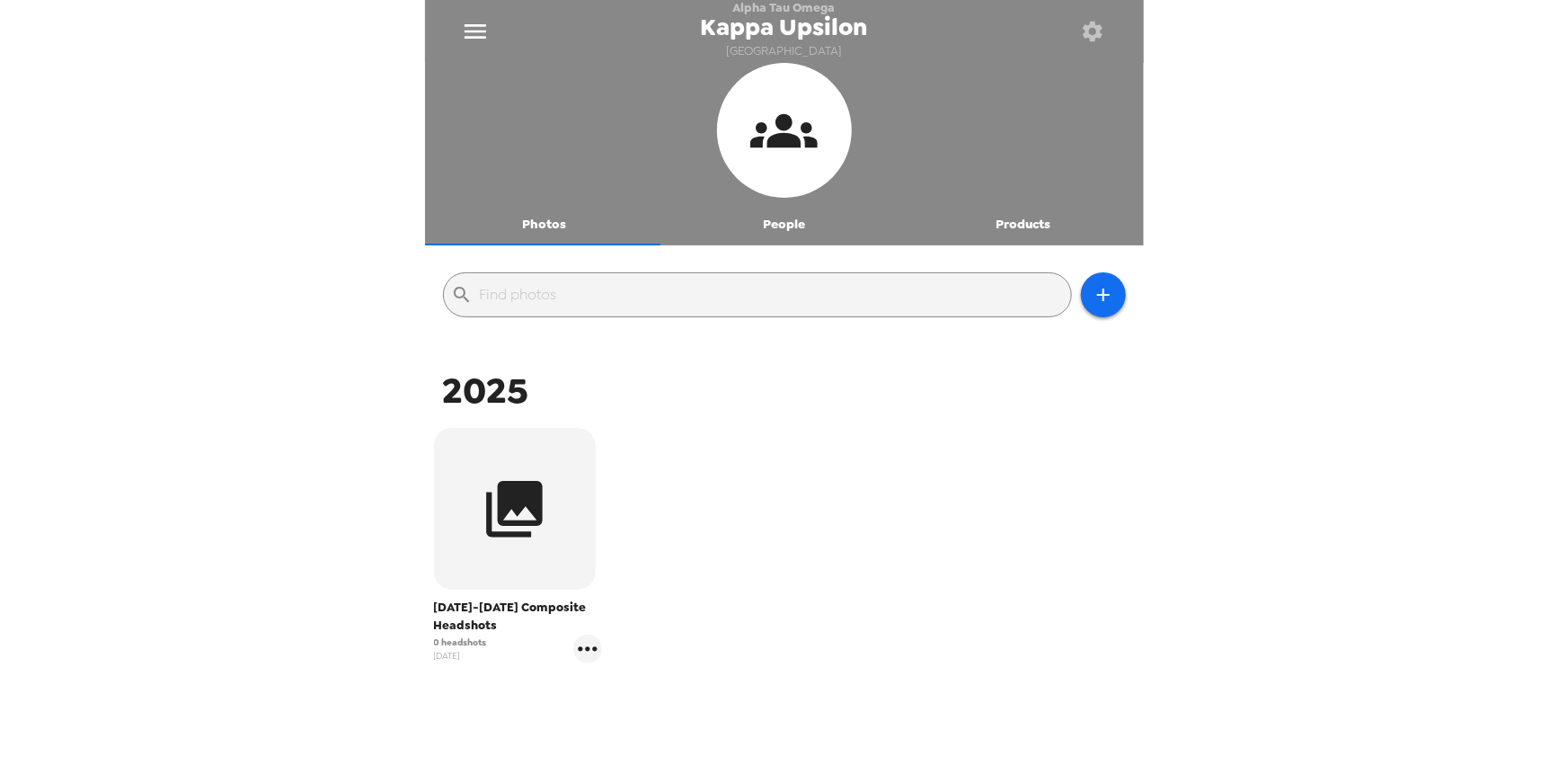
click at [1097, 32] on icon "button" at bounding box center [1093, 32] width 20 height 20
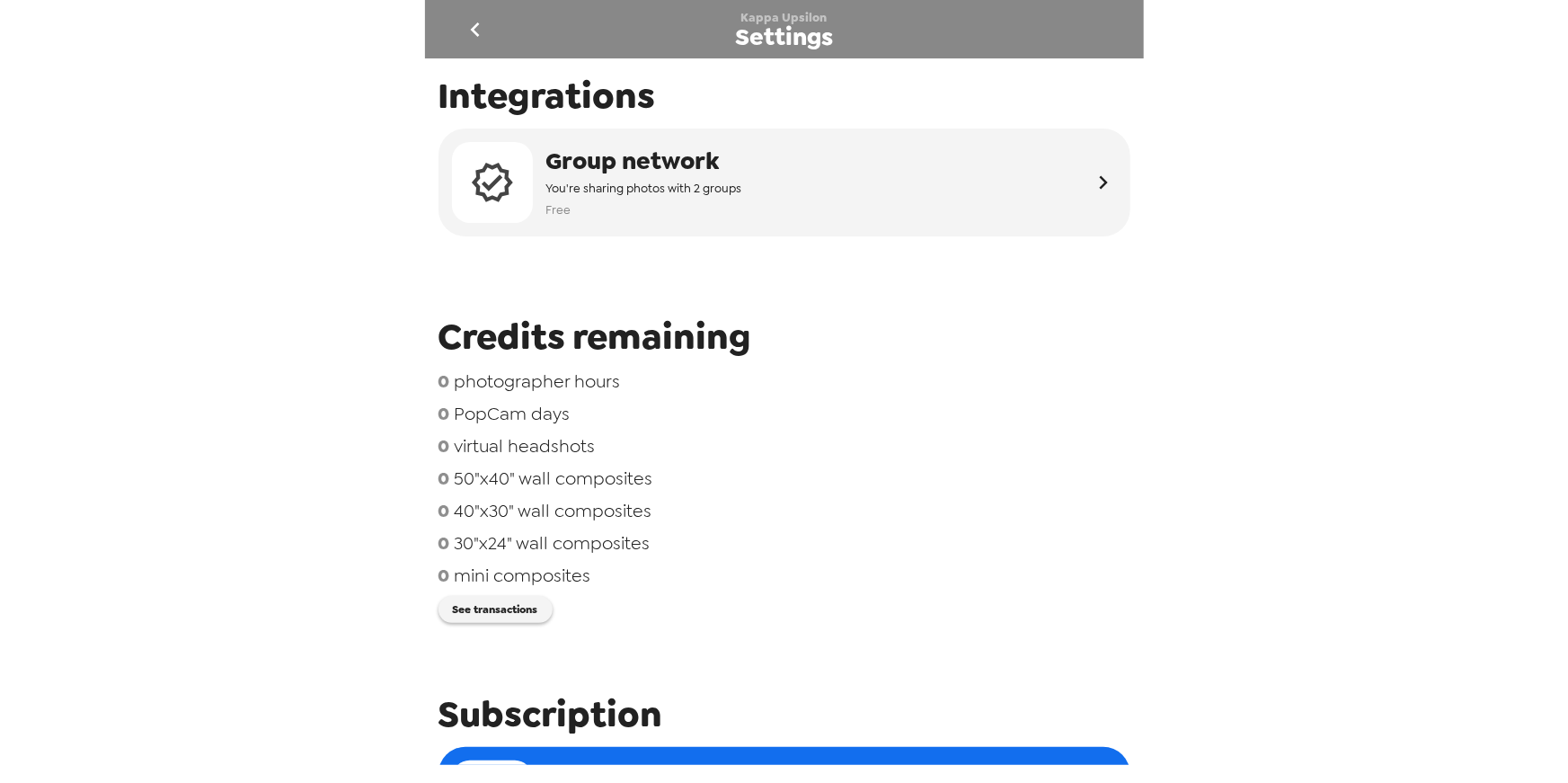
scroll to position [738, 0]
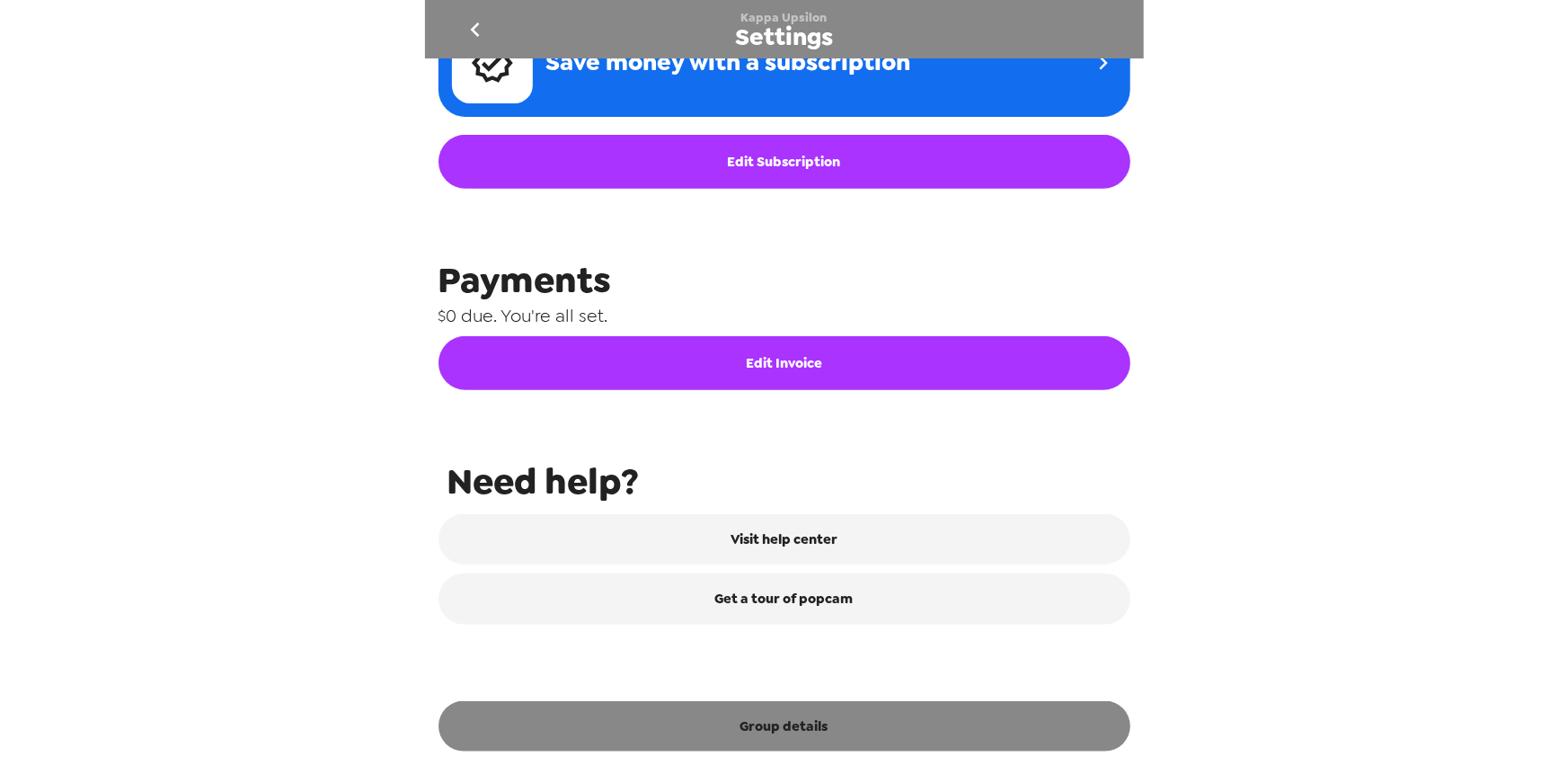
click at [829, 745] on button "Group details" at bounding box center [784, 726] width 692 height 51
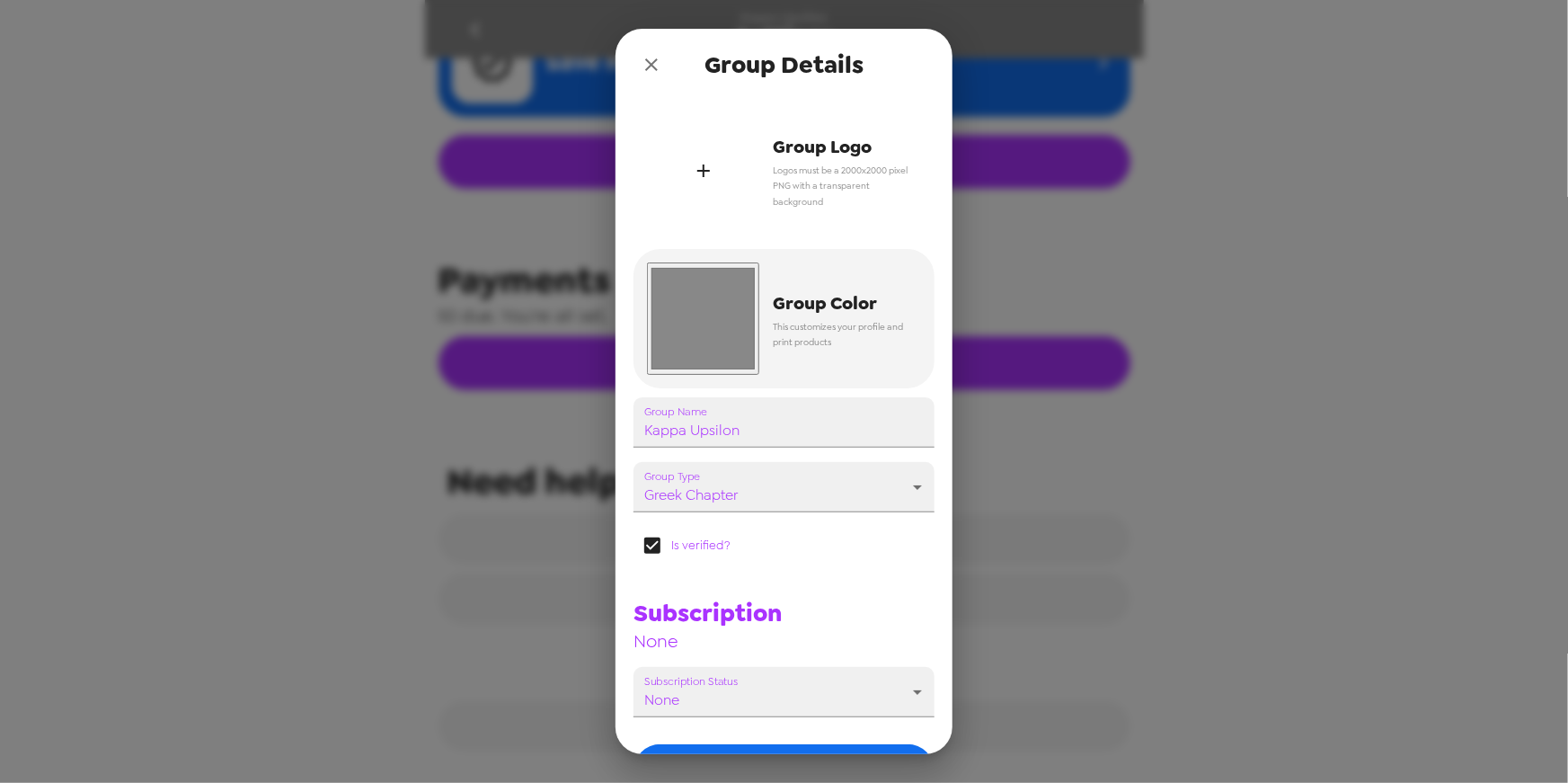
click at [707, 176] on icon "button" at bounding box center [704, 171] width 22 height 22
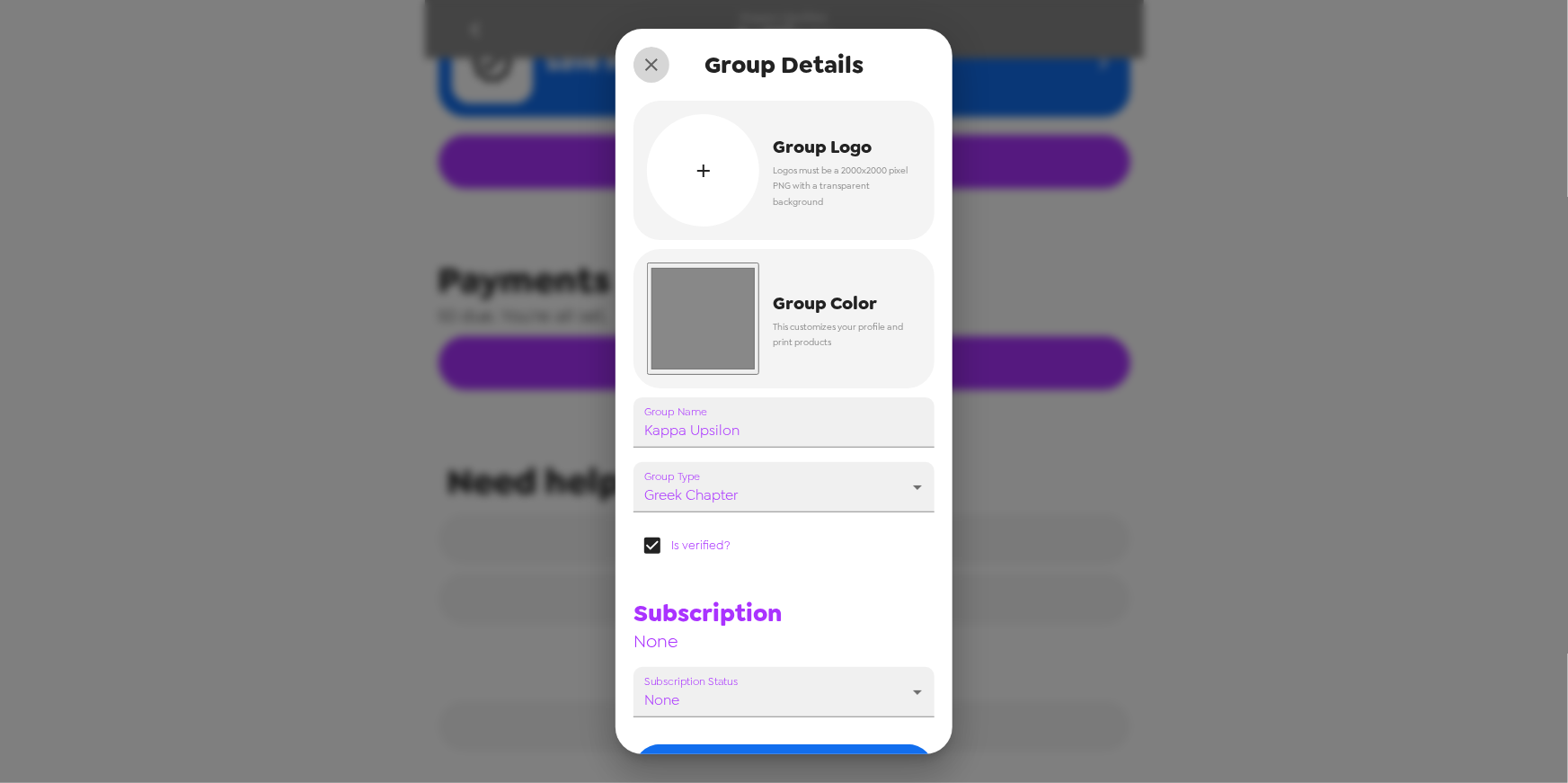
click at [637, 69] on button "close" at bounding box center [652, 65] width 36 height 36
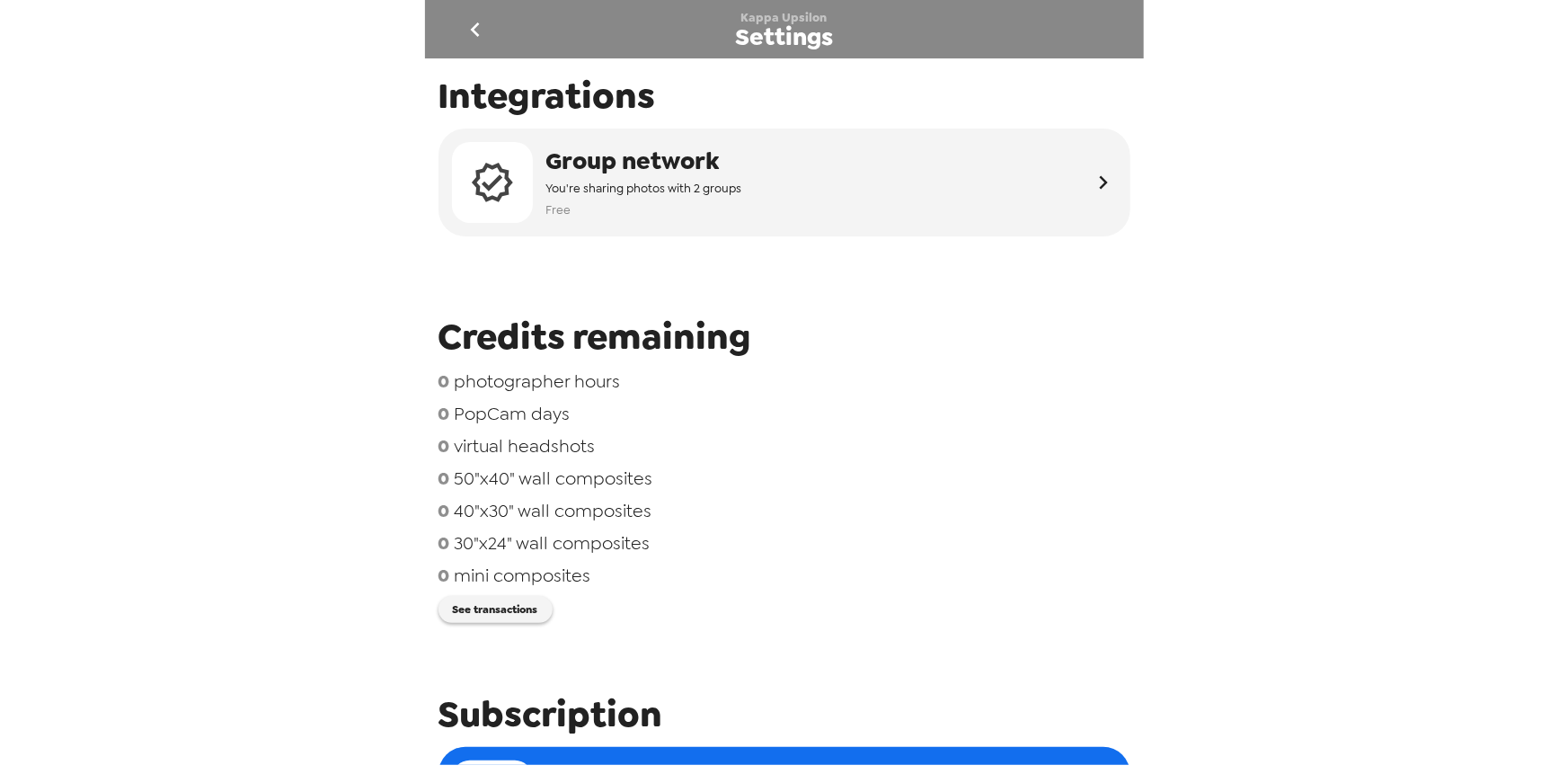
click at [477, 33] on icon "go back" at bounding box center [475, 30] width 9 height 14
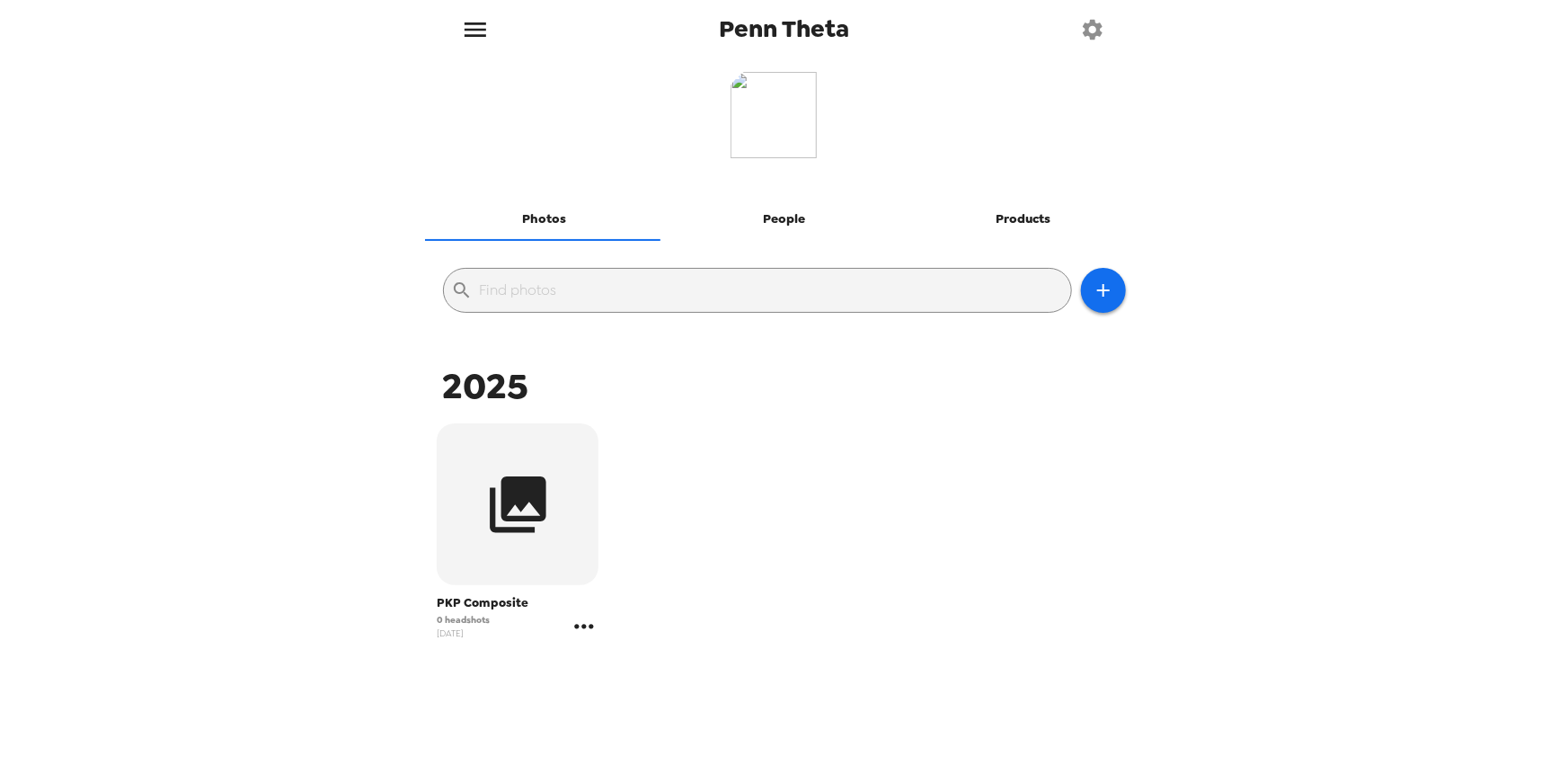
click at [592, 625] on icon "gallery menu" at bounding box center [583, 627] width 29 height 29
click at [651, 659] on span "Edit Shoot" at bounding box center [690, 664] width 149 height 22
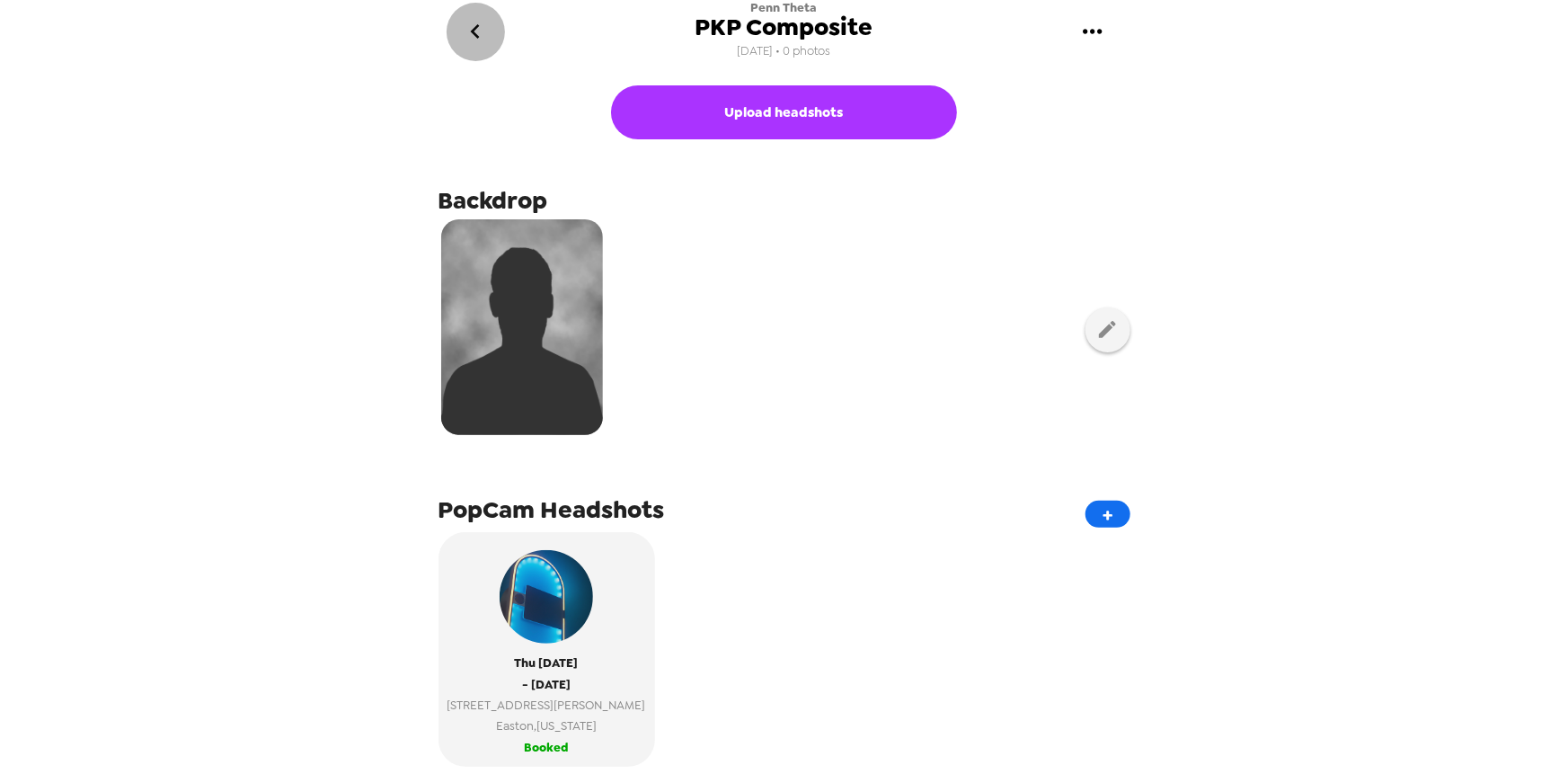
click at [481, 35] on icon "go back" at bounding box center [475, 31] width 29 height 29
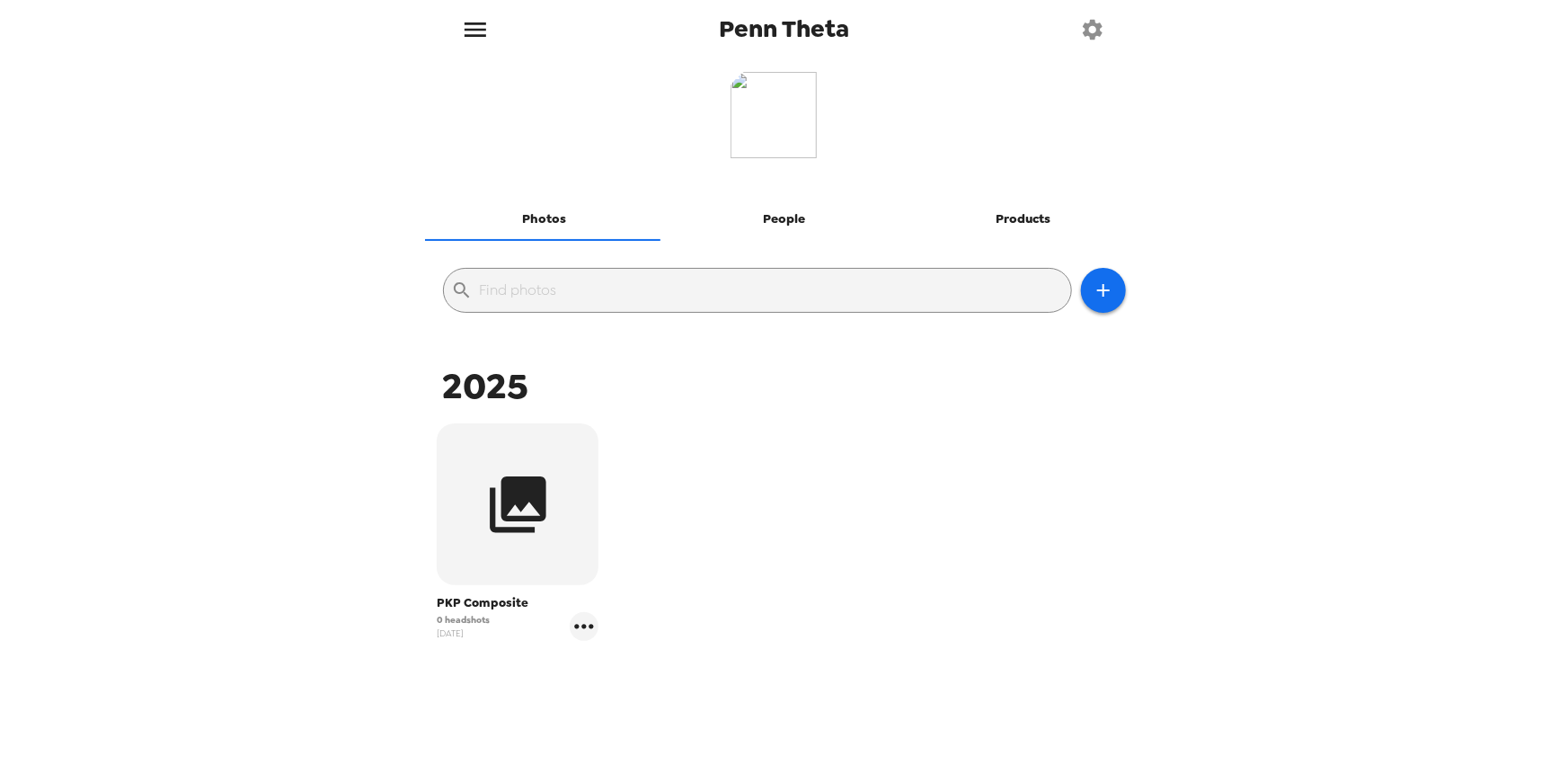
drag, startPoint x: 791, startPoint y: 224, endPoint x: 902, endPoint y: 248, distance: 113.6
click at [791, 224] on button "People" at bounding box center [784, 219] width 240 height 43
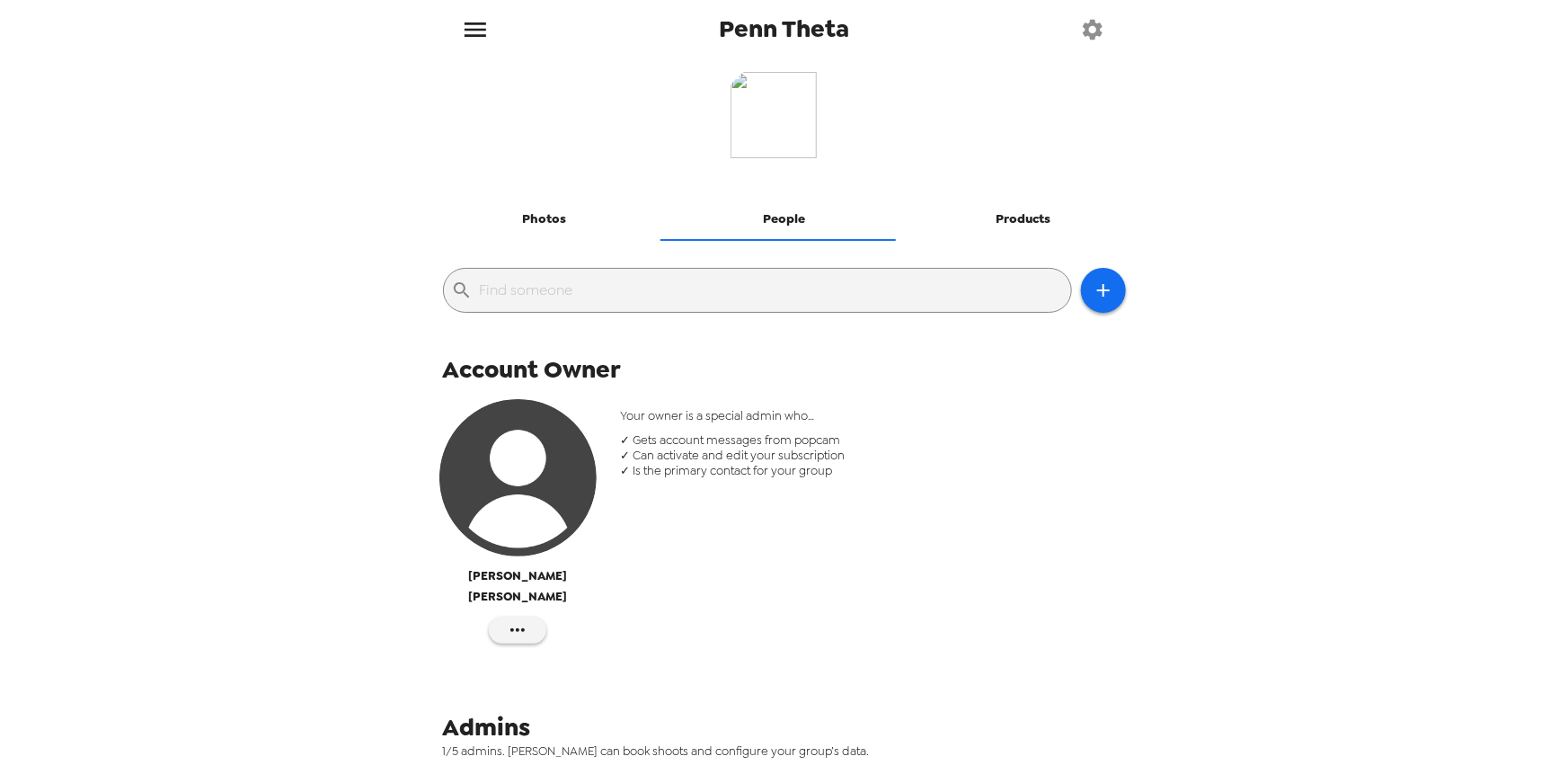
click at [263, 241] on div "Penn Theta Photos People Products ​ Account Owner Charlie Weinstein Your owner …" at bounding box center [784, 392] width 1568 height 783
click at [236, 219] on div "Penn Theta Photos People Products ​ Account Owner Charlie Weinstein Your owner …" at bounding box center [784, 392] width 1568 height 783
click at [243, 534] on div "Penn Theta Photos People Products ​ Account Owner Charlie Weinstein Your owner …" at bounding box center [784, 392] width 1568 height 783
click at [474, 36] on icon "menu" at bounding box center [476, 30] width 22 height 14
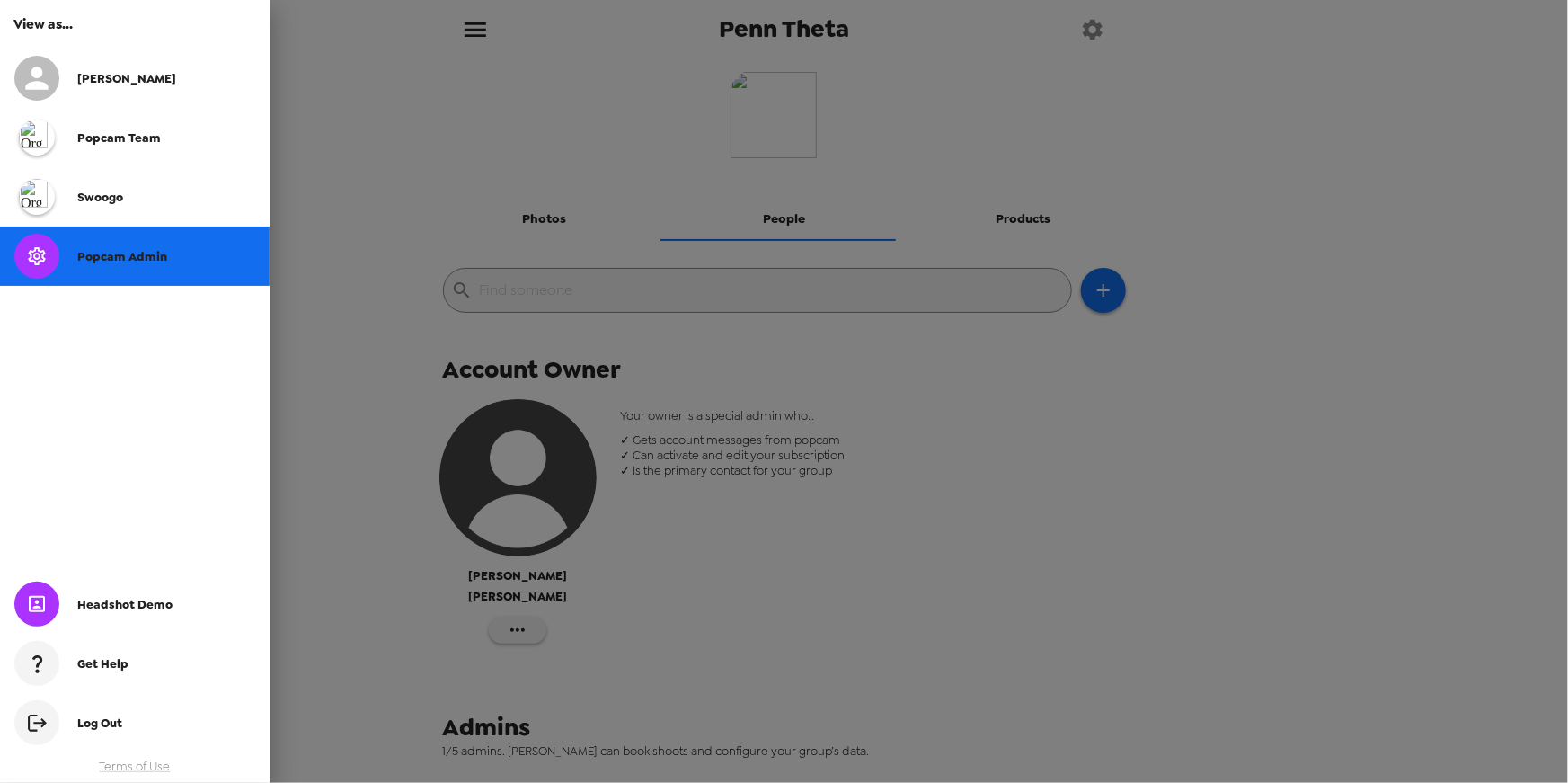
click at [96, 254] on span "Popcam Admin" at bounding box center [122, 256] width 90 height 15
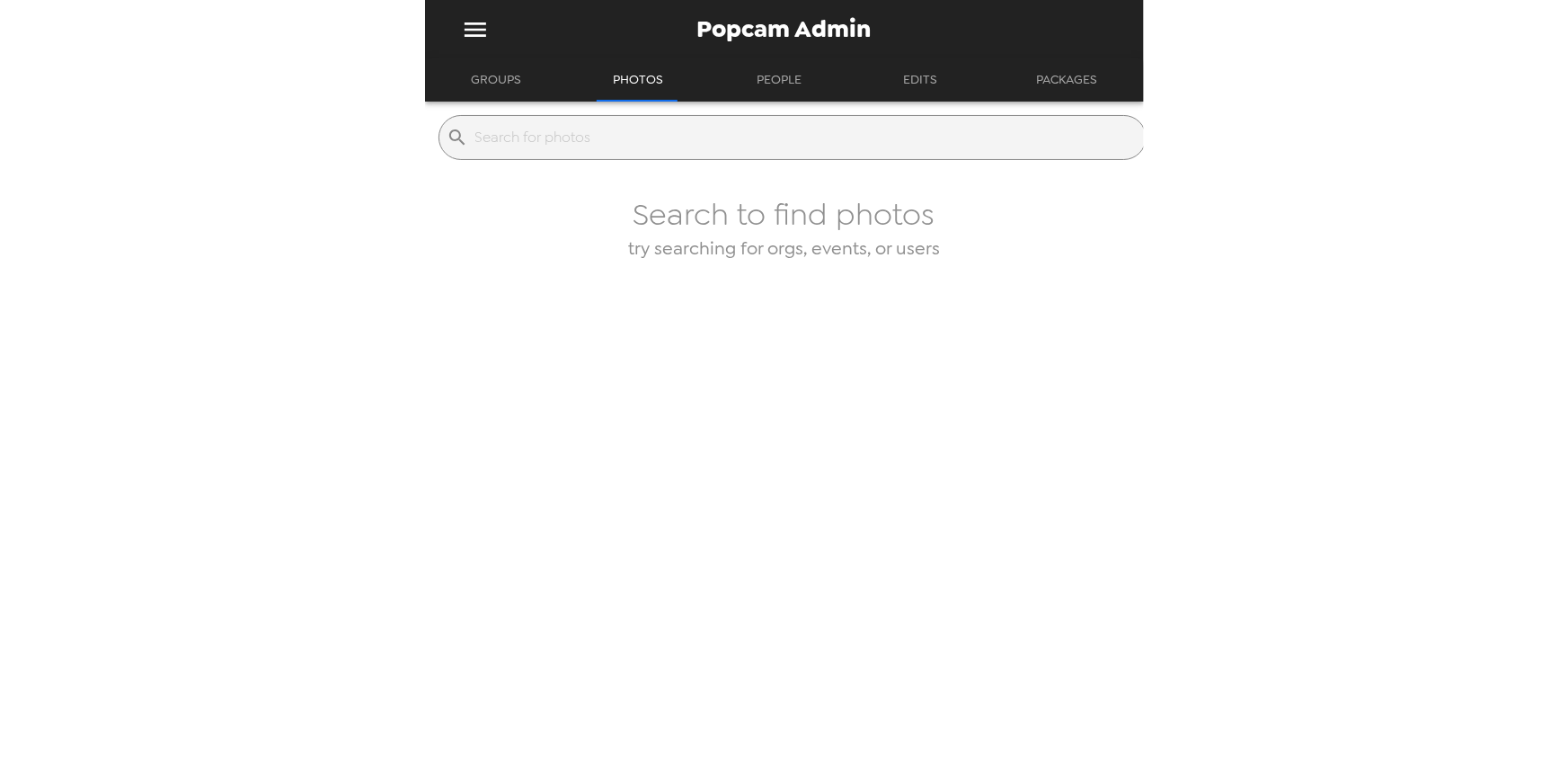
click at [501, 86] on button "Groups" at bounding box center [496, 80] width 83 height 43
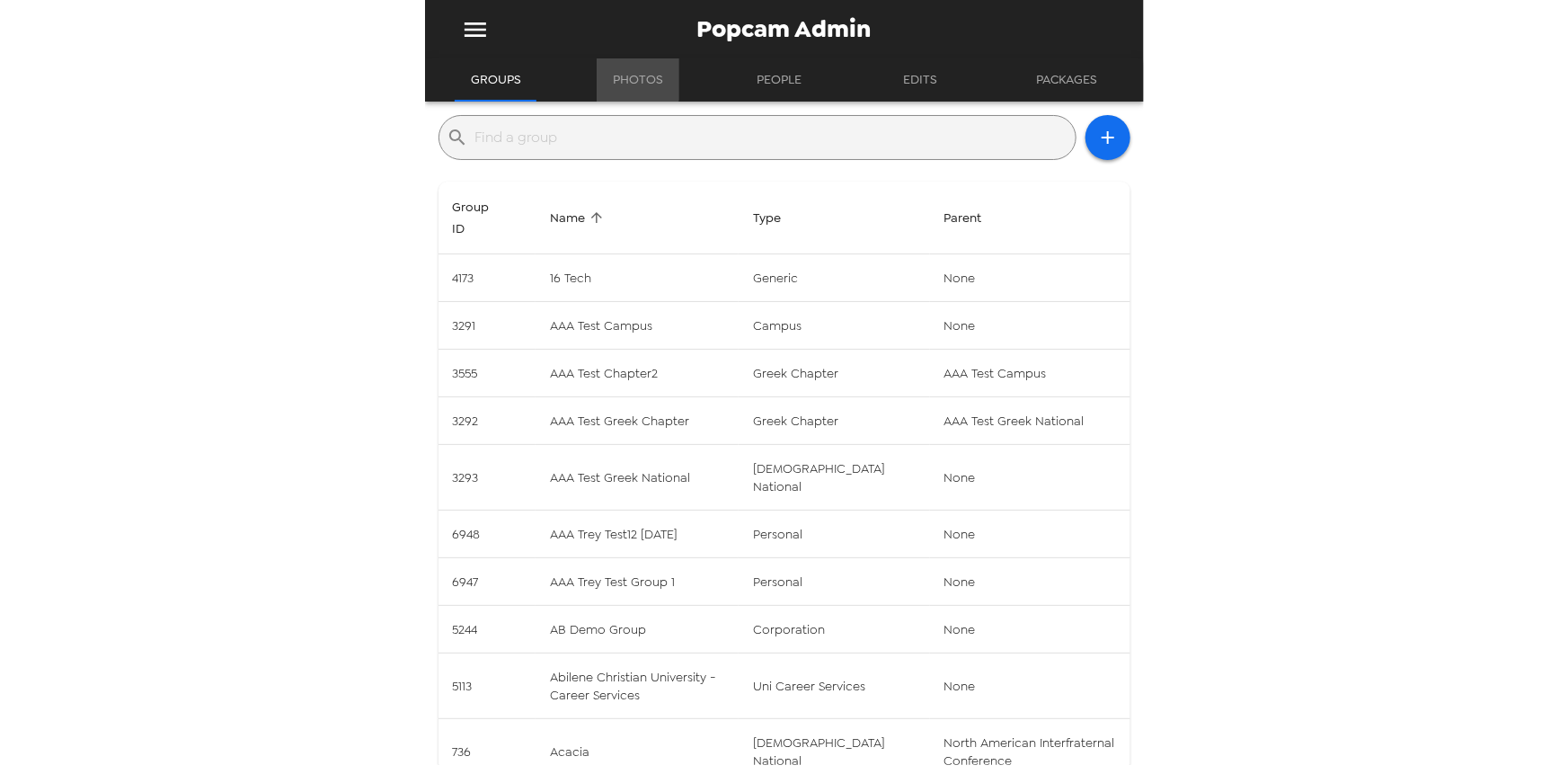
click at [622, 78] on button "Photos" at bounding box center [638, 80] width 83 height 43
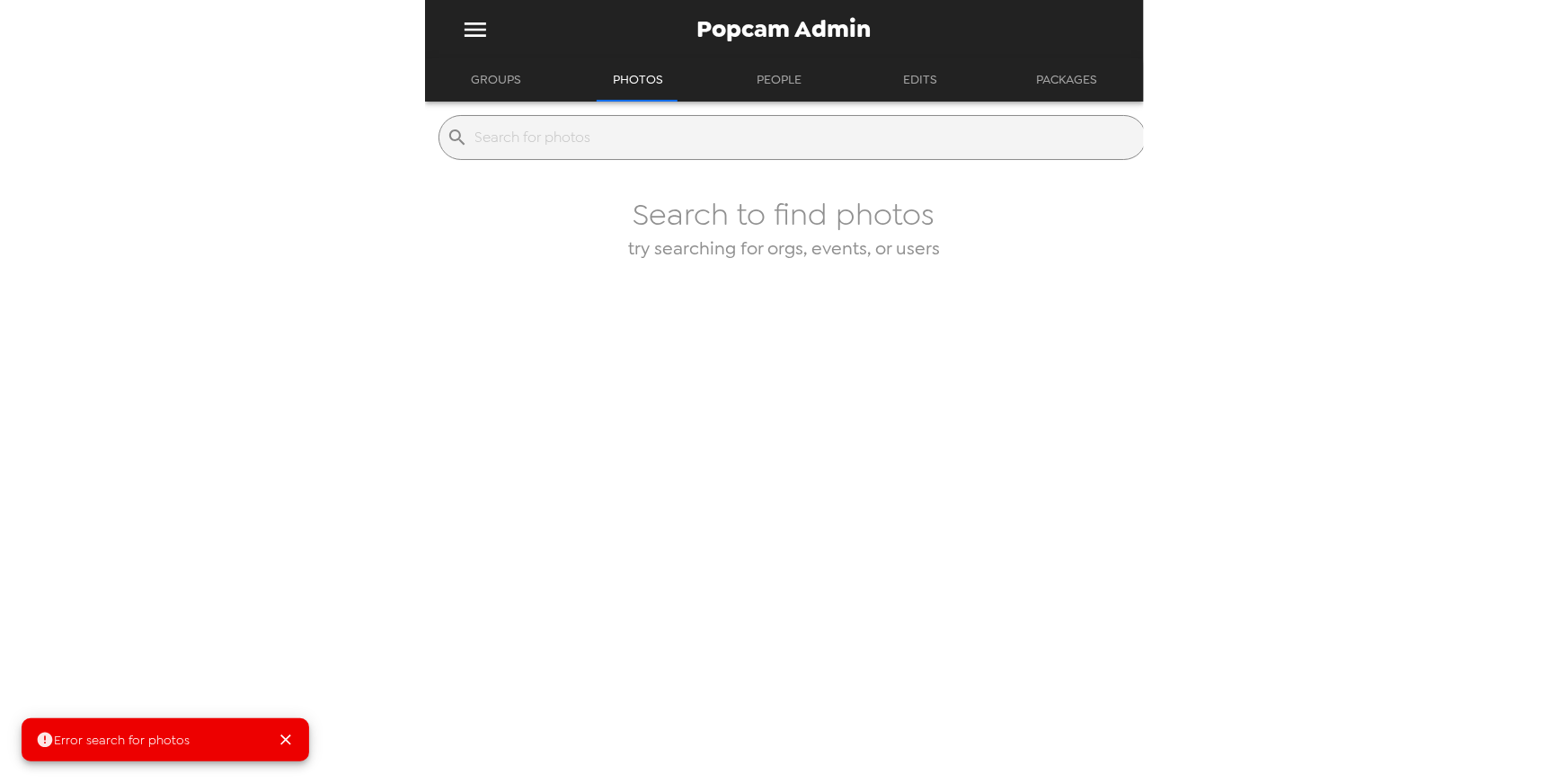
click at [505, 77] on button "Groups" at bounding box center [496, 80] width 83 height 43
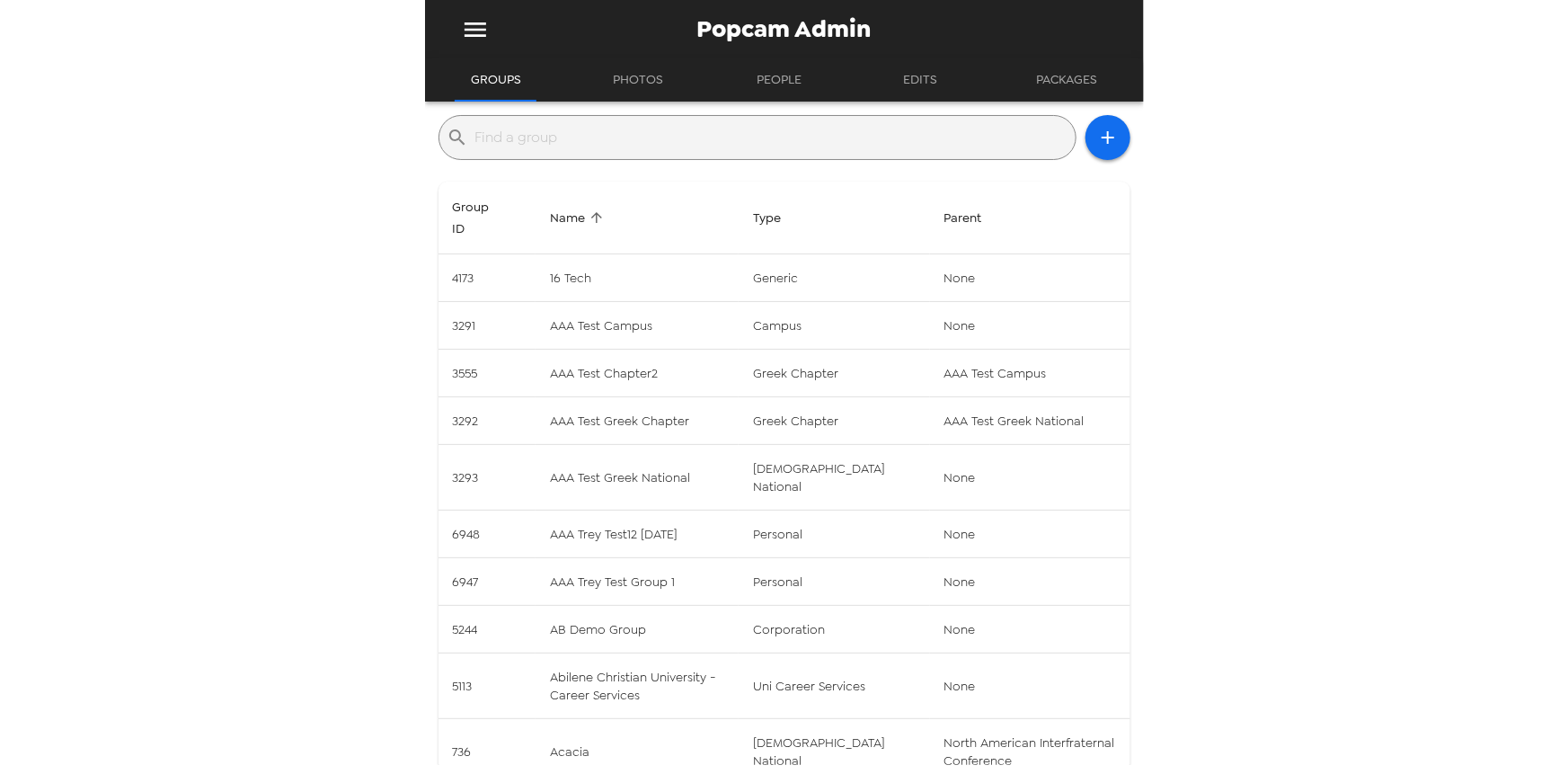
click at [917, 85] on button "Edits" at bounding box center [920, 80] width 81 height 43
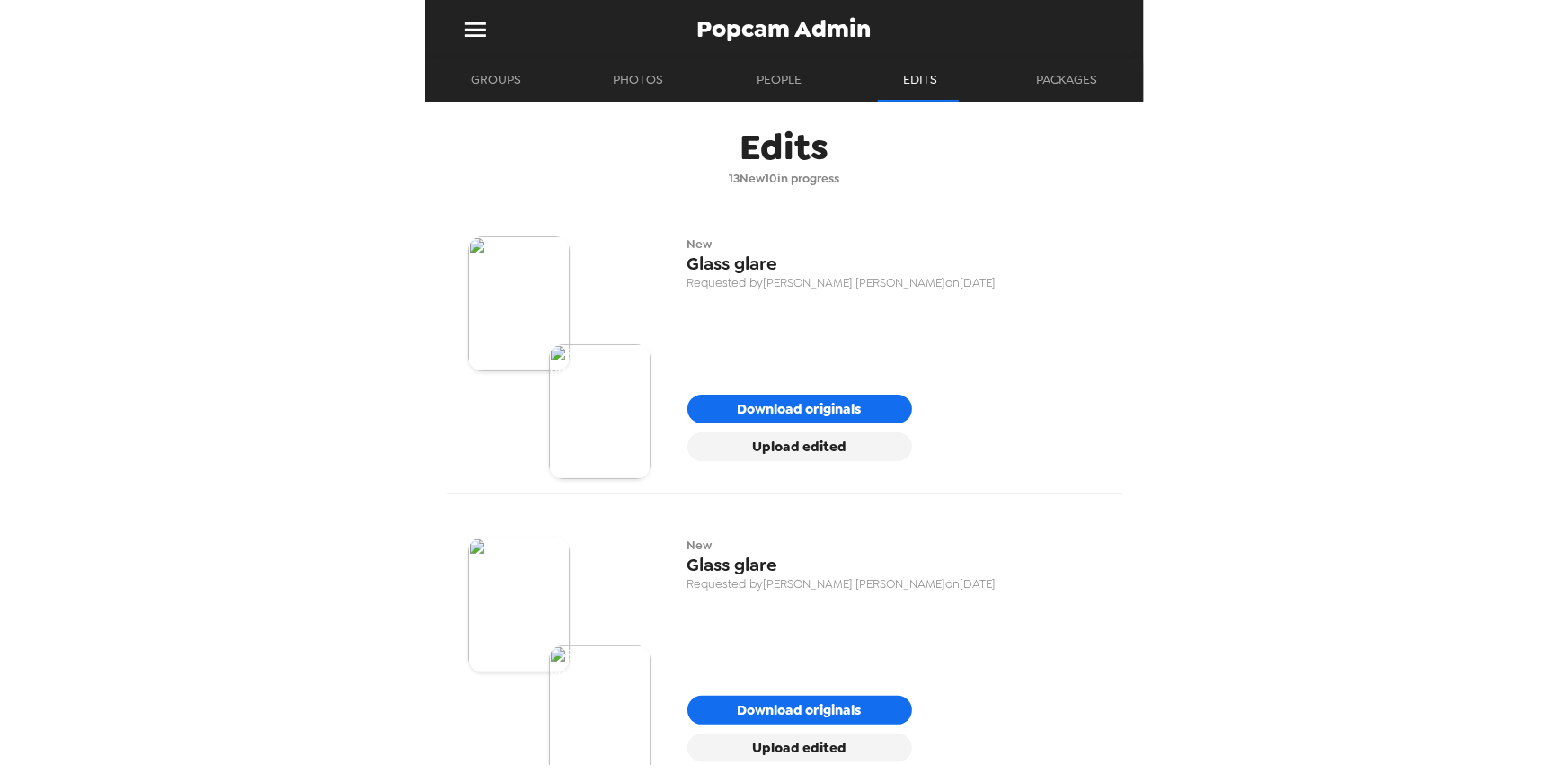
click at [784, 77] on button "People" at bounding box center [779, 80] width 81 height 43
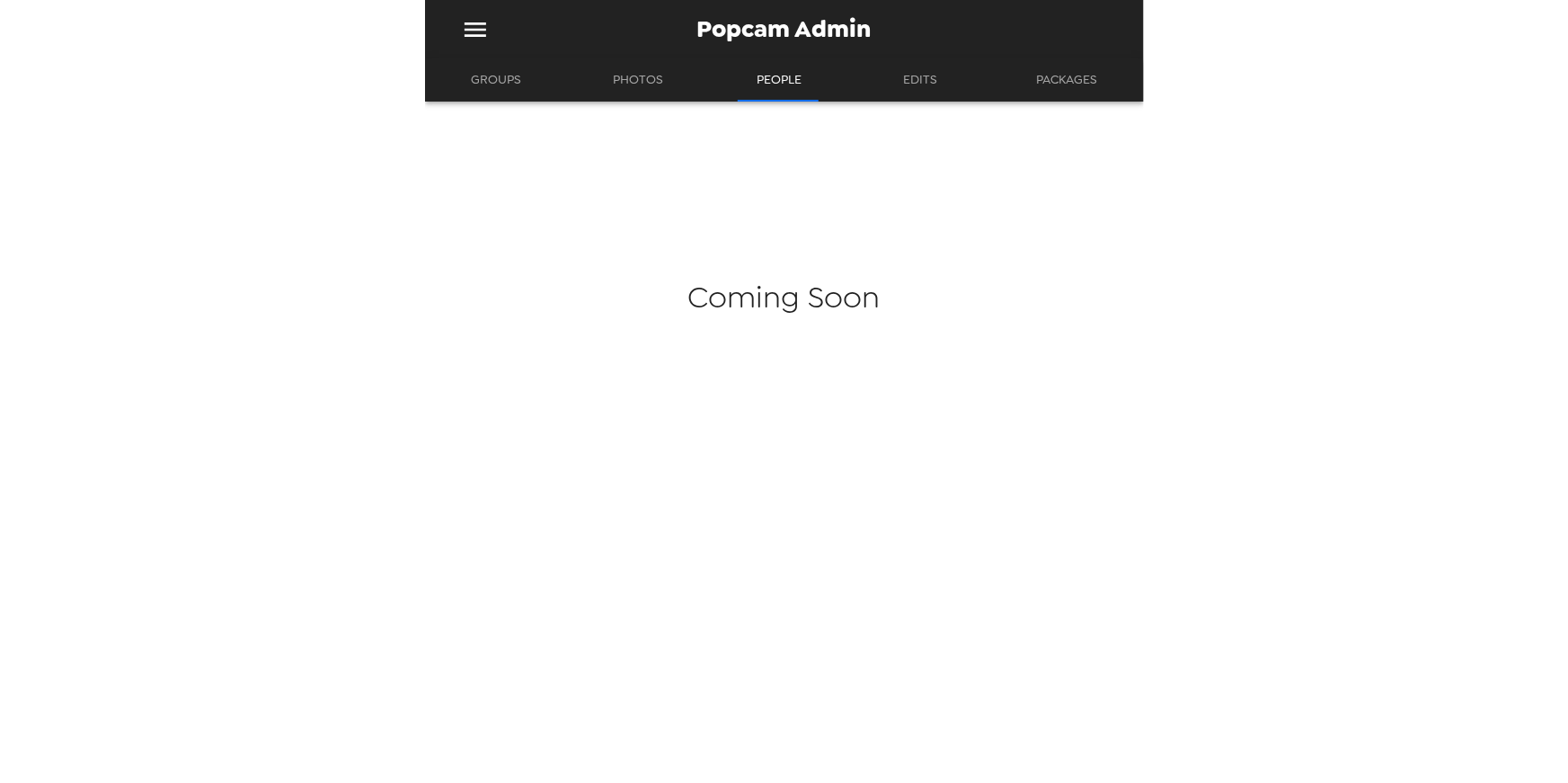
click at [638, 84] on button "Photos" at bounding box center [638, 80] width 83 height 43
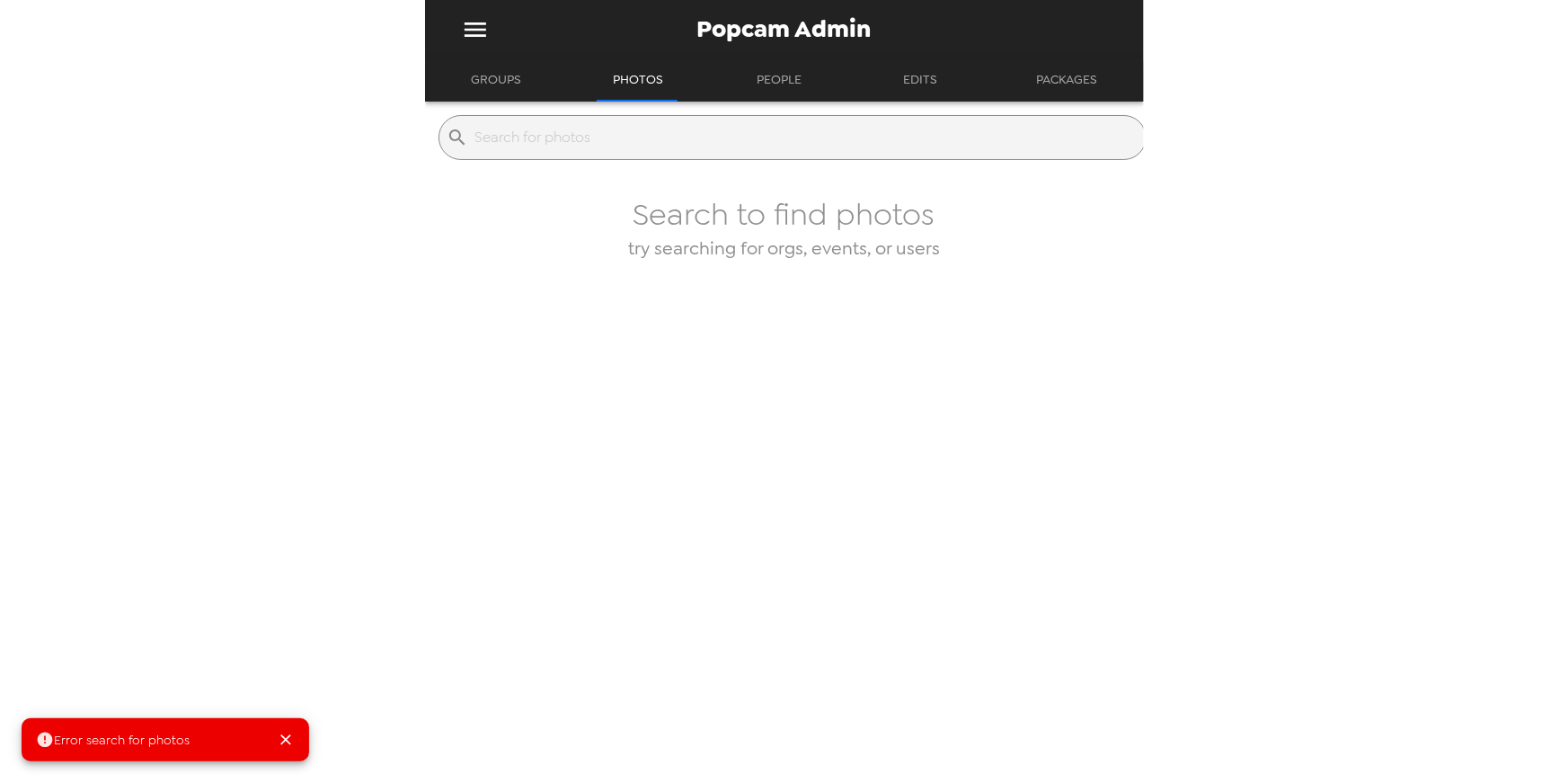
click at [472, 39] on icon "menu" at bounding box center [475, 29] width 29 height 29
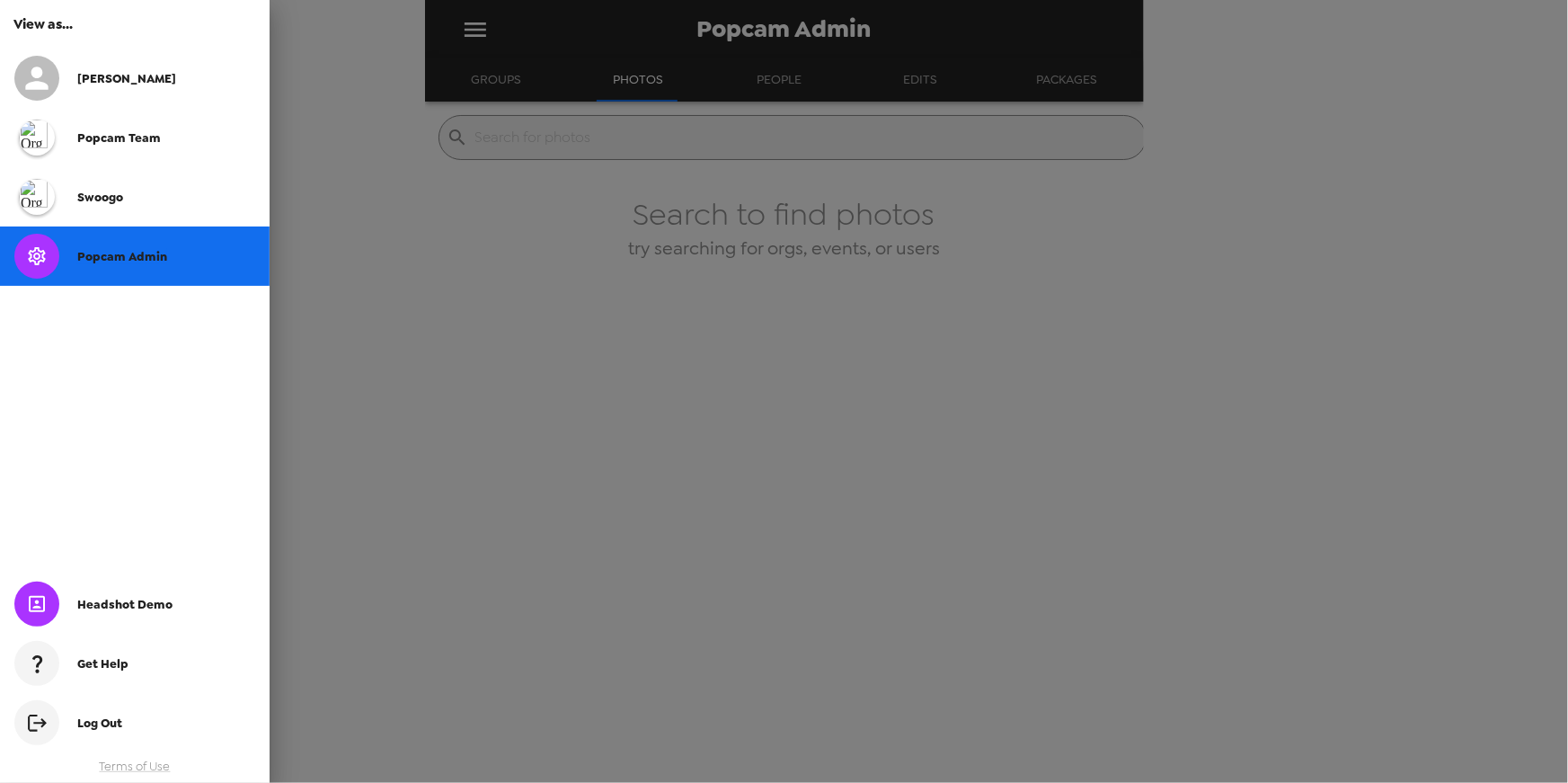
click at [369, 61] on div at bounding box center [784, 392] width 1568 height 783
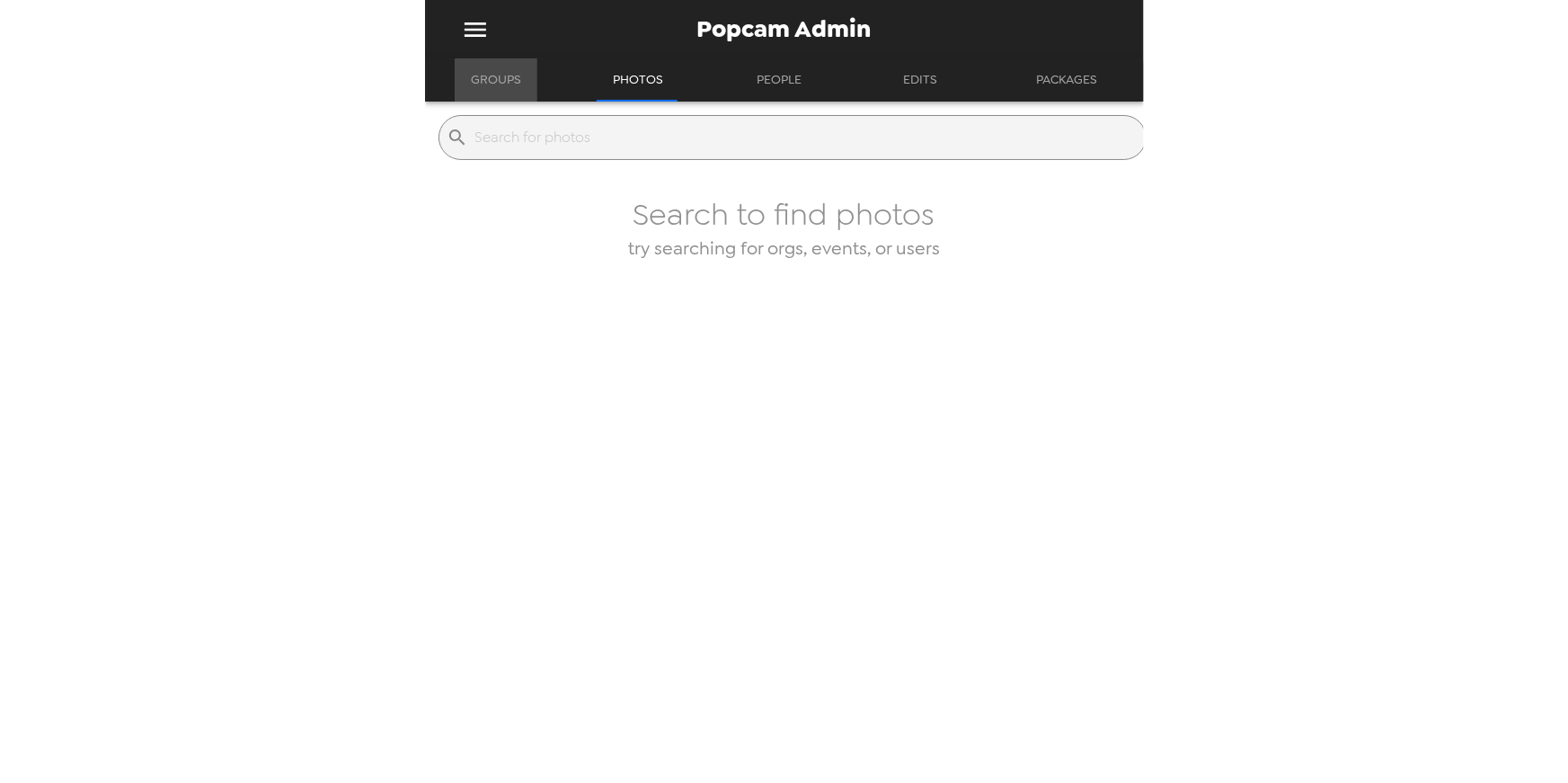
click at [495, 86] on button "Groups" at bounding box center [496, 80] width 83 height 43
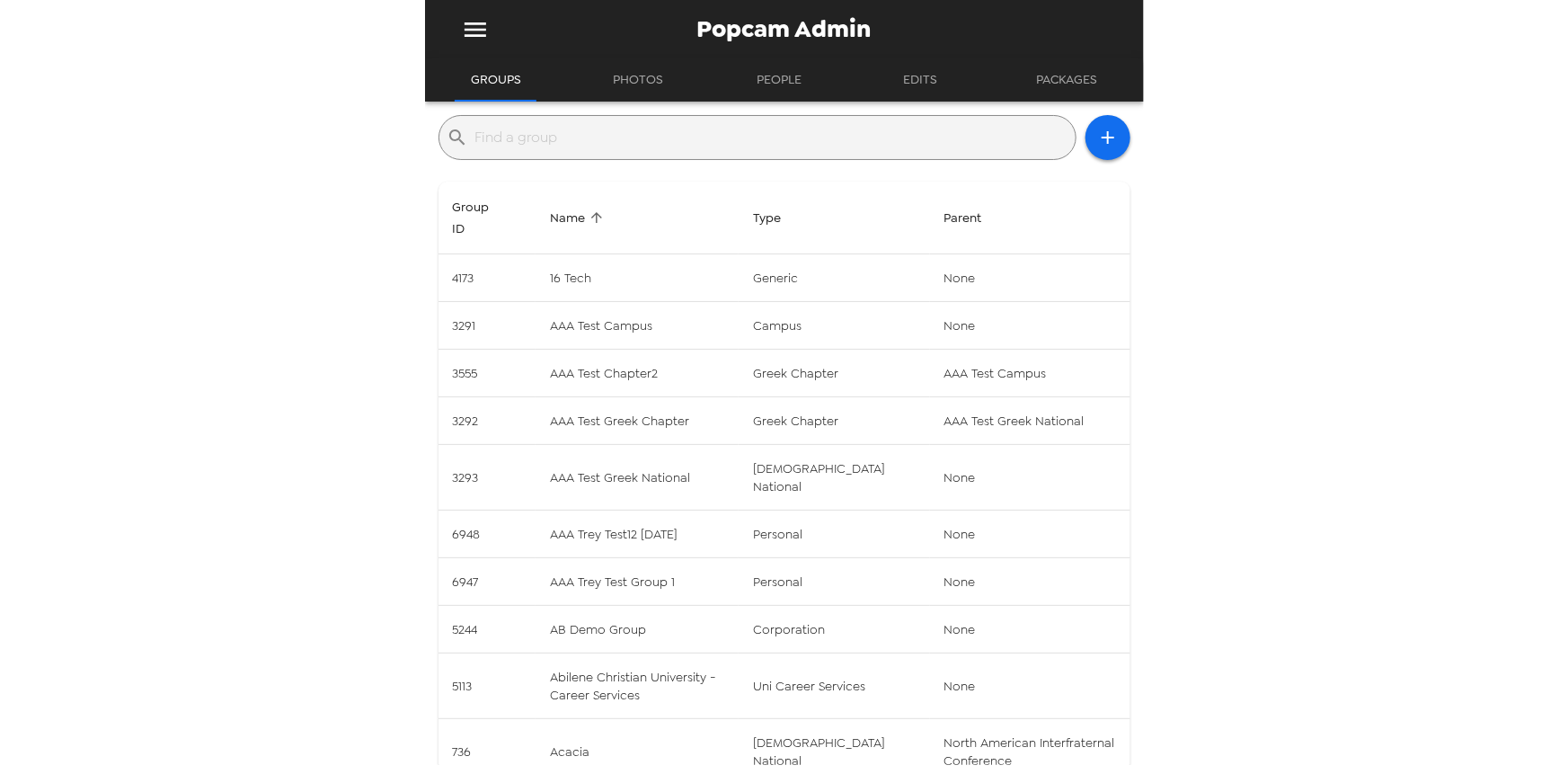
click at [246, 366] on div "Popcam Admin Groups Photos People Edits Packages ​ Group ID Name Type Parent 41…" at bounding box center [784, 392] width 1568 height 783
click at [285, 192] on div "Popcam Admin Groups Photos People Edits Packages ​ Group ID Name Type Parent 41…" at bounding box center [784, 392] width 1568 height 783
click at [535, 132] on input "text" at bounding box center [773, 137] width 593 height 29
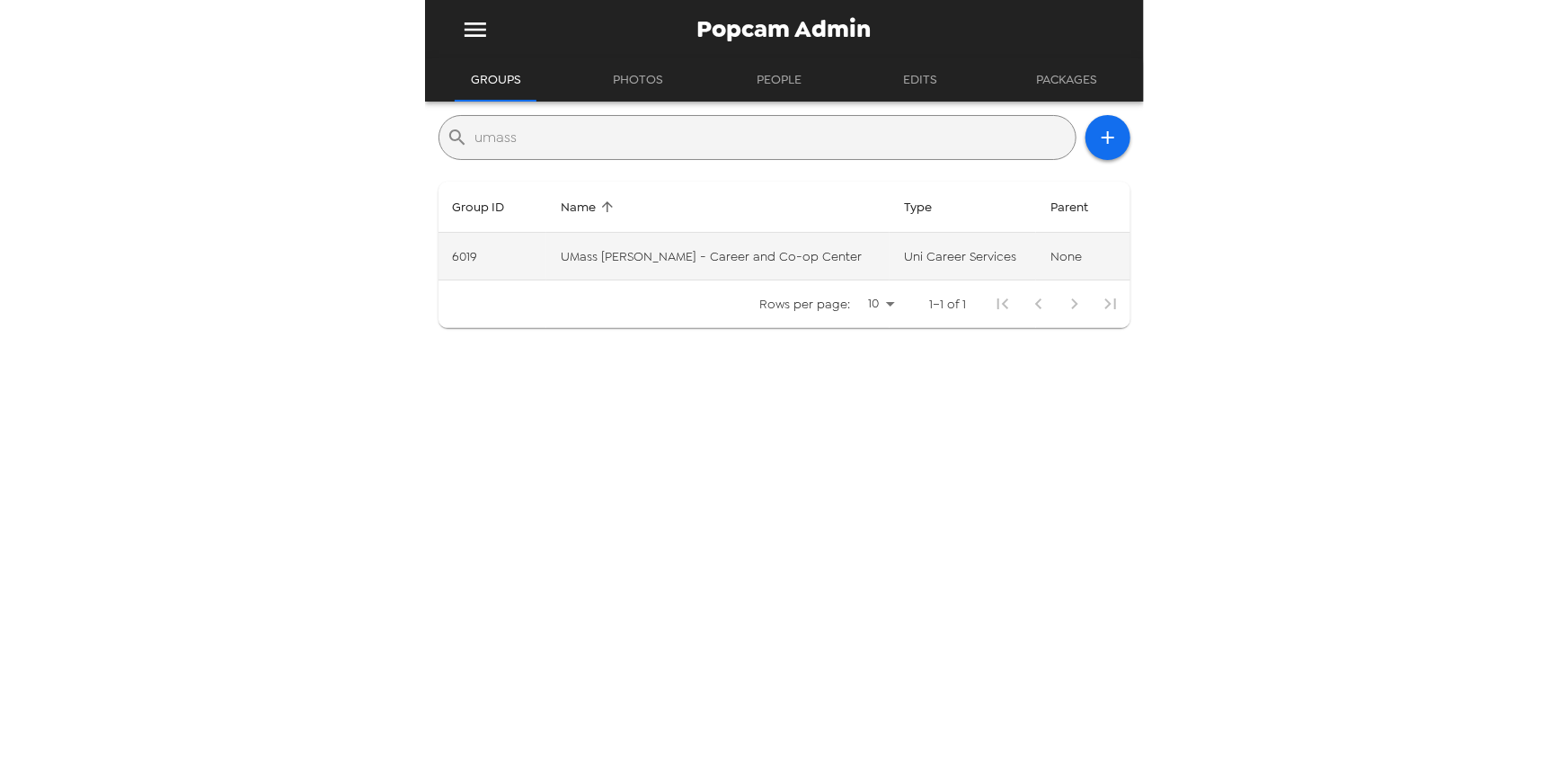
type input "umass"
click at [664, 257] on td "UMass Lowell - Career and Co-op Center" at bounding box center [718, 257] width 343 height 48
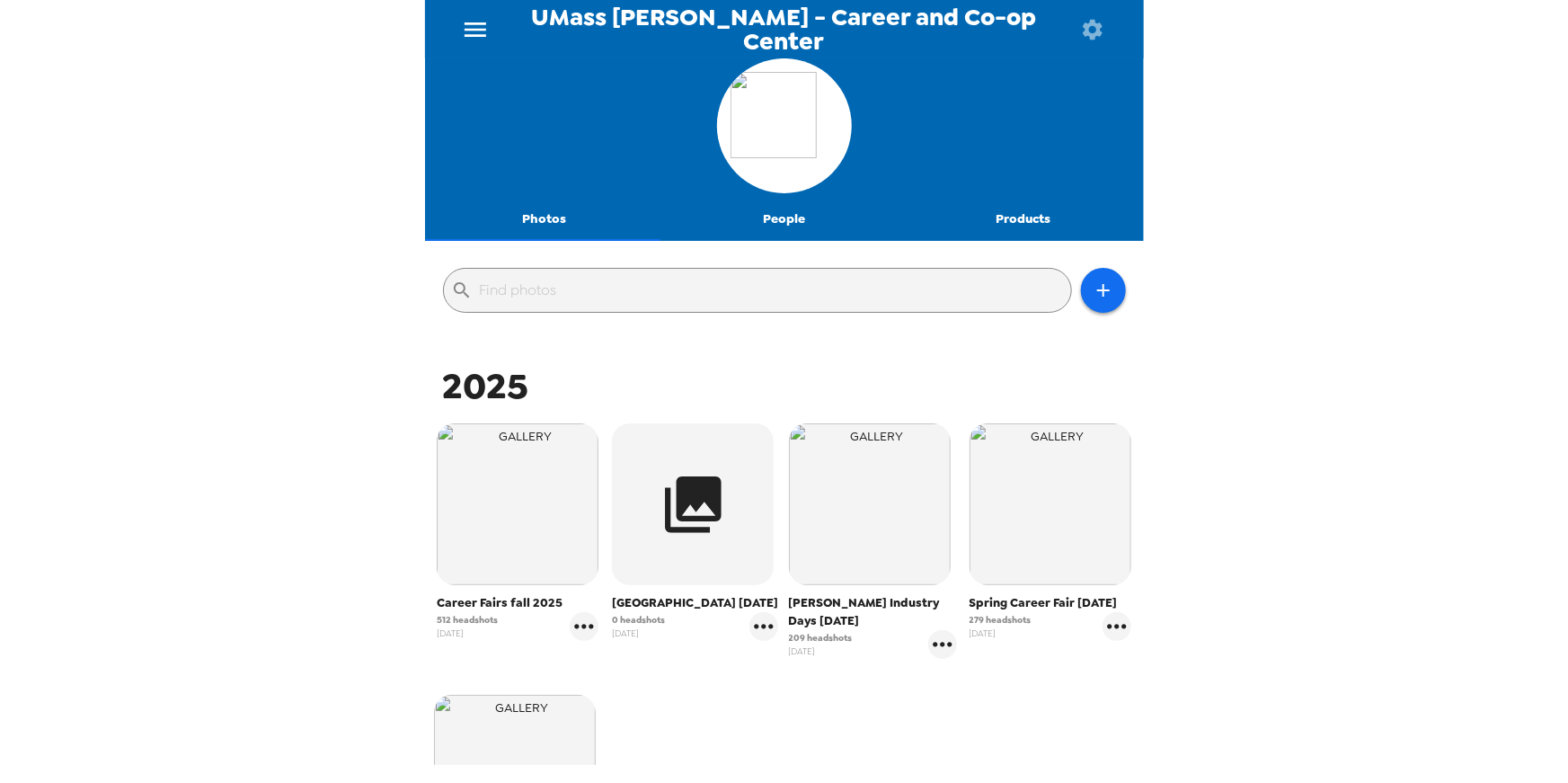
click at [340, 516] on div "UMass Lowell - Career and Co-op Center Photos People Products ​ 2025 Career Fai…" at bounding box center [784, 392] width 1568 height 783
click at [274, 547] on div "UMass Lowell - Career and Co-op Center Photos People Products ​ 2025 Career Fai…" at bounding box center [784, 392] width 1568 height 783
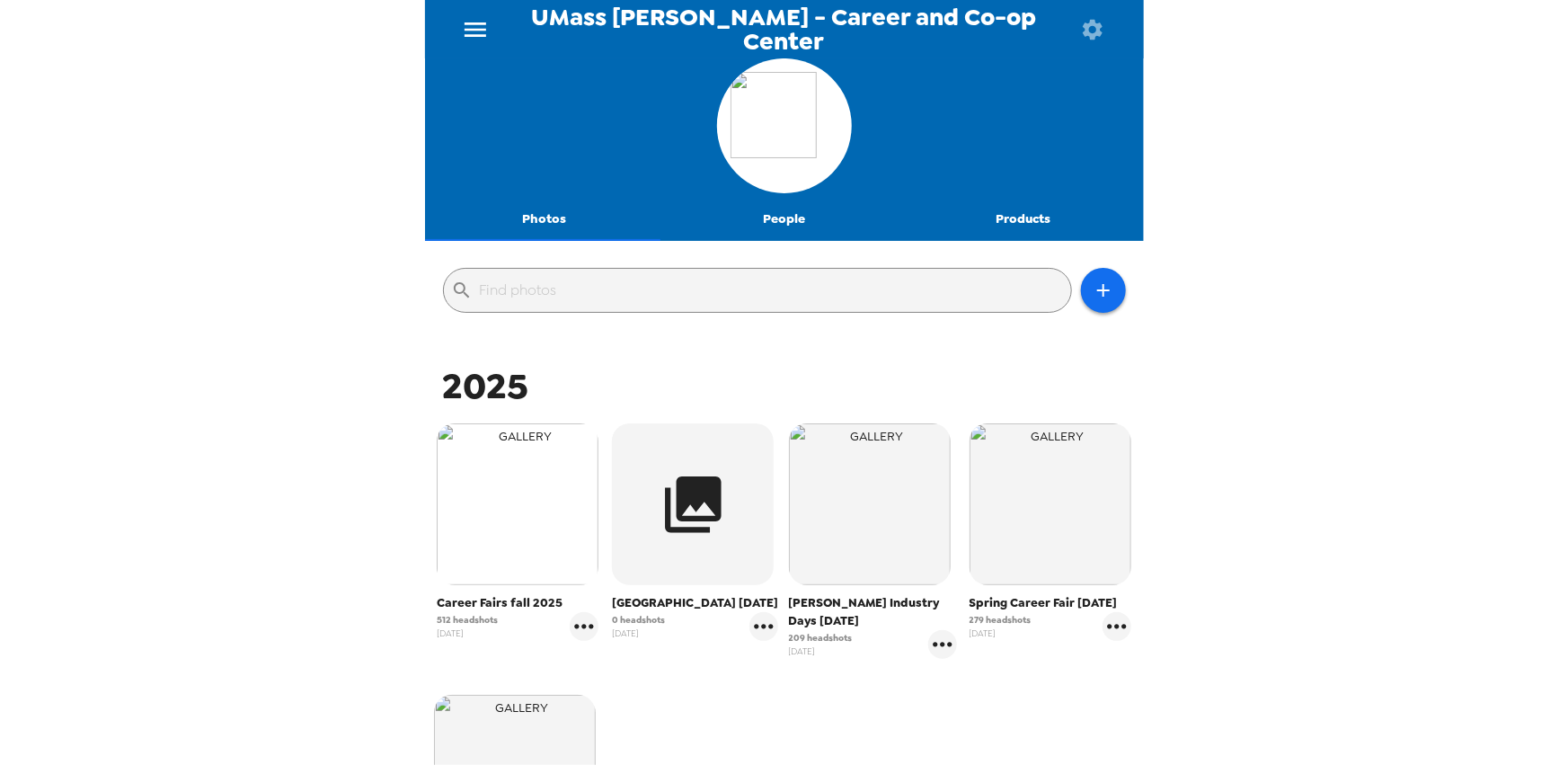
click at [548, 496] on img "button" at bounding box center [518, 504] width 162 height 162
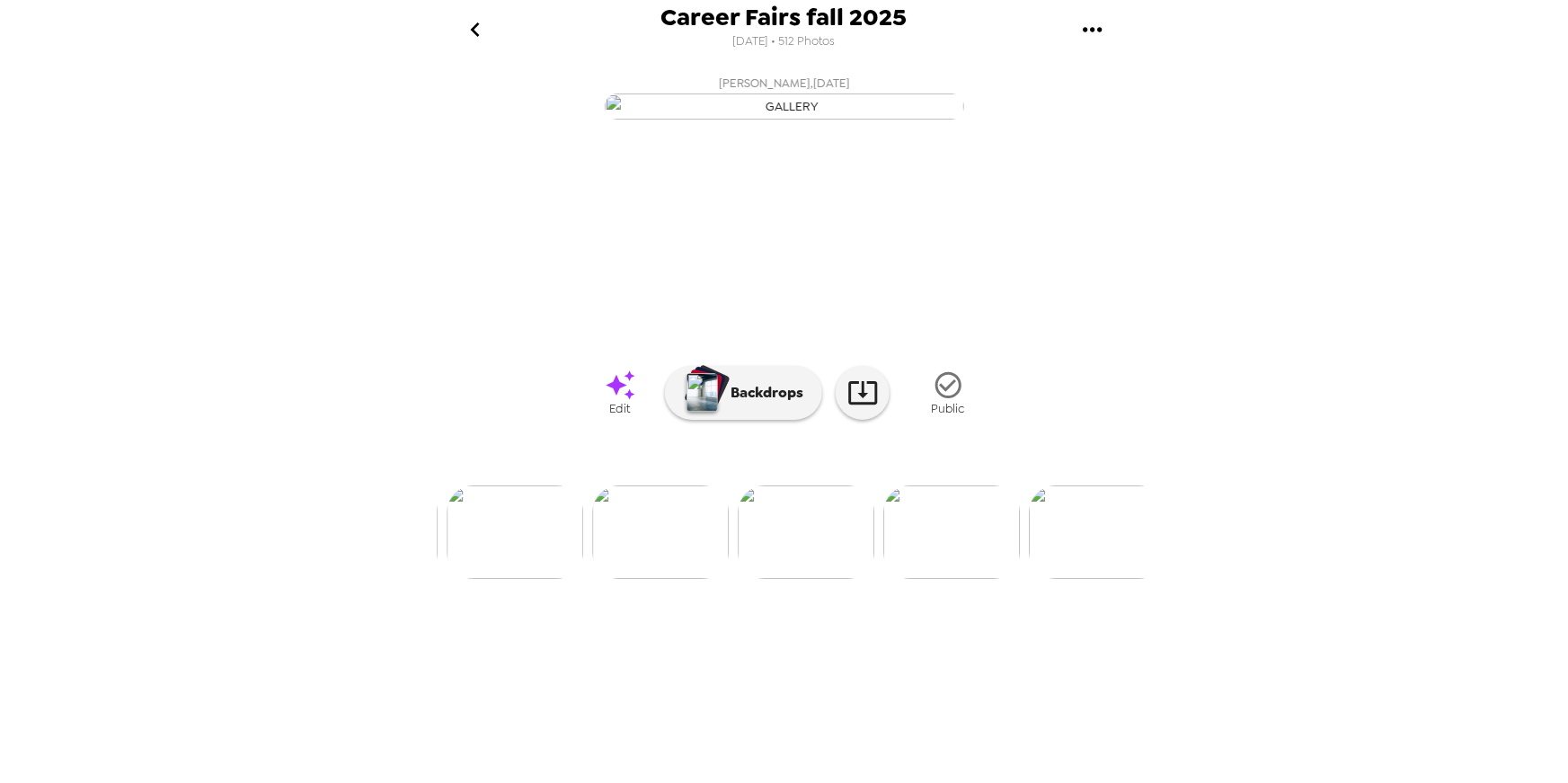
scroll to position [0, 3432]
click at [1019, 774] on div "Career Fairs fall 2025 8/18/2025 • 512 Photos Eugene Leong , 10-01-2025 Danish …" at bounding box center [784, 392] width 719 height 783
click at [472, 29] on icon "go back" at bounding box center [475, 30] width 9 height 14
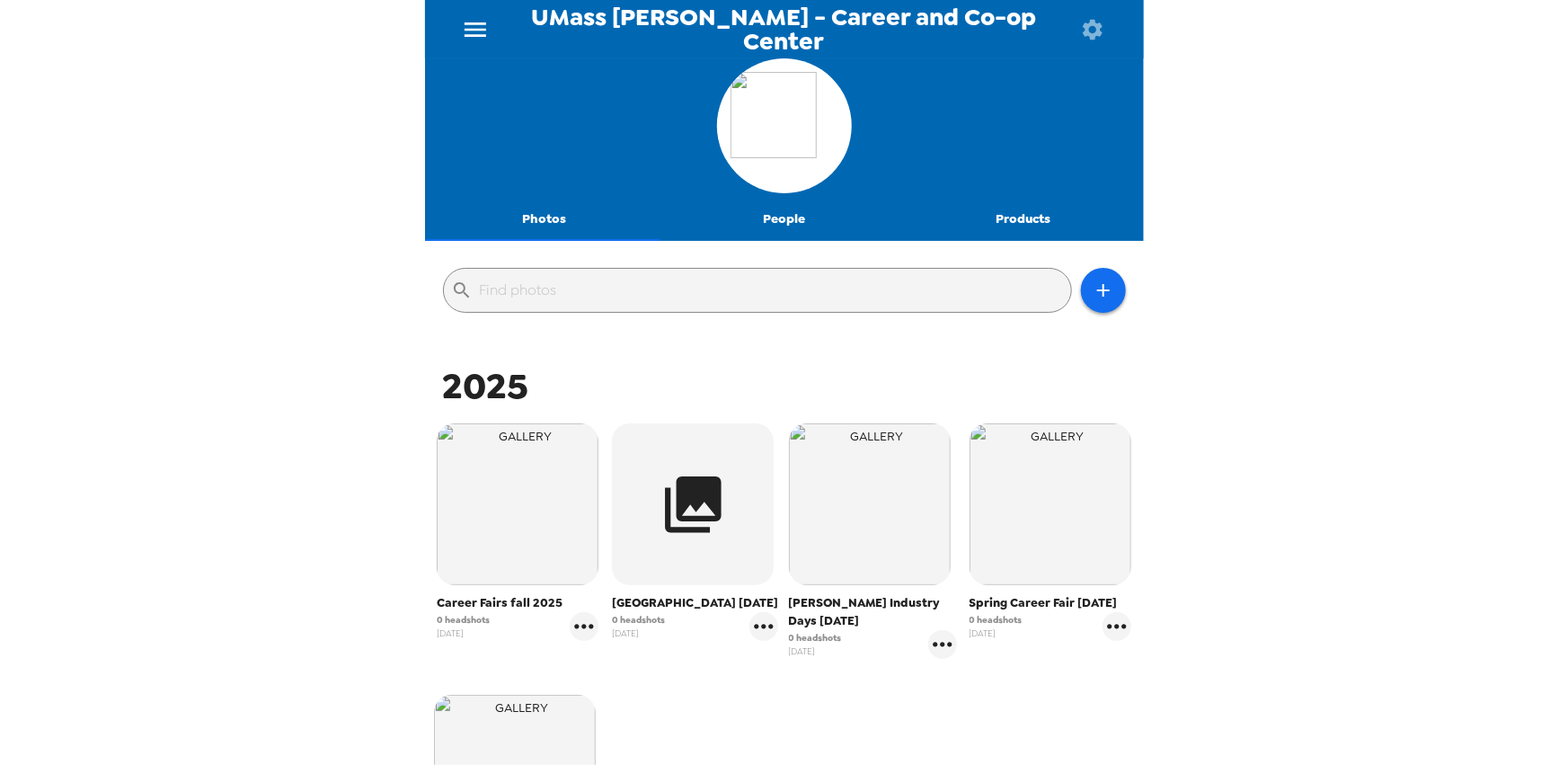
click at [472, 28] on icon "menu" at bounding box center [476, 30] width 22 height 14
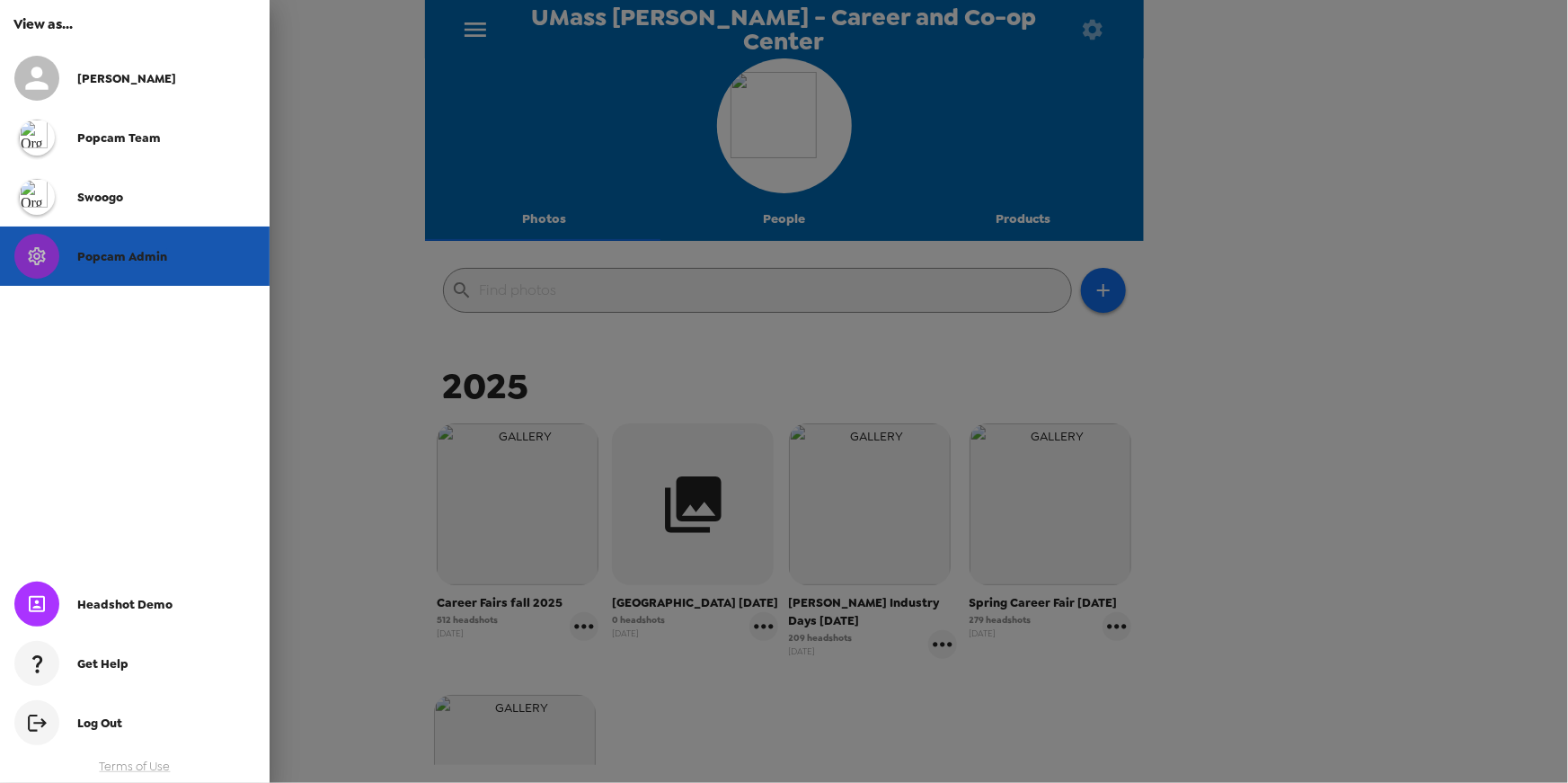
click at [153, 258] on span "Popcam Admin" at bounding box center [122, 256] width 90 height 15
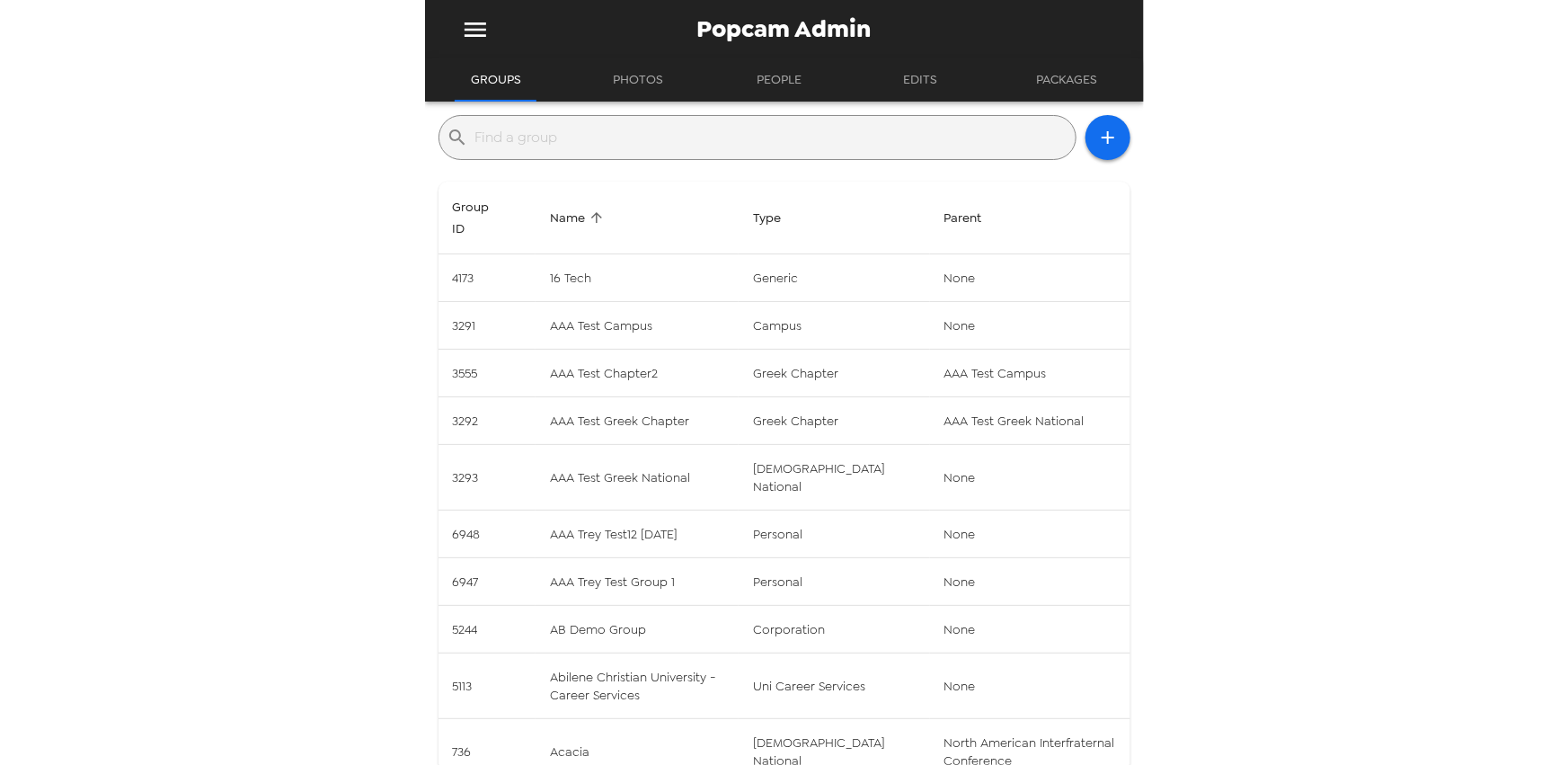
click at [587, 125] on input "text" at bounding box center [773, 137] width 593 height 29
paste input "4458"
type input "4458"
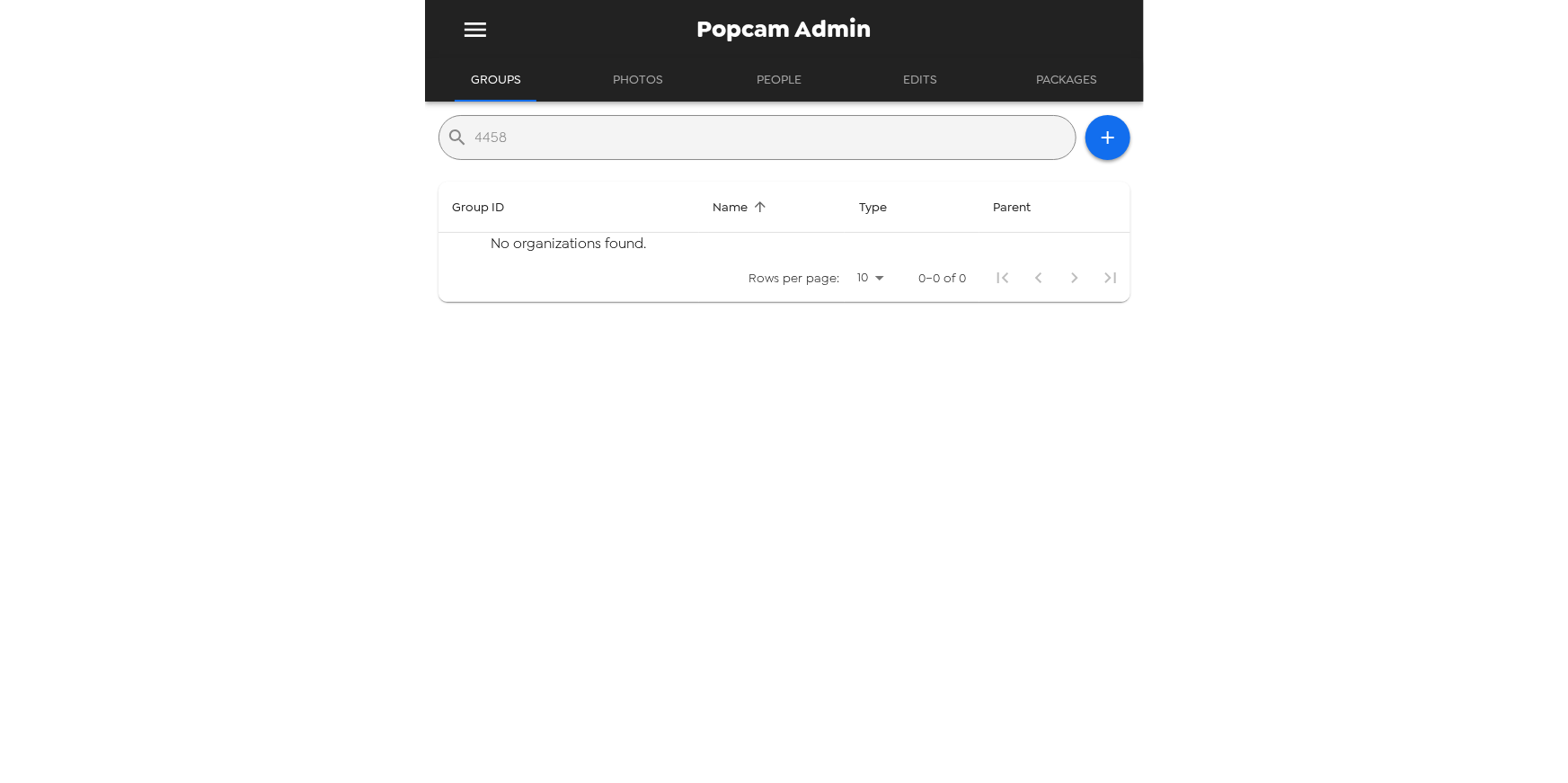
click at [618, 133] on input "4458" at bounding box center [773, 137] width 593 height 29
type input "a"
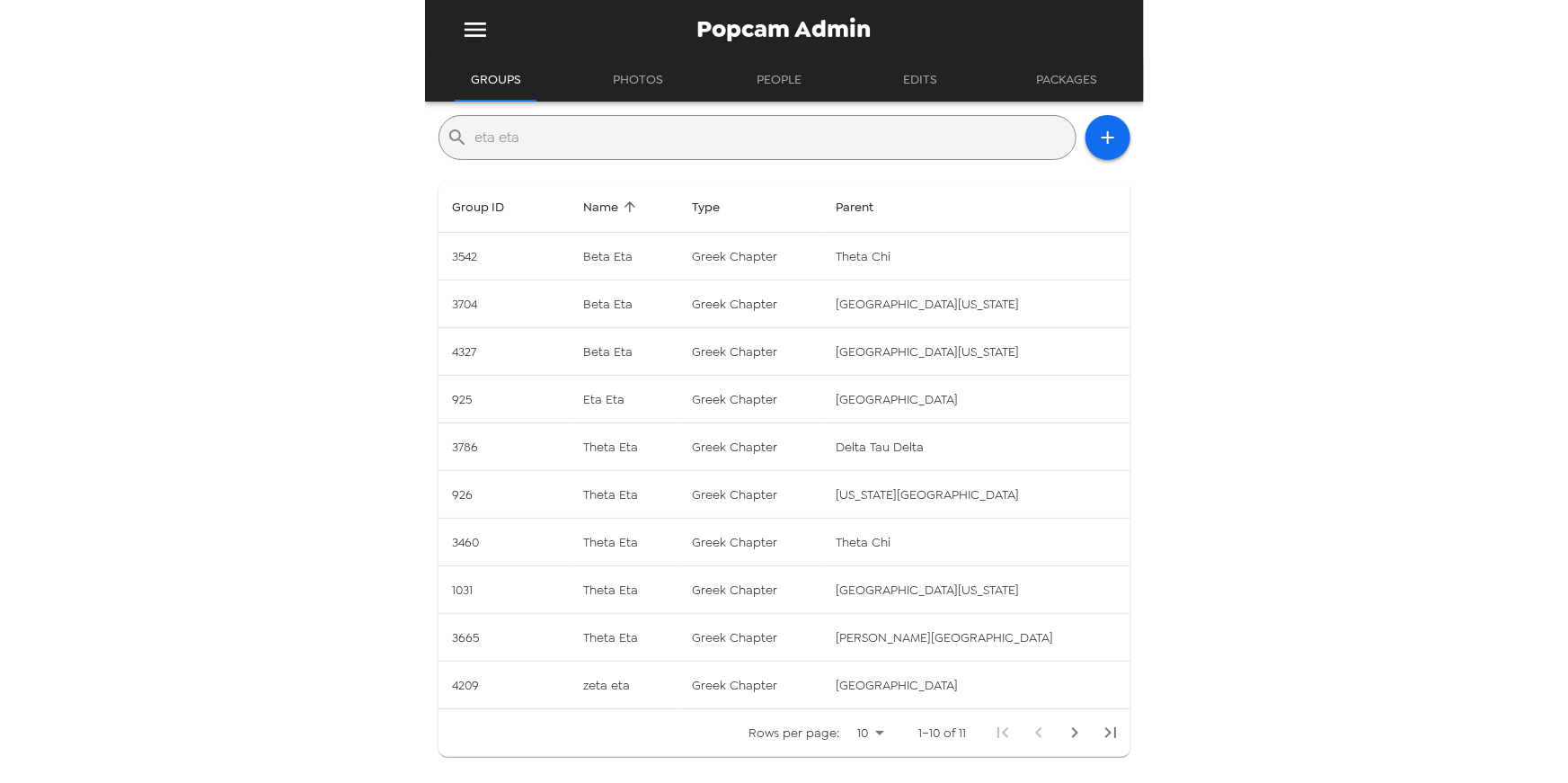
click at [618, 150] on input "eta eta" at bounding box center [773, 137] width 593 height 29
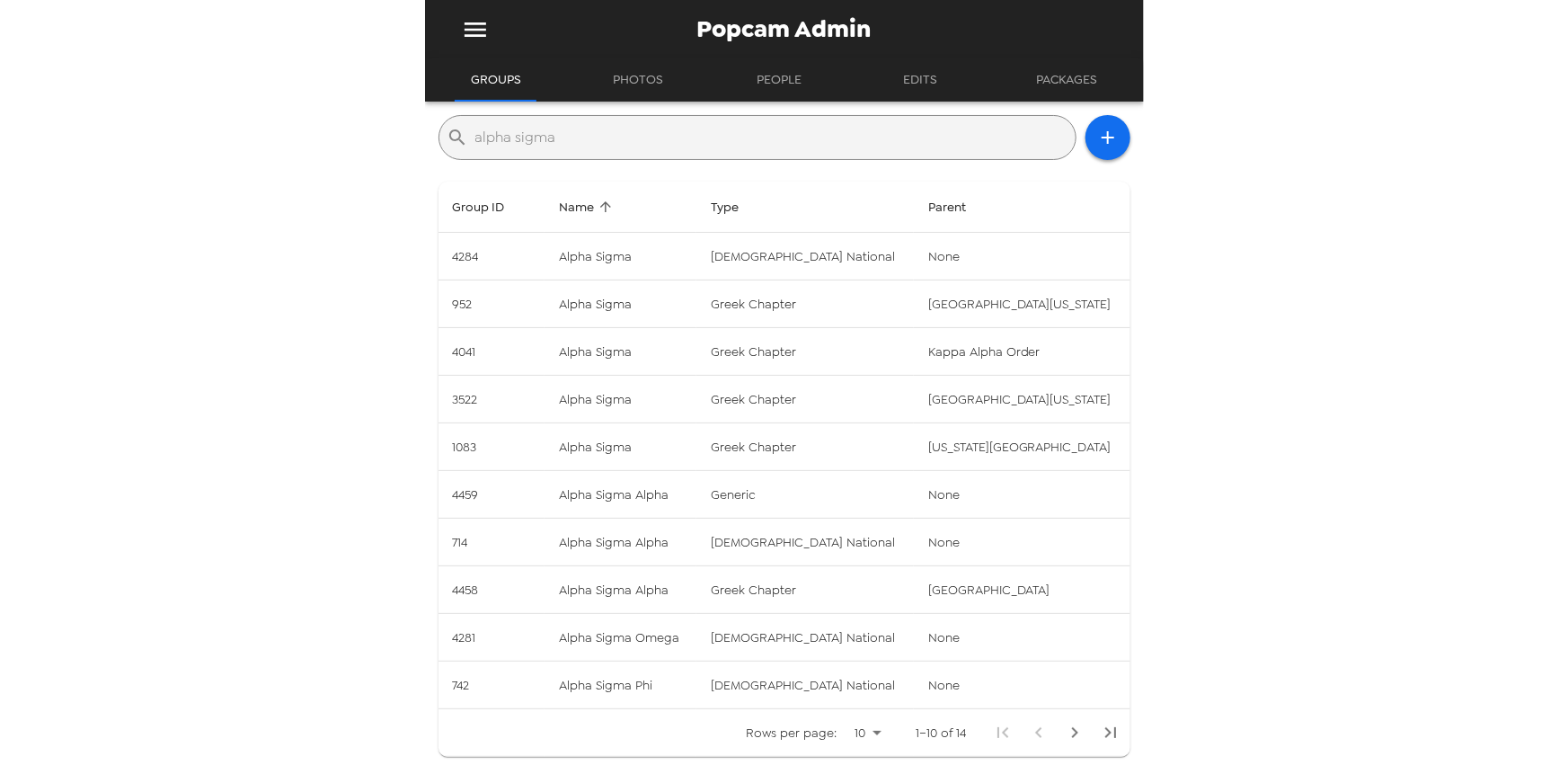
type input "alpha sigma"
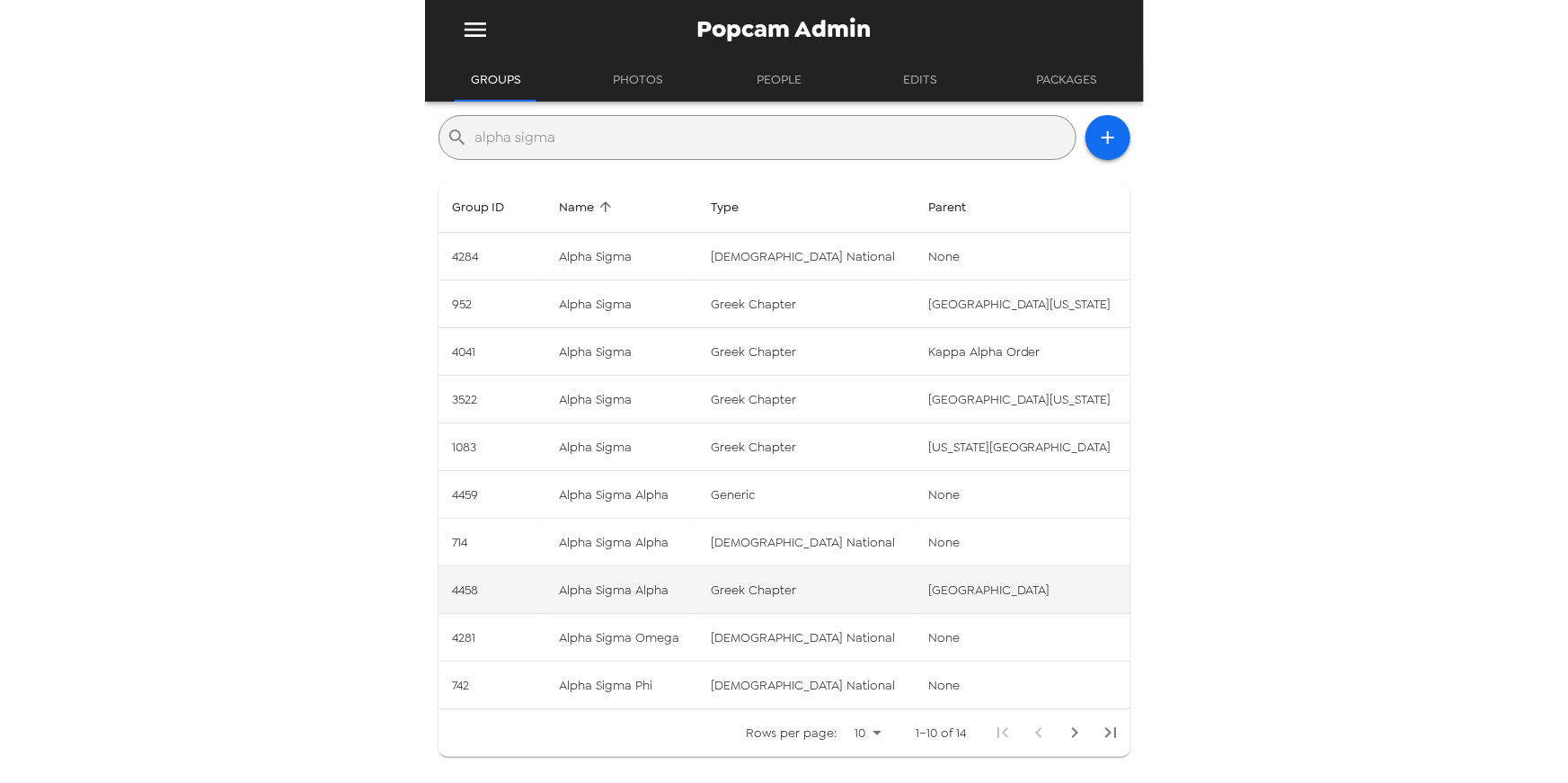
click at [853, 590] on td "greek chapter" at bounding box center [805, 591] width 217 height 48
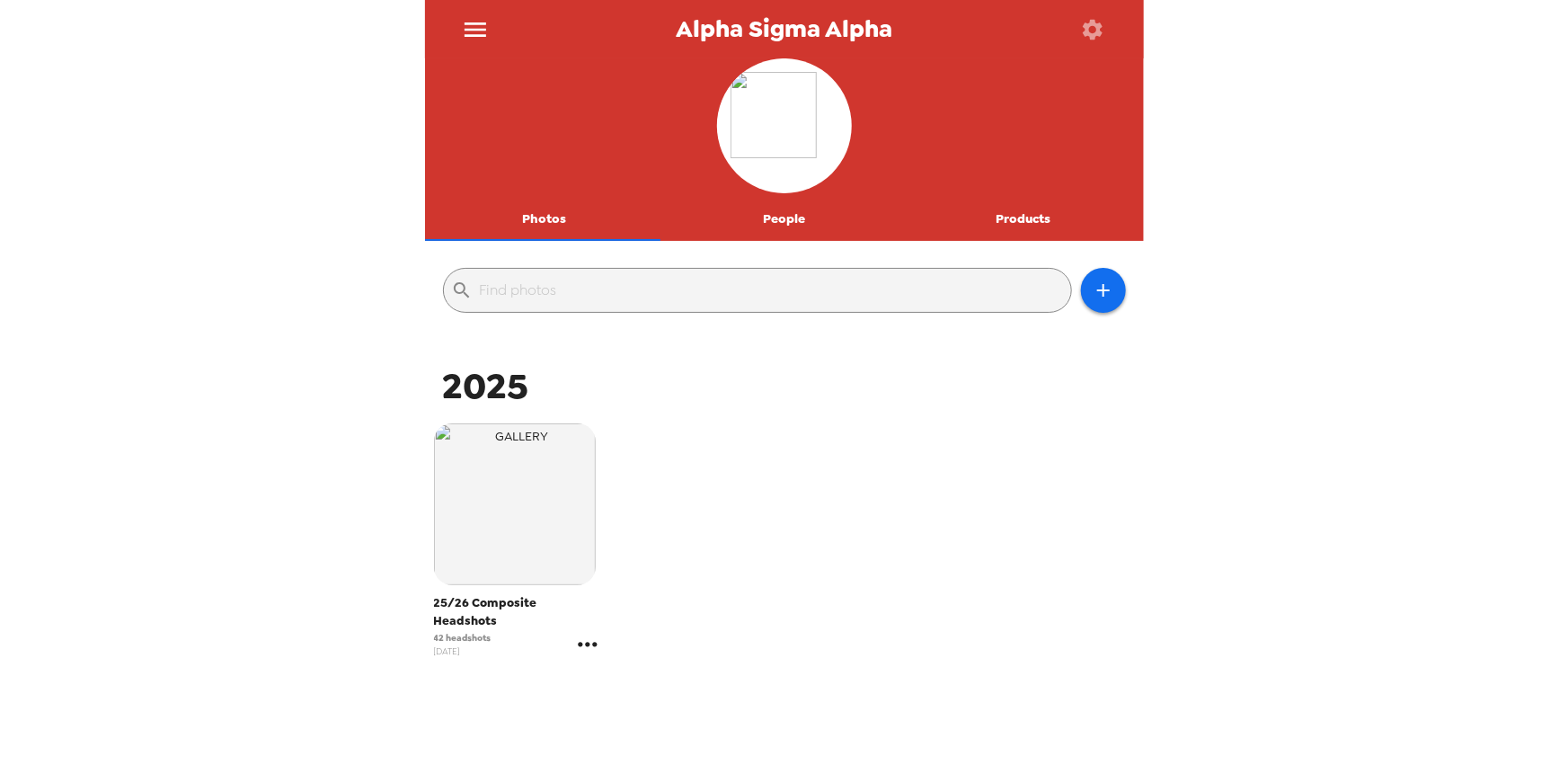
click at [592, 631] on icon "gallery menu" at bounding box center [587, 645] width 29 height 29
click at [878, 548] on div at bounding box center [784, 392] width 1568 height 783
click at [578, 632] on icon "gallery menu" at bounding box center [587, 645] width 29 height 29
click at [1023, 225] on div at bounding box center [784, 392] width 1568 height 783
click at [1013, 219] on button "Products" at bounding box center [1023, 219] width 240 height 43
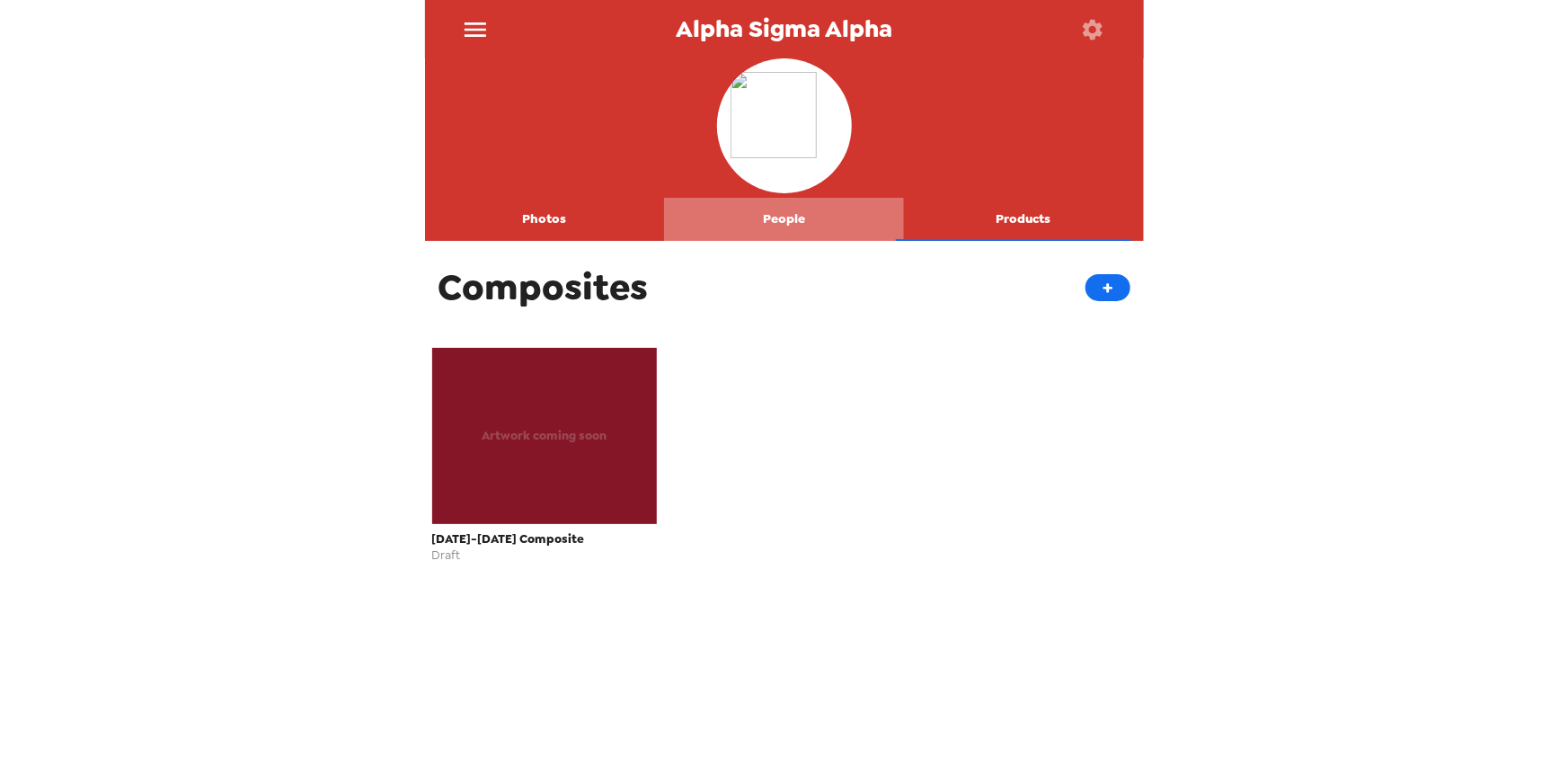
click at [781, 224] on button "People" at bounding box center [784, 219] width 240 height 43
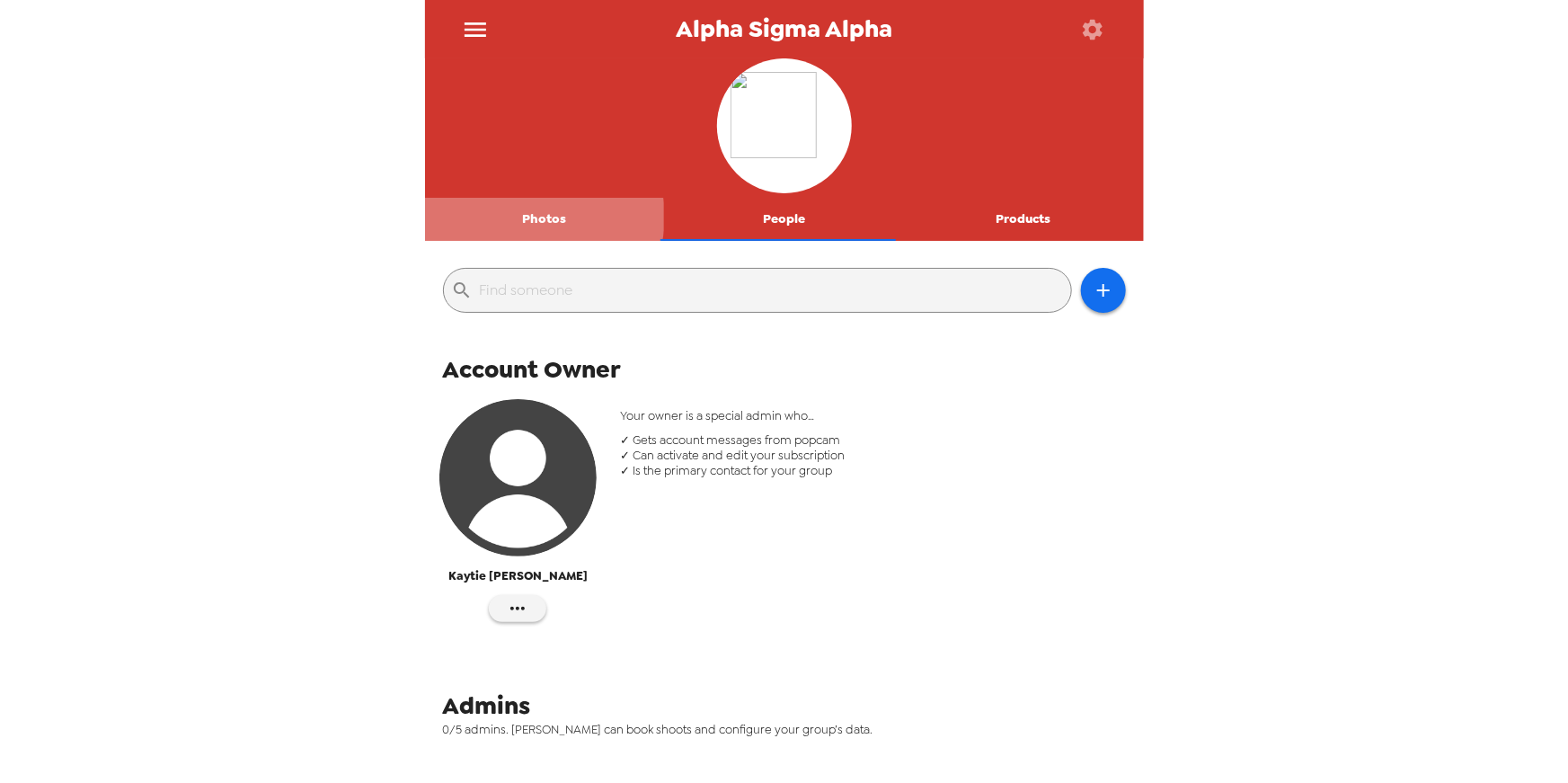
click at [544, 217] on button "Photos" at bounding box center [545, 219] width 240 height 43
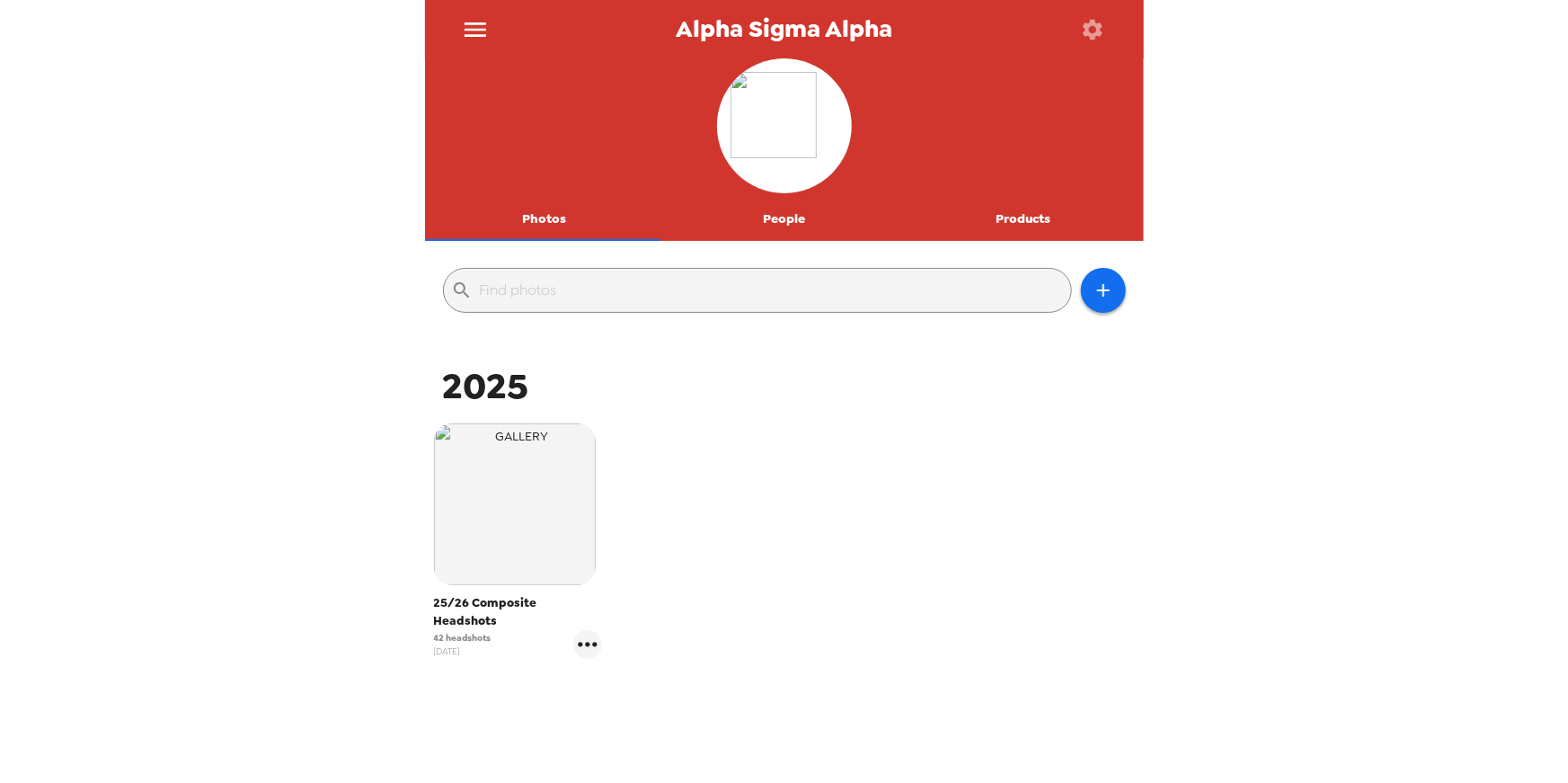
click at [806, 397] on div "2025" at bounding box center [784, 387] width 710 height 48
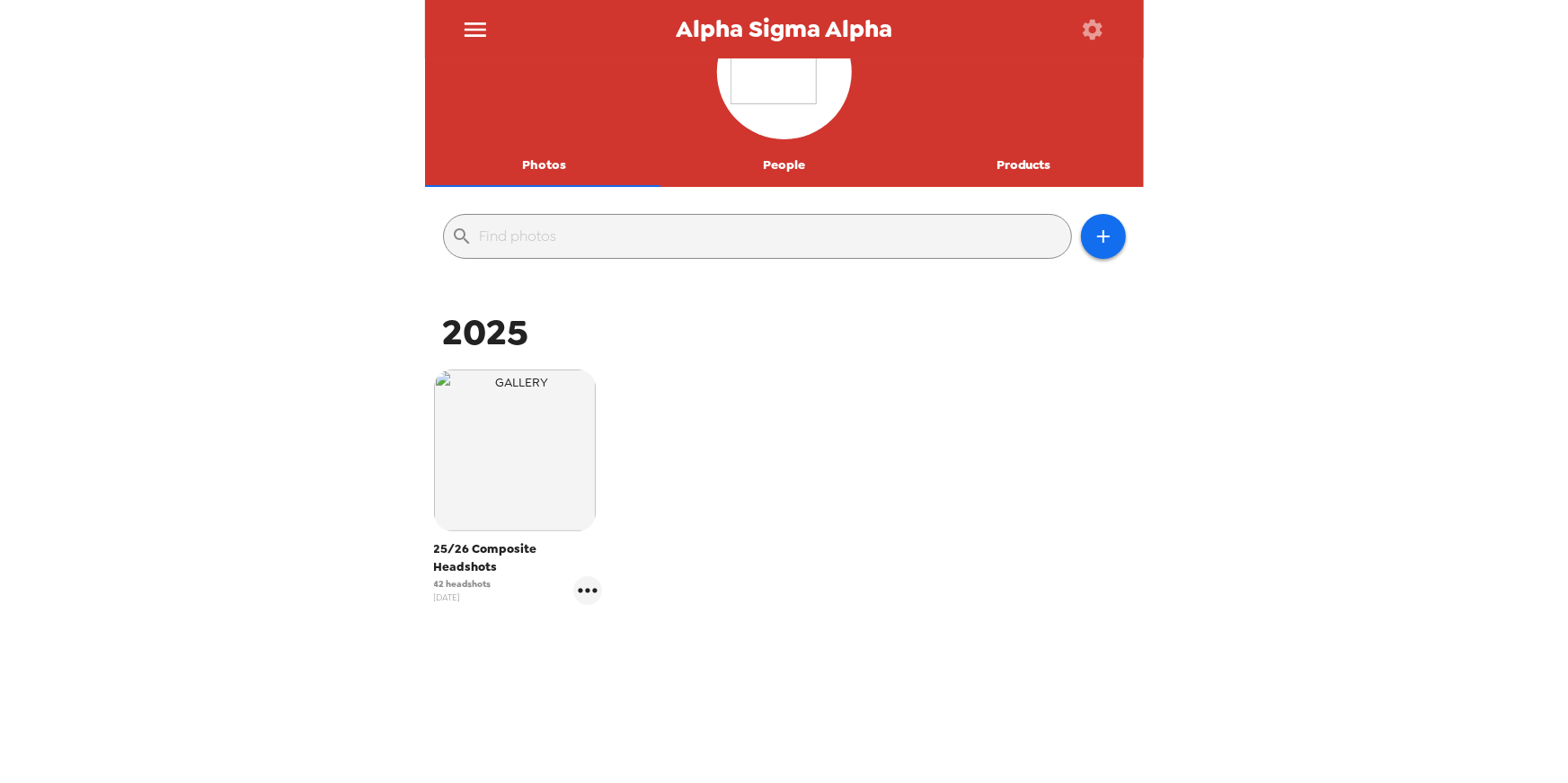
scroll to position [54, 0]
click at [1005, 163] on button "Products" at bounding box center [1023, 164] width 240 height 43
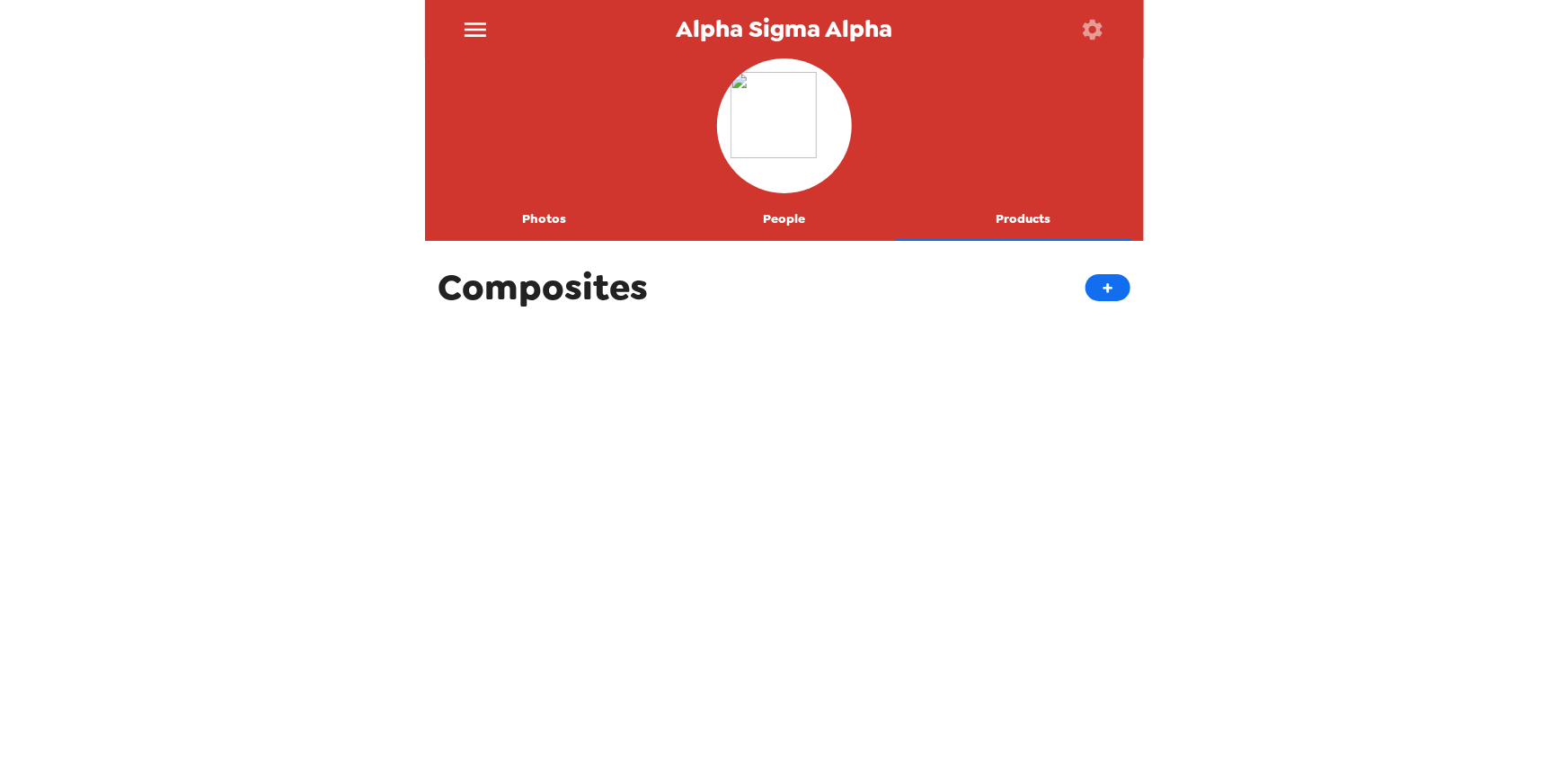
scroll to position [0, 0]
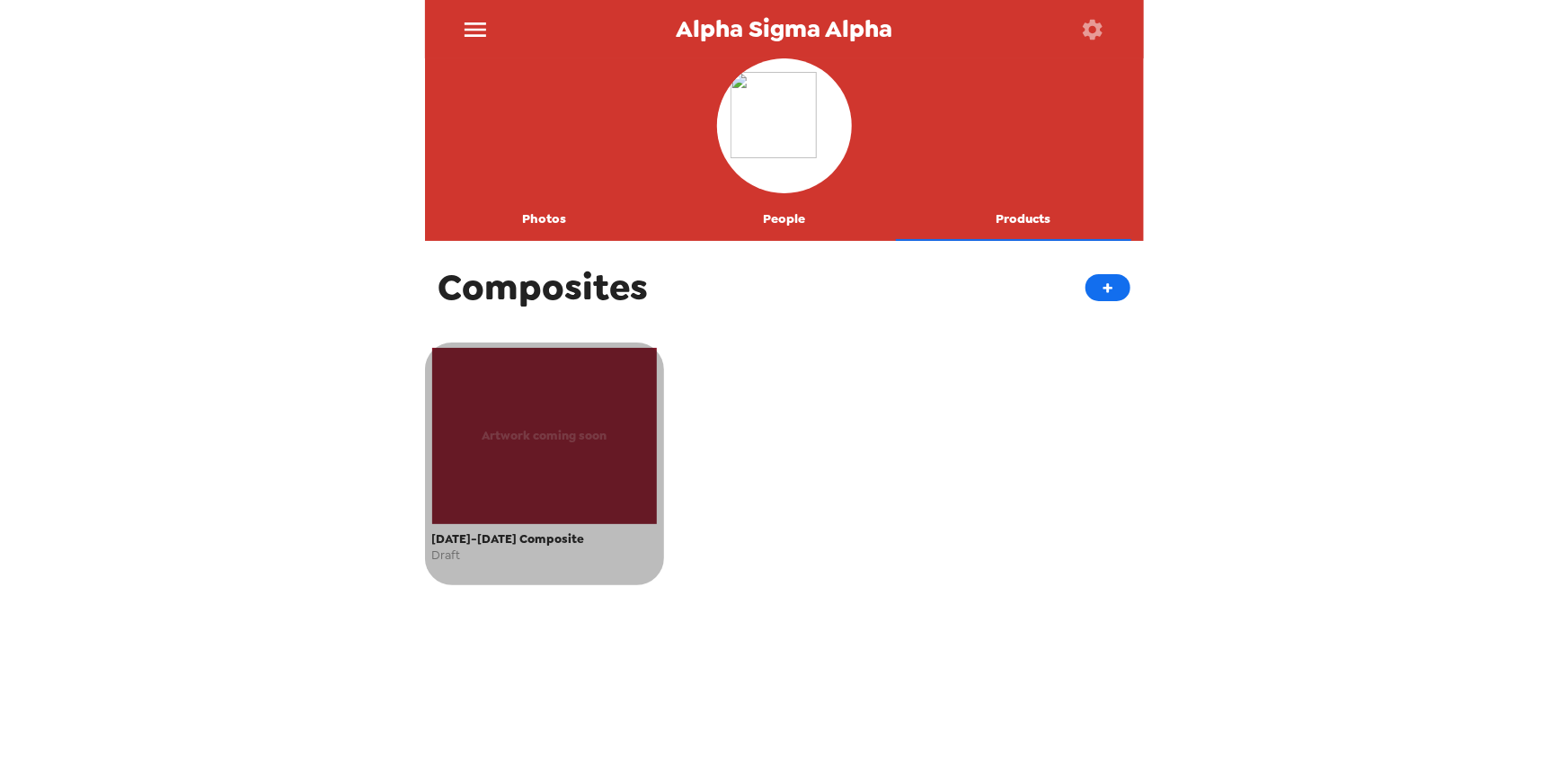
click at [580, 402] on div "Artwork coming soon" at bounding box center [545, 435] width 226 height 176
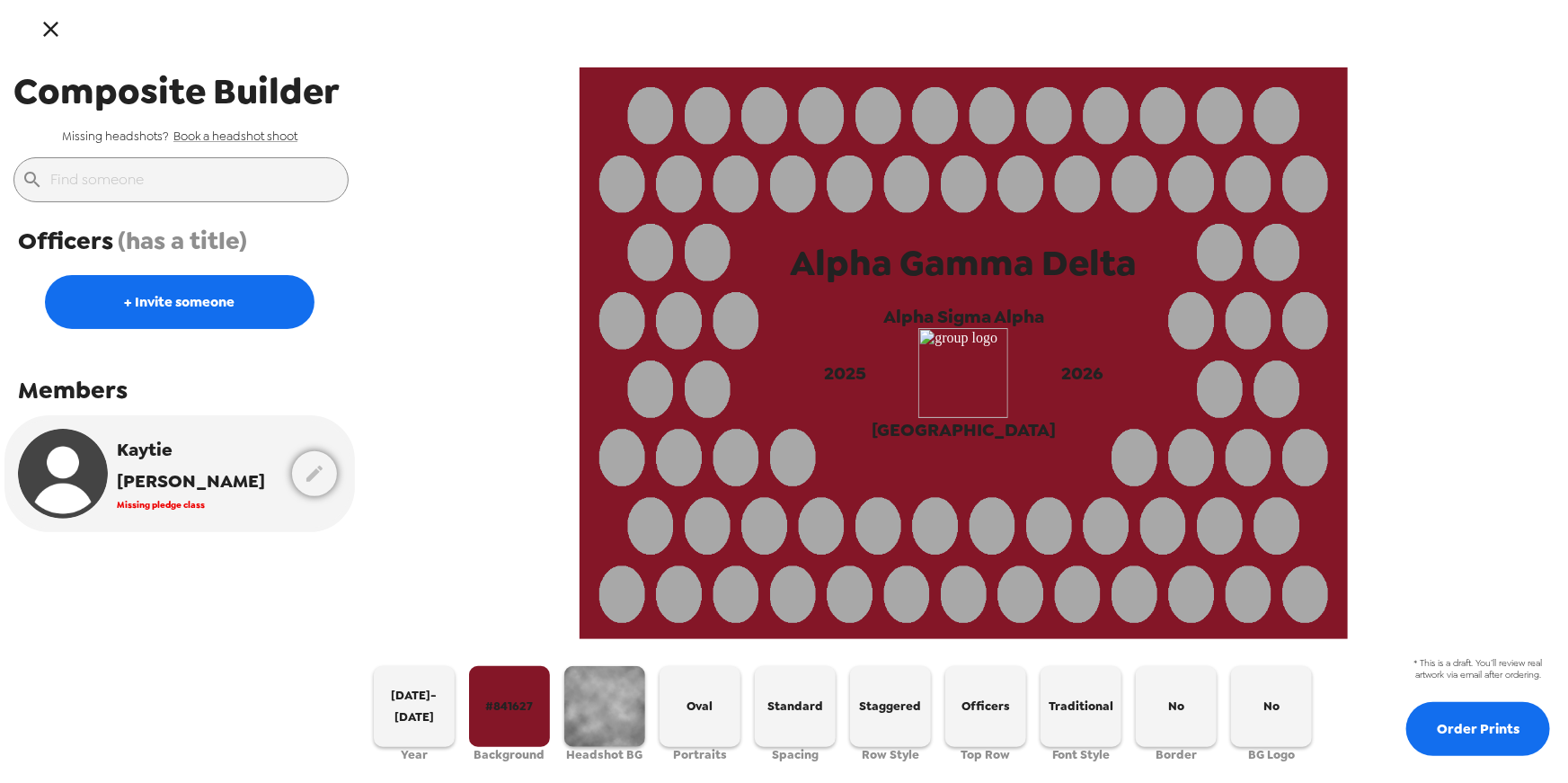
click at [50, 25] on icon "button" at bounding box center [51, 29] width 26 height 26
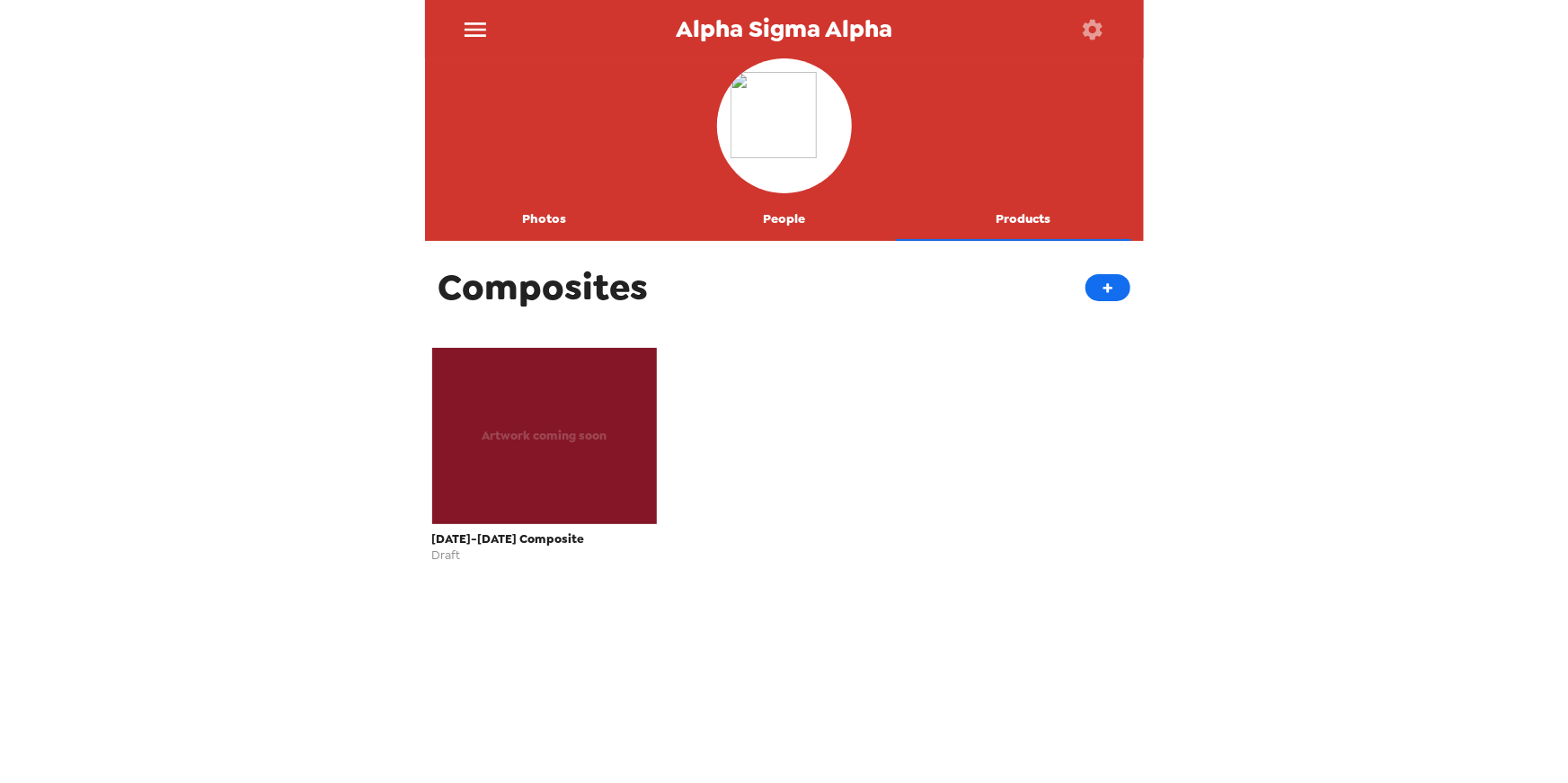
click at [243, 228] on div "Alpha Sigma Alpha Photos People Products Composites + Artwork coming soon 2025-…" at bounding box center [784, 392] width 1568 height 783
click at [506, 216] on button "Photos" at bounding box center [545, 219] width 240 height 43
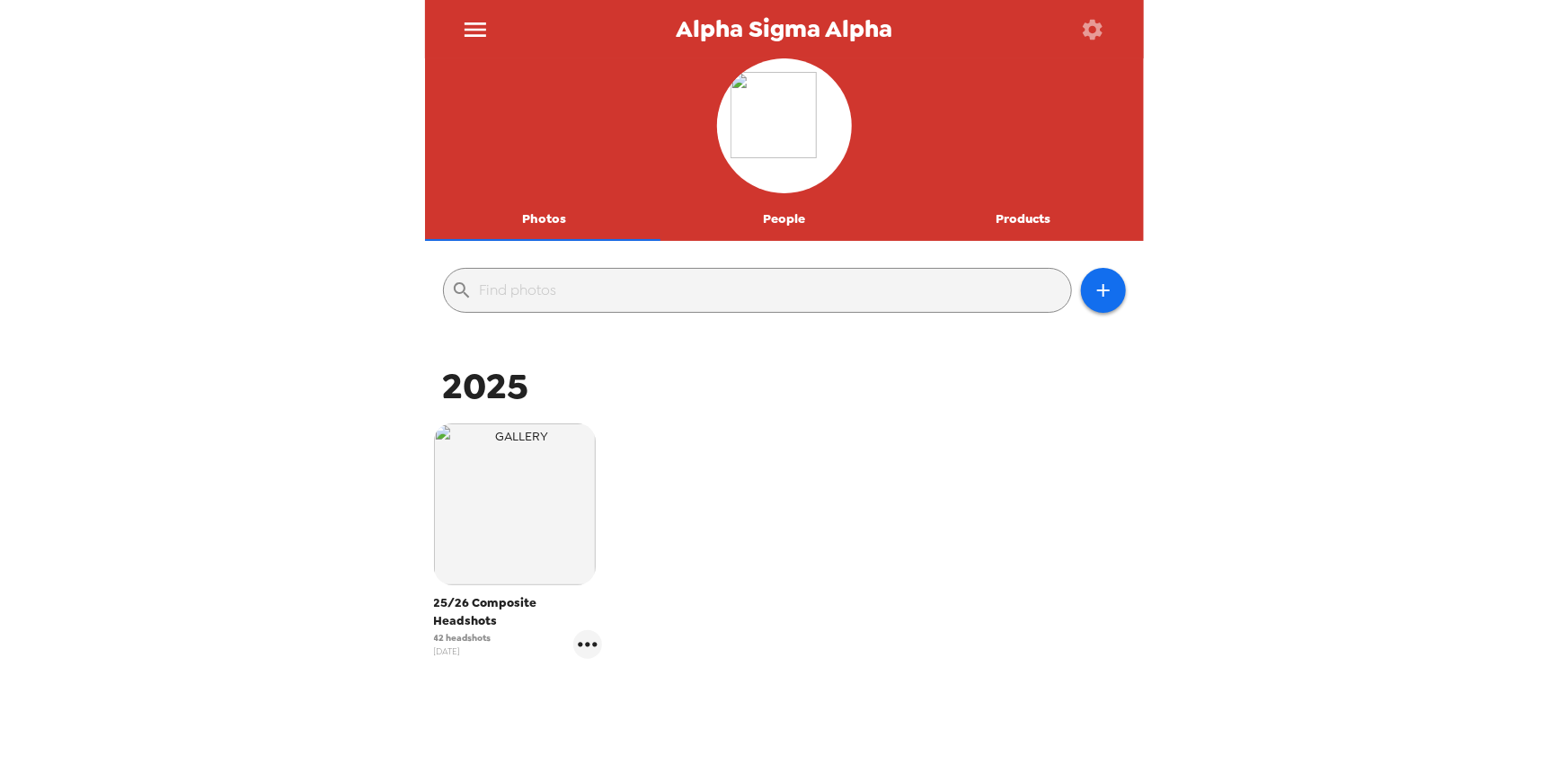
click at [1085, 30] on icon "button" at bounding box center [1092, 29] width 25 height 25
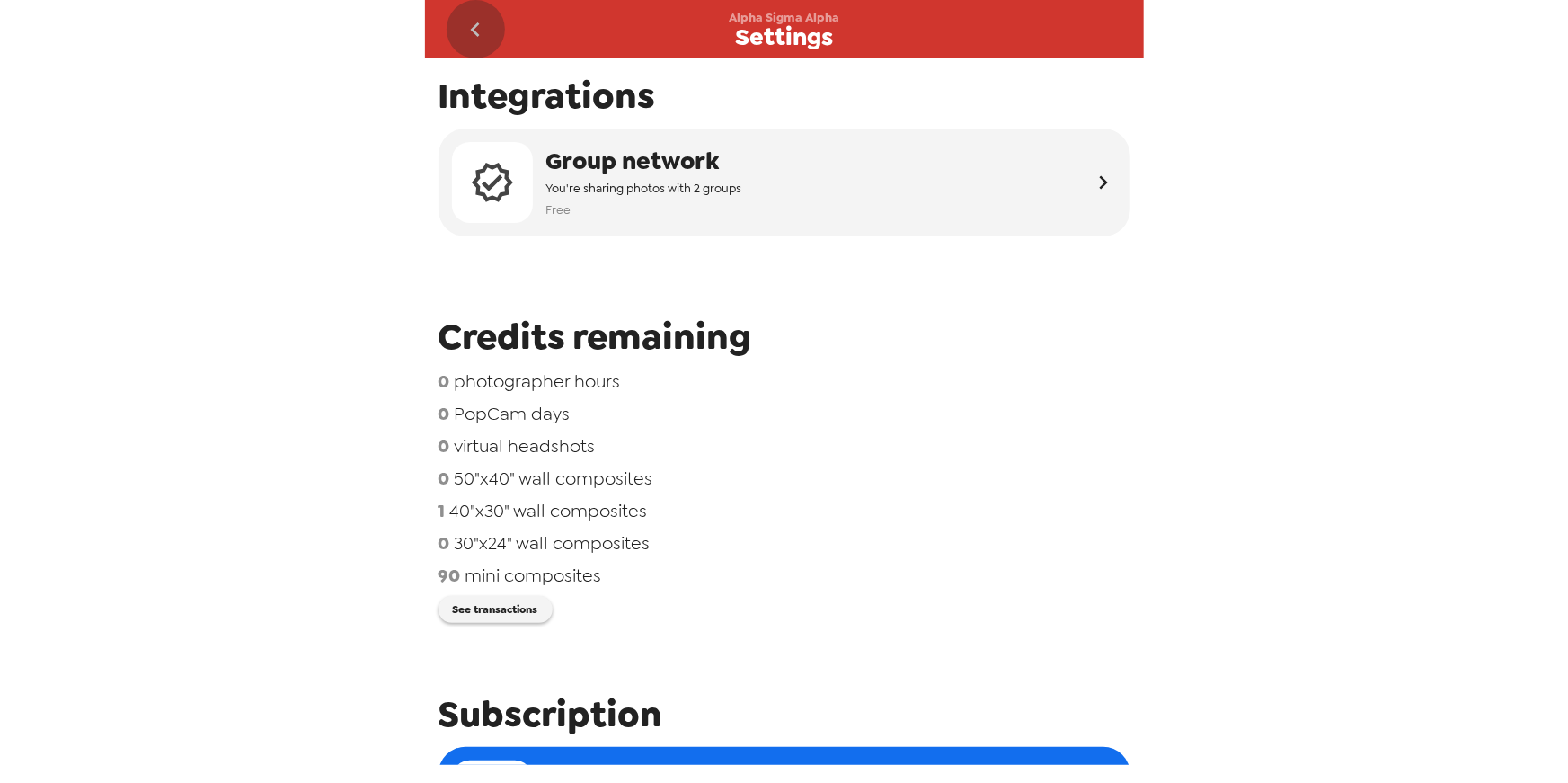
click at [474, 31] on icon "go back" at bounding box center [475, 30] width 9 height 14
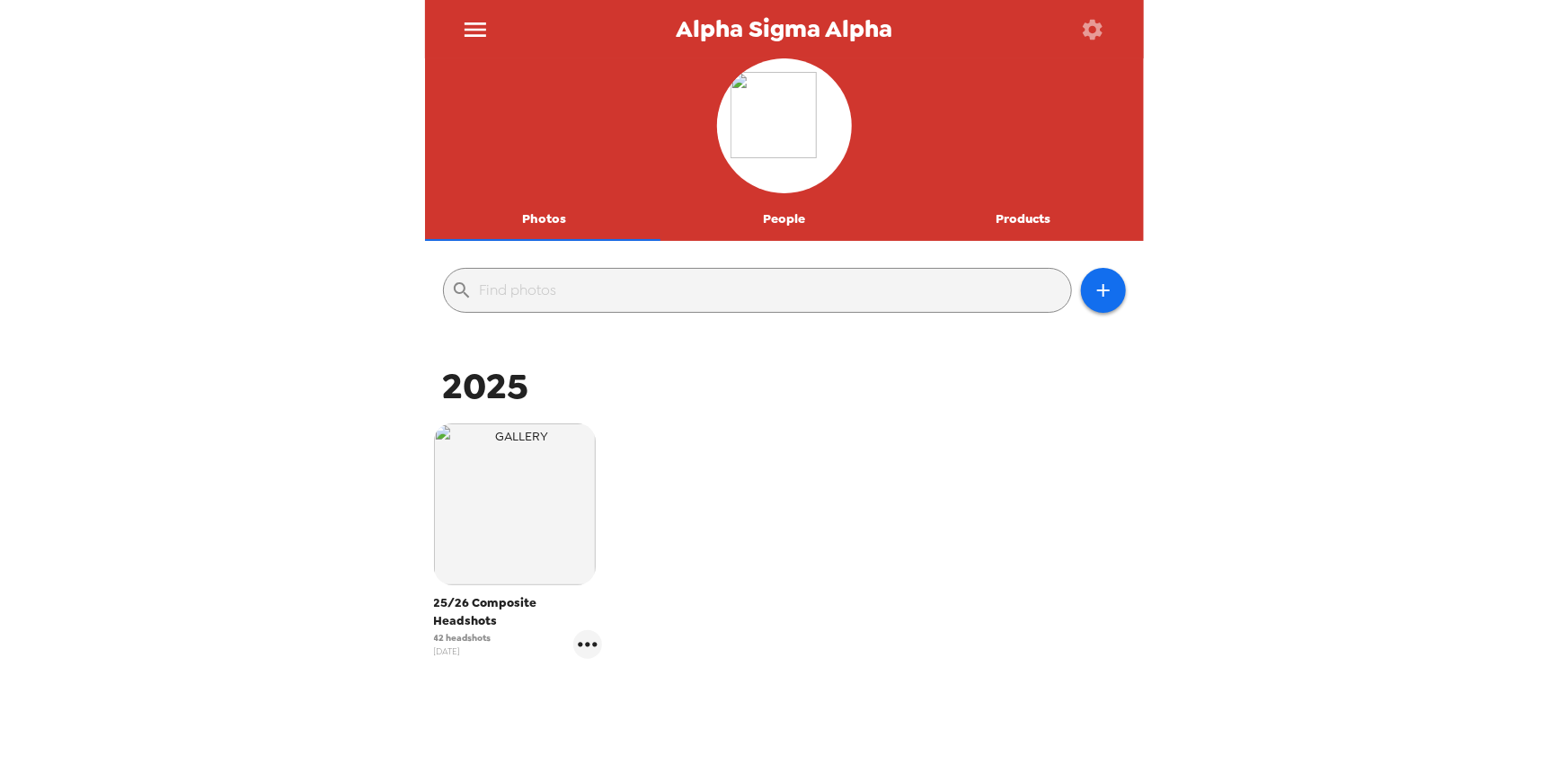
click at [773, 214] on button "People" at bounding box center [784, 219] width 240 height 43
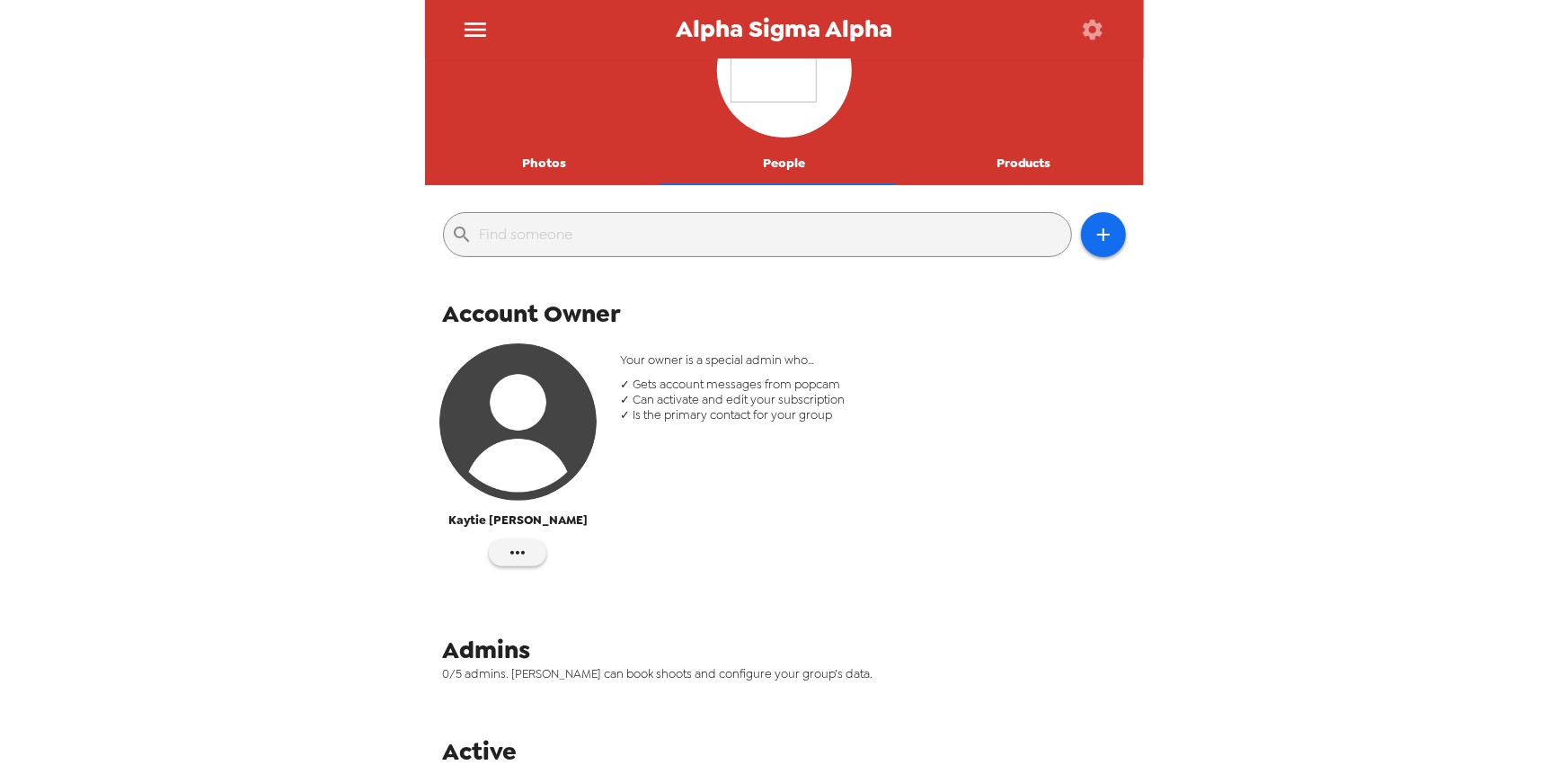
scroll to position [107, 0]
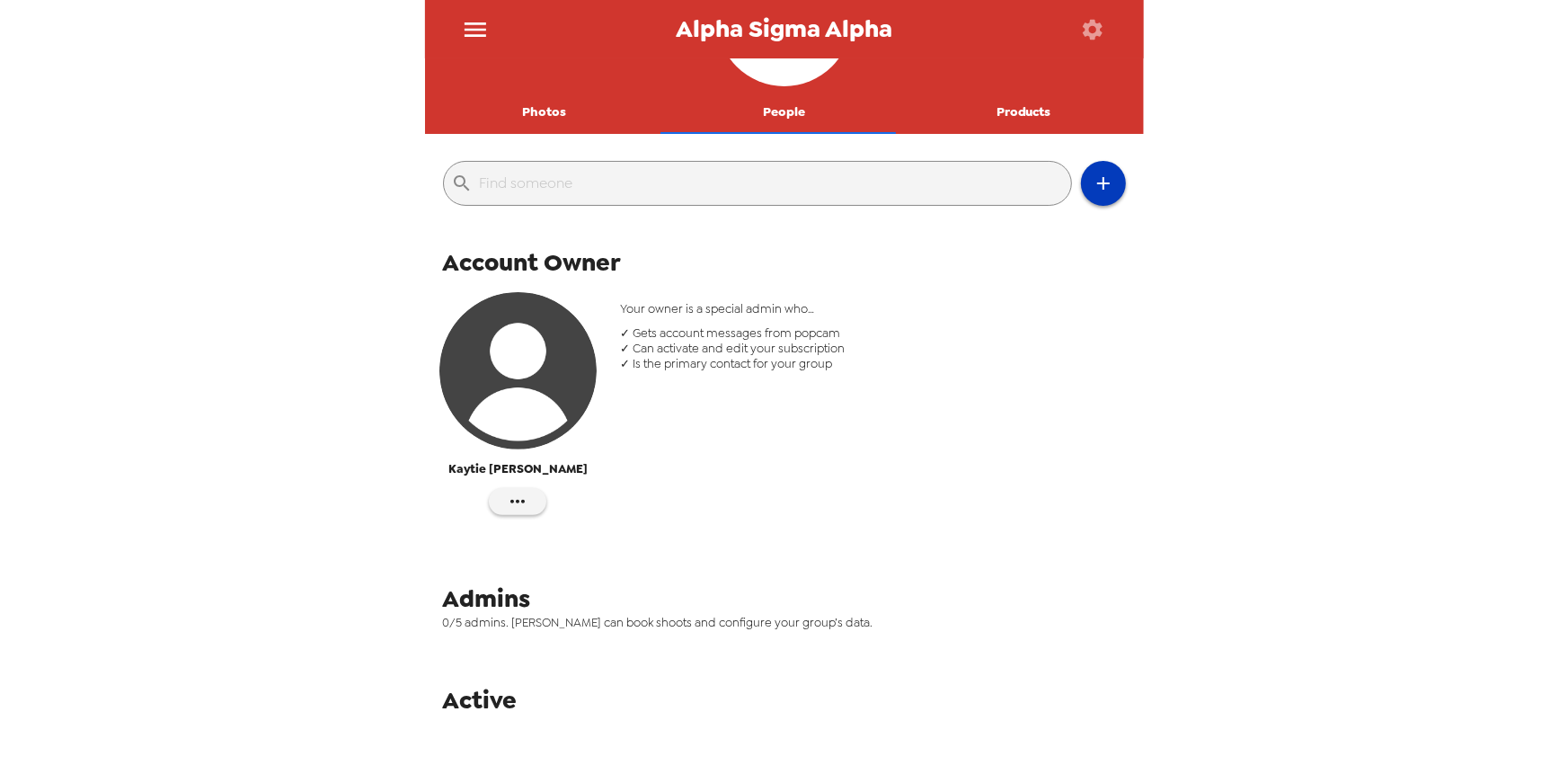
click at [1097, 183] on icon "button" at bounding box center [1103, 183] width 13 height 13
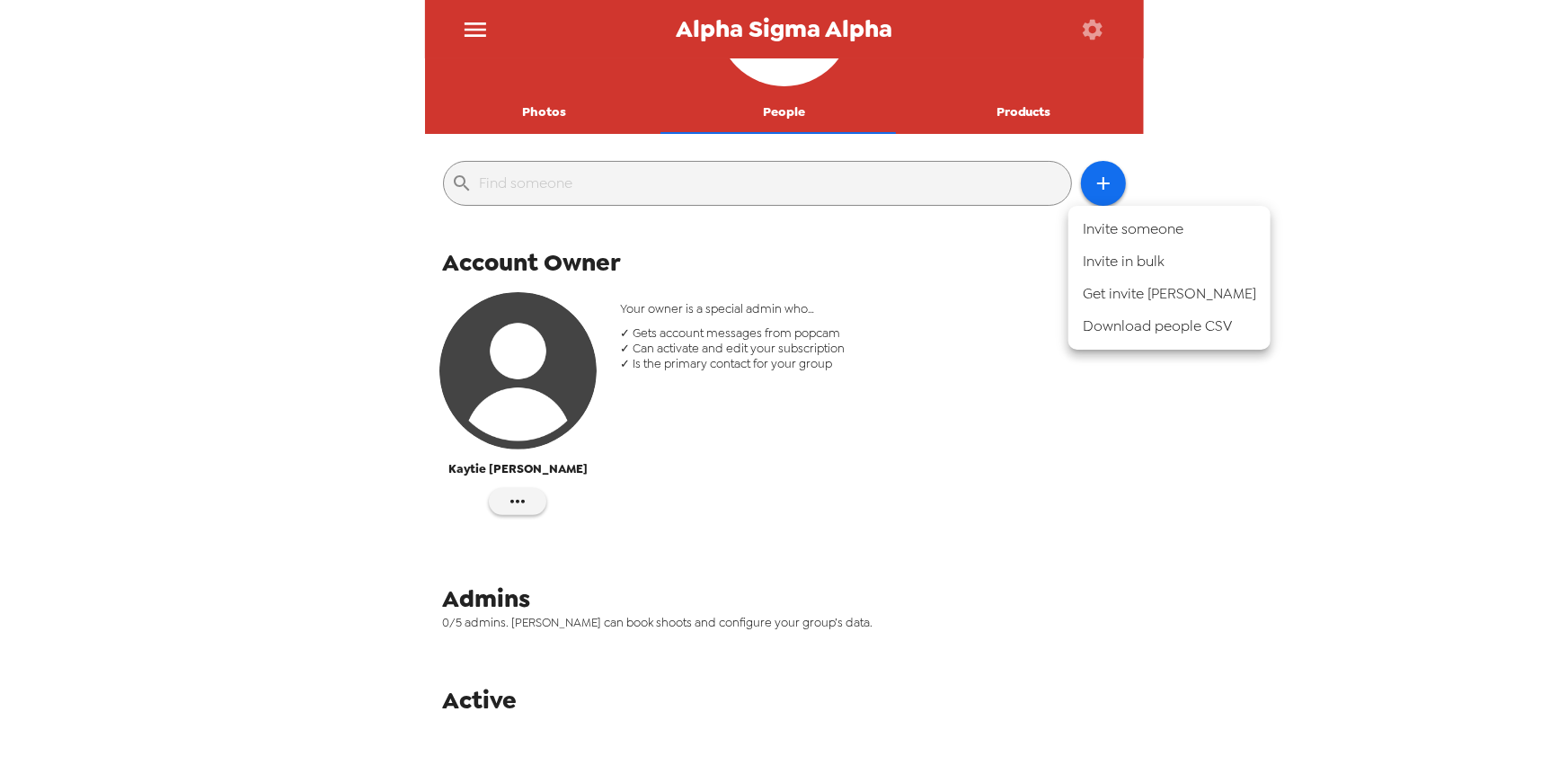
click at [1184, 331] on li "Download people CSV" at bounding box center [1170, 326] width 202 height 33
click at [1150, 334] on li "Download people CSV" at bounding box center [1170, 326] width 202 height 33
click at [788, 122] on div at bounding box center [784, 392] width 1568 height 783
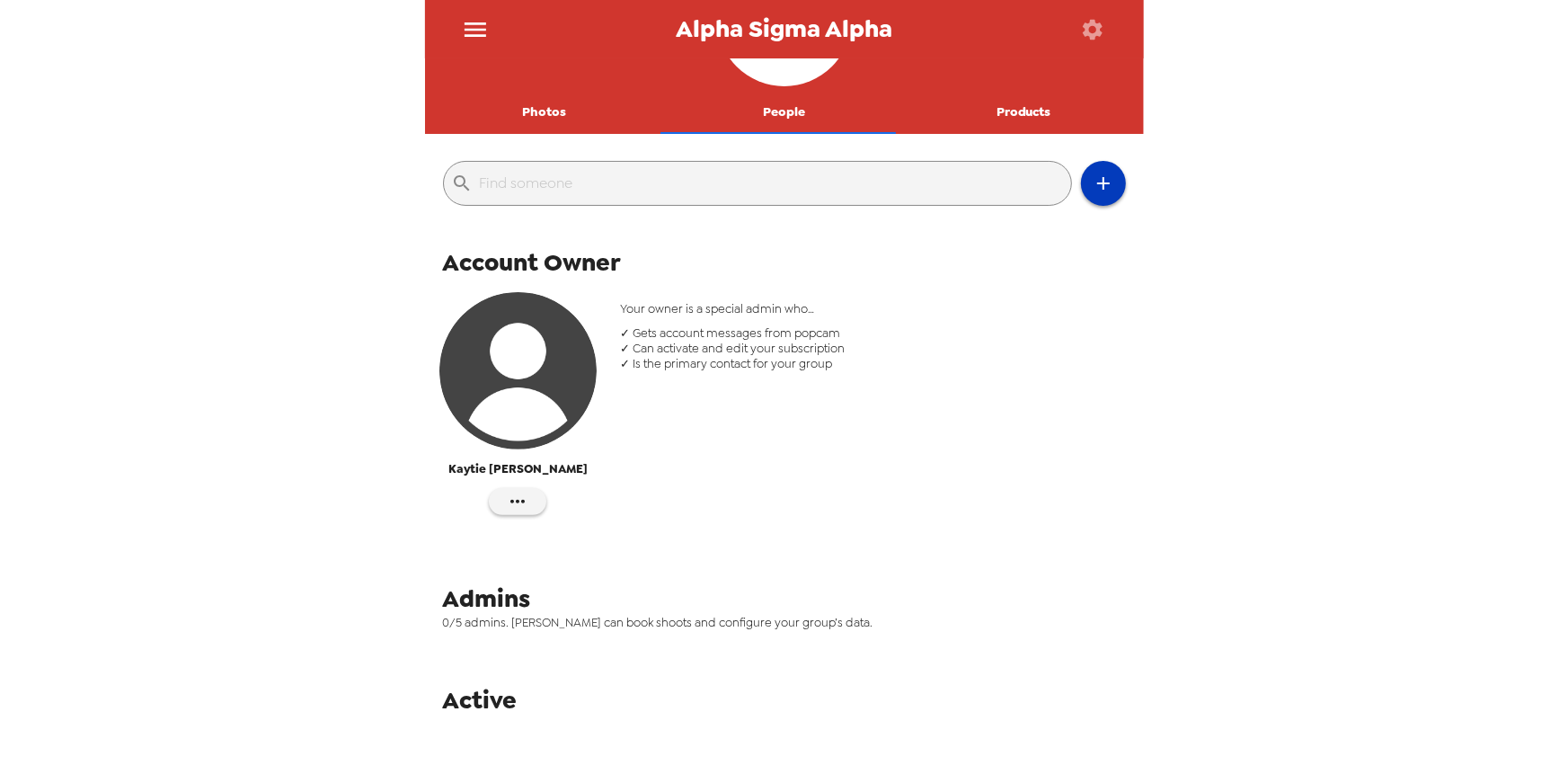
click at [1097, 179] on icon "button" at bounding box center [1104, 183] width 22 height 22
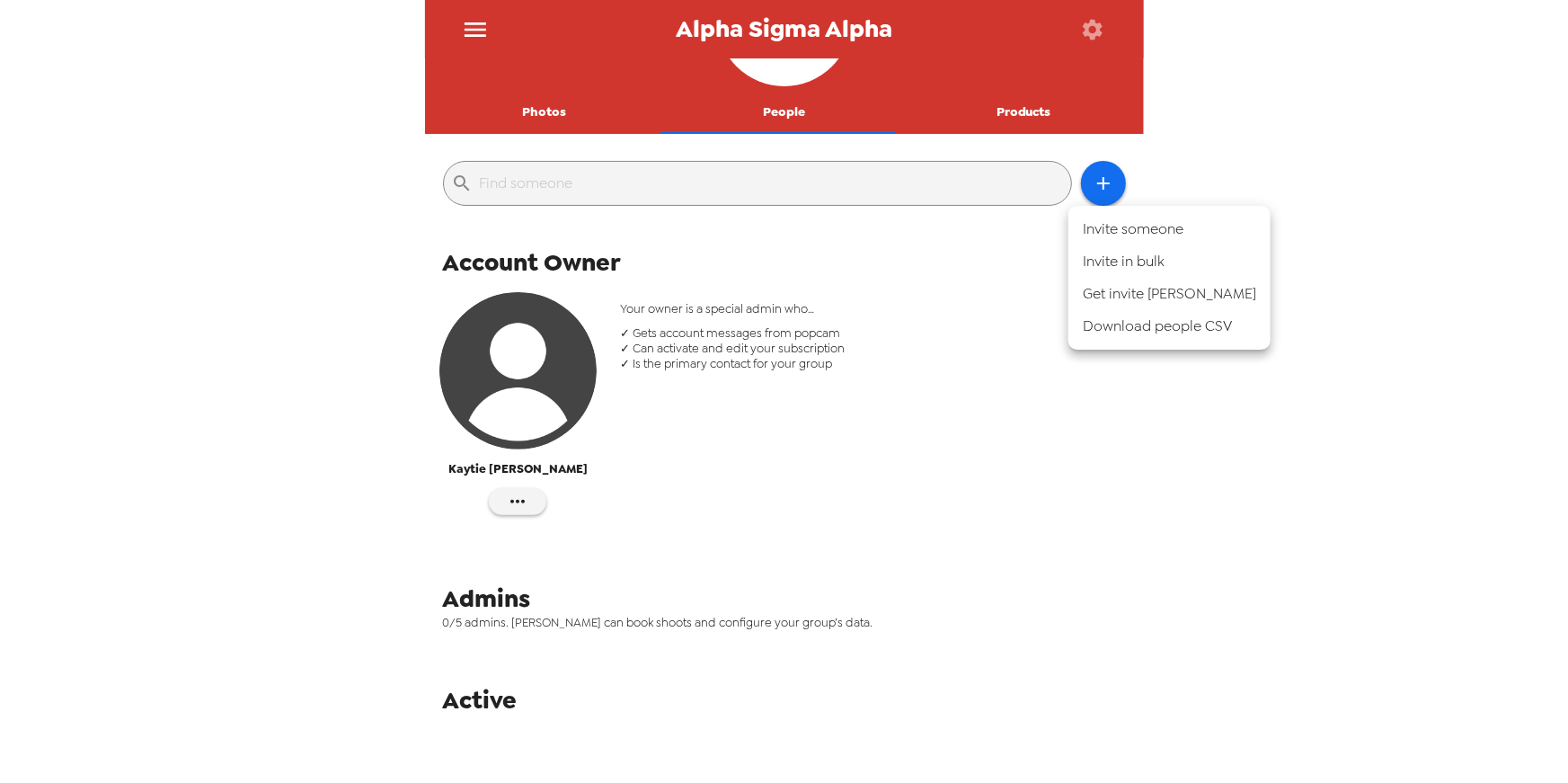
click at [777, 116] on div at bounding box center [784, 392] width 1568 height 783
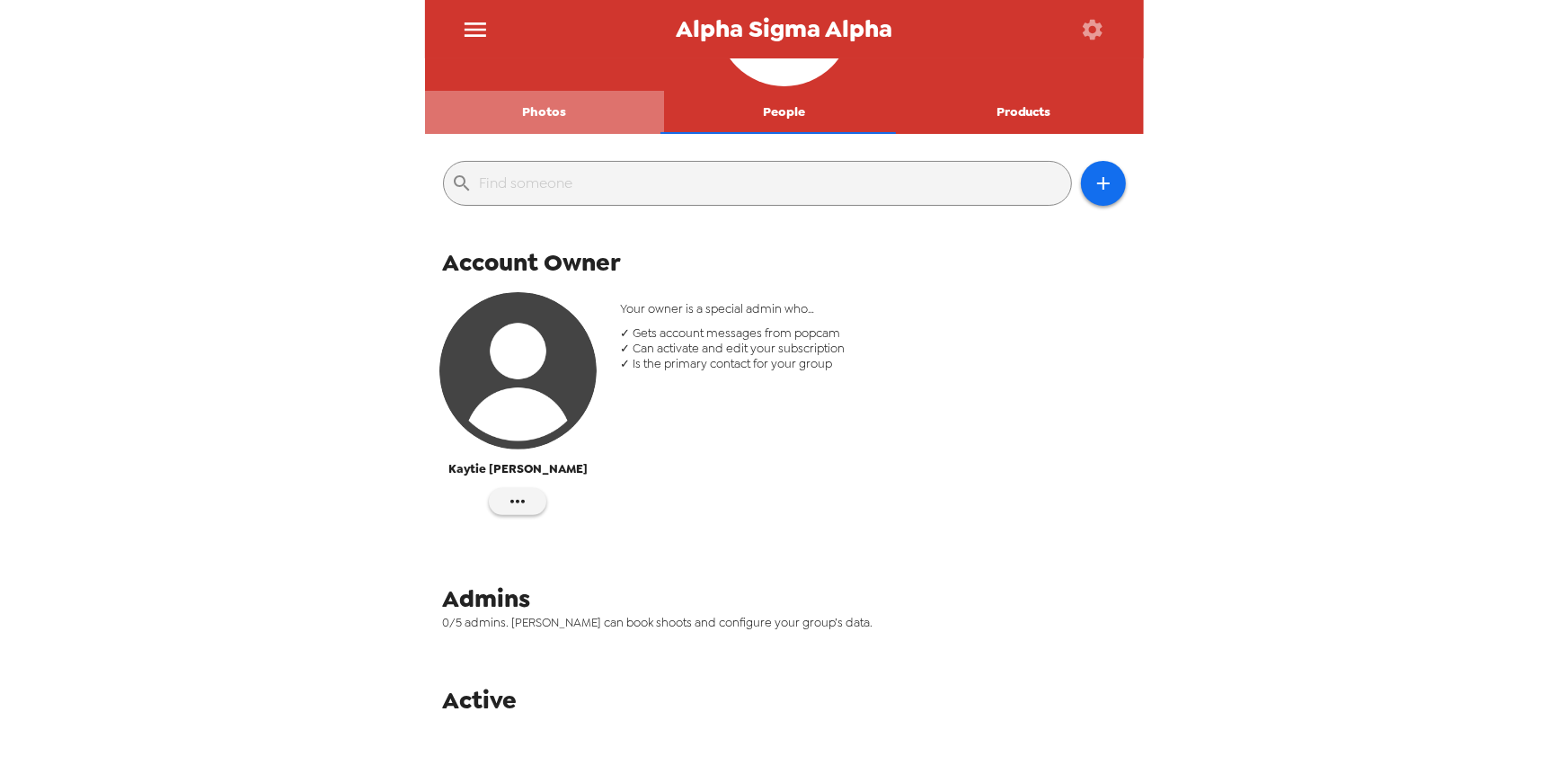
click at [554, 116] on button "Photos" at bounding box center [545, 112] width 240 height 43
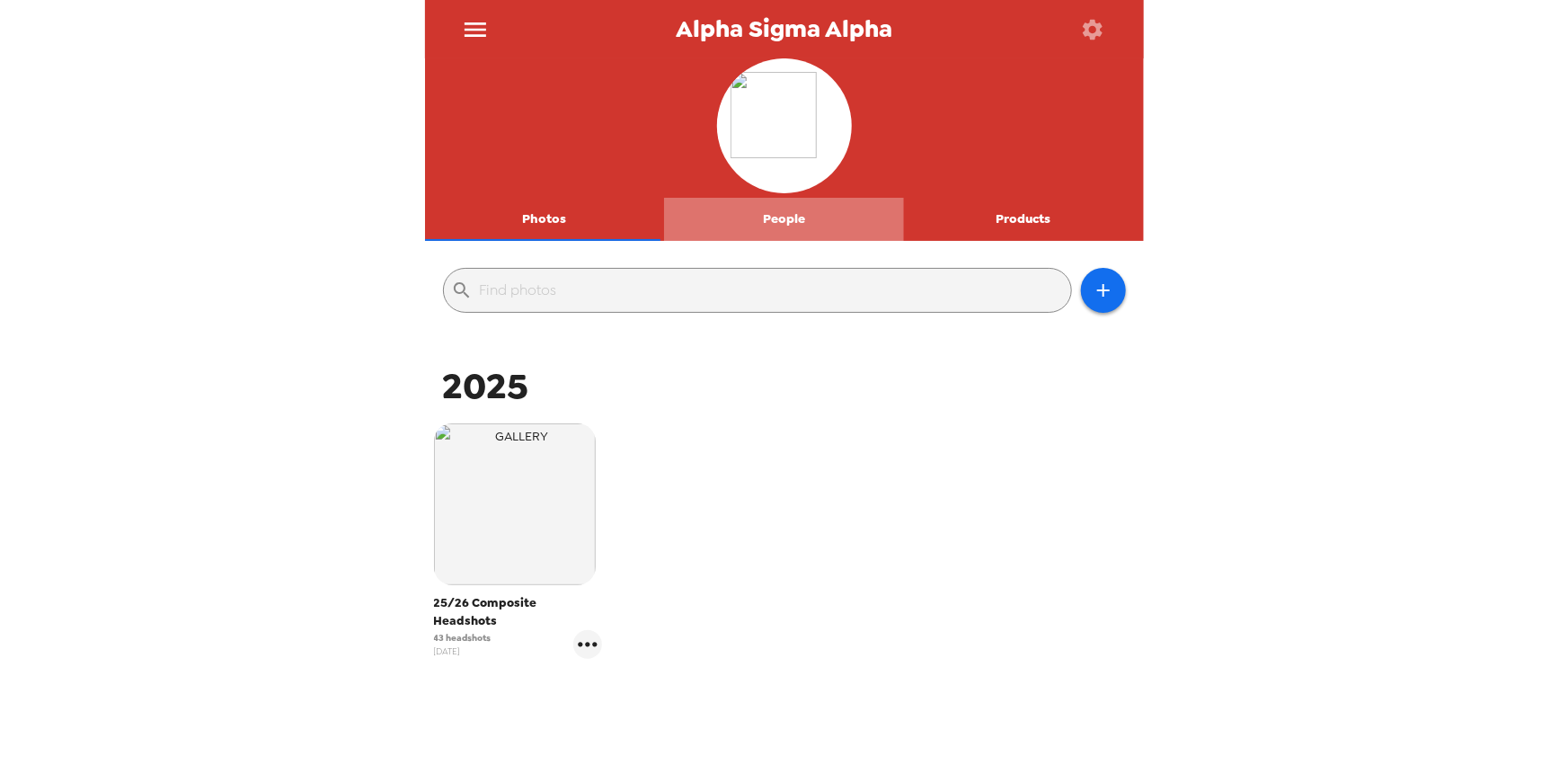
click at [785, 219] on button "People" at bounding box center [784, 219] width 240 height 43
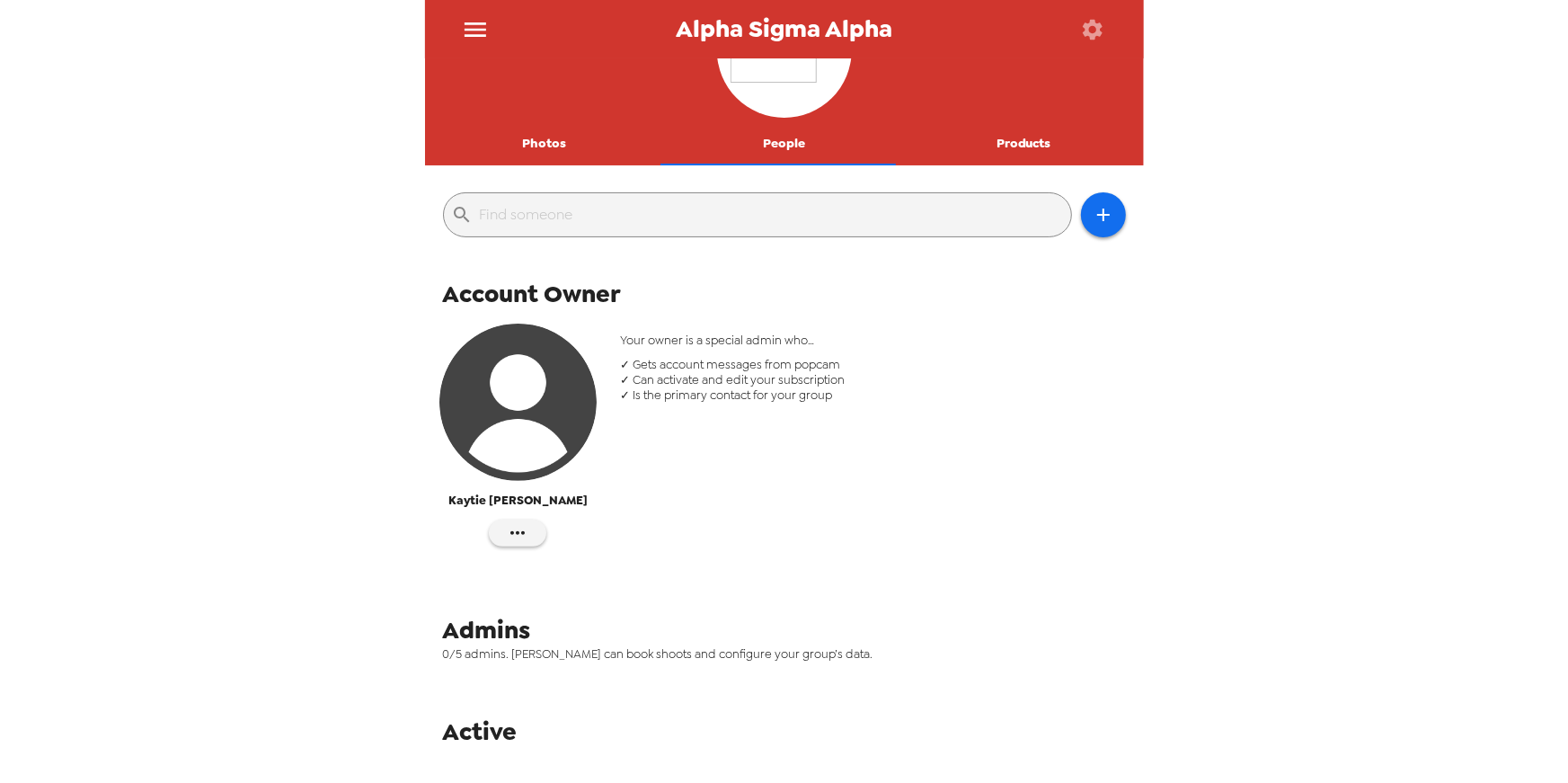
scroll to position [107, 0]
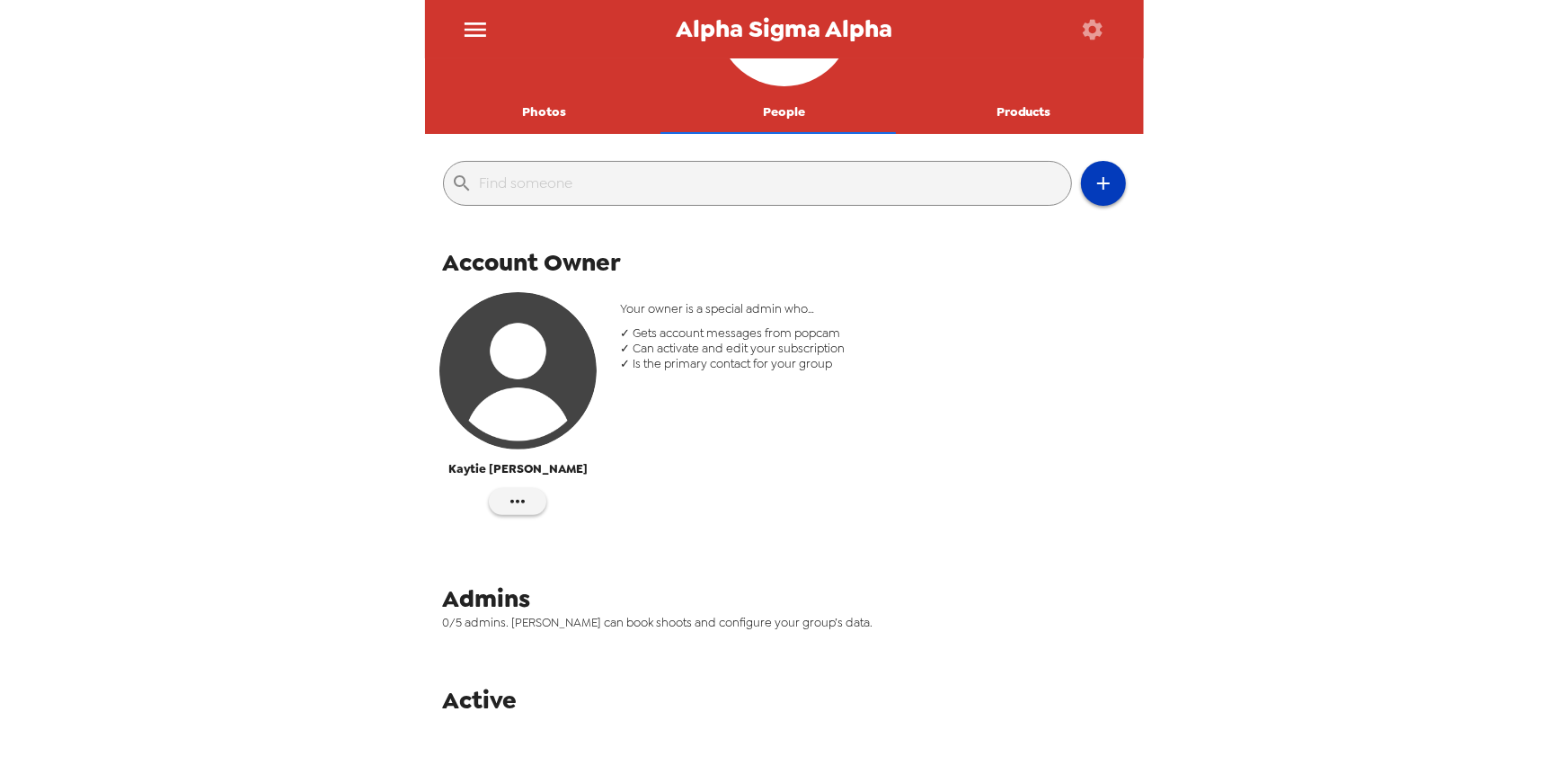
click at [1096, 192] on icon "button" at bounding box center [1104, 183] width 22 height 22
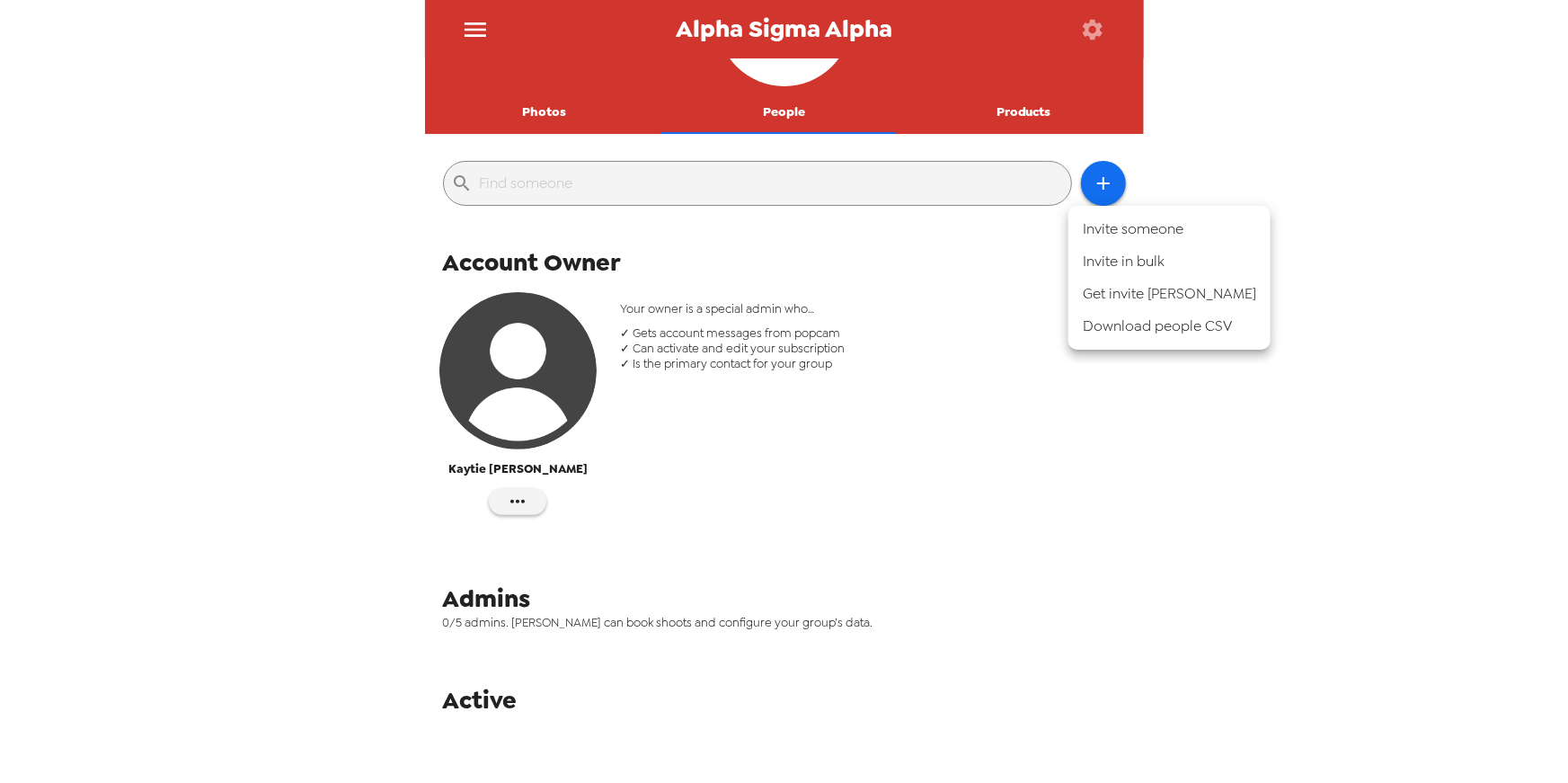
click at [1014, 115] on div at bounding box center [784, 392] width 1568 height 783
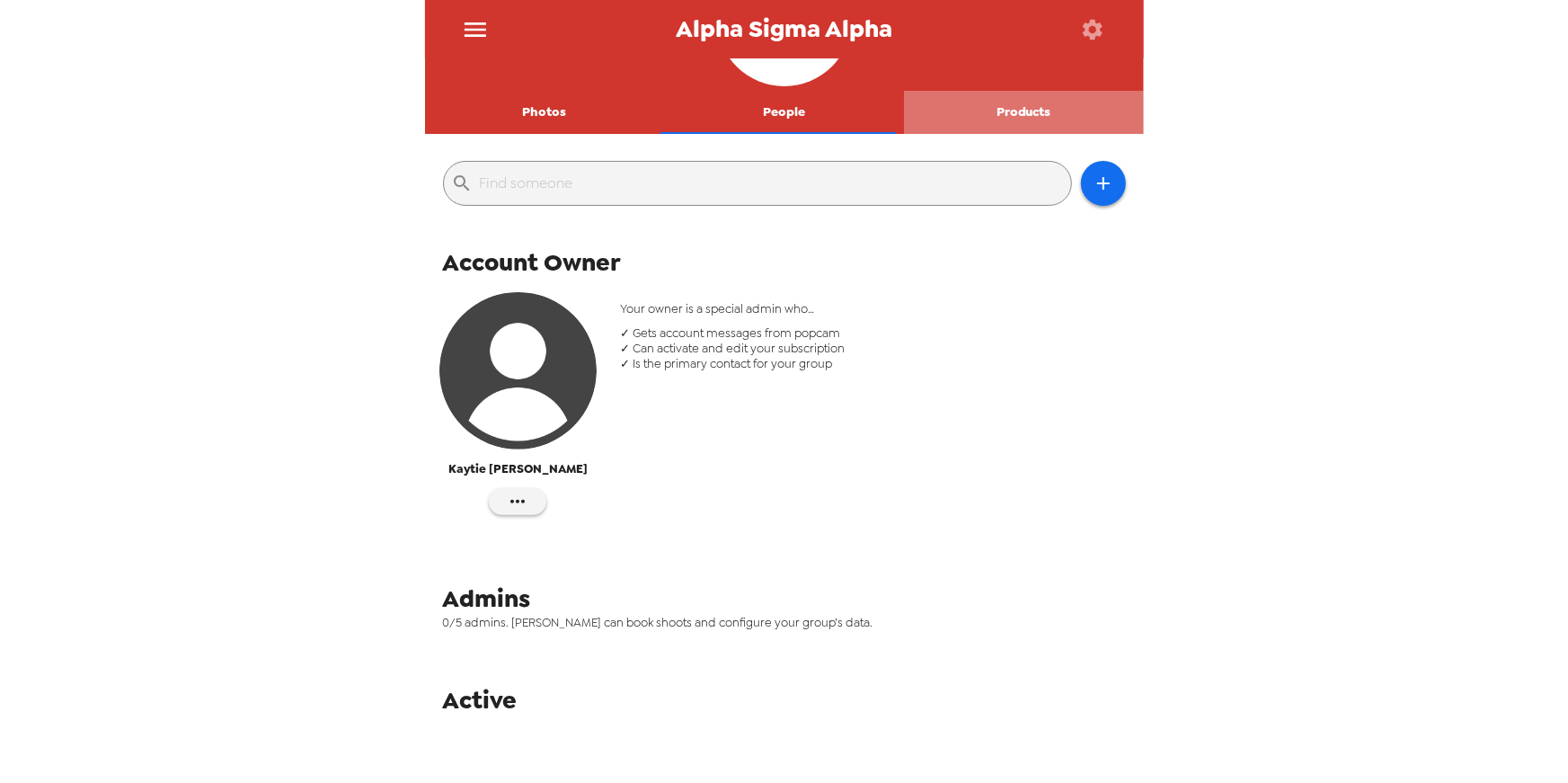
click at [1022, 113] on button "Products" at bounding box center [1023, 112] width 240 height 43
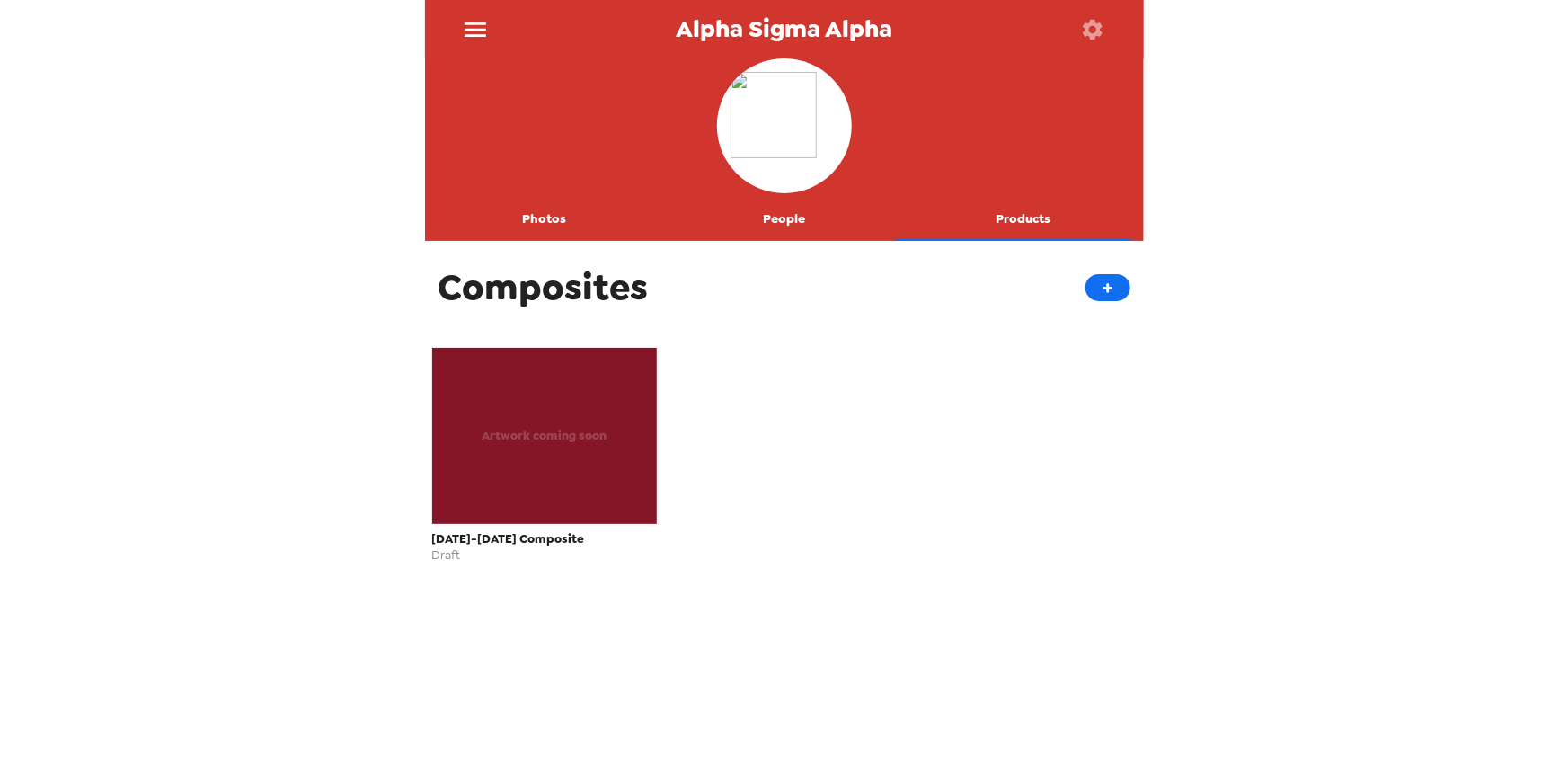
click at [523, 516] on div "Artwork coming soon" at bounding box center [545, 435] width 226 height 176
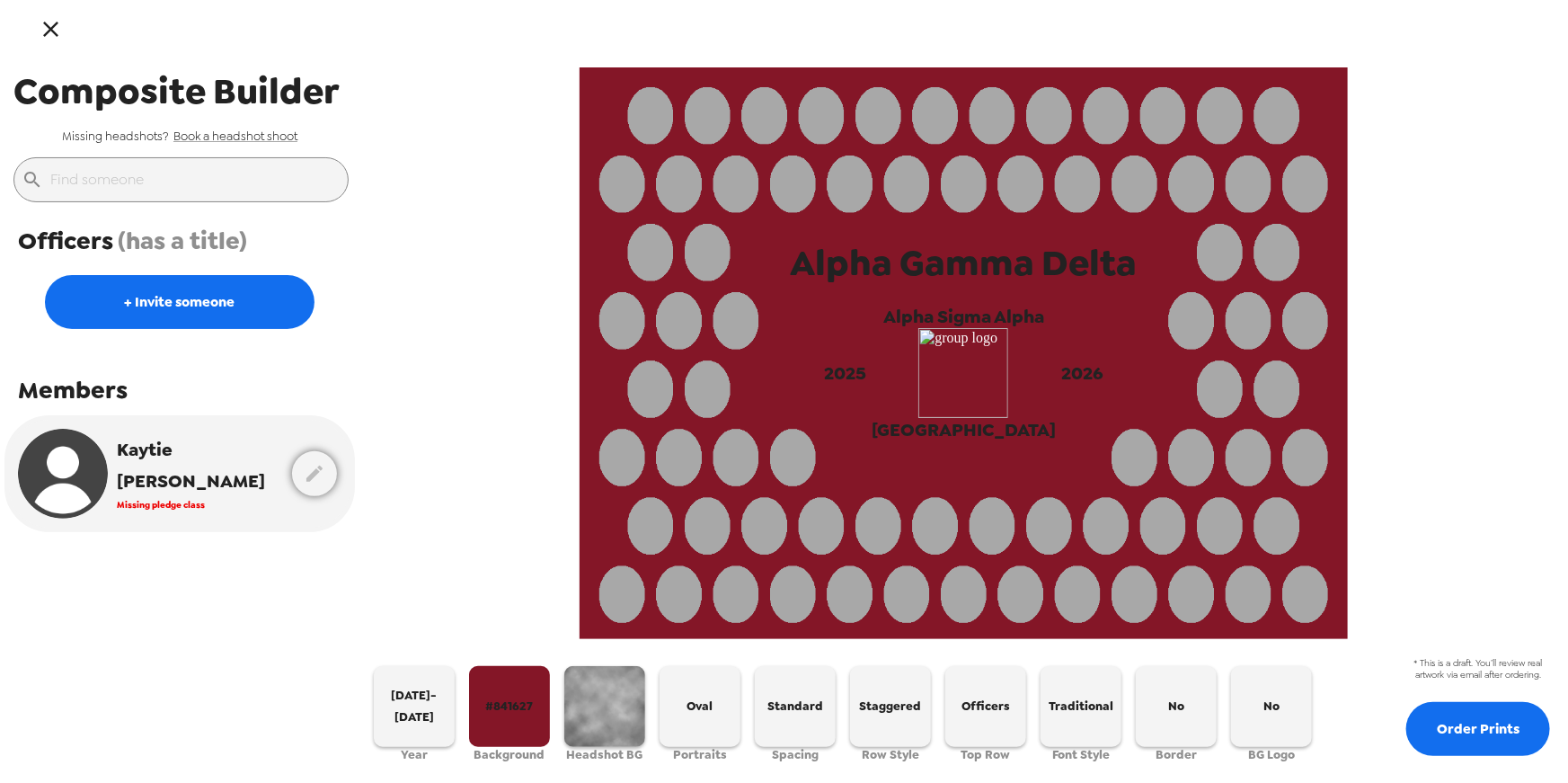
click at [1451, 136] on div "Alpha Gamma Delta Alpha Sigma Alpha 2025 2026 Pittsburg State University" at bounding box center [964, 354] width 1209 height 572
click at [452, 242] on div "Alpha Gamma Delta Alpha Sigma Alpha 2025 2026 Pittsburg State University" at bounding box center [964, 354] width 1209 height 572
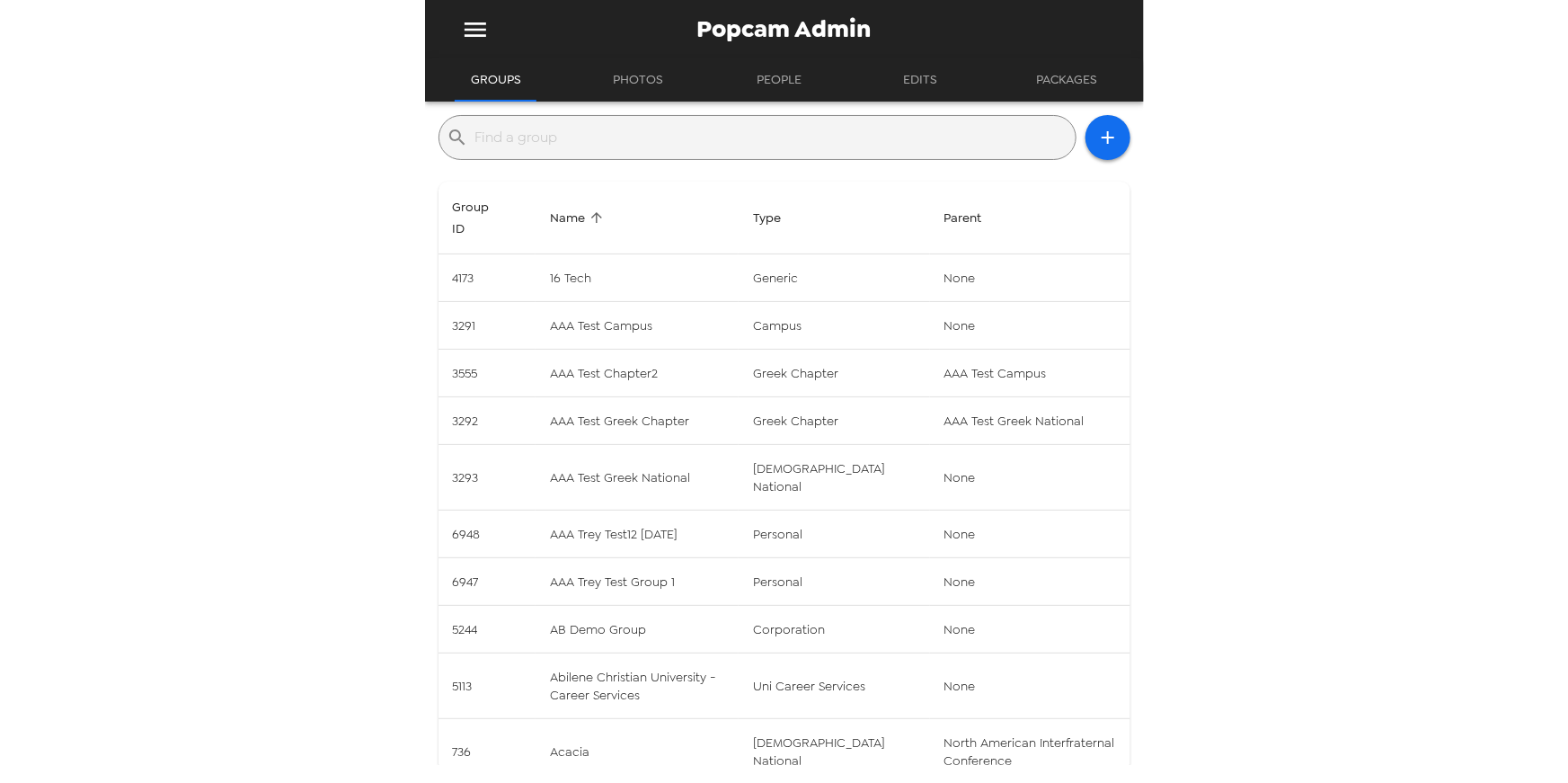
click at [683, 136] on input "text" at bounding box center [773, 137] width 593 height 29
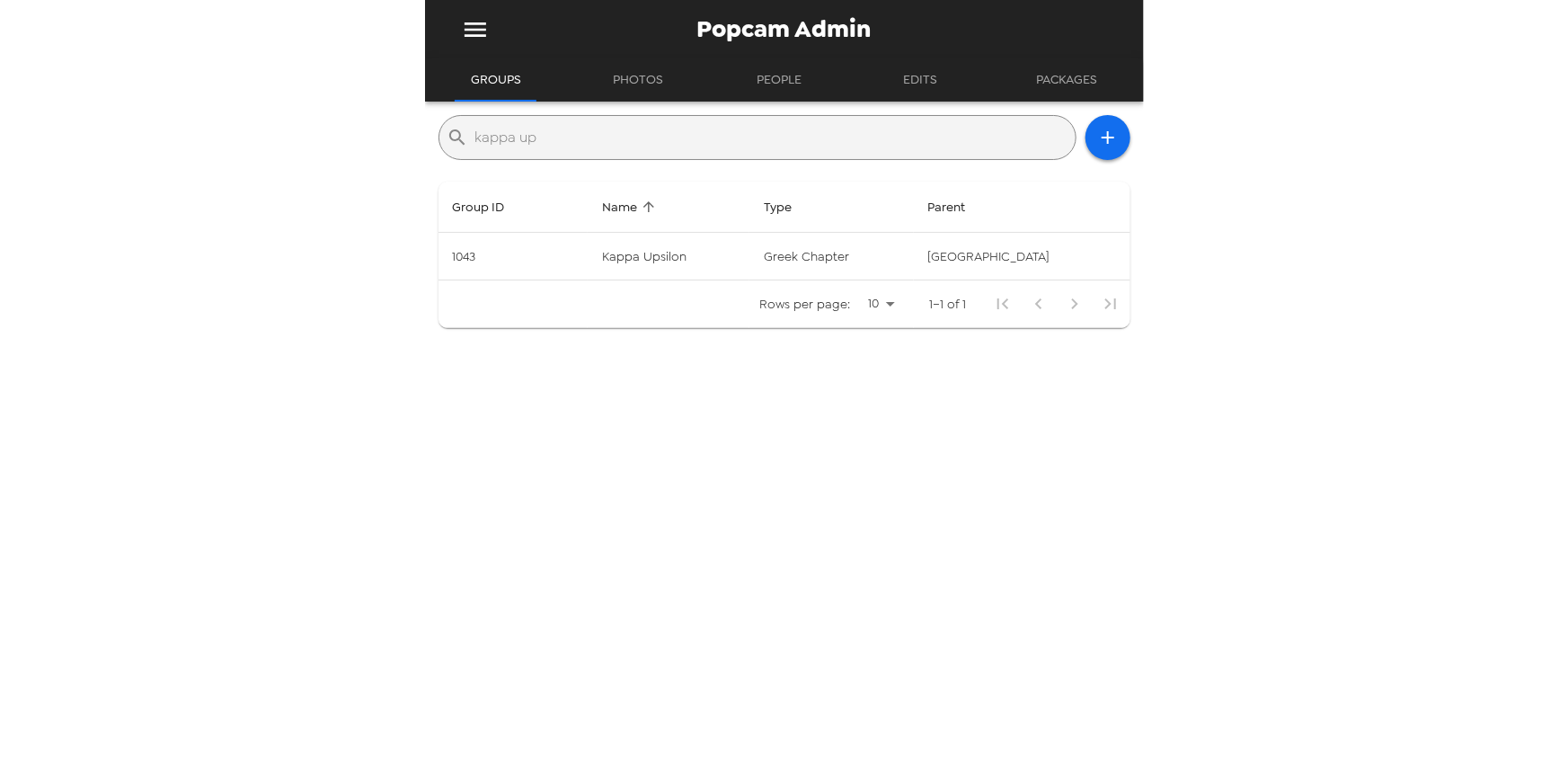
type input "kappa up"
click at [687, 220] on th "Name" at bounding box center [668, 206] width 162 height 51
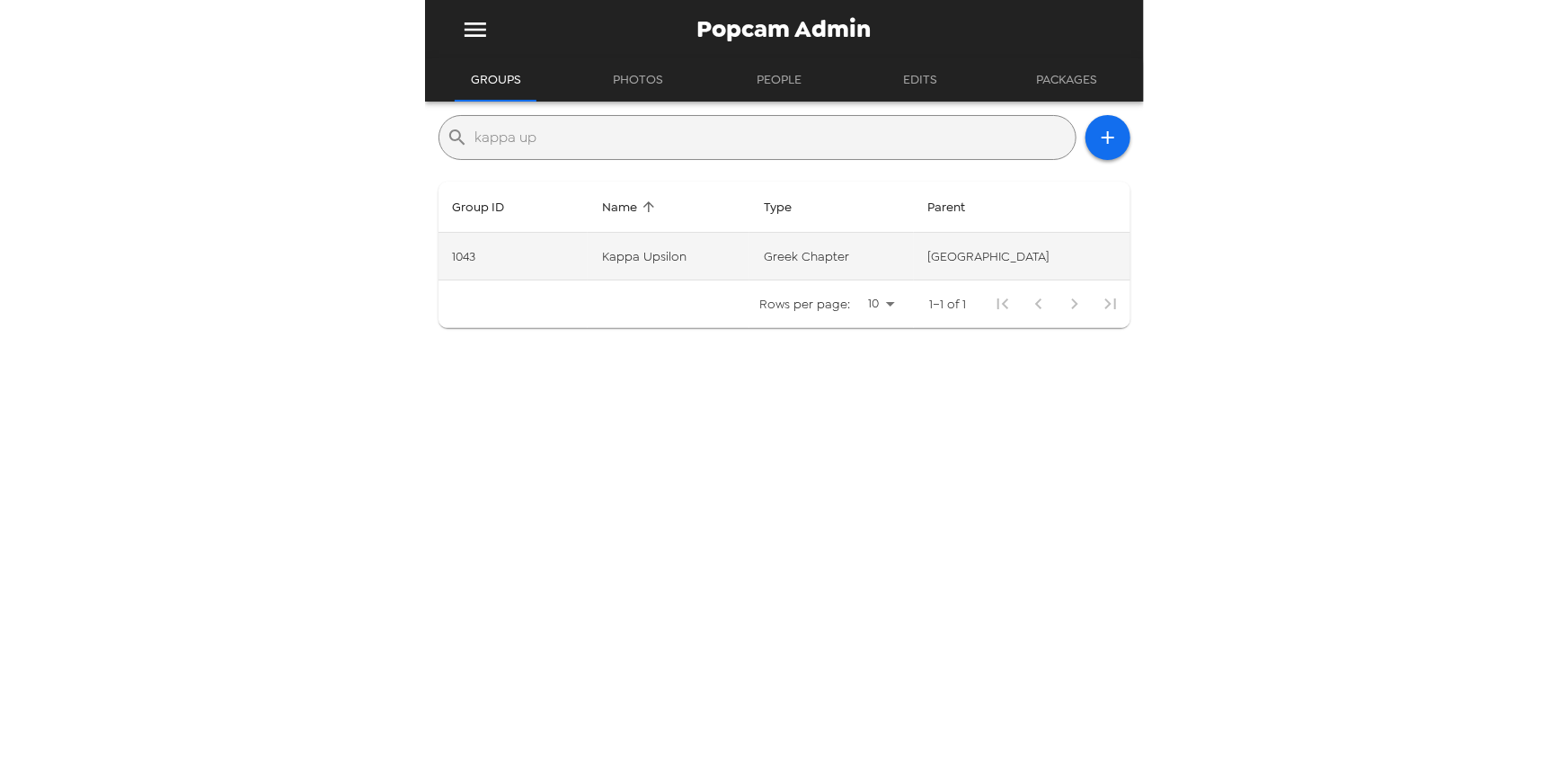
click at [689, 245] on td "Kappa Upsilon" at bounding box center [668, 257] width 162 height 48
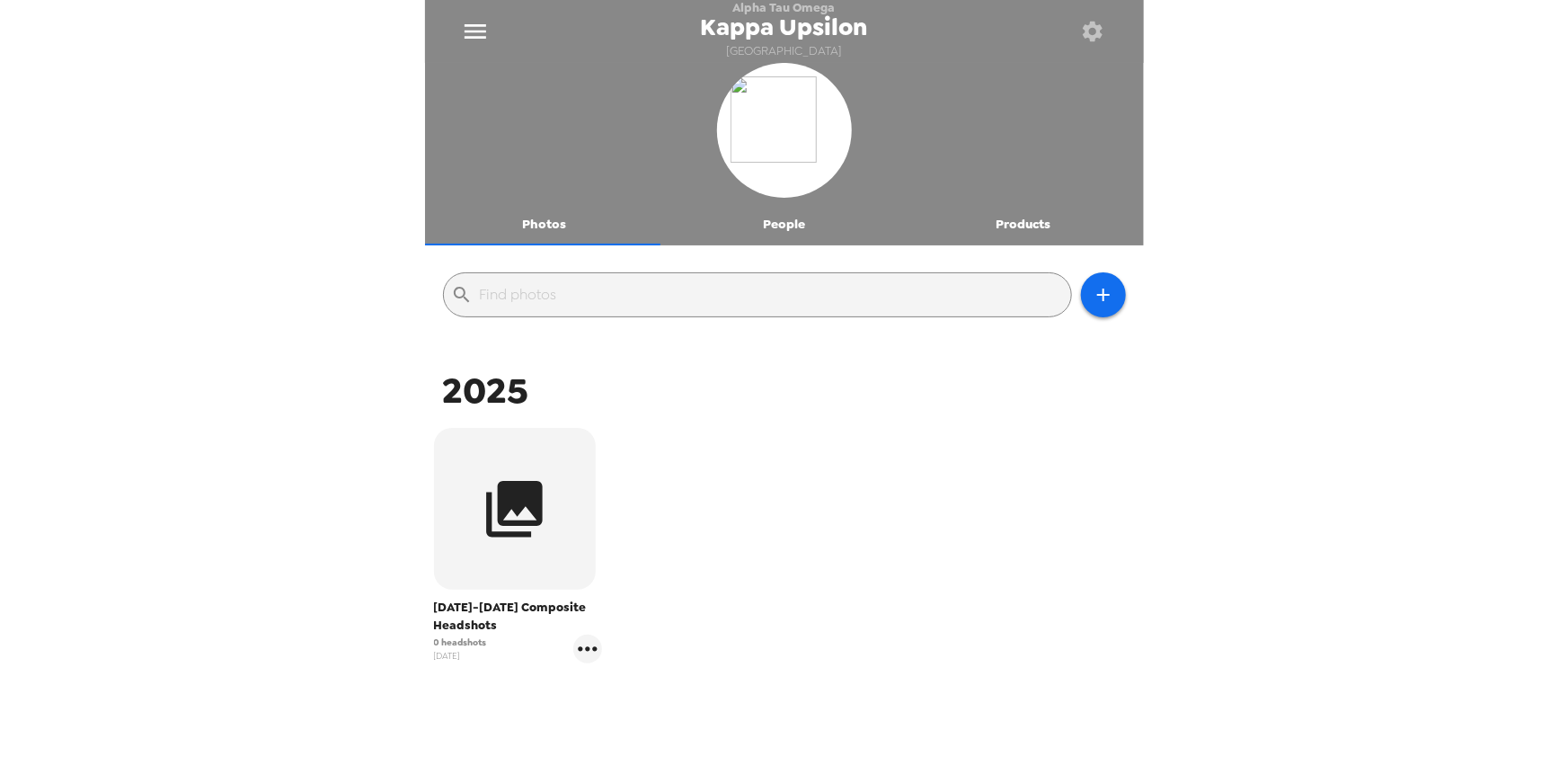
click at [673, 603] on div "[DATE]-[DATE] Composite Headshots 0 headshots [DATE]" at bounding box center [784, 559] width 710 height 272
click at [482, 34] on icon "menu" at bounding box center [475, 31] width 29 height 29
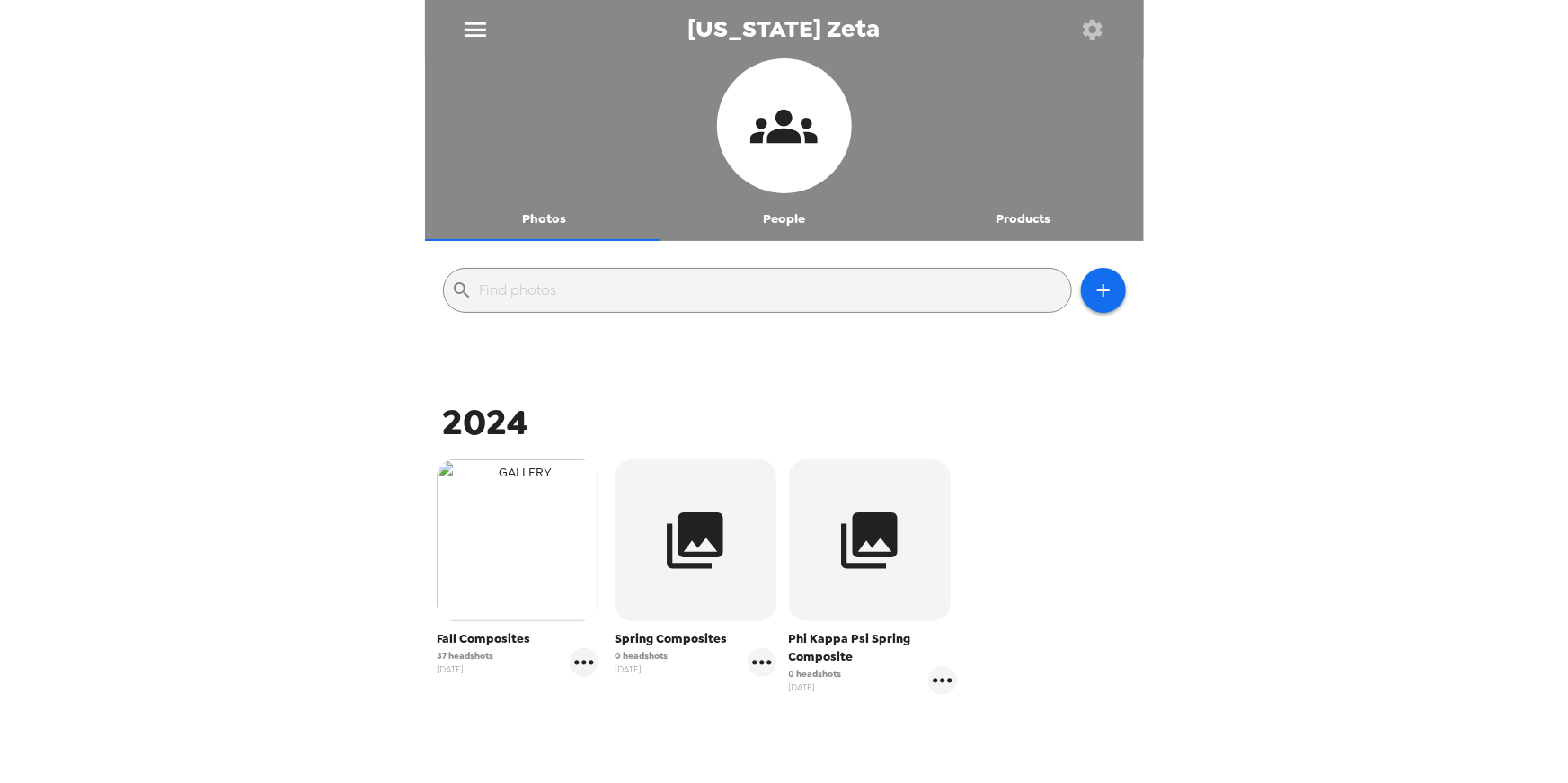
click at [544, 551] on img "button" at bounding box center [518, 540] width 162 height 162
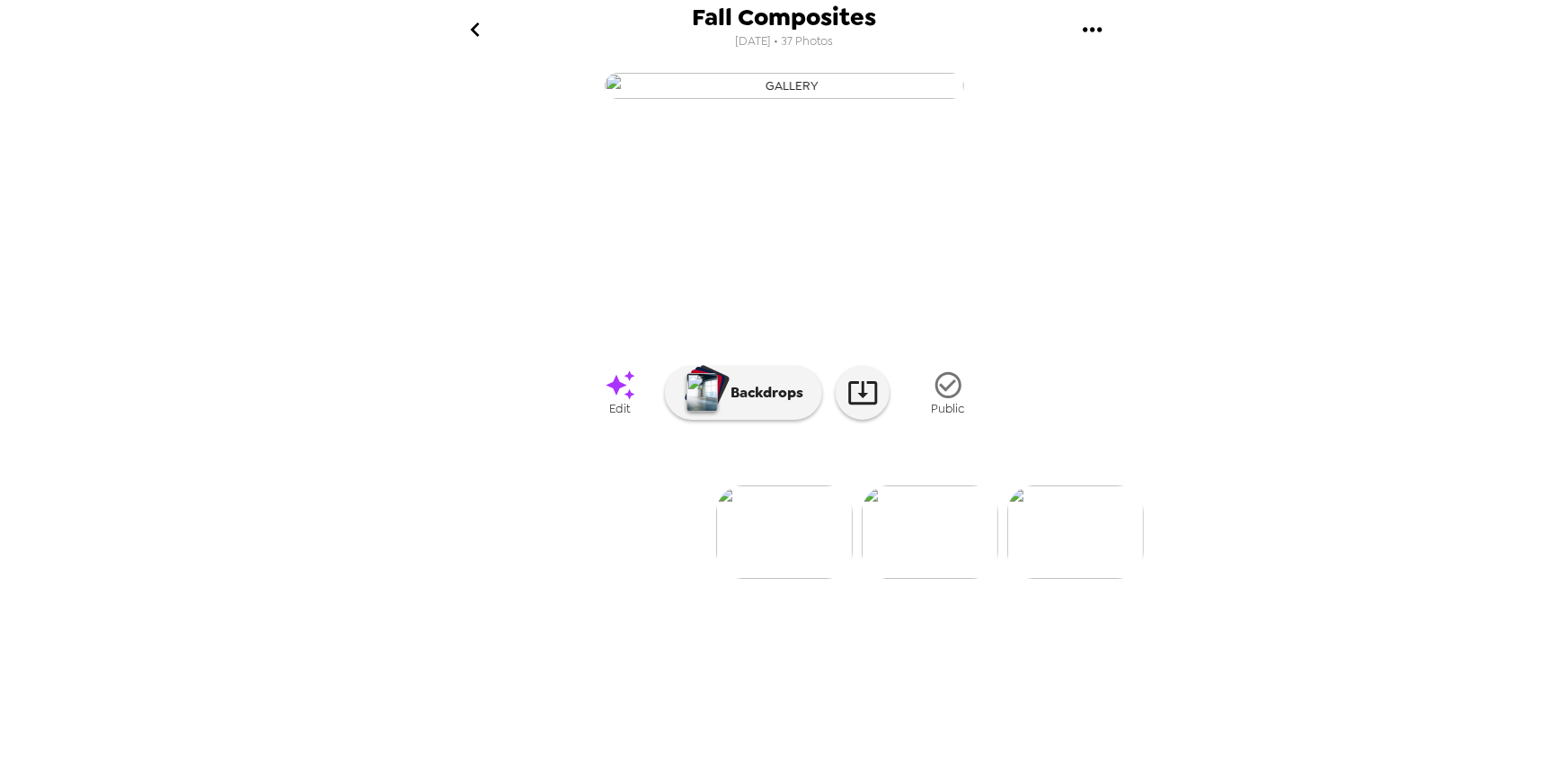
click at [1094, 32] on icon "gallery menu" at bounding box center [1092, 29] width 29 height 29
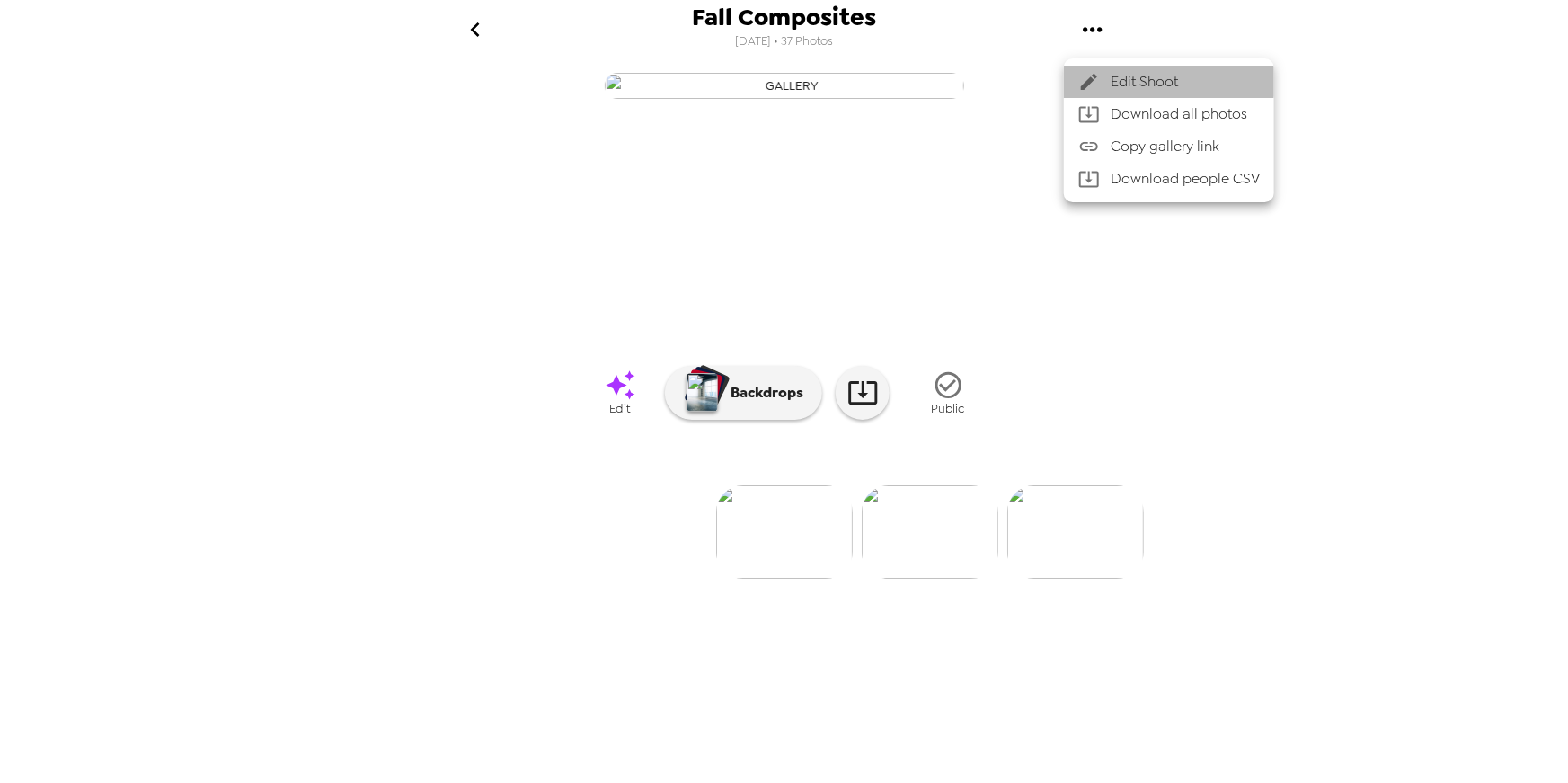
click at [1132, 76] on span "Edit Shoot" at bounding box center [1186, 82] width 149 height 22
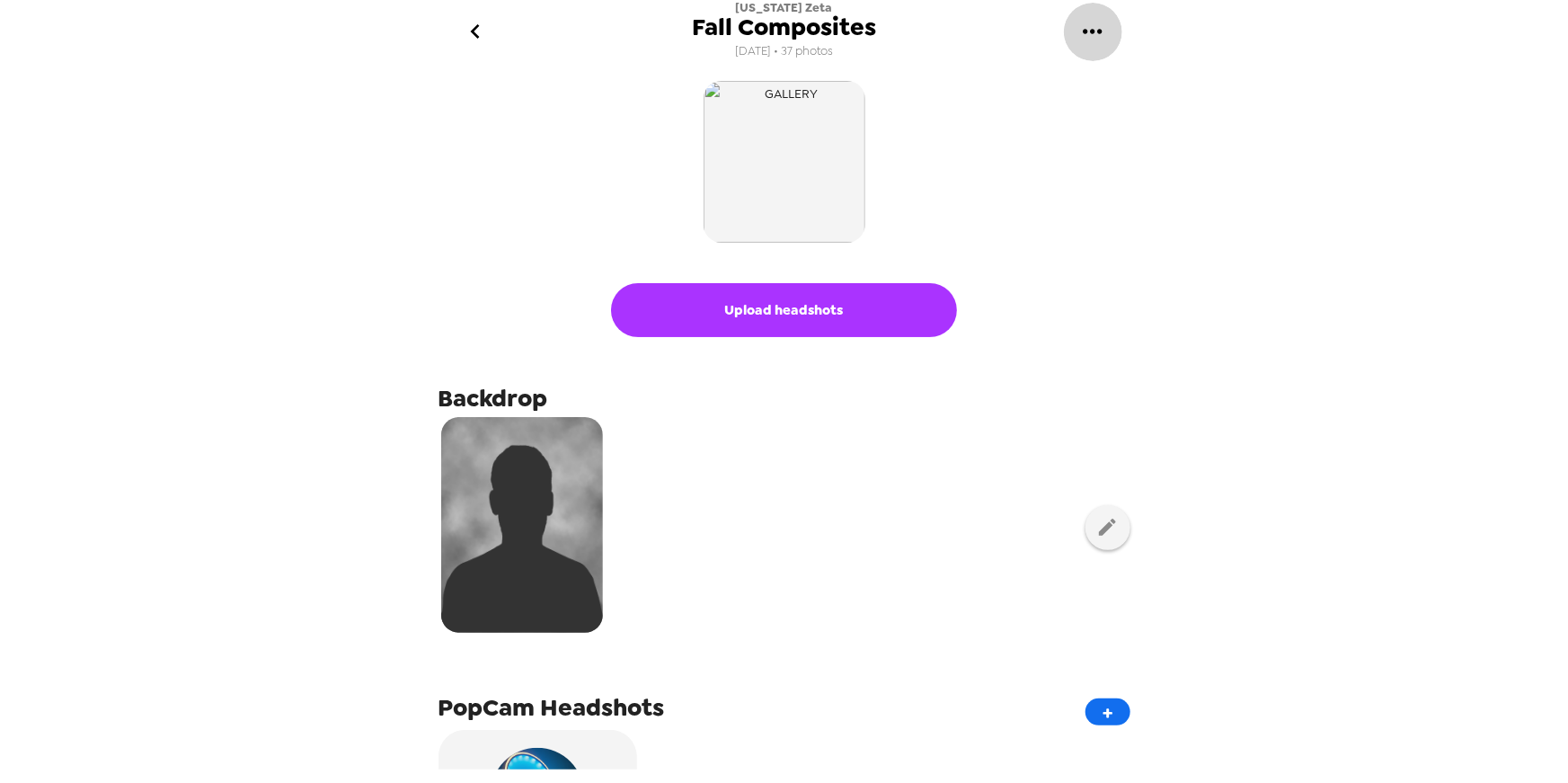
click at [1087, 30] on icon "gallery menu" at bounding box center [1092, 31] width 29 height 29
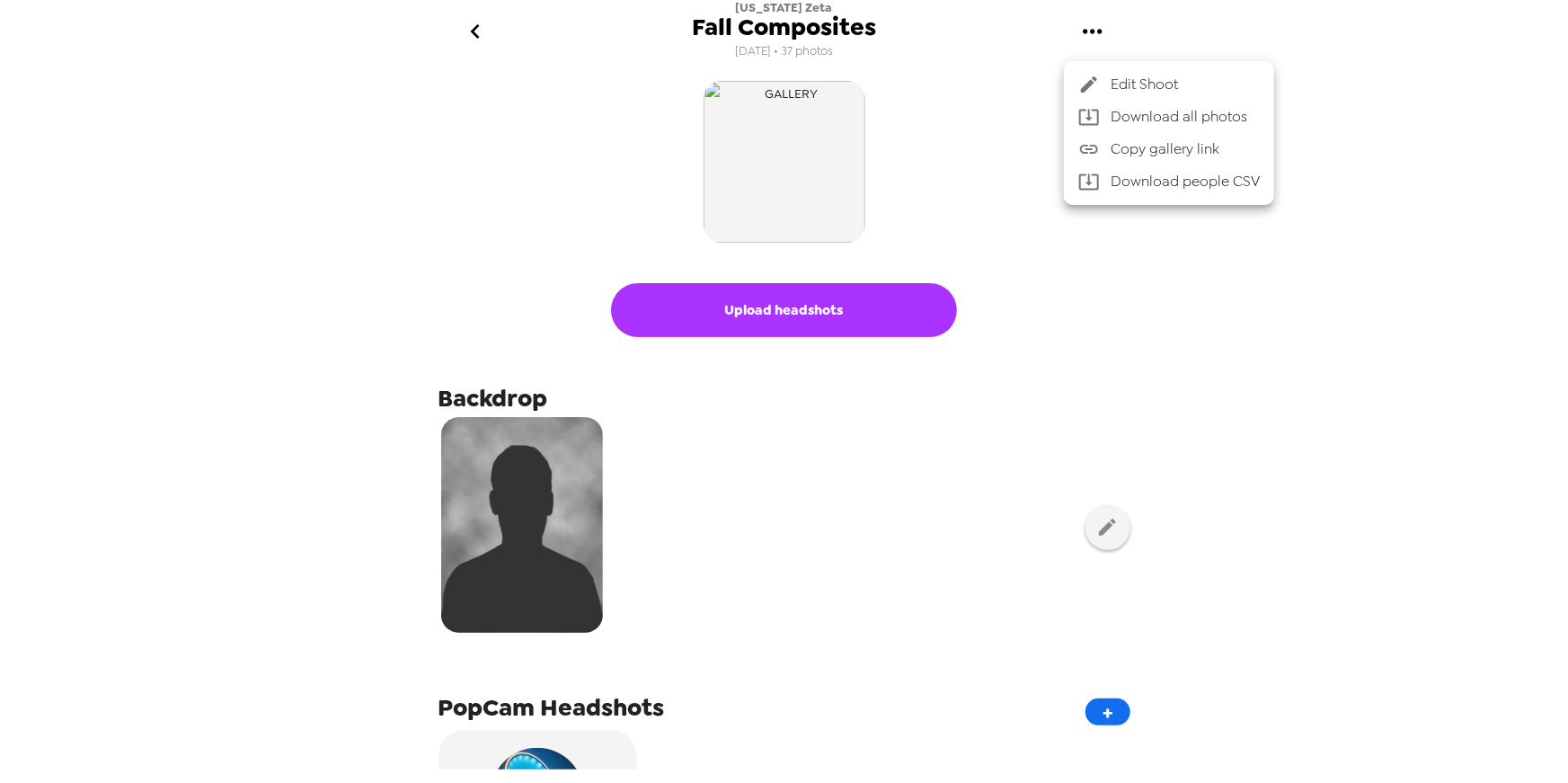
click at [1376, 104] on div at bounding box center [784, 392] width 1568 height 783
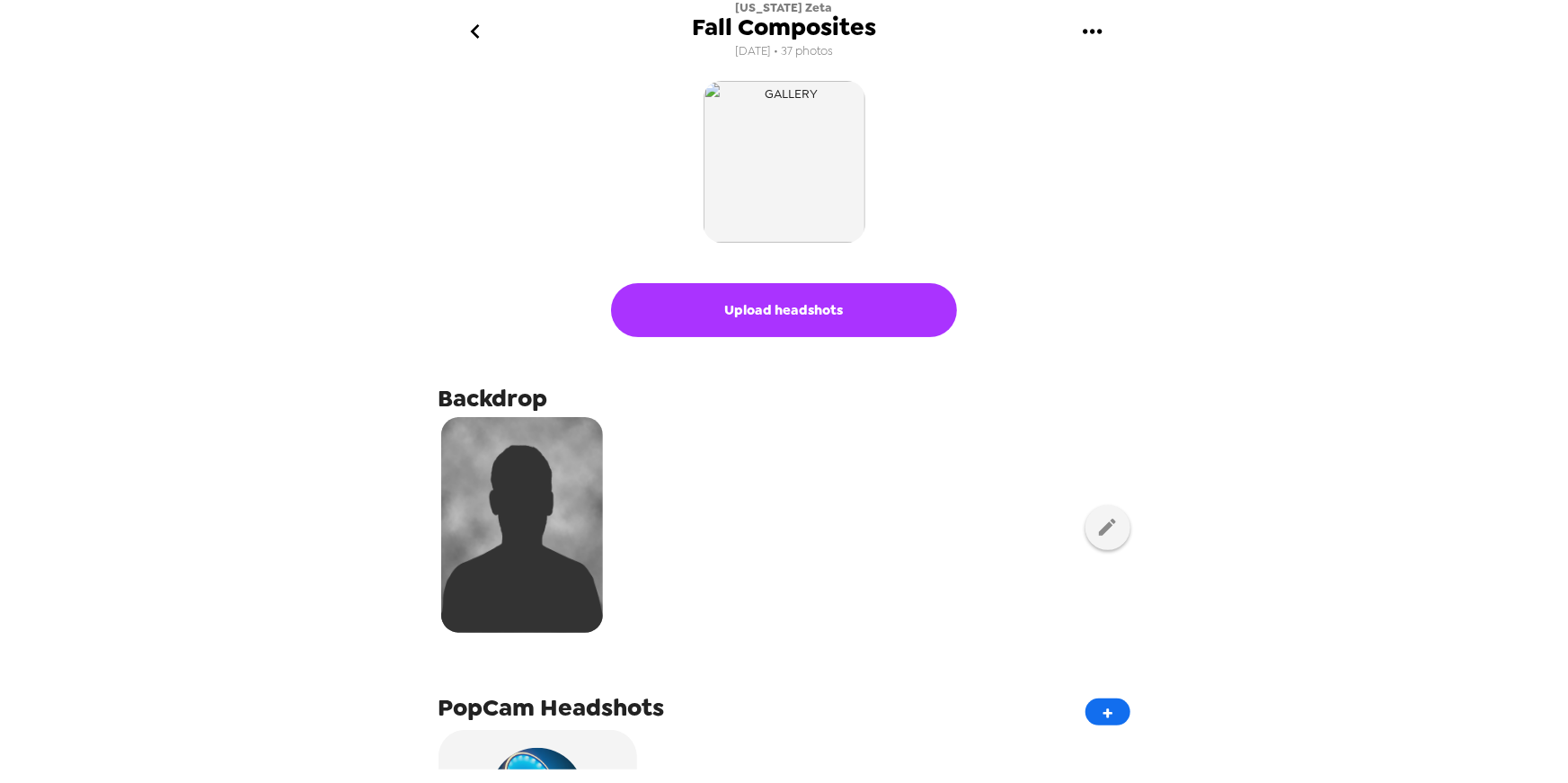
click at [482, 26] on icon "go back" at bounding box center [475, 31] width 29 height 29
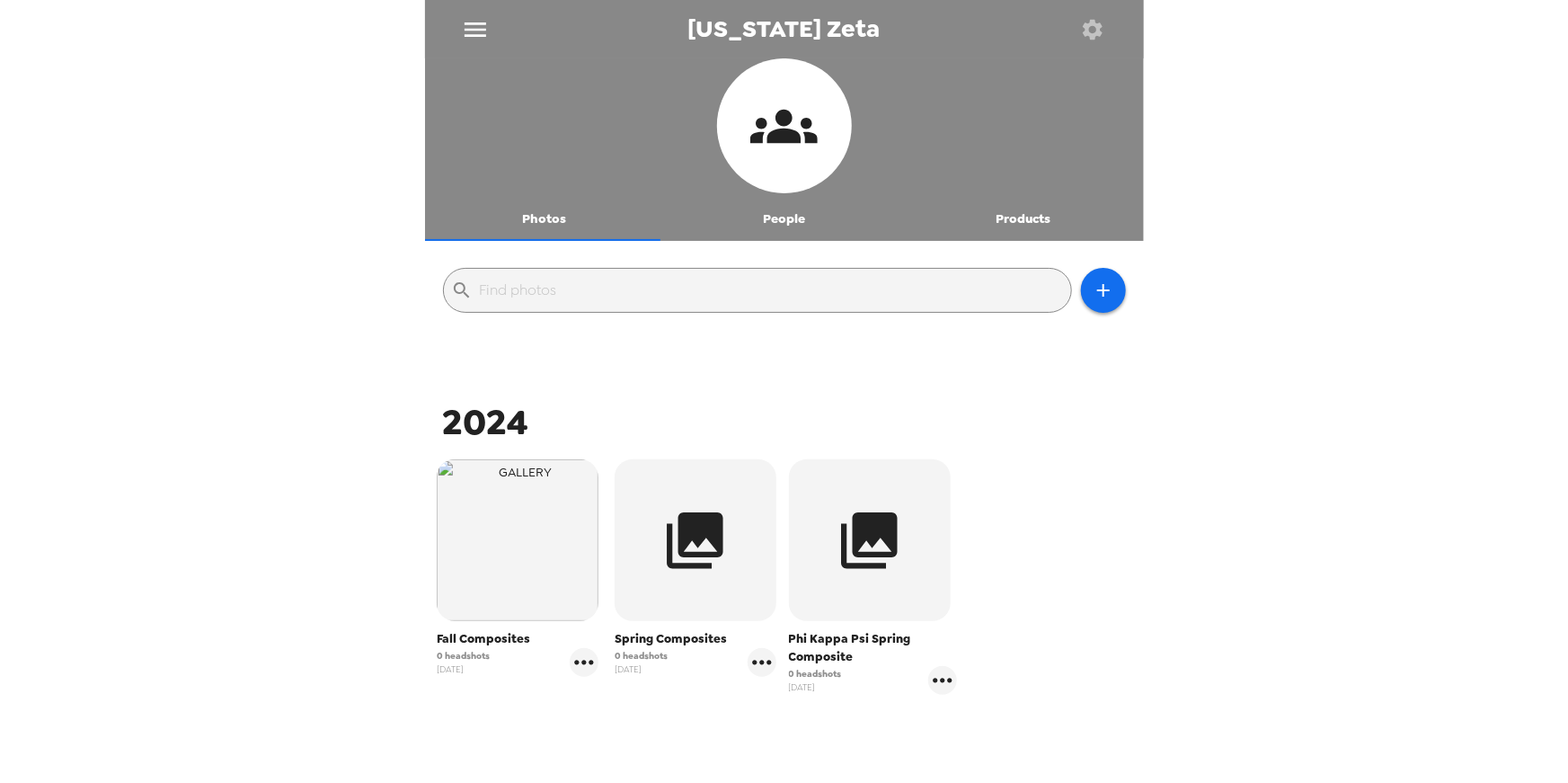
drag, startPoint x: 1020, startPoint y: 224, endPoint x: 1287, endPoint y: 234, distance: 267.2
click at [1021, 224] on button "Products" at bounding box center [1023, 219] width 240 height 43
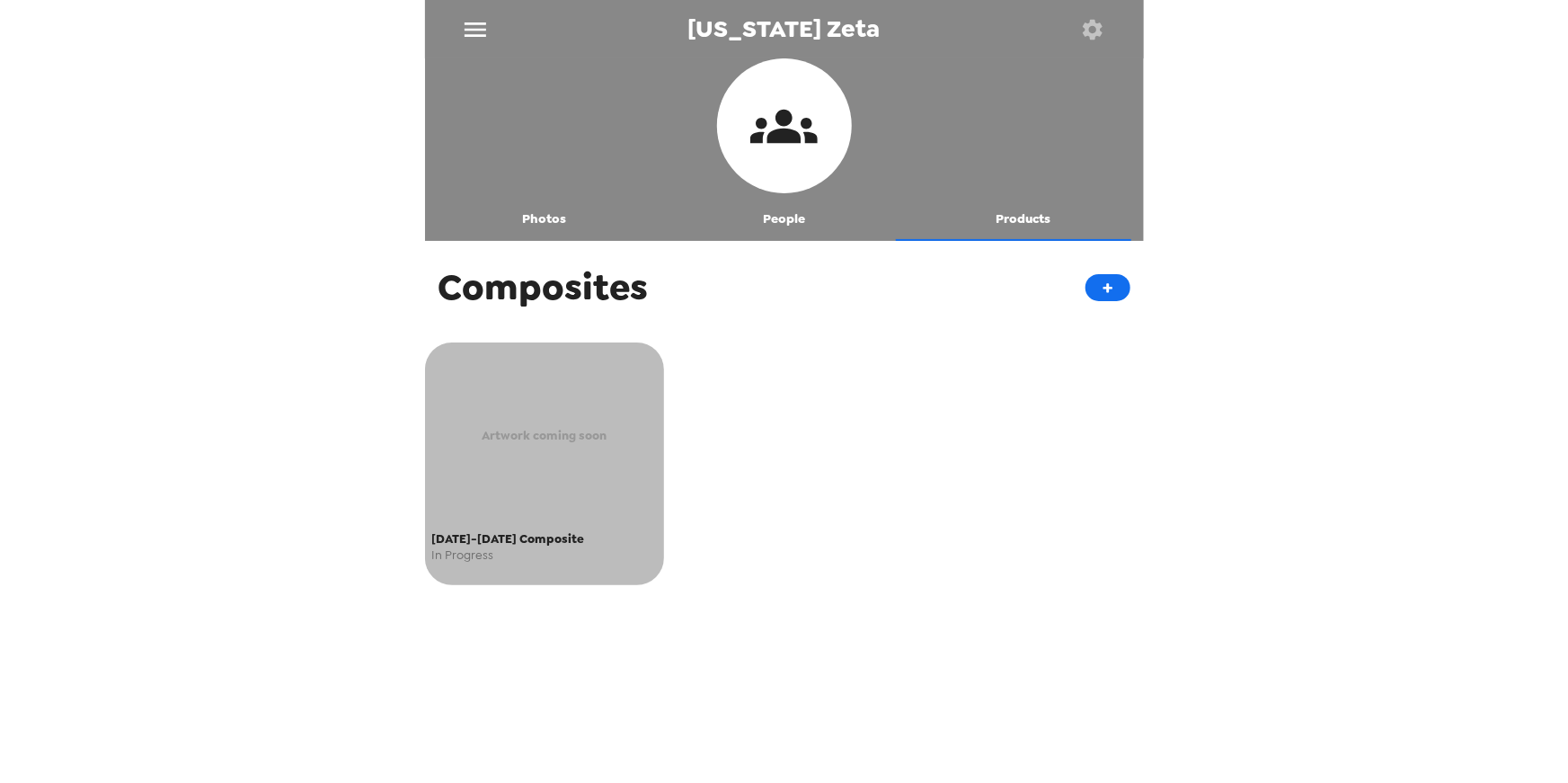
click at [587, 421] on div "Artwork coming soon" at bounding box center [545, 435] width 226 height 176
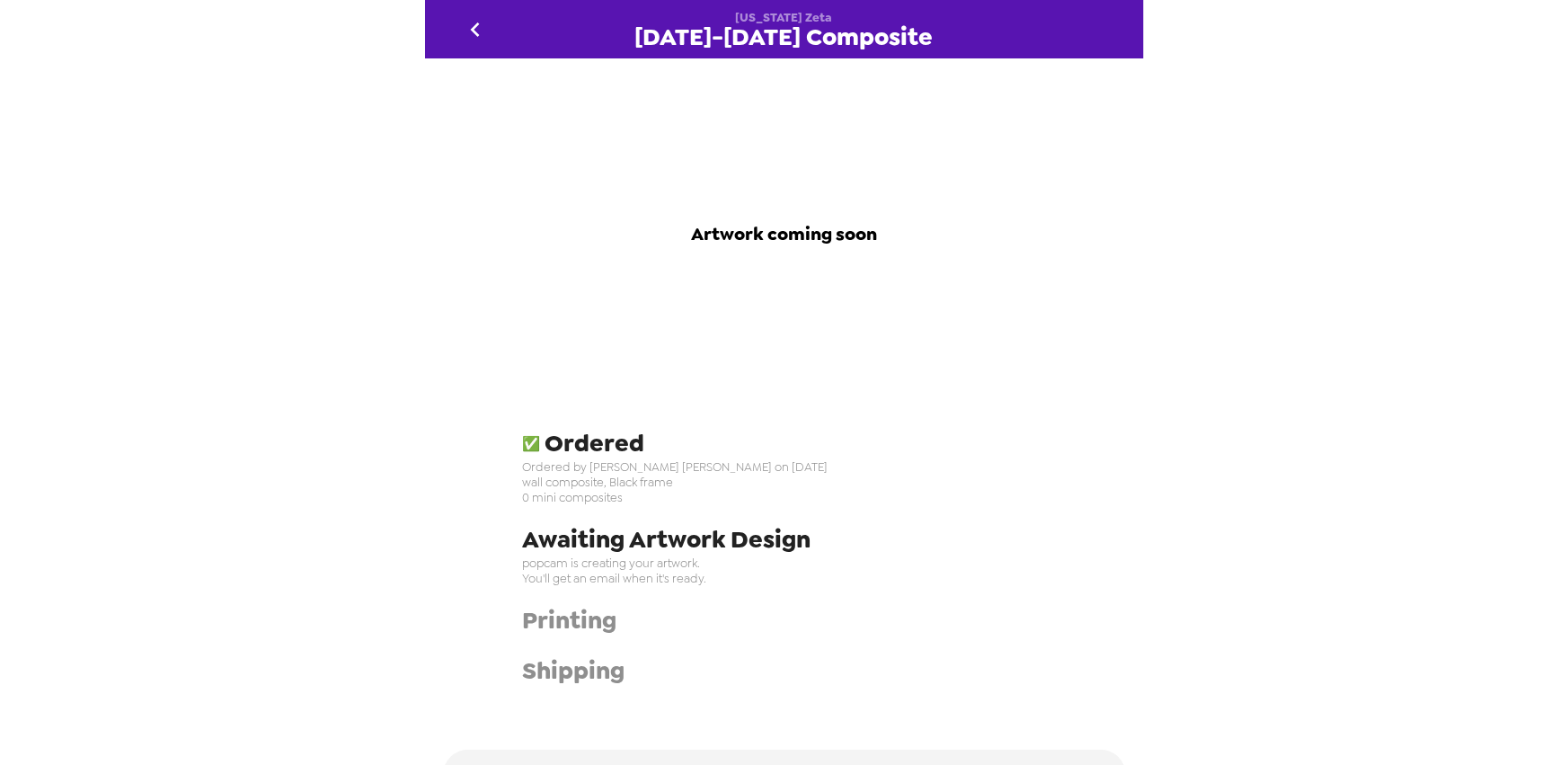
scroll to position [621, 0]
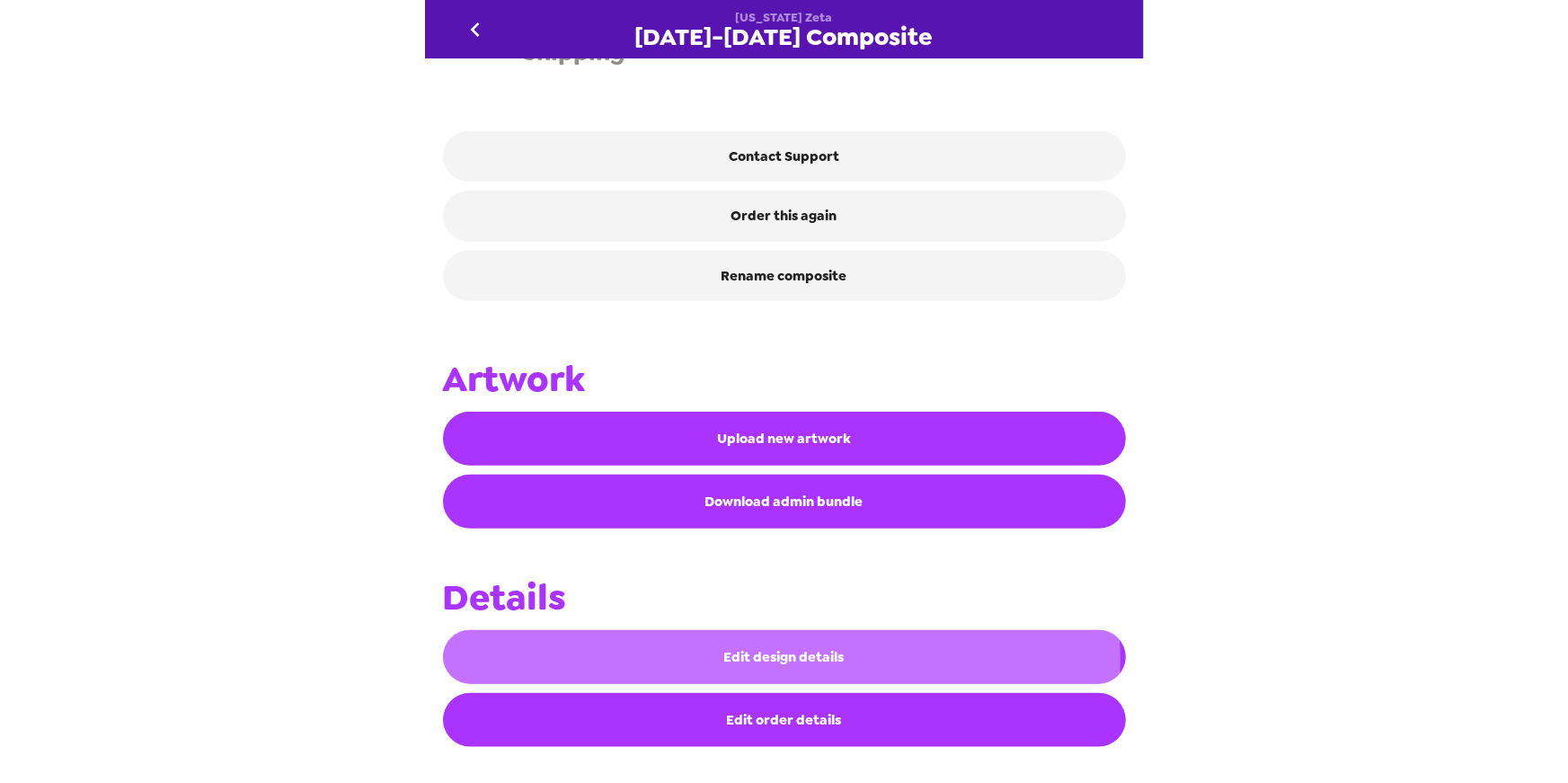
click at [782, 659] on button "Edit design details" at bounding box center [784, 657] width 683 height 54
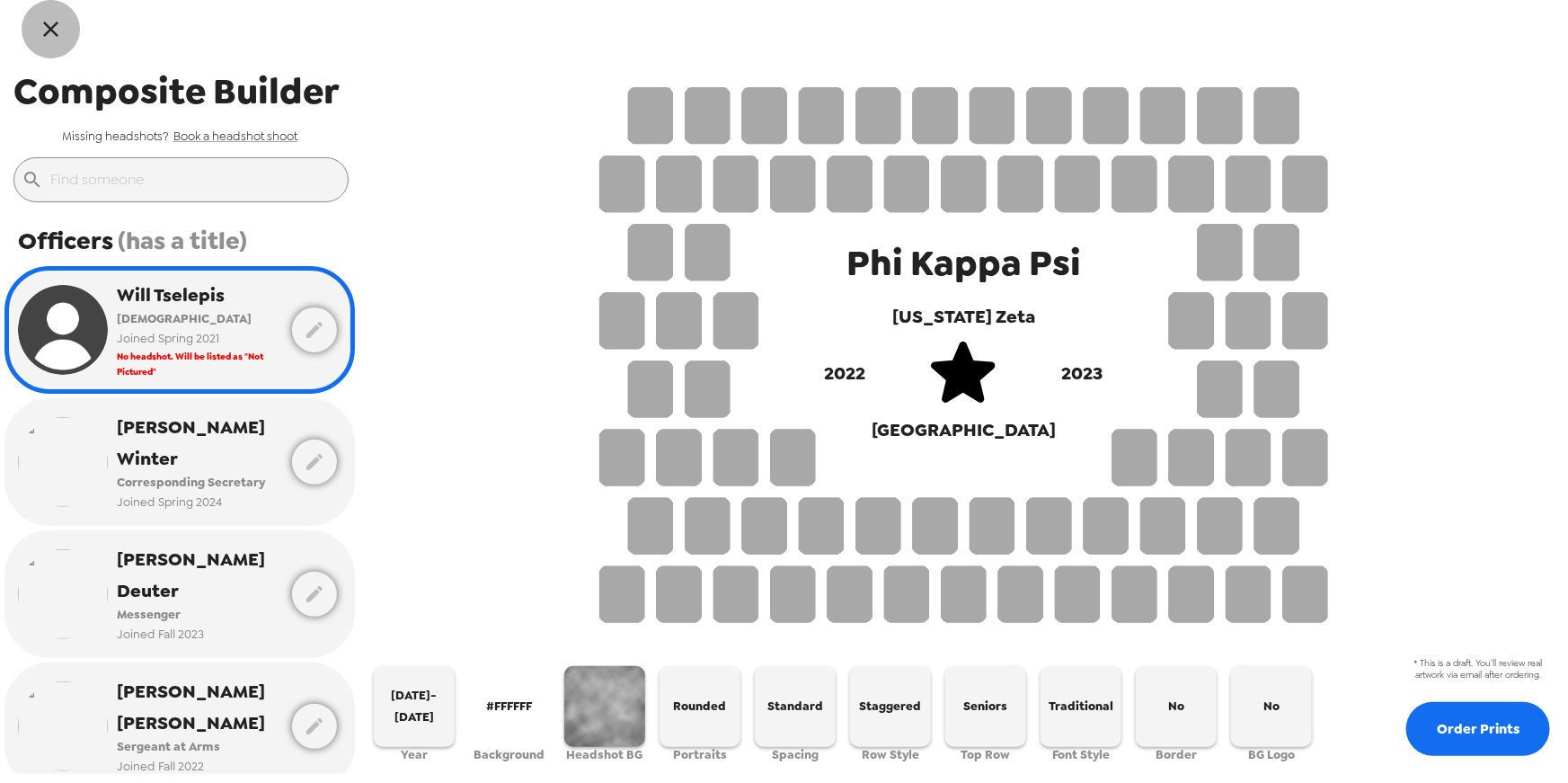
click at [52, 31] on icon "button" at bounding box center [50, 29] width 15 height 15
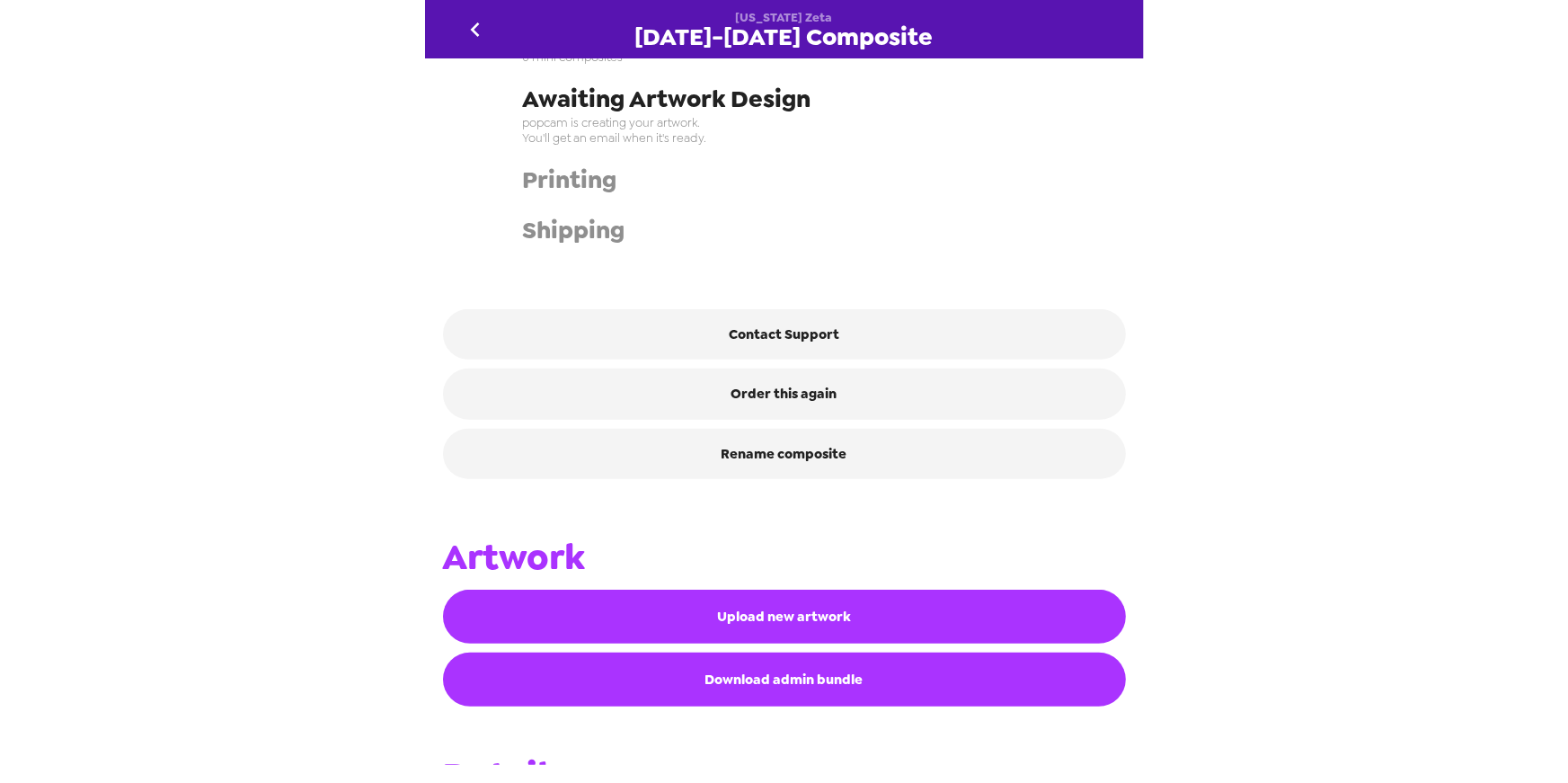
scroll to position [621, 0]
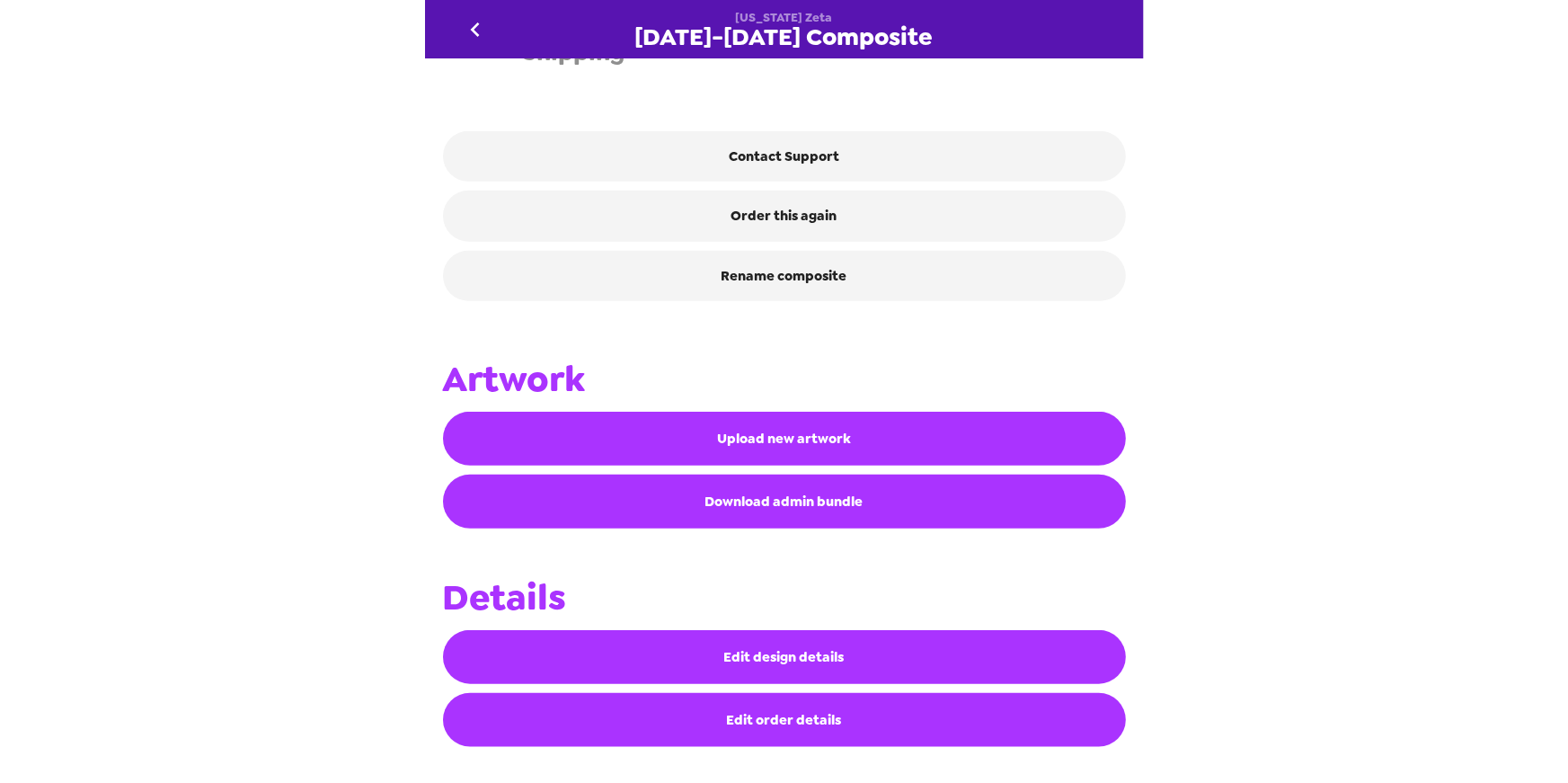
click at [802, 494] on link "Download admin bundle" at bounding box center [784, 502] width 683 height 54
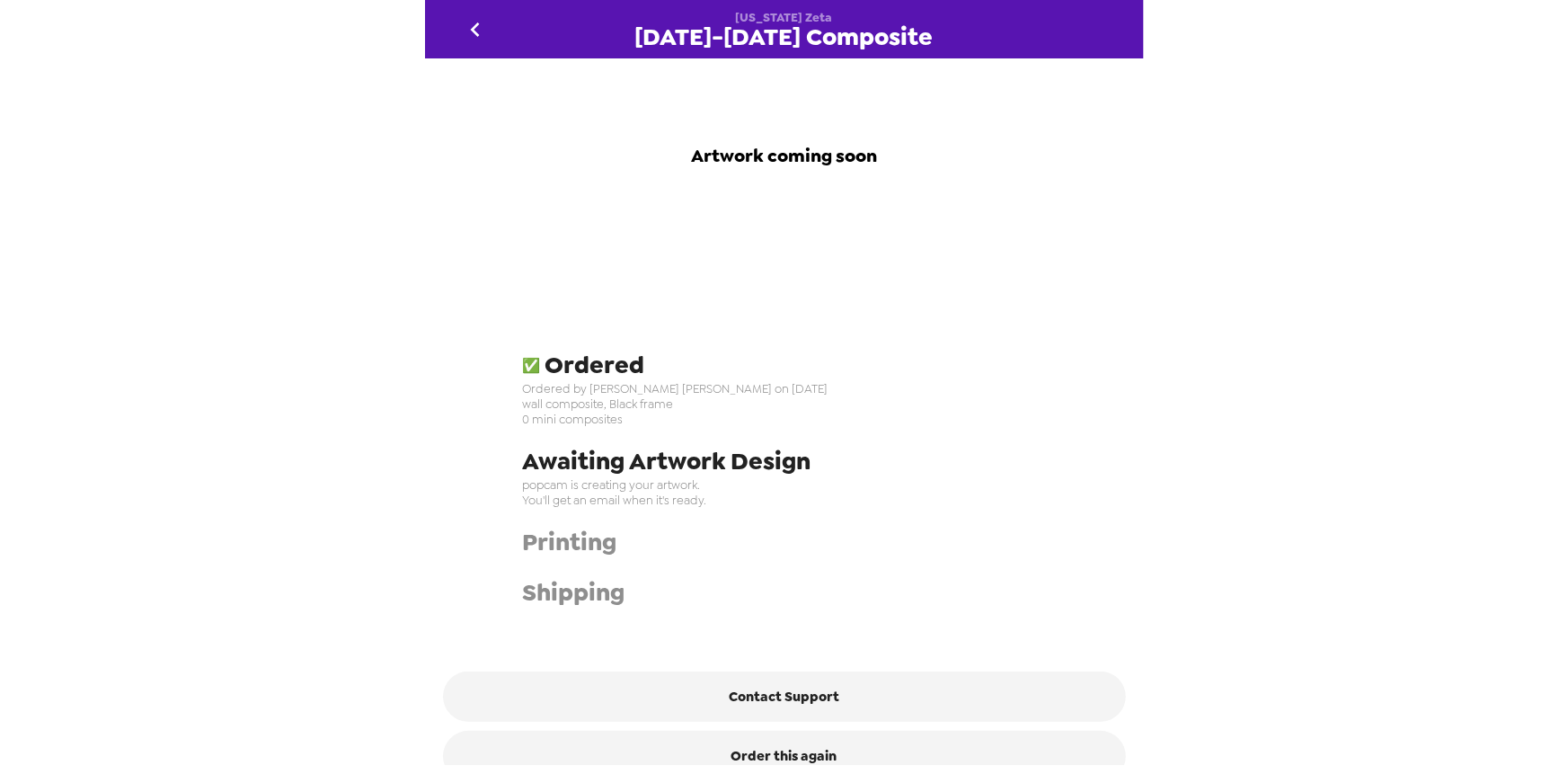
scroll to position [0, 0]
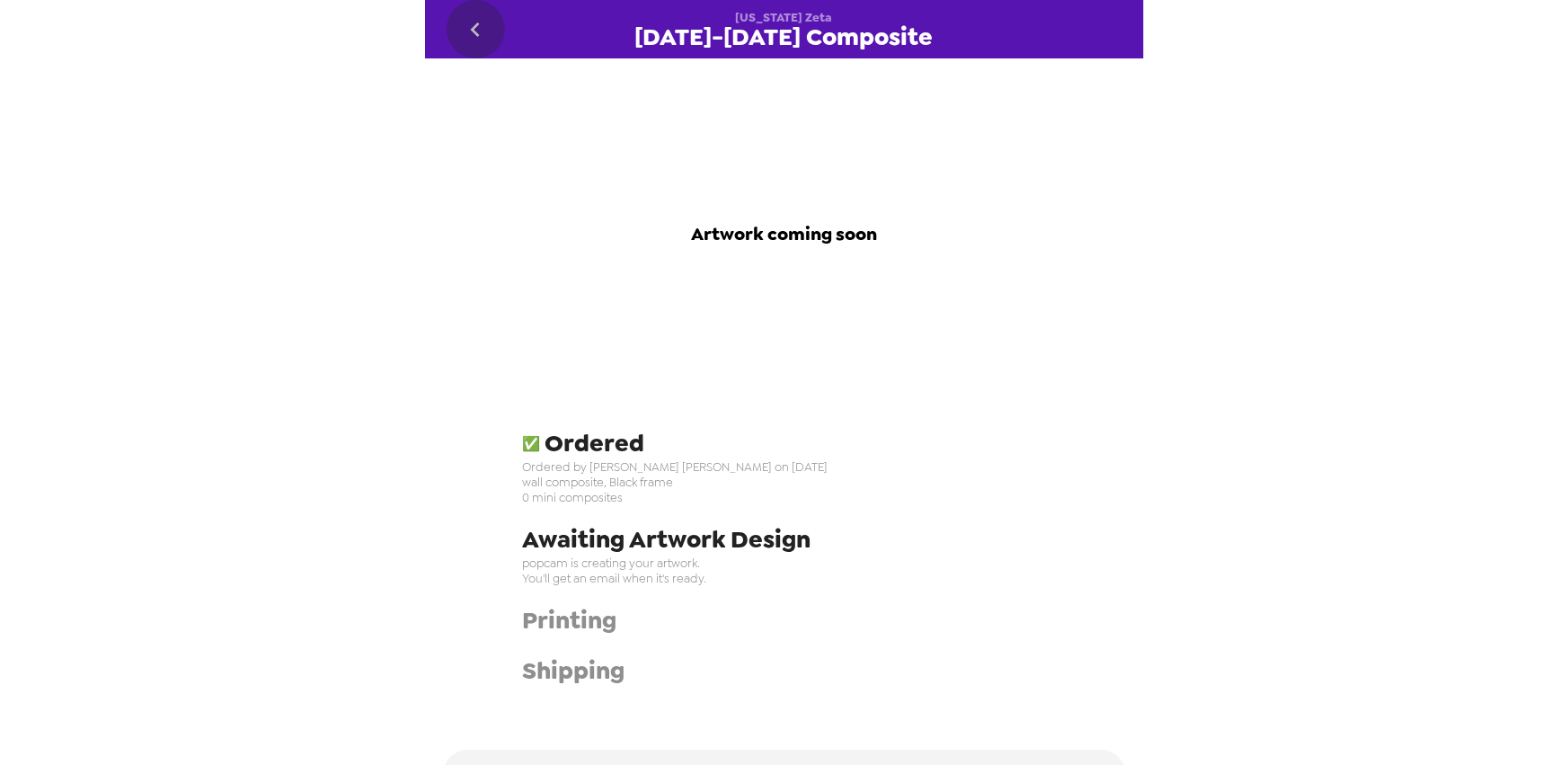
click at [470, 26] on icon "go back" at bounding box center [475, 29] width 29 height 29
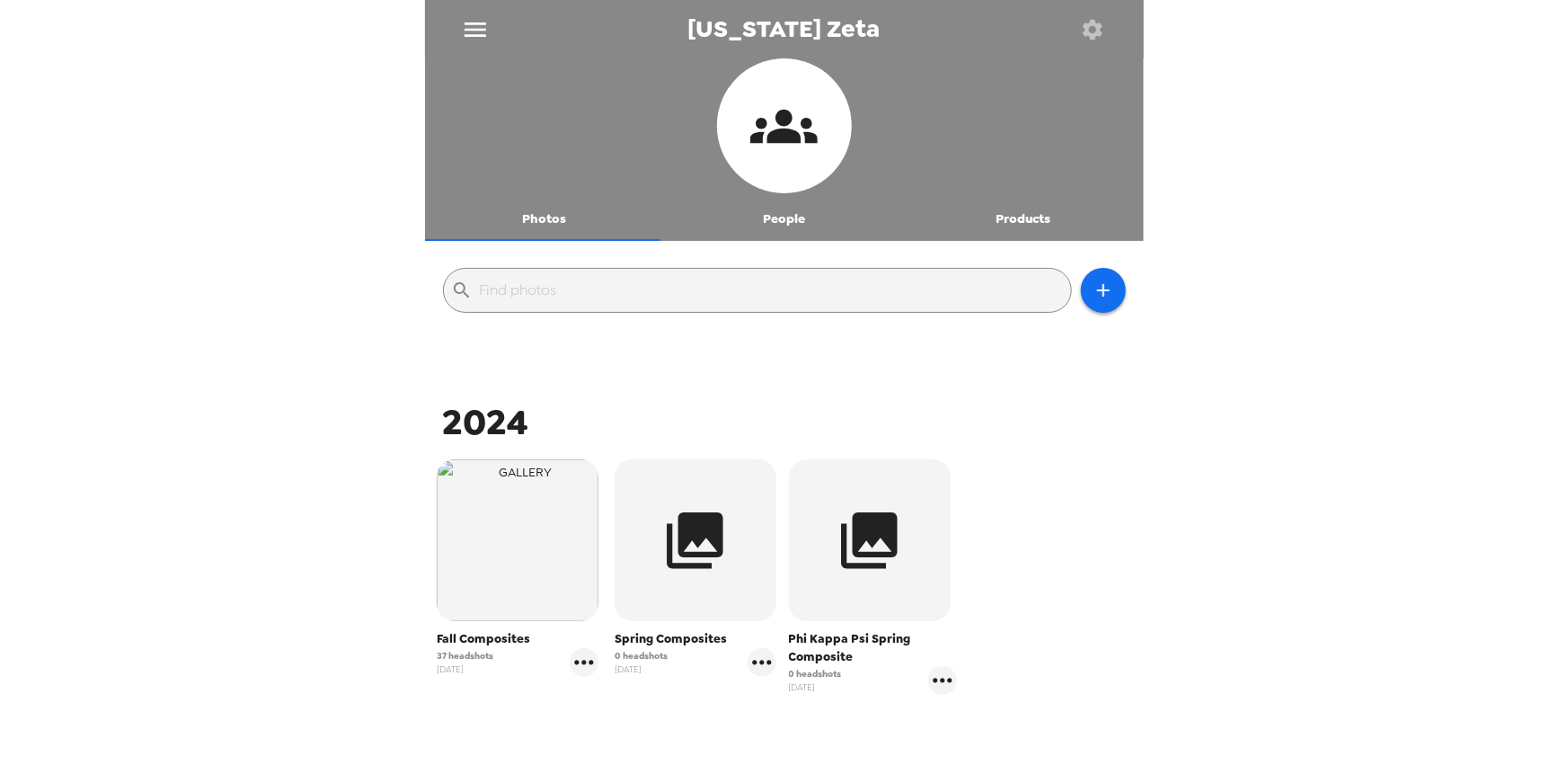
click at [360, 236] on div "[US_STATE] Zeta Photos People Products ​ 2024 Fall Composites 37 headshots [DAT…" at bounding box center [784, 392] width 1568 height 783
click at [241, 255] on div "[US_STATE] Zeta Photos People Products ​ 2024 Fall Composites 37 headshots [DAT…" at bounding box center [784, 392] width 1568 height 783
click at [294, 208] on div "[US_STATE] Zeta Photos People Products ​ 2024 Fall Composites 37 headshots [DAT…" at bounding box center [784, 392] width 1568 height 783
click at [477, 27] on icon "menu" at bounding box center [475, 29] width 29 height 29
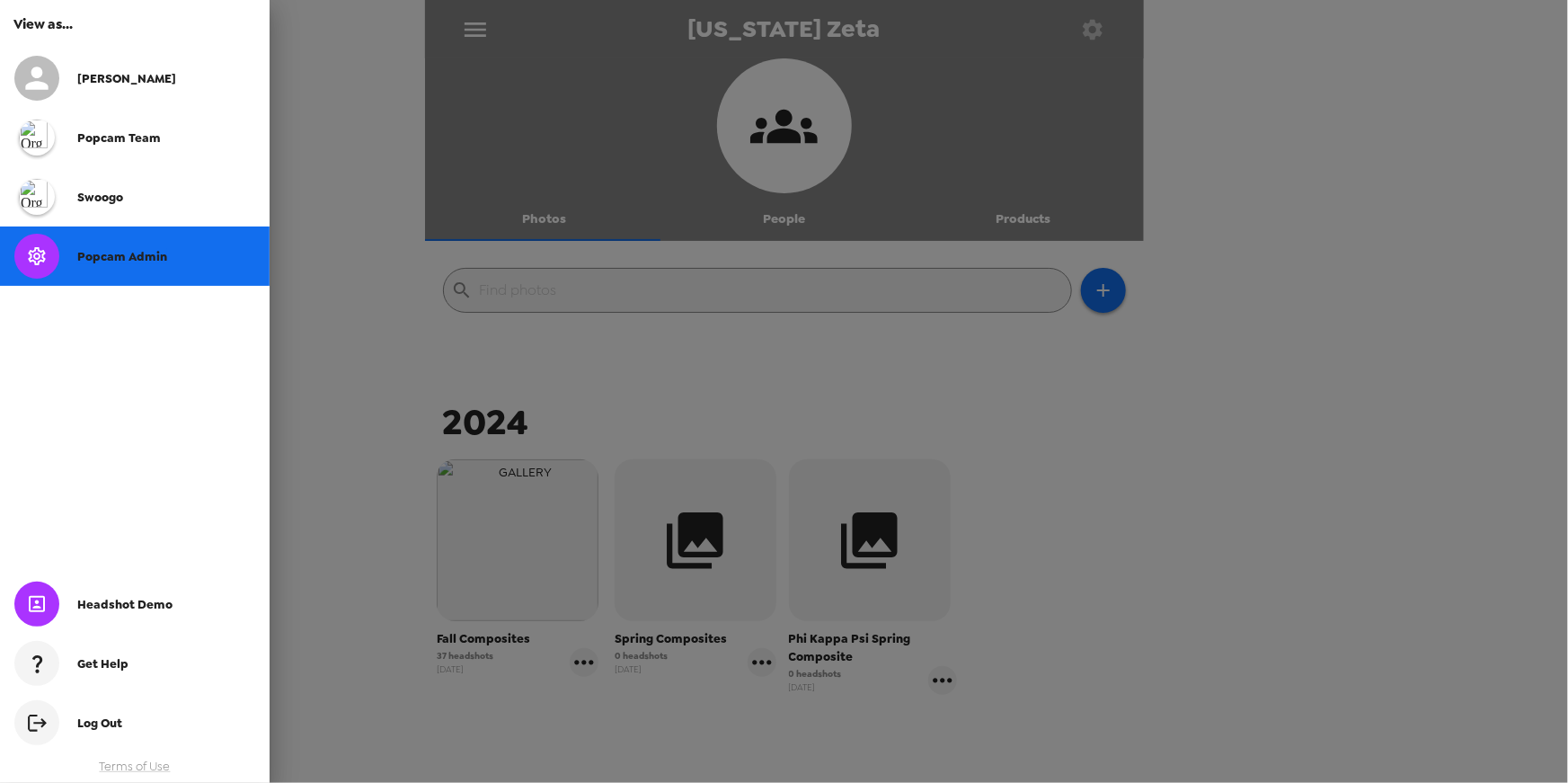
click at [142, 260] on span "Popcam Admin" at bounding box center [122, 256] width 90 height 15
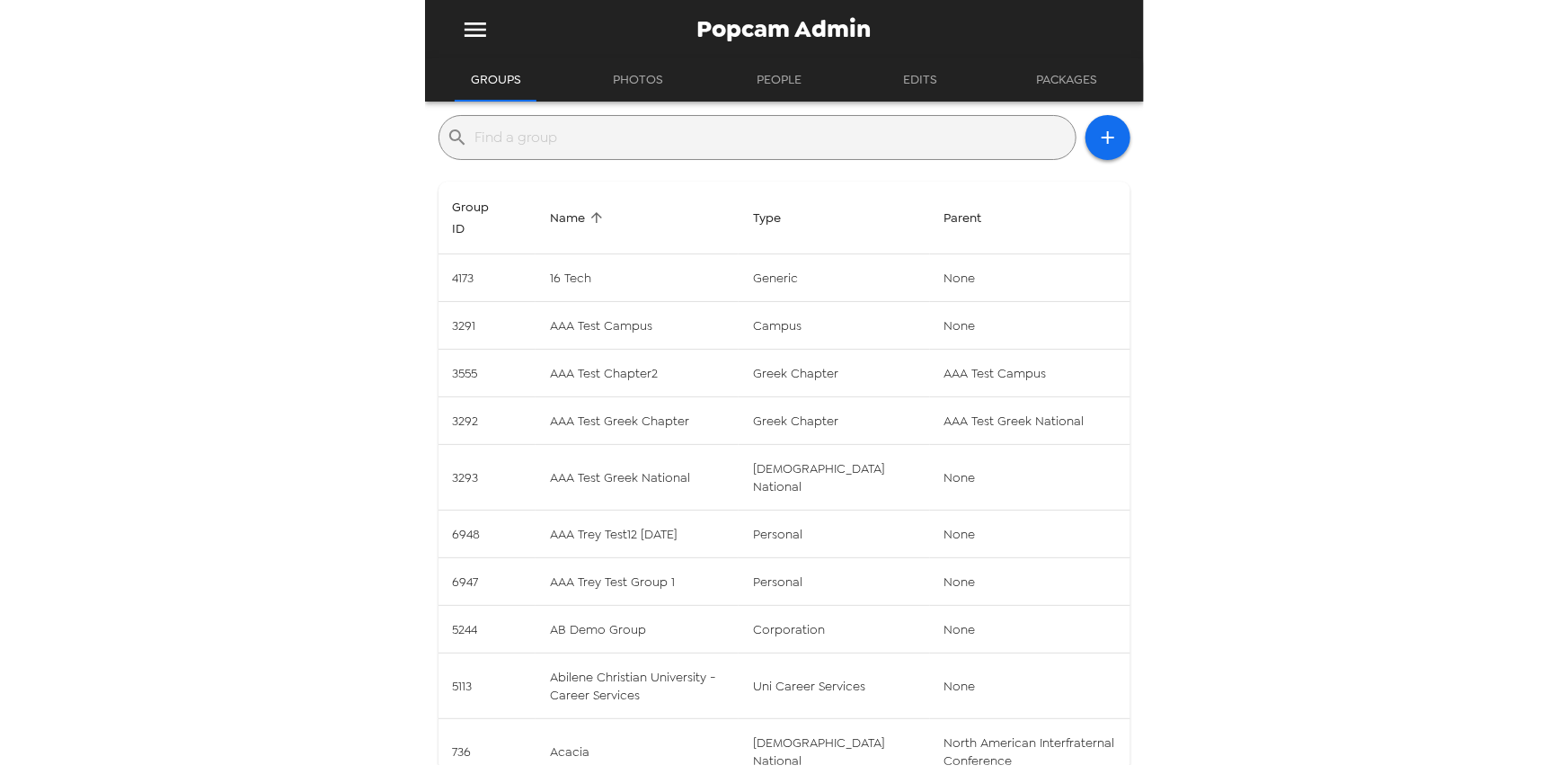
click at [588, 137] on input "text" at bounding box center [773, 137] width 593 height 29
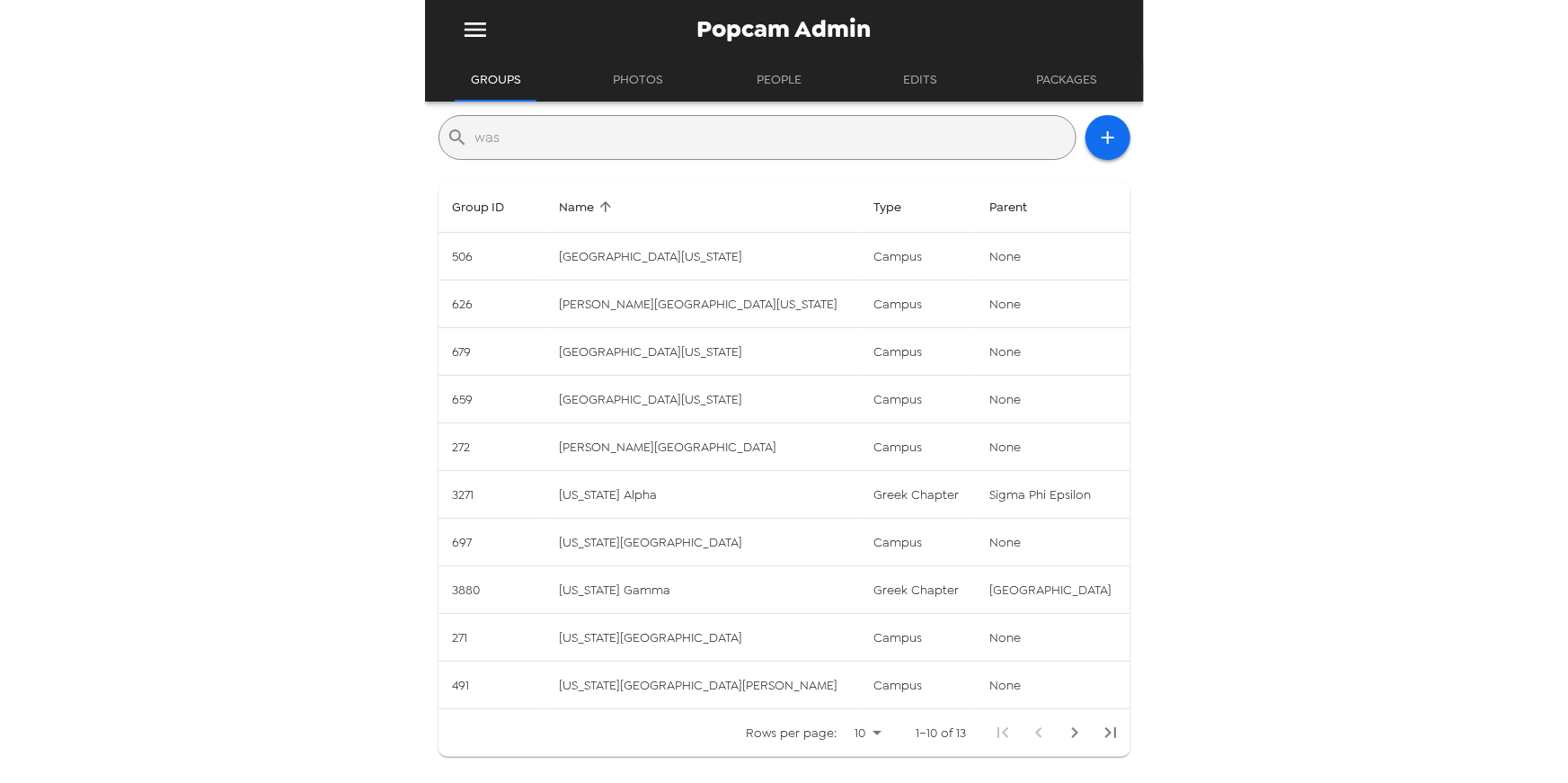
type input "[US_STATE] state"
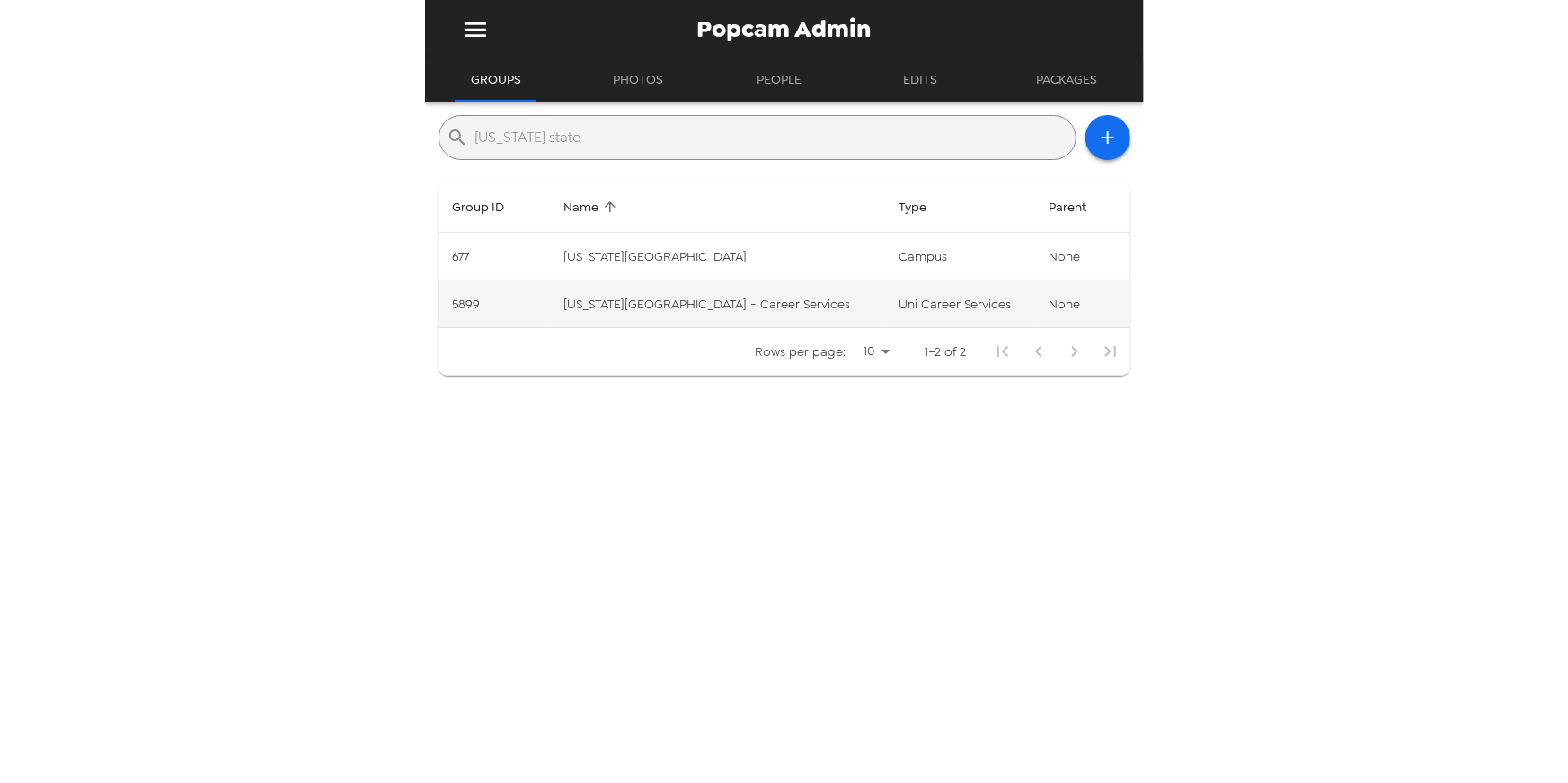
click at [685, 308] on td "[US_STATE][GEOGRAPHIC_DATA] - Career Services" at bounding box center [717, 305] width 336 height 48
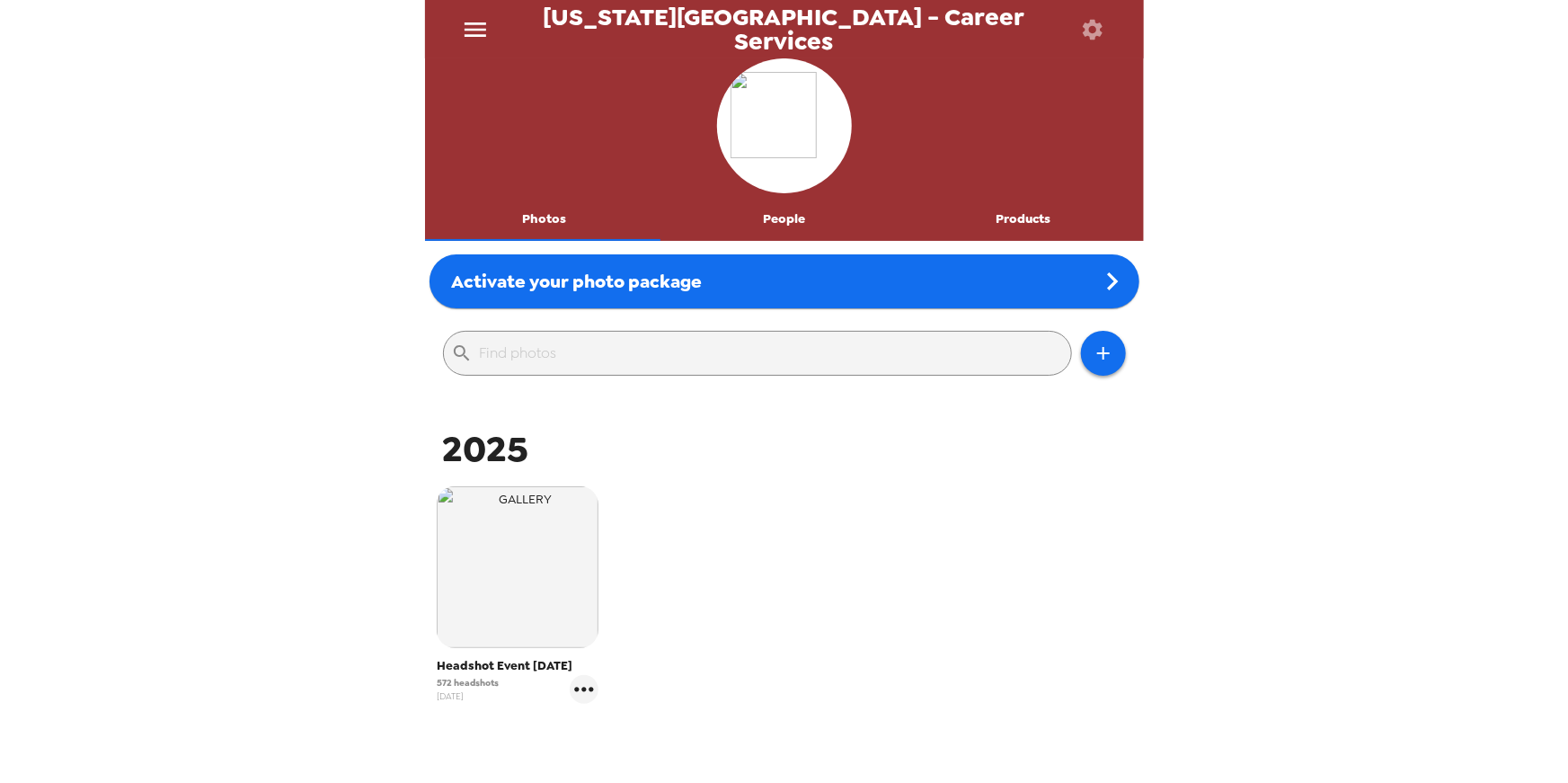
click at [702, 673] on div "Headshot Event [DATE] 572 headshots [DATE]" at bounding box center [784, 609] width 710 height 254
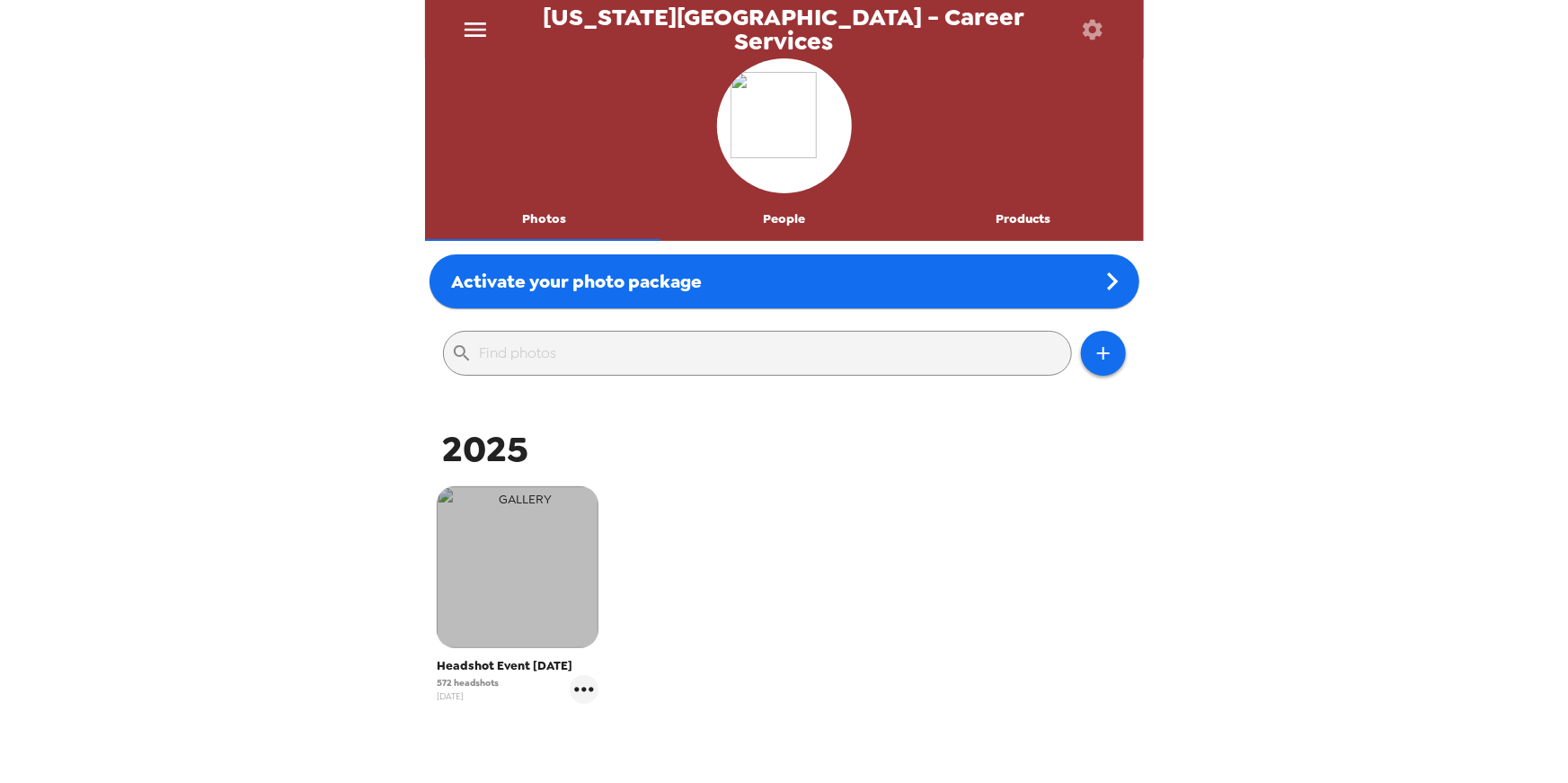
click at [502, 557] on img "button" at bounding box center [518, 567] width 162 height 162
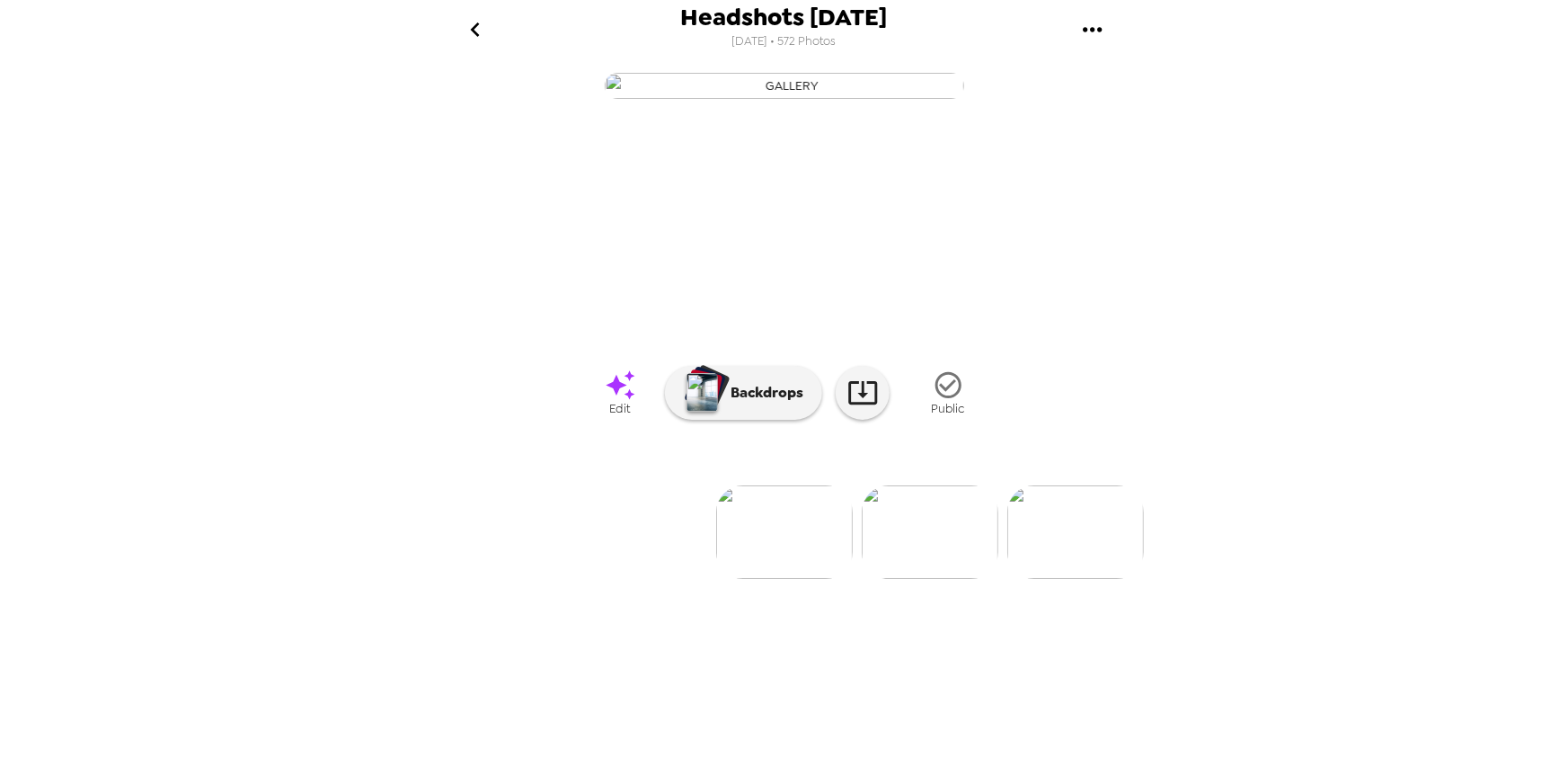
click at [574, 776] on div "Headshots [DATE] [DATE] • 572 Photos [PERSON_NAME] , [DATE] [PERSON_NAME] , [DA…" at bounding box center [784, 392] width 719 height 783
click at [825, 776] on div "Headshots [DATE] [DATE] • 572 Photos [PERSON_NAME] , [DATE] [PERSON_NAME] , [DA…" at bounding box center [784, 392] width 719 height 783
click at [825, 781] on div "Headshots [DATE] [DATE] • 572 Photos [PERSON_NAME] , [DATE] [PERSON_NAME] , [DA…" at bounding box center [784, 392] width 719 height 783
drag, startPoint x: 821, startPoint y: 732, endPoint x: 874, endPoint y: 740, distance: 53.6
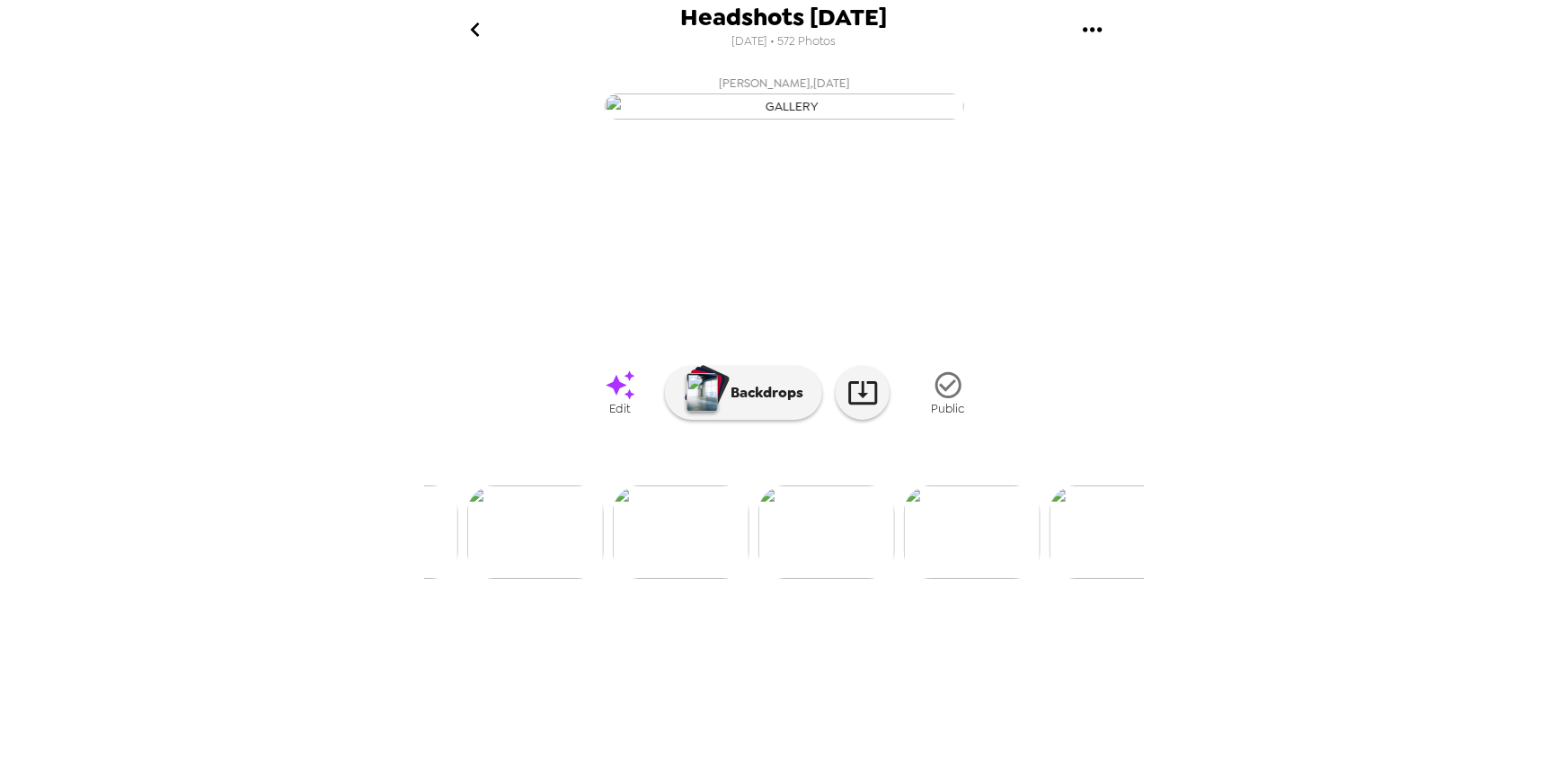
click at [821, 579] on img at bounding box center [826, 533] width 136 height 94
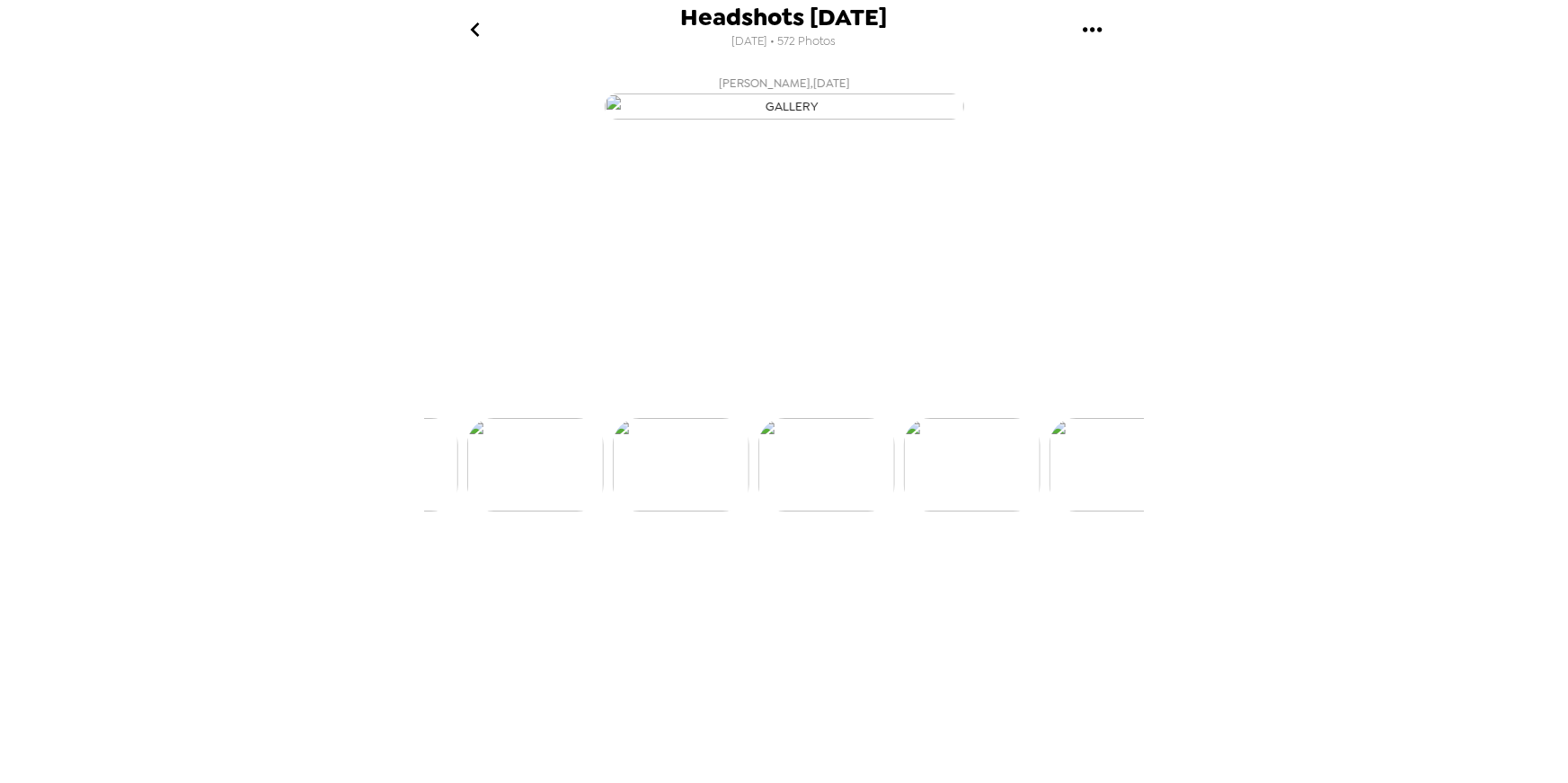
scroll to position [0, 728]
click at [920, 579] on div at bounding box center [784, 502] width 719 height 152
click at [922, 579] on img at bounding box center [930, 533] width 136 height 94
click at [1076, 579] on img at bounding box center [1076, 533] width 136 height 94
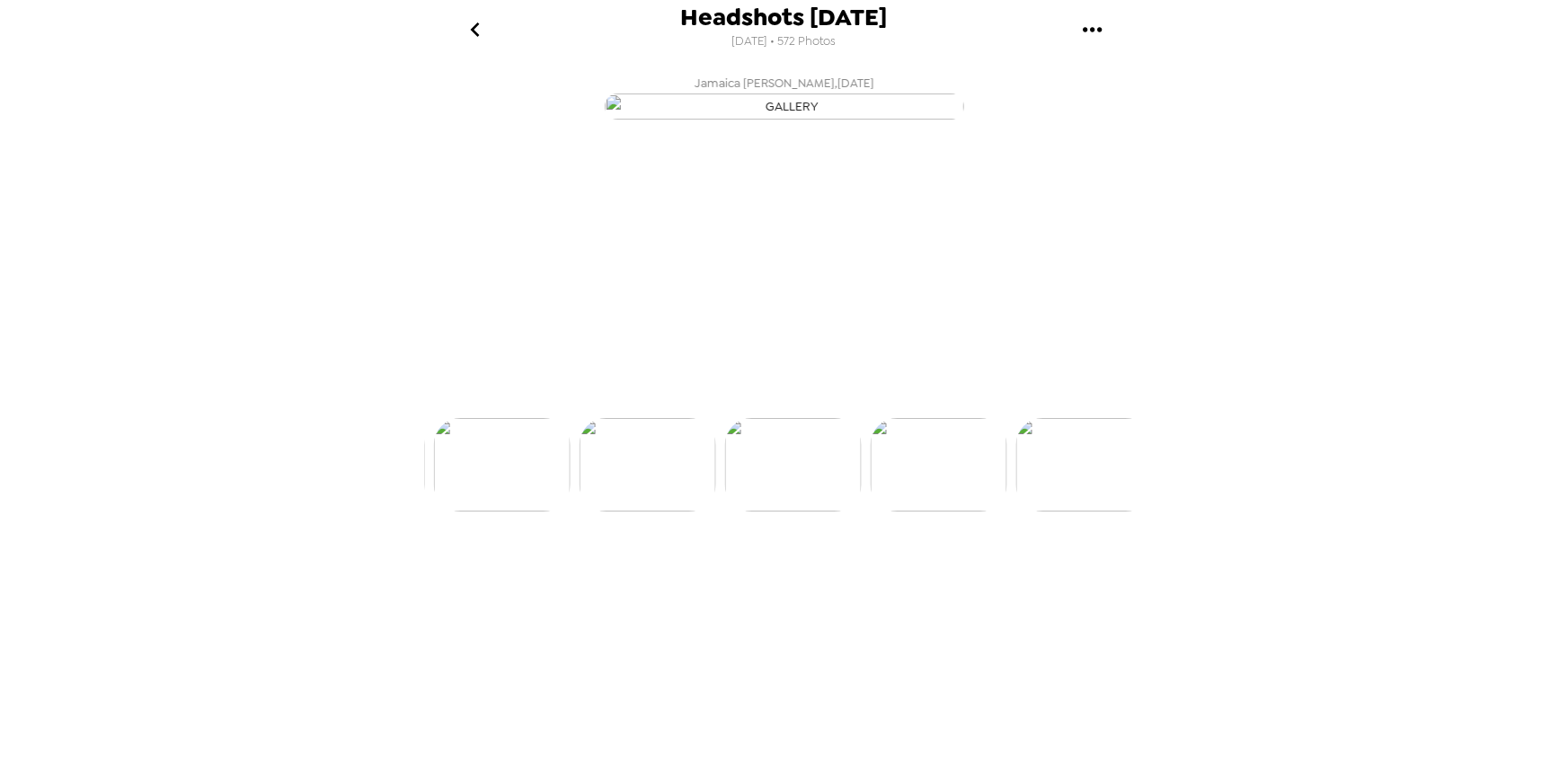
scroll to position [0, 1164]
click at [991, 777] on div "Headshots 9/4/25 8/20/2025 • 572 Photos Tyler Hromadka , 09-08-2025 Angela Moff…" at bounding box center [784, 392] width 719 height 783
click at [989, 775] on div "Headshots 9/4/25 8/20/2025 • 572 Photos Tyler Hromadka , 09-08-2025 Angela Moff…" at bounding box center [784, 392] width 719 height 783
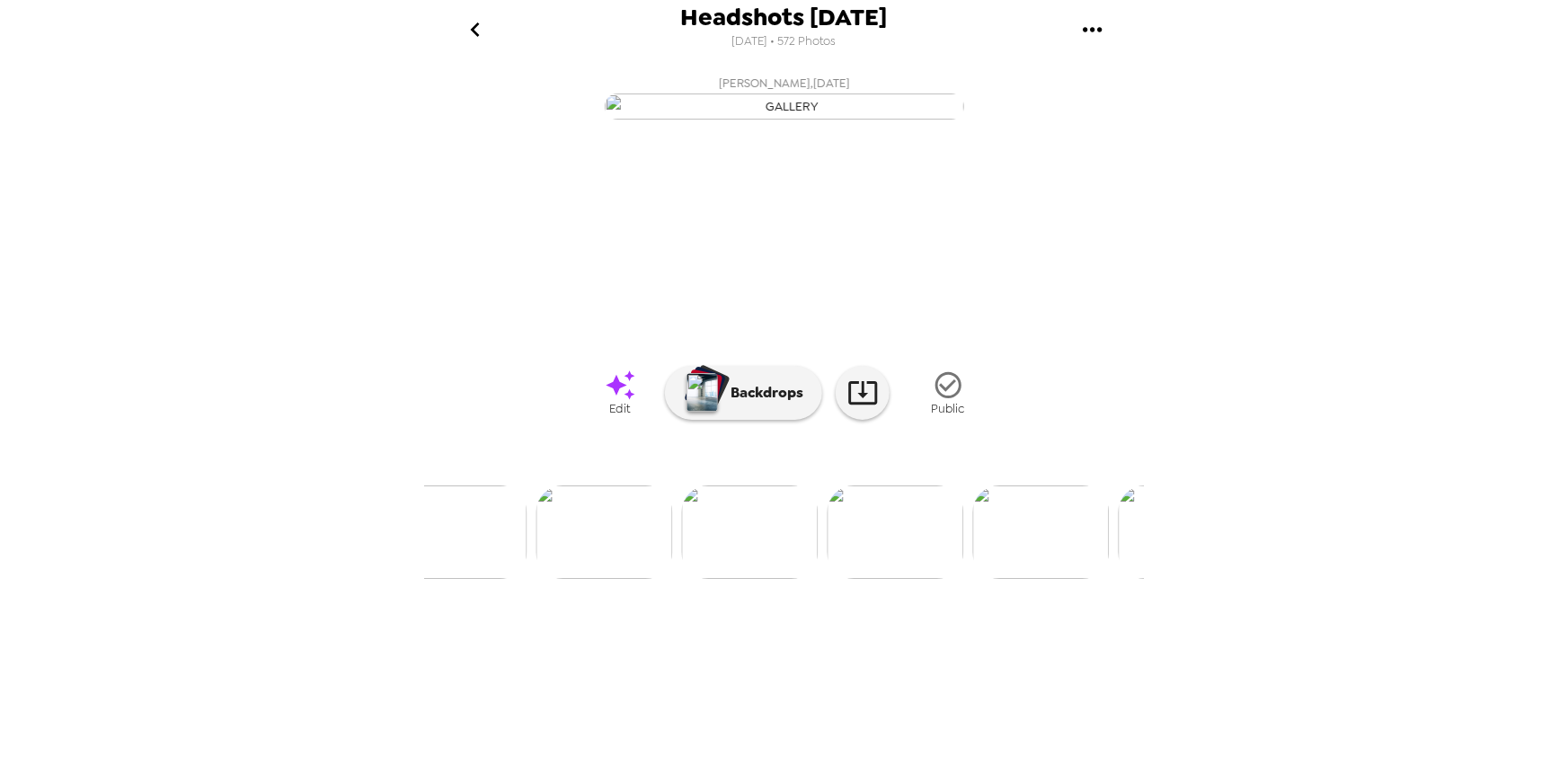
click at [591, 579] on img at bounding box center [604, 533] width 136 height 94
click at [842, 776] on div "Headshots 9/4/25 8/20/2025 • 572 Photos Tyler Hromadka , 09-08-2025 Angela Moff…" at bounding box center [784, 392] width 719 height 783
click at [539, 579] on img at bounding box center [536, 533] width 136 height 94
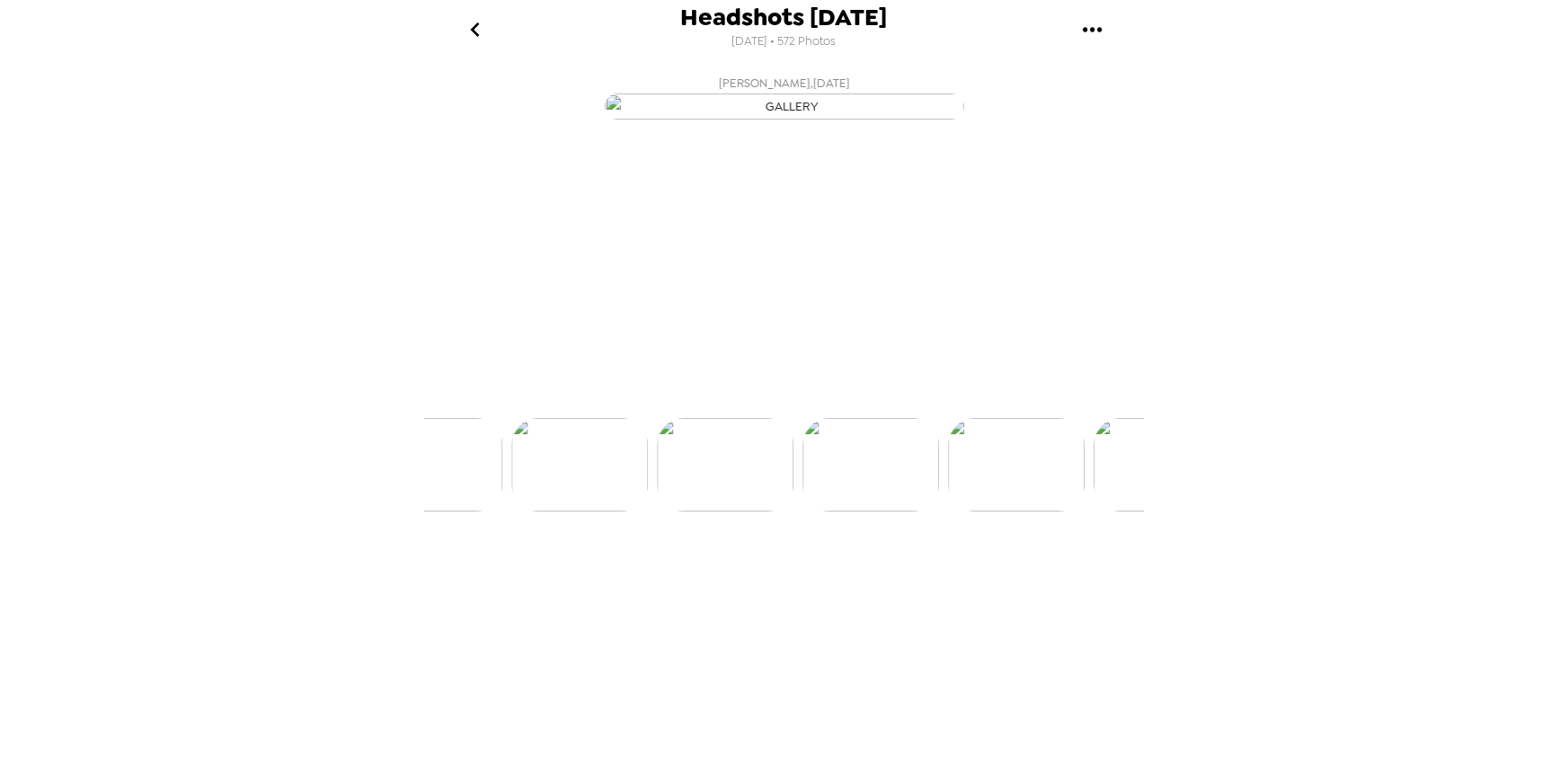
scroll to position [0, 5678]
click at [898, 778] on div "Headshots 9/4/25 8/20/2025 • 572 Photos Tyler Hromadka , 09-08-2025 Angela Moff…" at bounding box center [784, 392] width 719 height 783
click at [898, 774] on div "Headshots 9/4/25 8/20/2025 • 572 Photos Tyler Hromadka , 09-08-2025 Angela Moff…" at bounding box center [784, 392] width 719 height 783
click at [458, 579] on img at bounding box center [432, 533] width 136 height 94
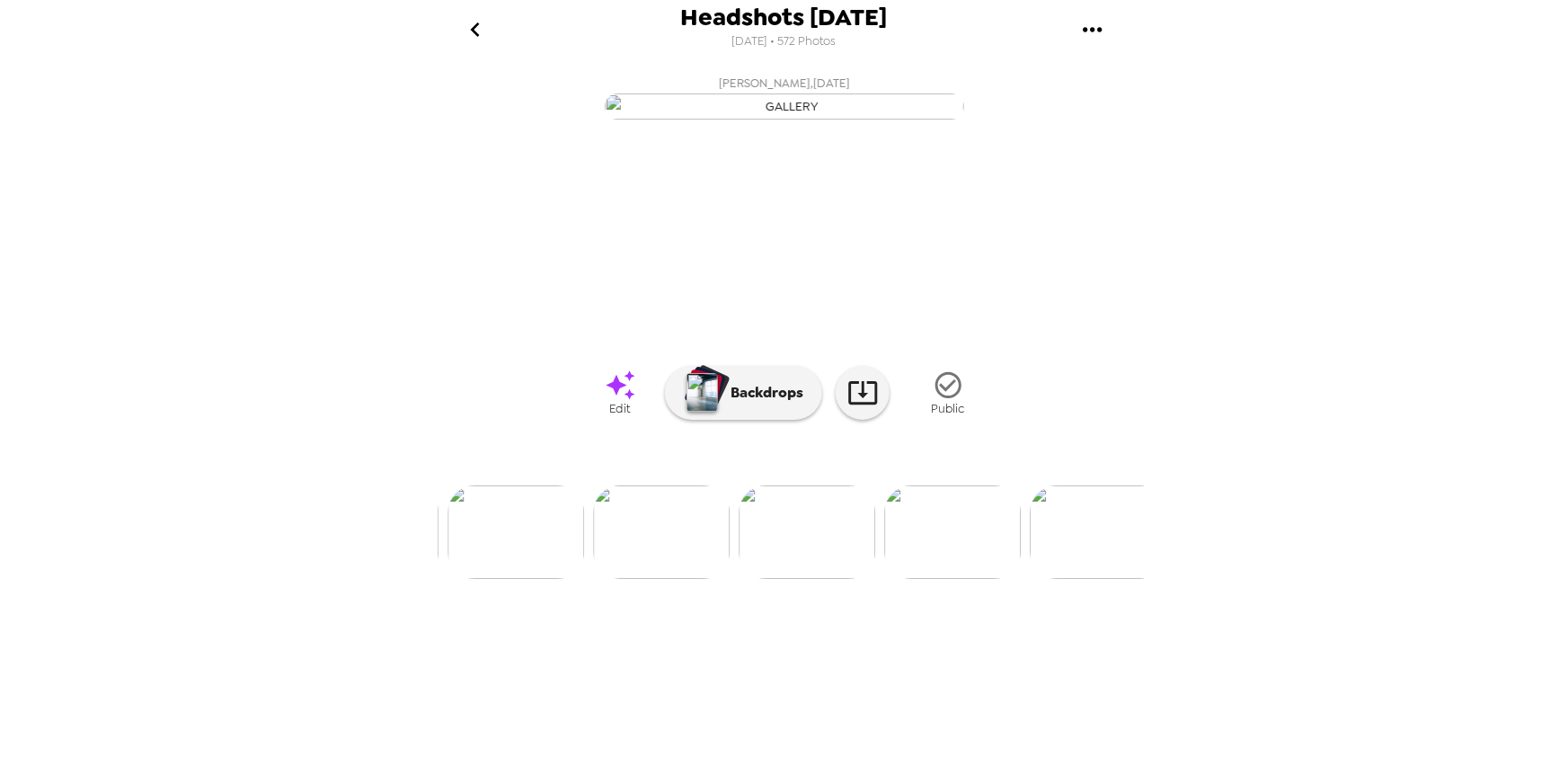
scroll to position [0, 10129]
click at [1095, 28] on icon "gallery menu" at bounding box center [1092, 29] width 19 height 5
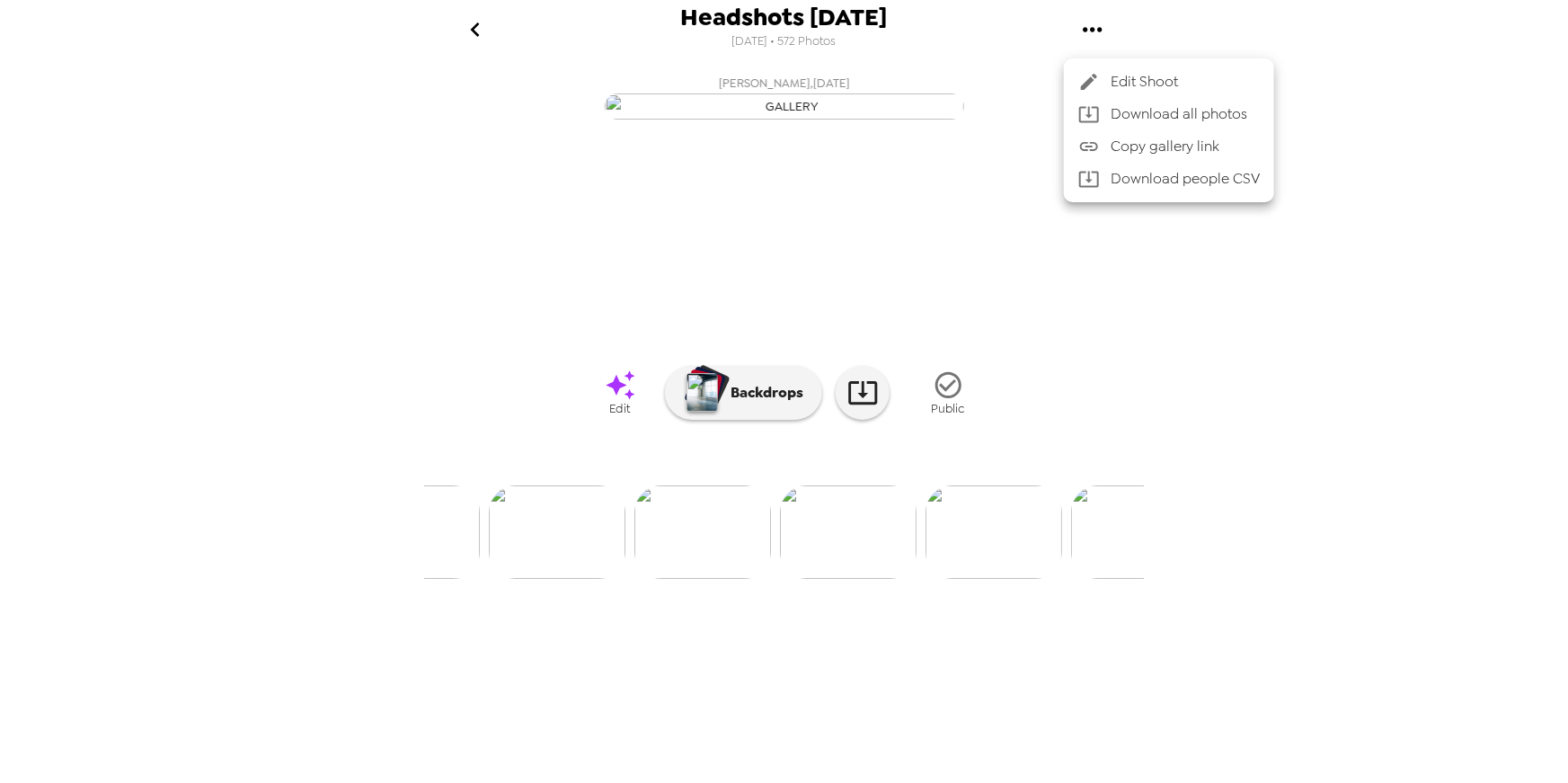
click at [1158, 77] on span "Edit Shoot" at bounding box center [1186, 82] width 149 height 22
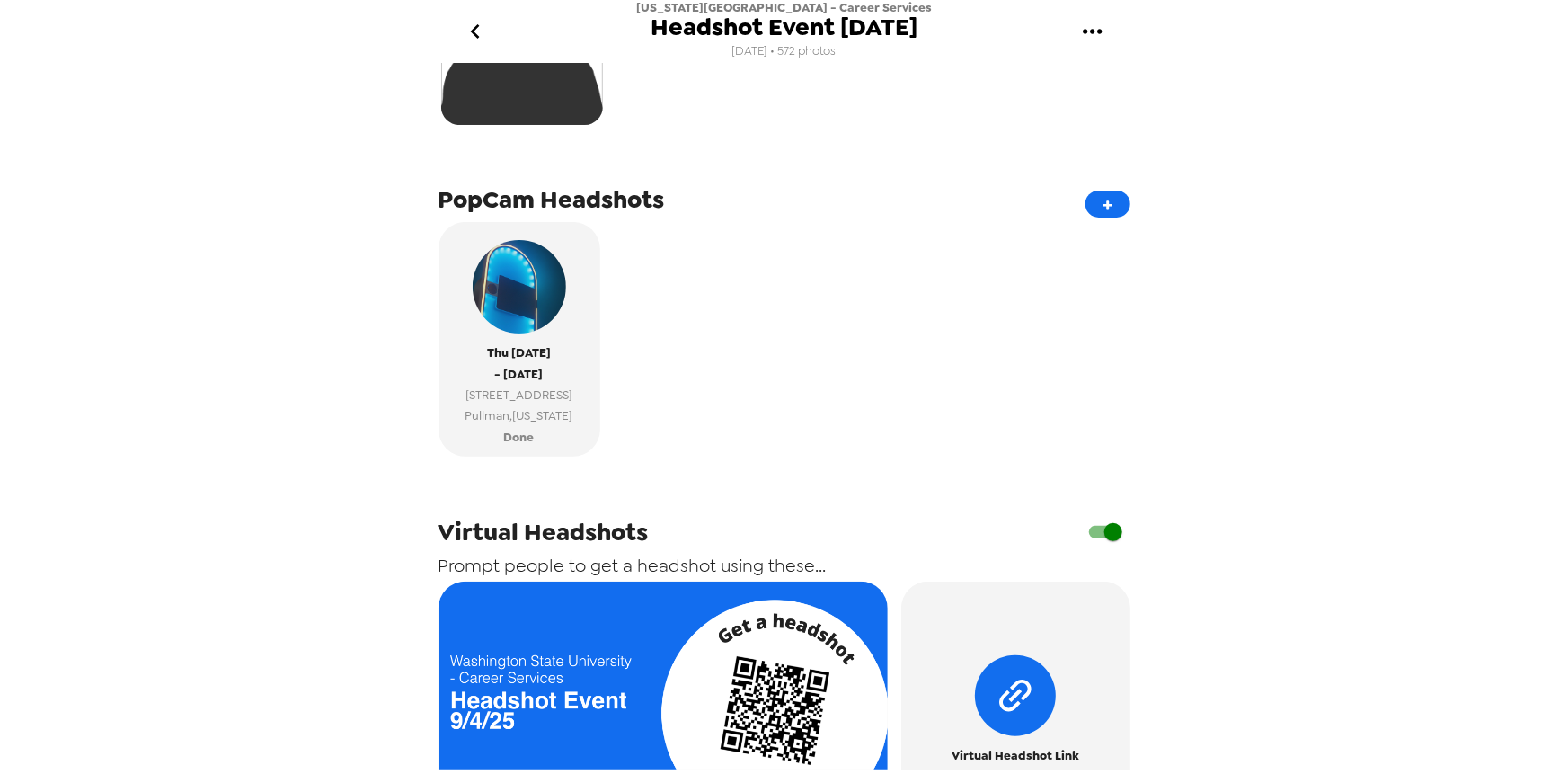
scroll to position [773, 0]
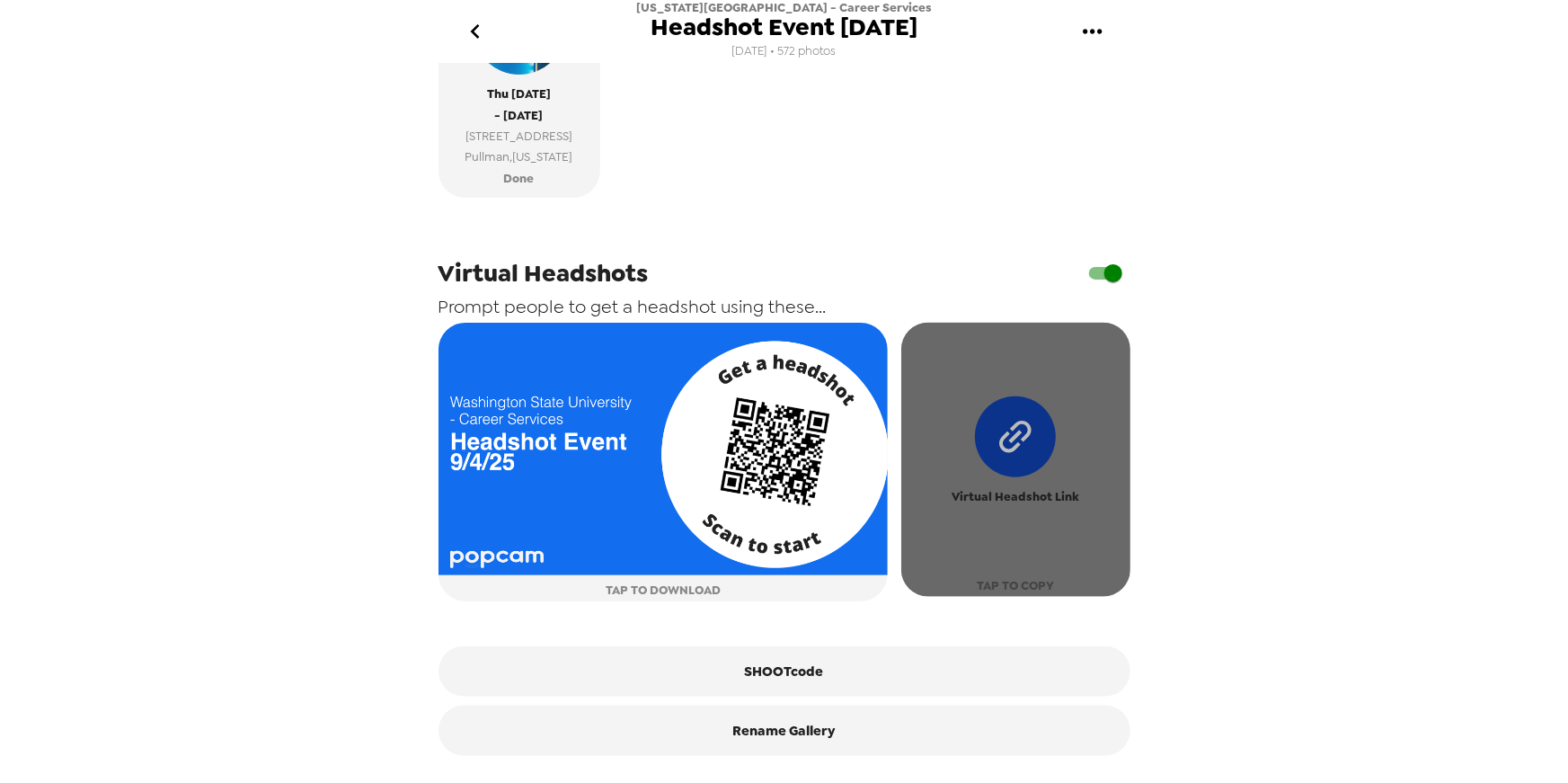
click at [1013, 429] on icon "button" at bounding box center [1015, 436] width 114 height 115
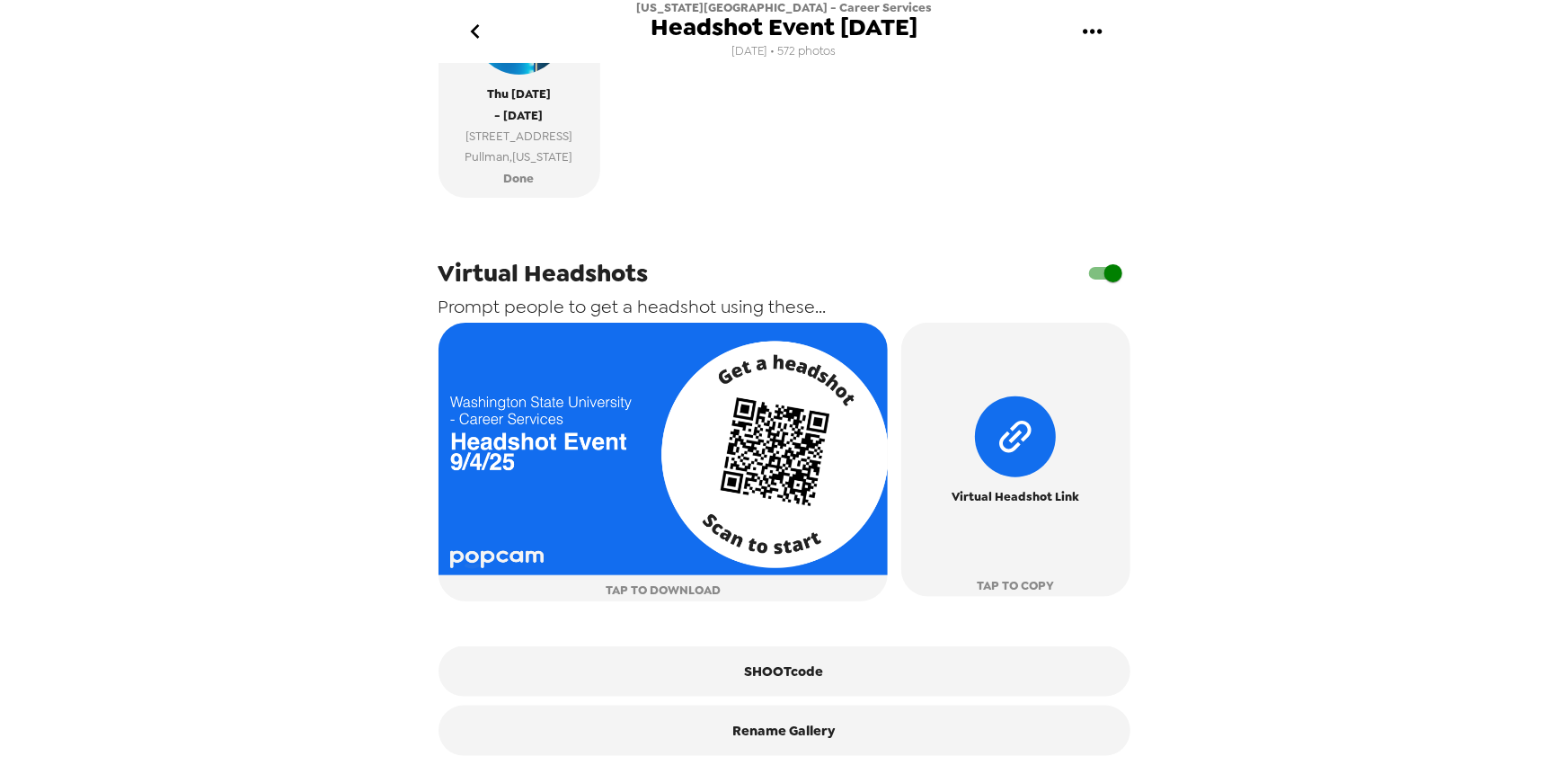
click at [472, 32] on icon "go back" at bounding box center [475, 31] width 9 height 14
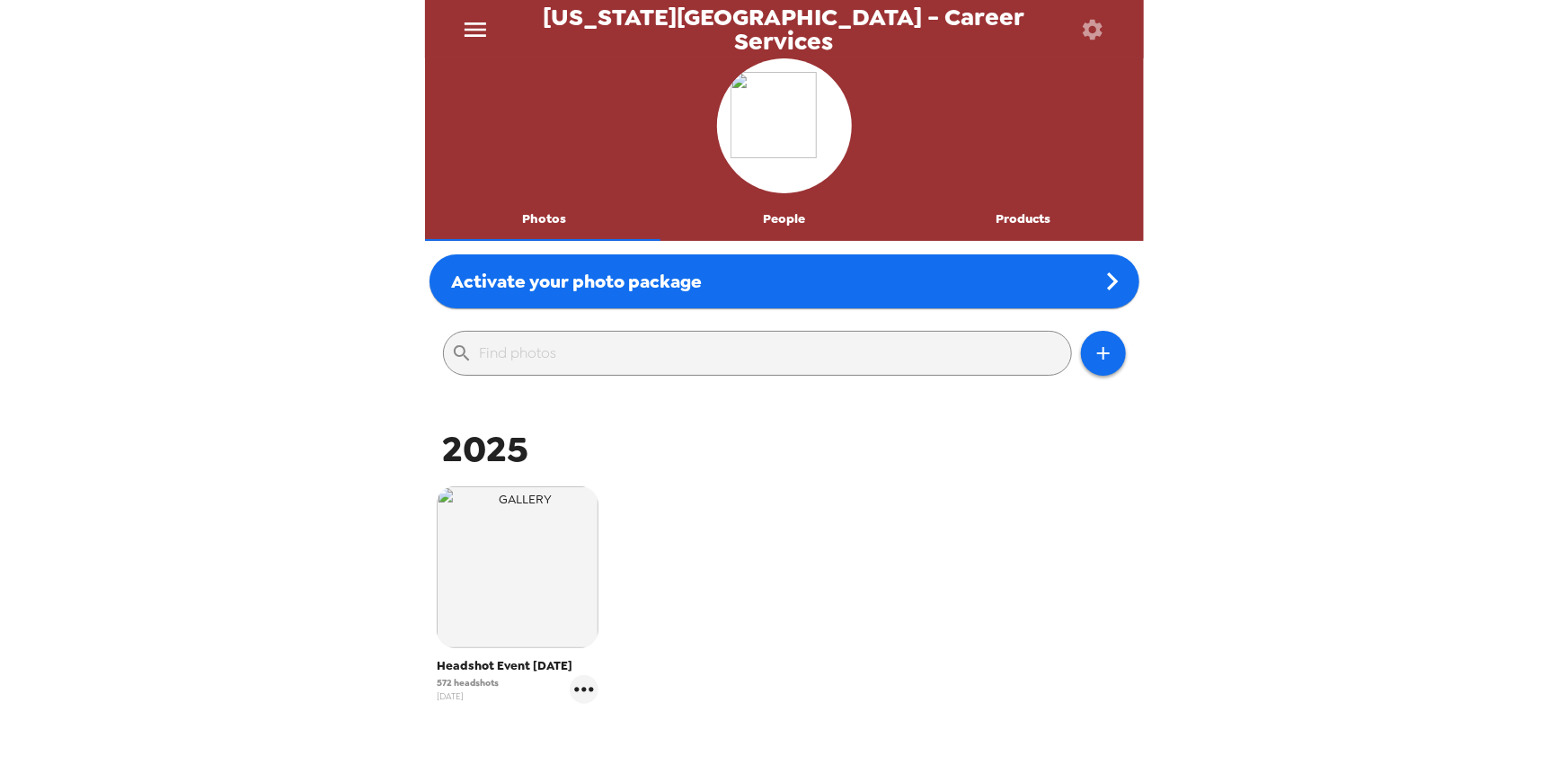
click at [807, 608] on div "Headshot Event 9/4/25 572 headshots 8/20/25" at bounding box center [784, 609] width 710 height 254
click at [526, 588] on img "button" at bounding box center [518, 567] width 162 height 162
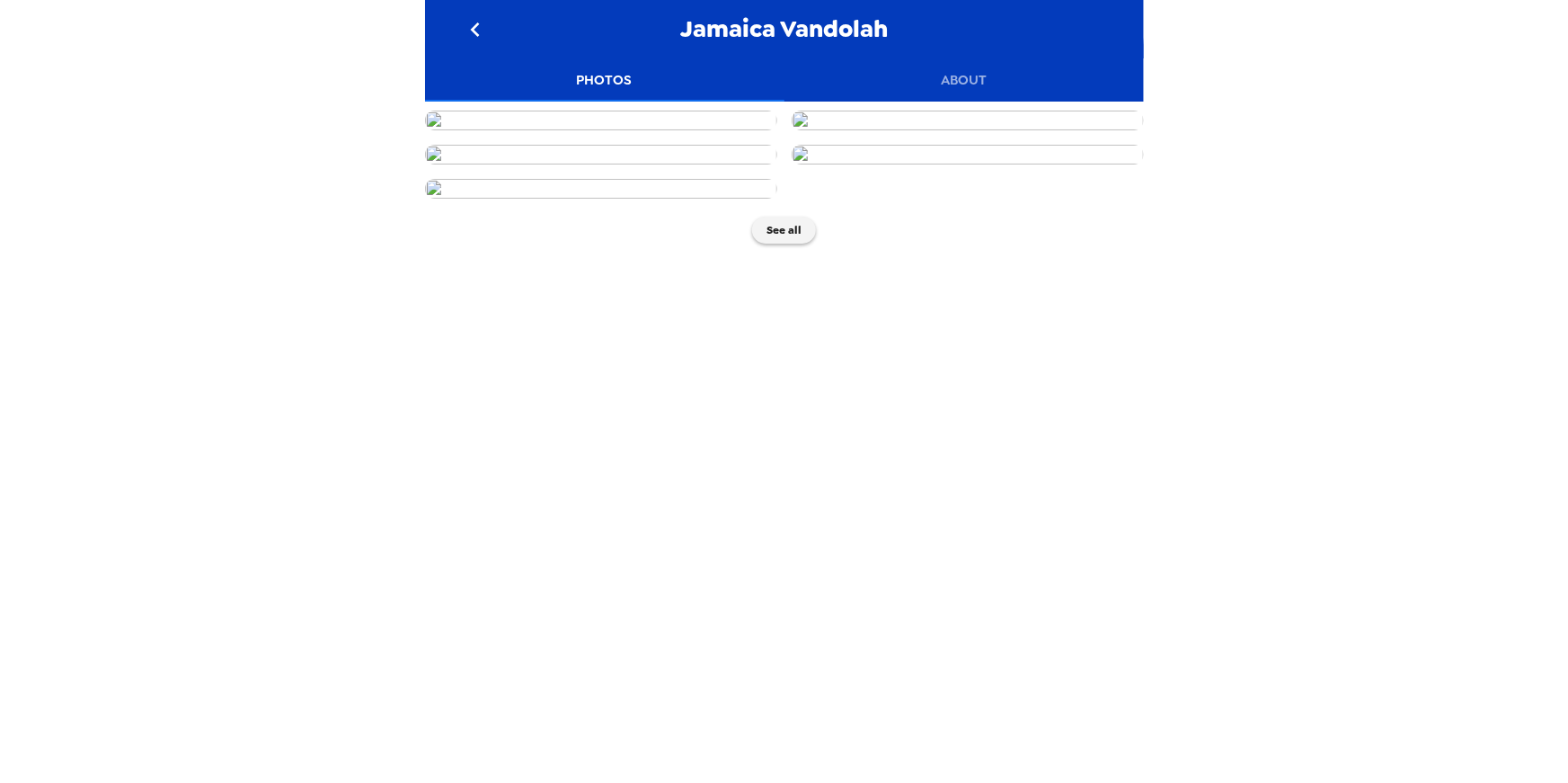
click at [244, 212] on div "Jamaica Vandolah Photos About See all" at bounding box center [784, 392] width 1568 height 783
click at [782, 244] on button "See all" at bounding box center [784, 230] width 64 height 27
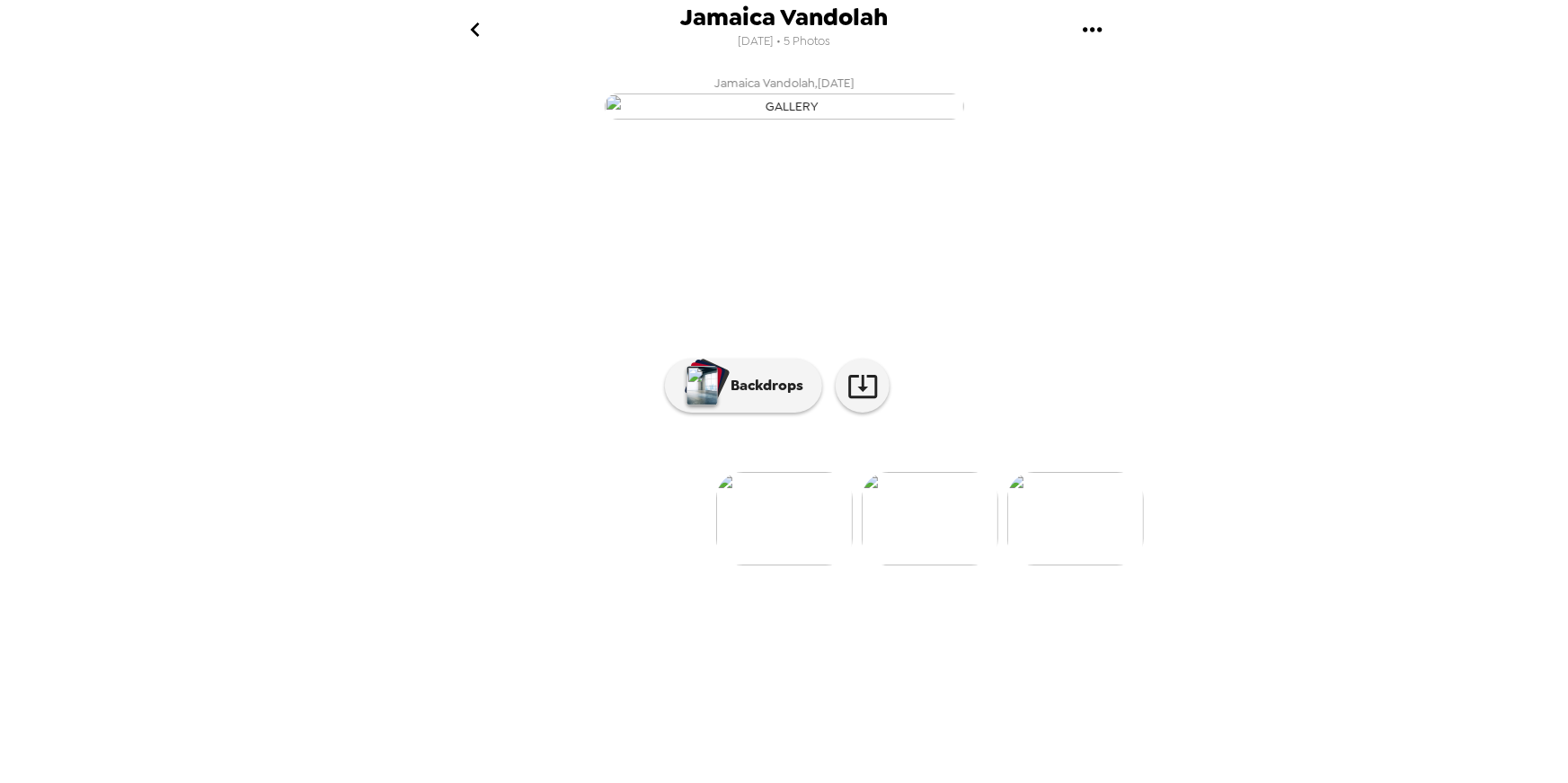
drag, startPoint x: 334, startPoint y: 494, endPoint x: 363, endPoint y: 514, distance: 35.2
click at [334, 494] on div "Jamaica Vandolah [DATE] • 5 Photos Jamaica Vandolah , [DATE] [GEOGRAPHIC_DATA] …" at bounding box center [784, 392] width 1568 height 783
click at [477, 23] on icon "go back" at bounding box center [475, 29] width 29 height 29
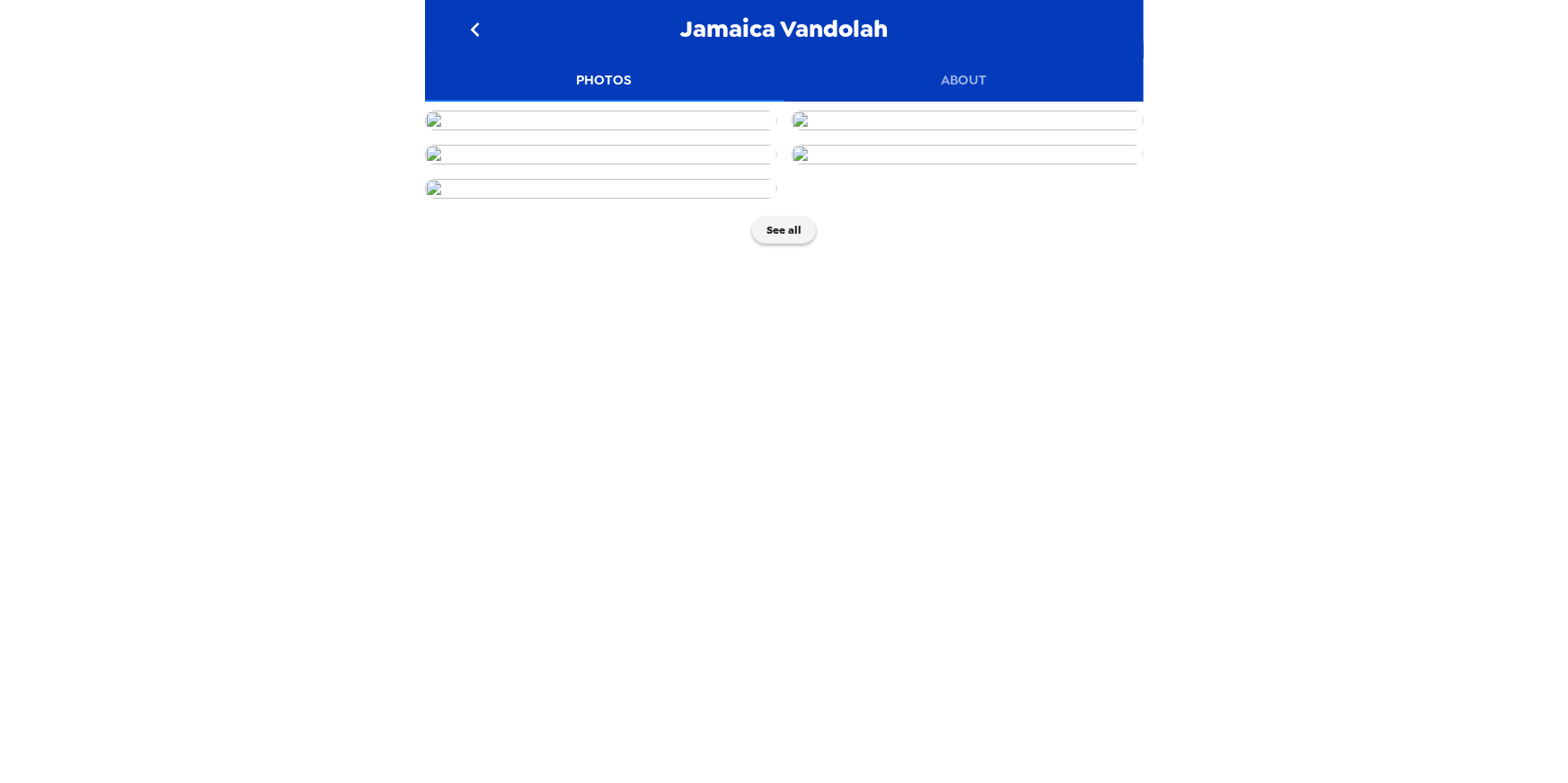
click at [304, 433] on div "Jamaica Vandolah Photos About See all" at bounding box center [784, 392] width 1568 height 783
click at [787, 244] on button "See all" at bounding box center [782, 230] width 64 height 27
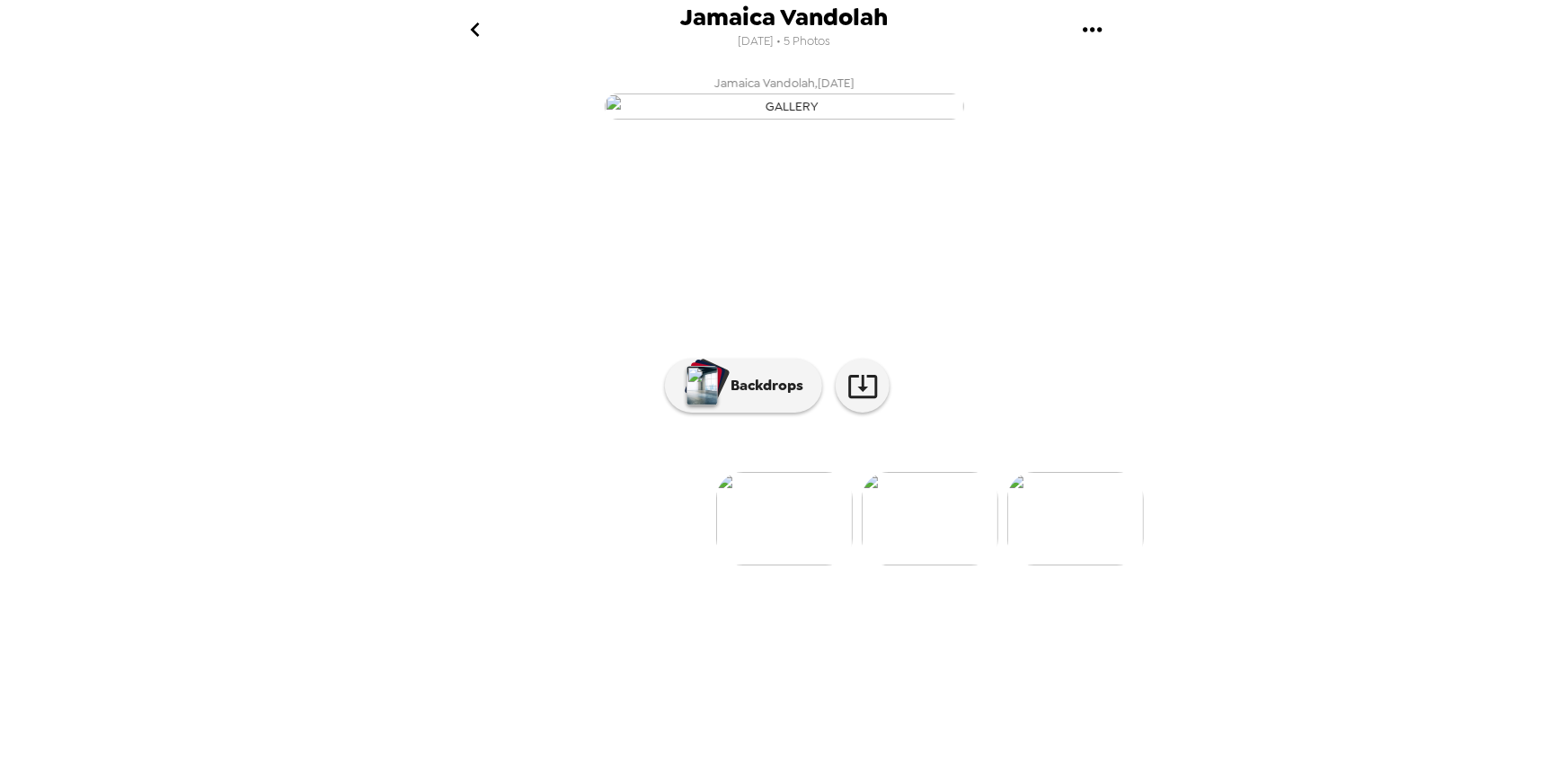
click at [1189, 400] on div "Jamaica Vandolah [DATE] • 5 Photos Jamaica Vandolah , [DATE] [GEOGRAPHIC_DATA] …" at bounding box center [784, 392] width 1568 height 783
click at [469, 33] on icon "go back" at bounding box center [475, 29] width 29 height 29
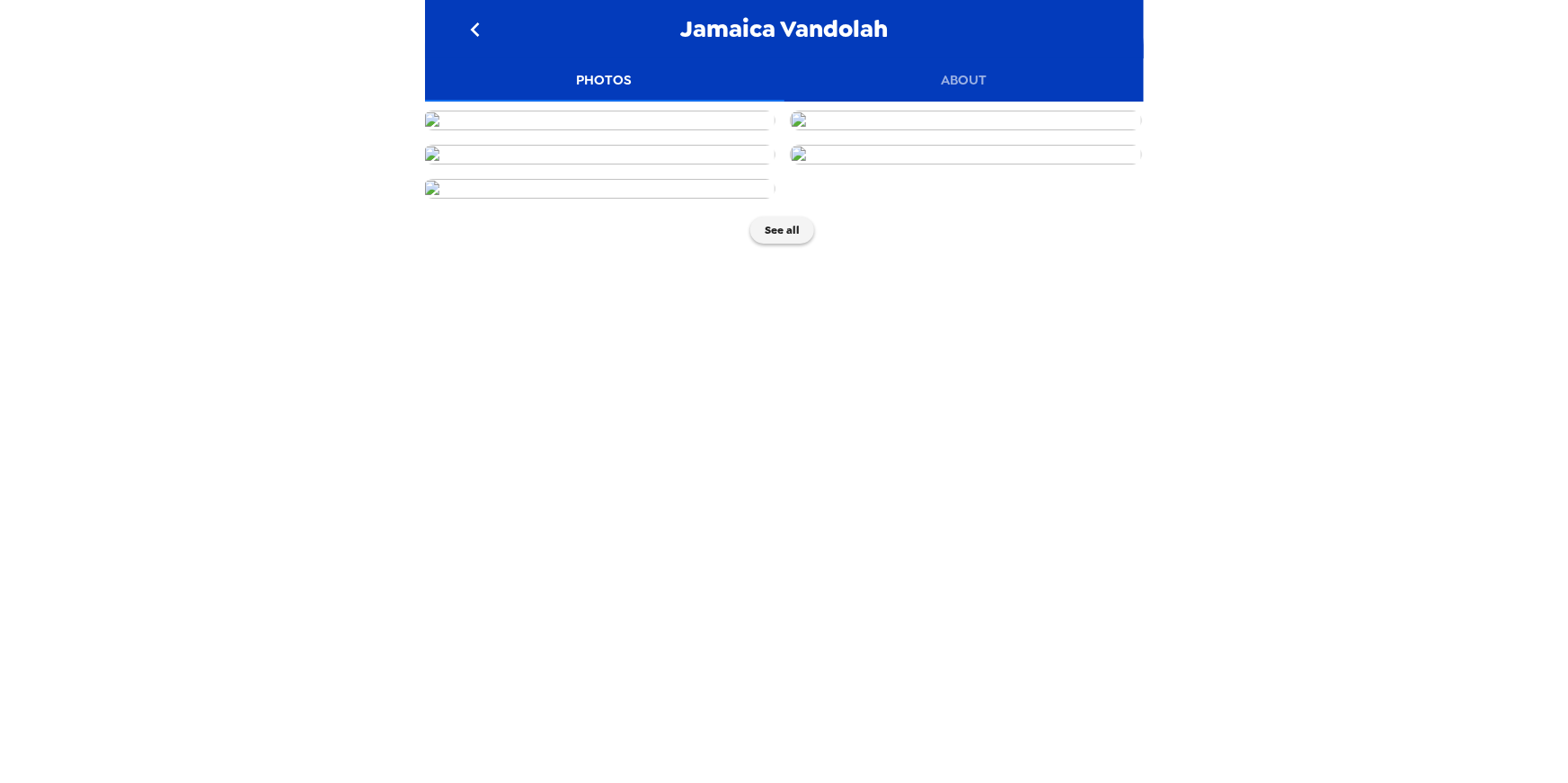
scroll to position [751, 3]
click at [779, 244] on button "See all" at bounding box center [782, 230] width 64 height 27
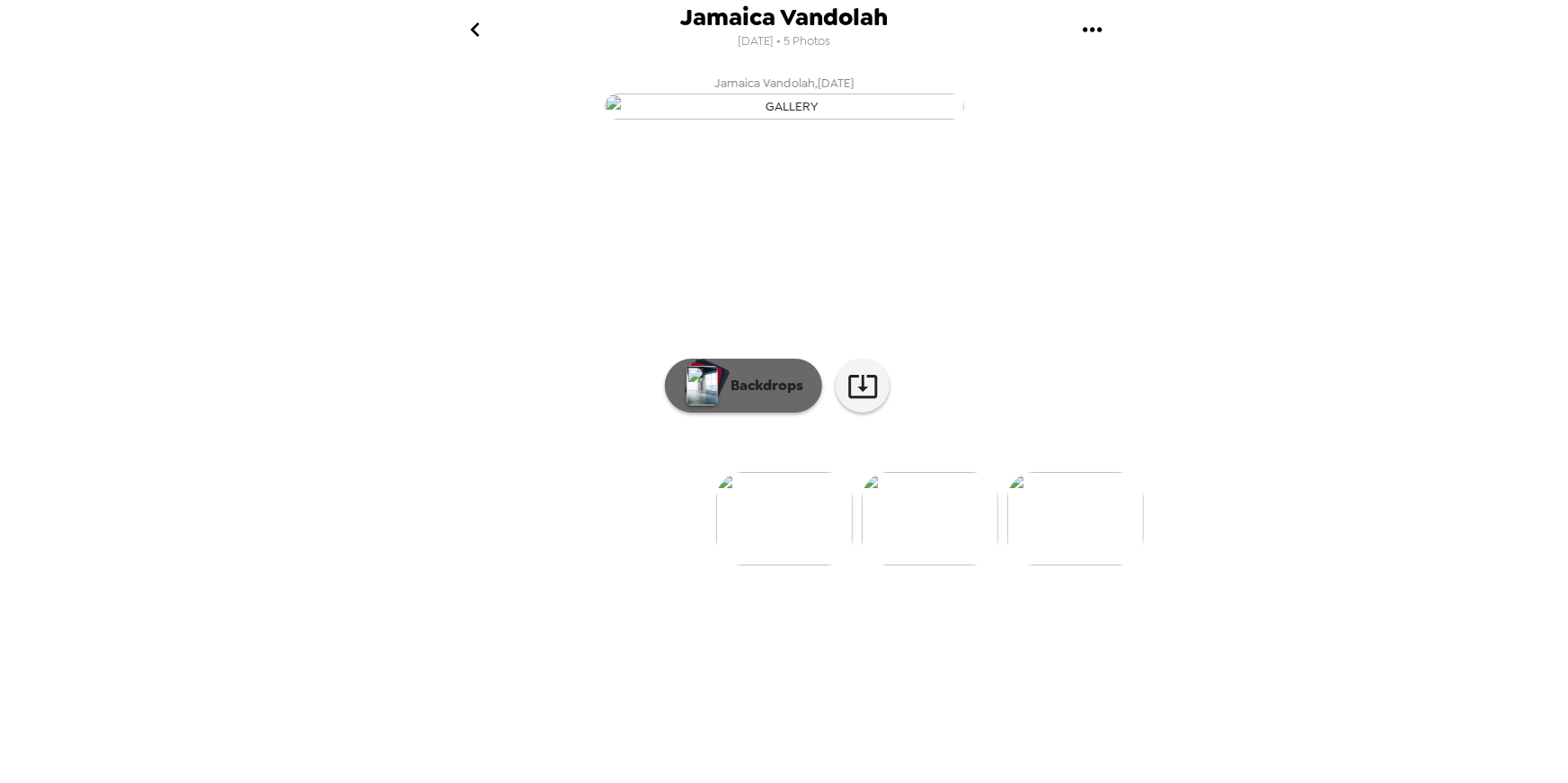
click at [792, 396] on p "Backdrops" at bounding box center [763, 386] width 82 height 22
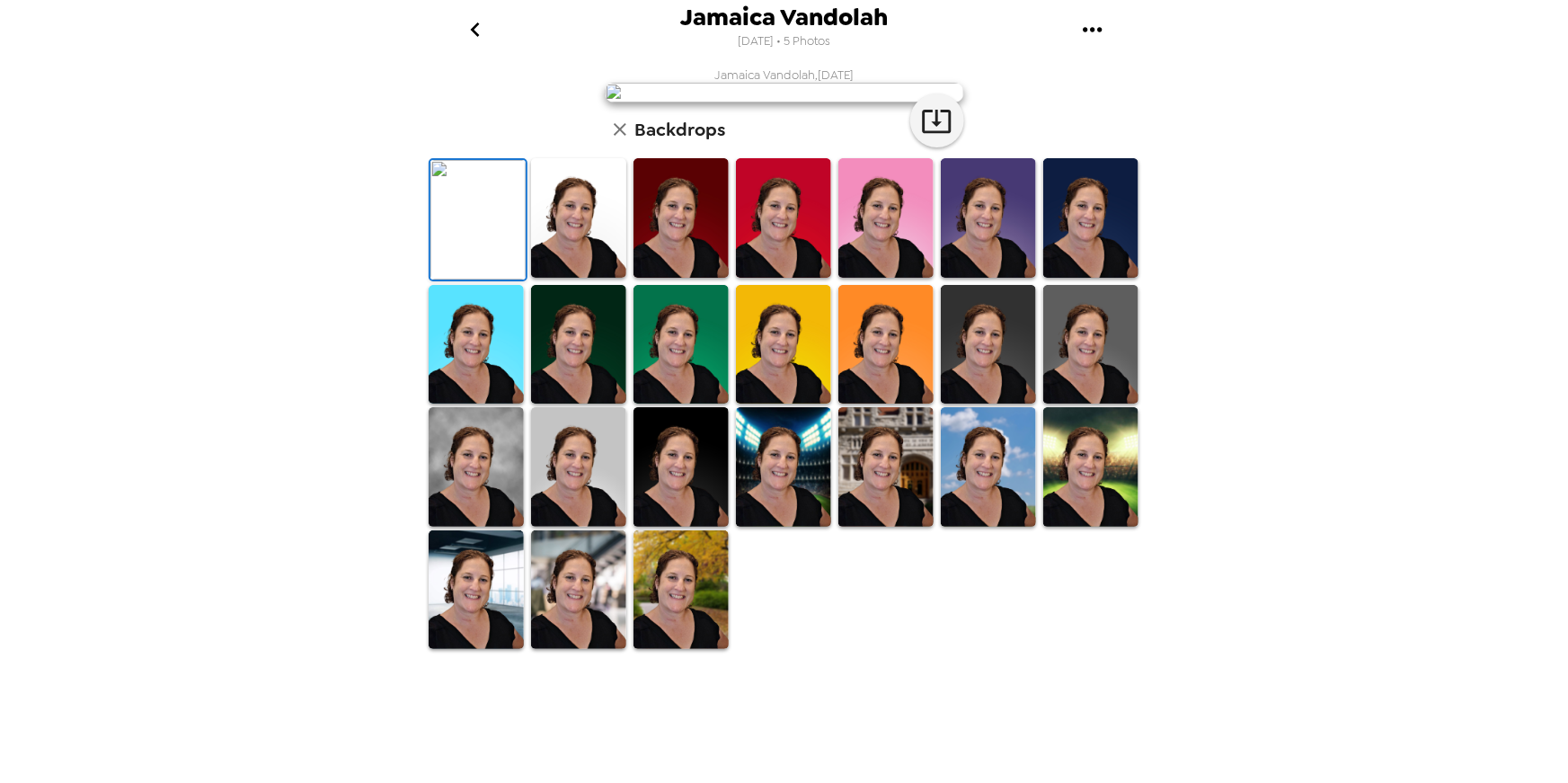
click at [611, 140] on icon "button" at bounding box center [620, 130] width 22 height 22
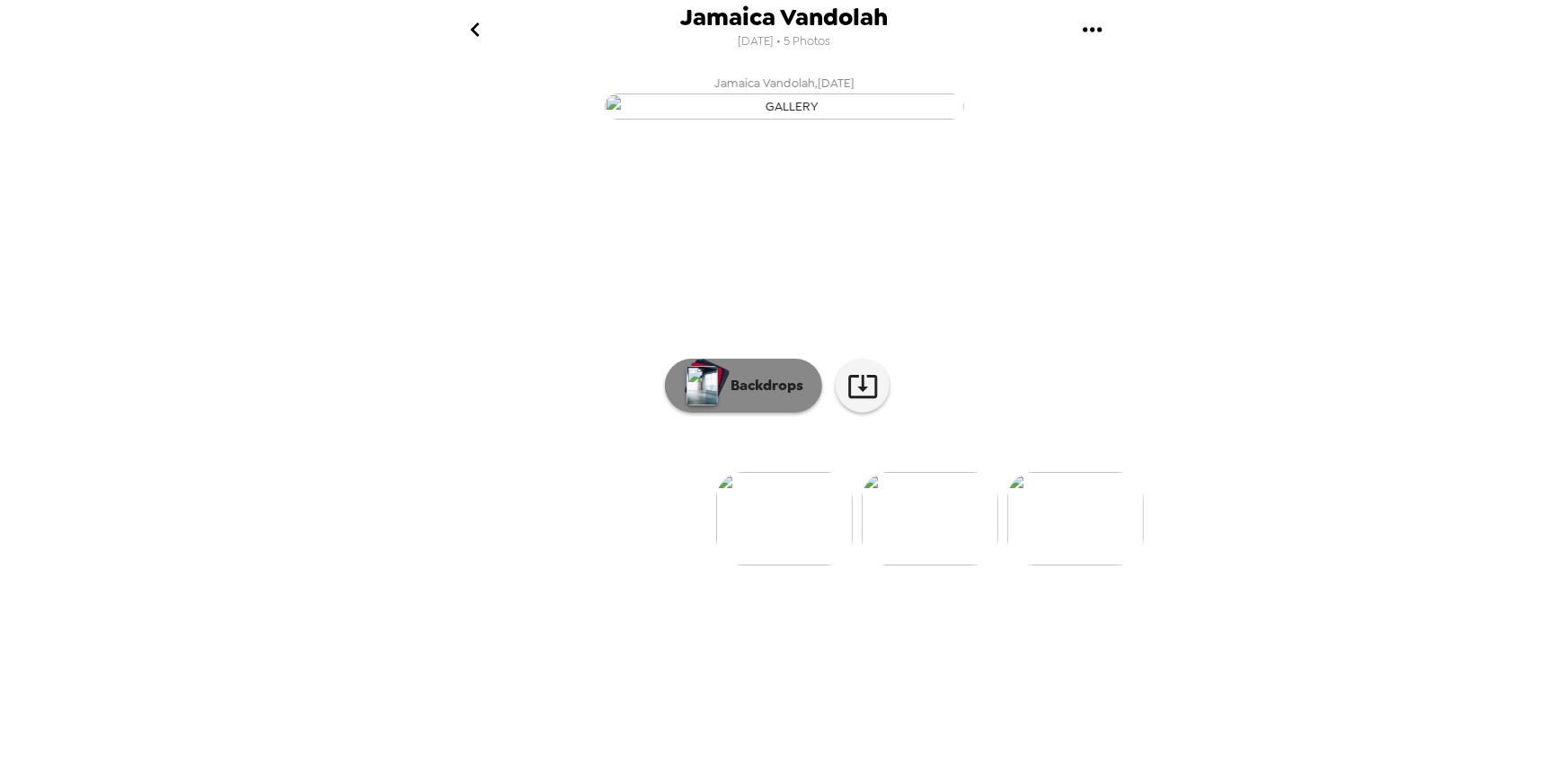
click at [767, 412] on button "Backdrops" at bounding box center [744, 386] width 157 height 54
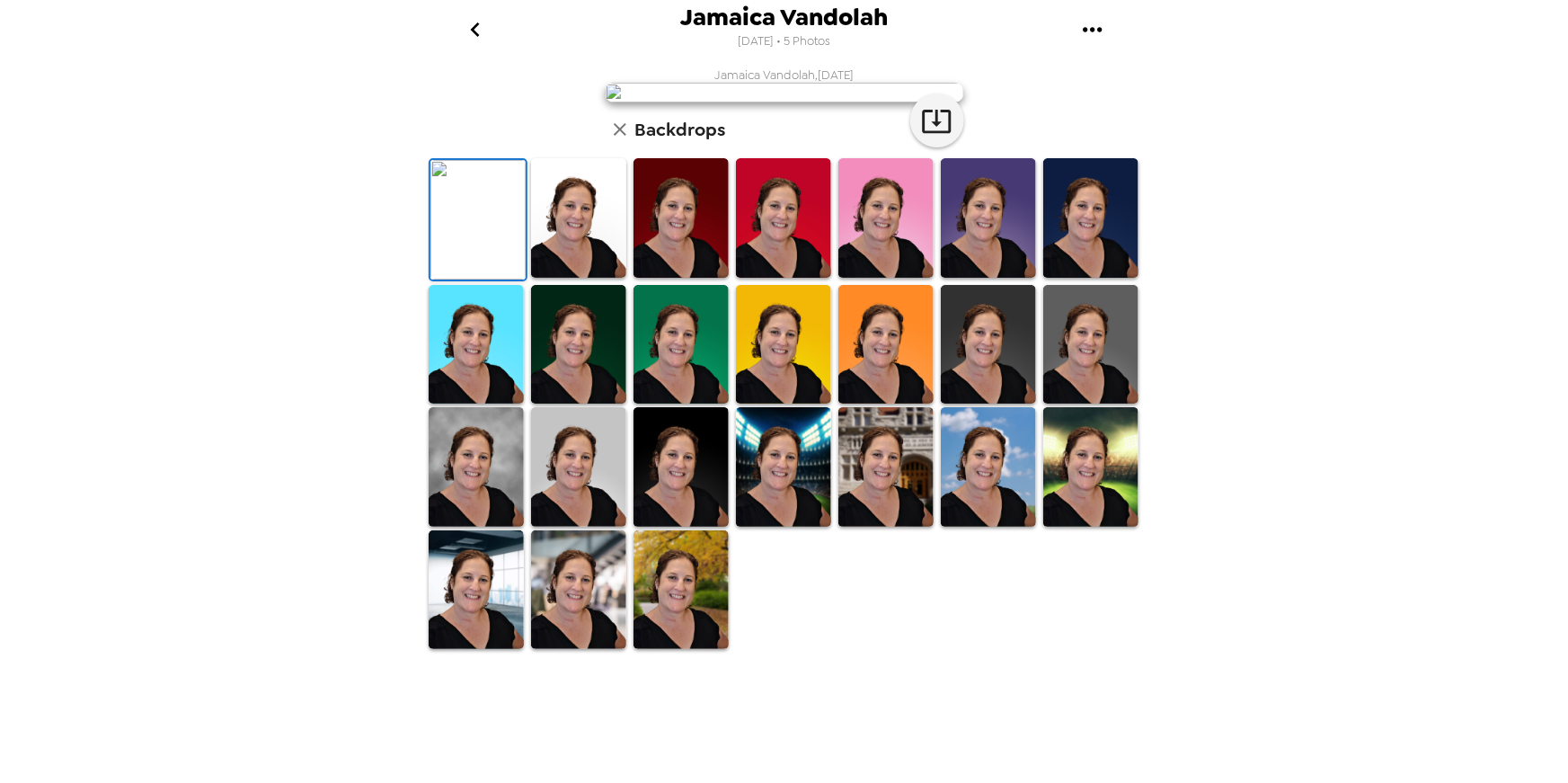
scroll to position [246, 0]
